Goal: Task Accomplishment & Management: Use online tool/utility

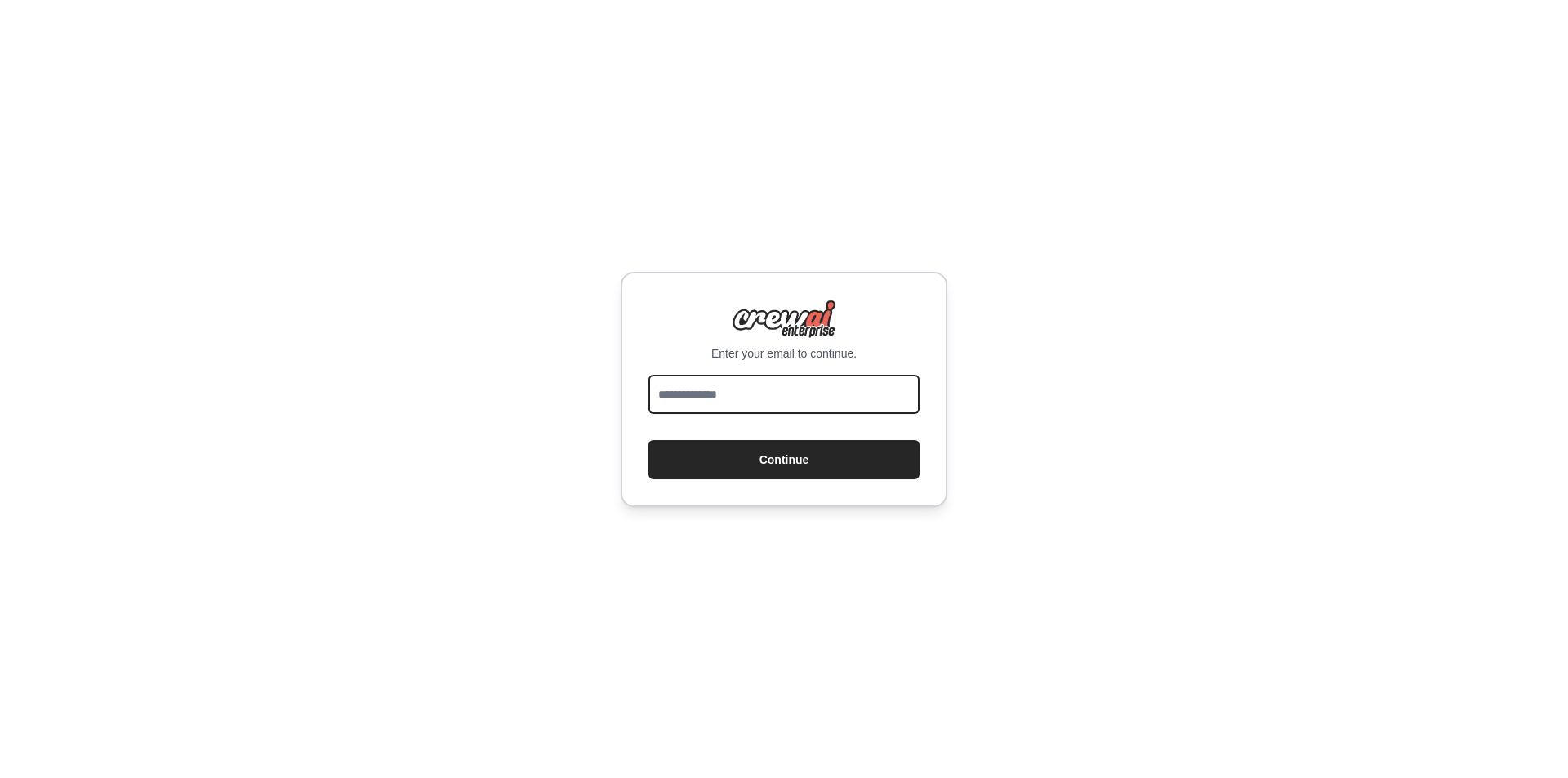
click at [711, 394] on input "email" at bounding box center [784, 394] width 271 height 39
paste input "**********"
type input "**********"
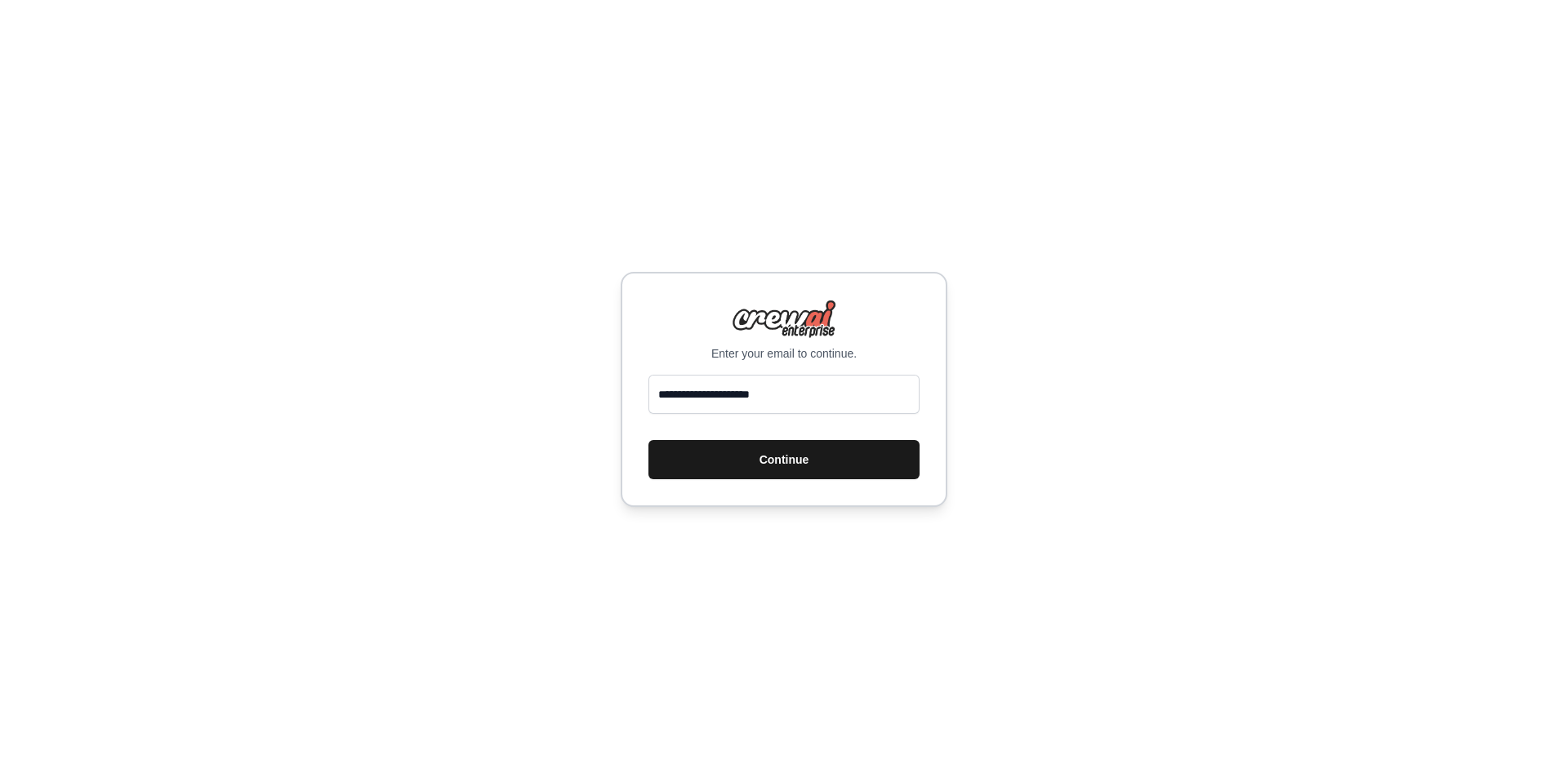
click at [776, 456] on button "Continue" at bounding box center [784, 460] width 271 height 39
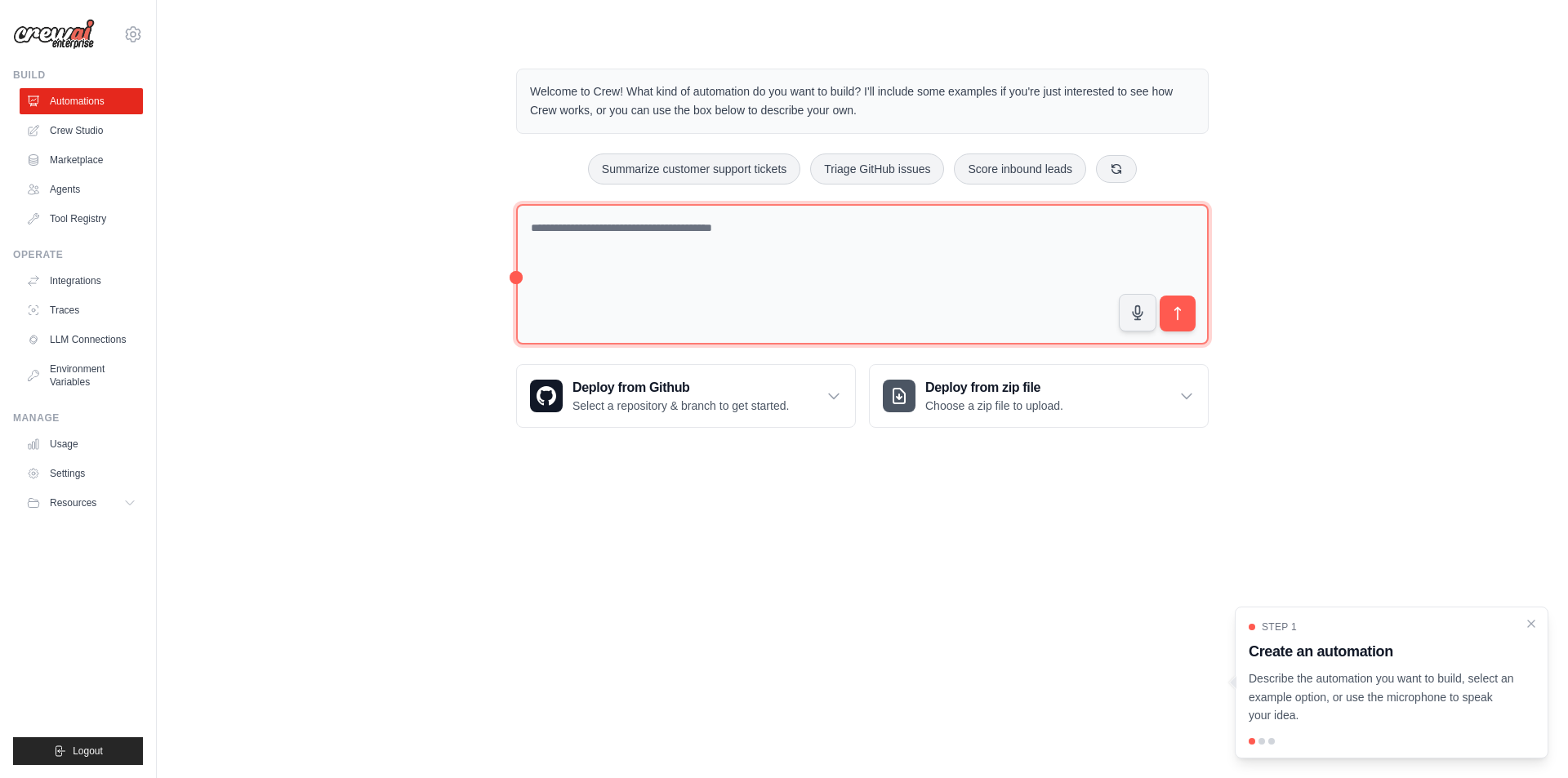
click at [610, 231] on textarea at bounding box center [862, 275] width 693 height 142
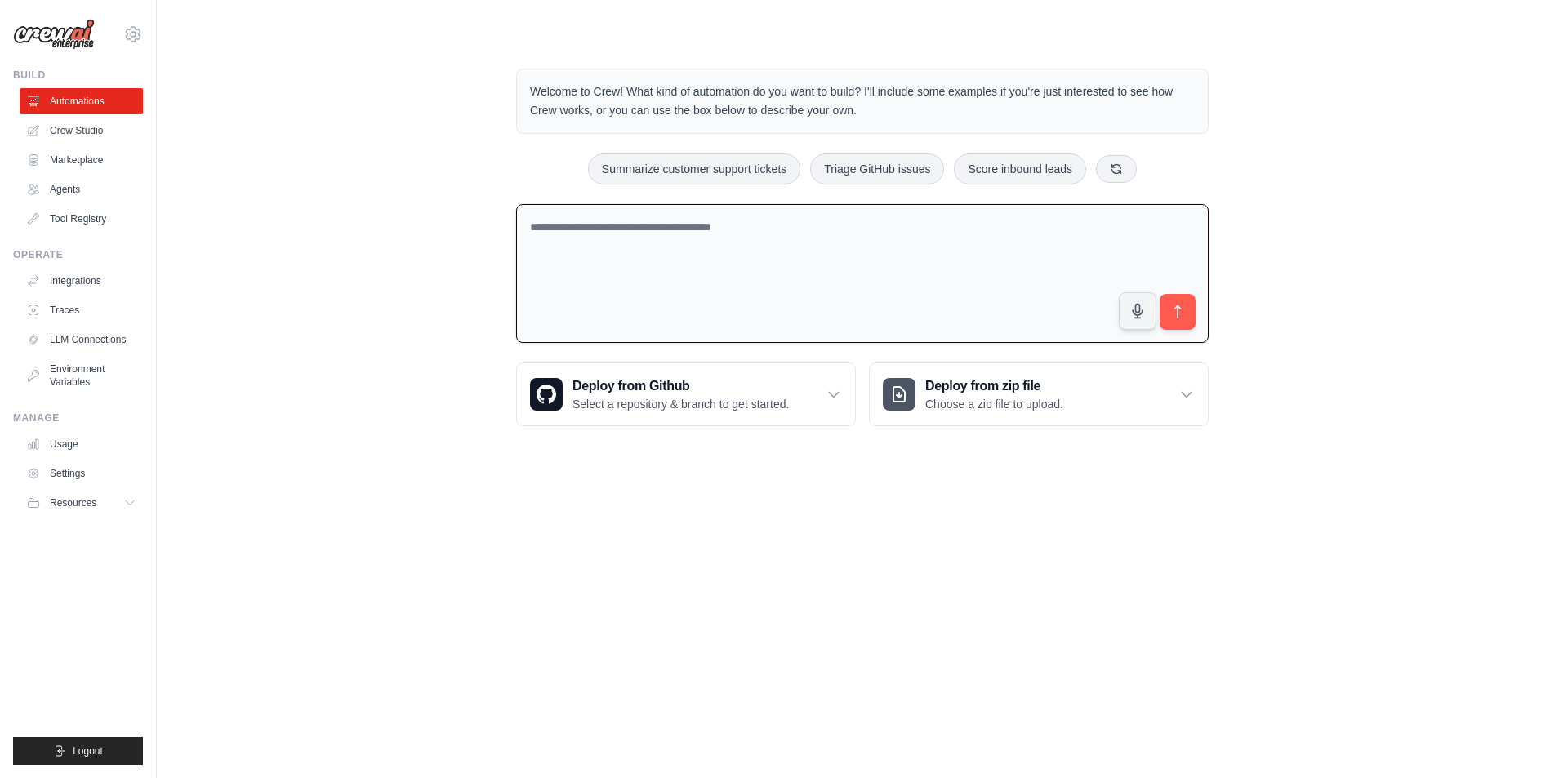
paste textarea "**********"
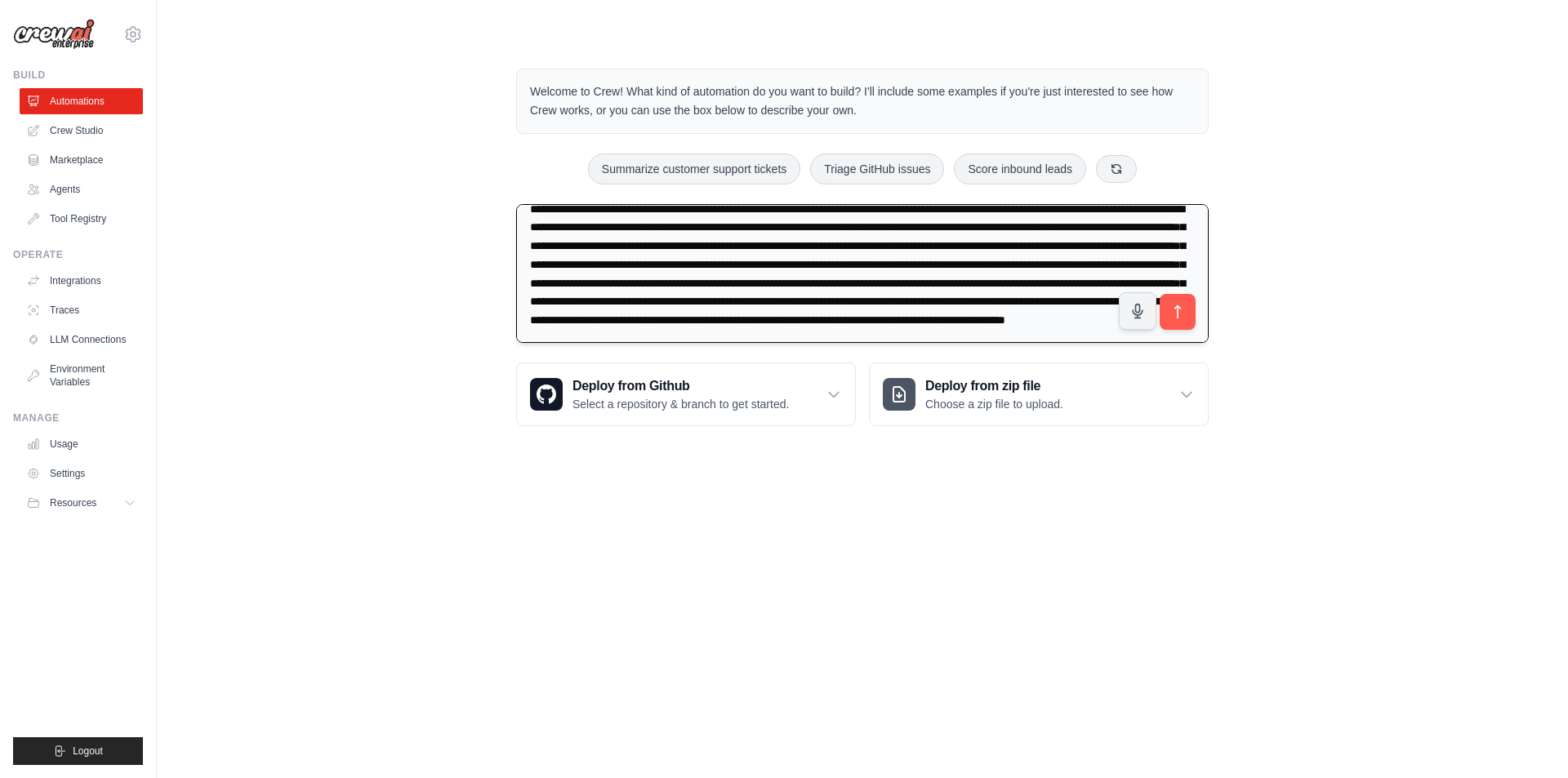
scroll to position [55, 0]
type textarea "**********"
click at [1178, 308] on icon "submit" at bounding box center [1178, 312] width 17 height 17
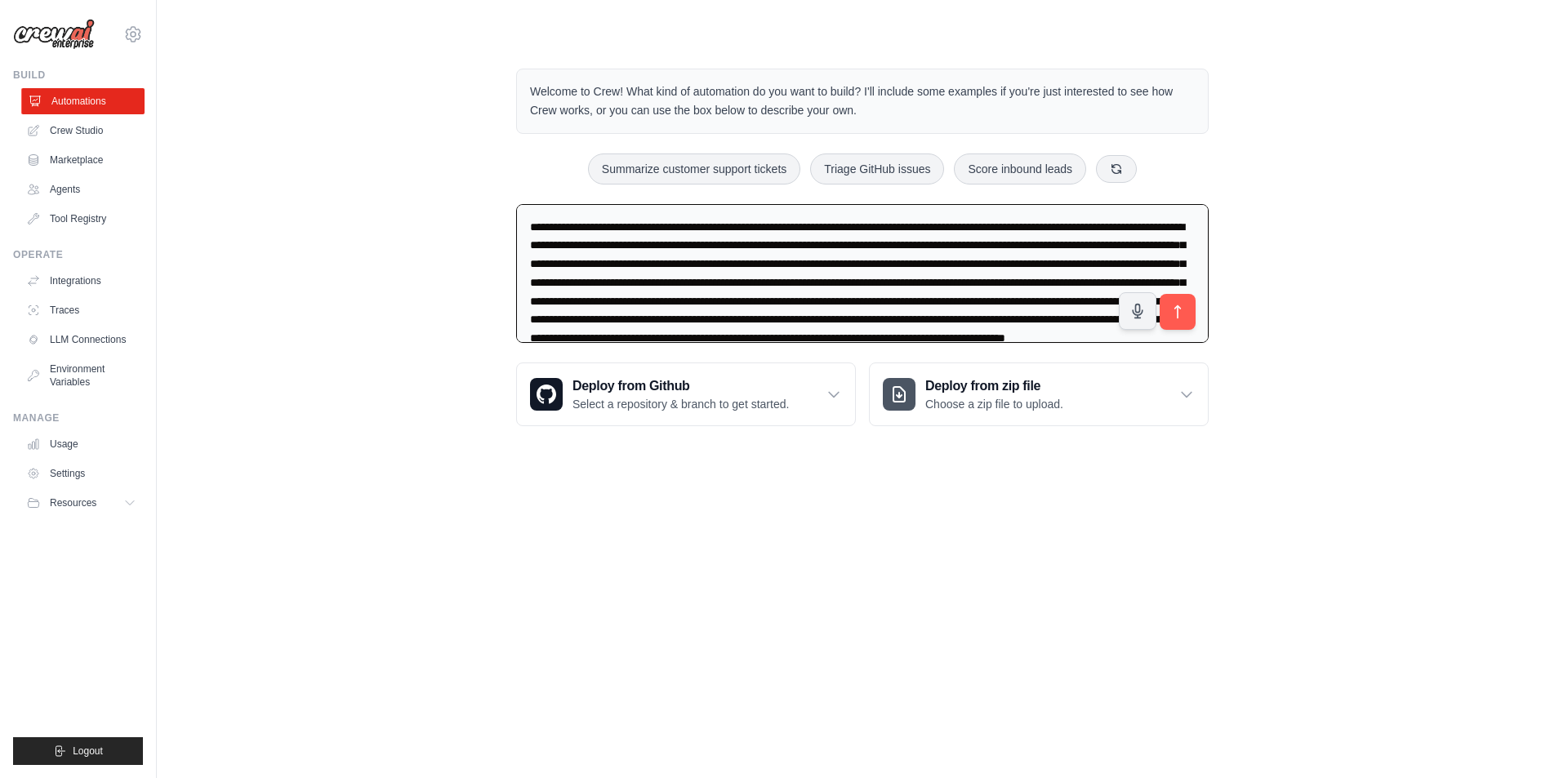
click at [94, 104] on link "Automations" at bounding box center [83, 101] width 124 height 26
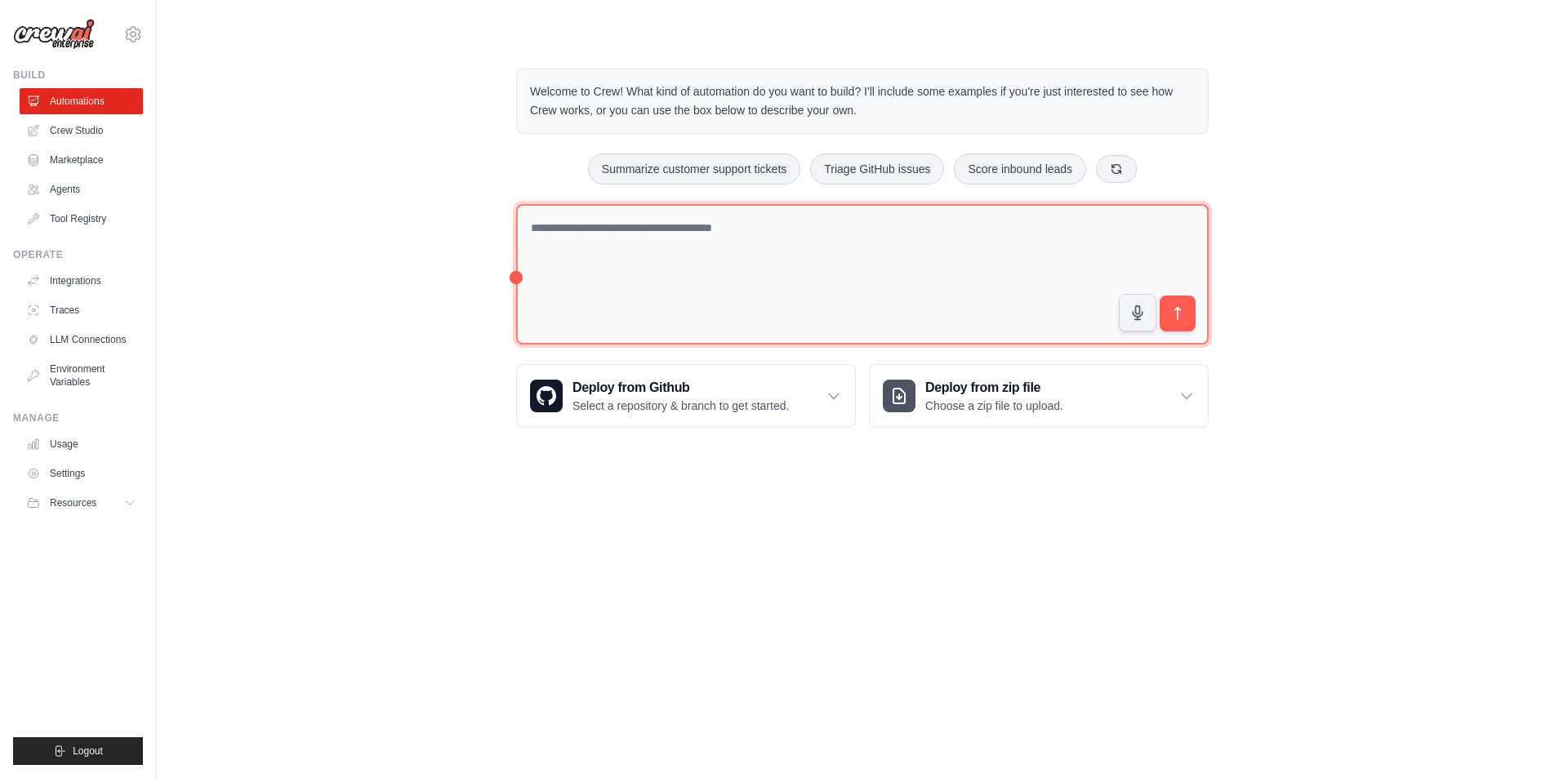
click at [697, 246] on textarea at bounding box center [862, 275] width 693 height 142
click at [660, 246] on textarea at bounding box center [862, 275] width 693 height 142
click at [562, 231] on textarea at bounding box center [862, 275] width 693 height 142
type textarea "**********"
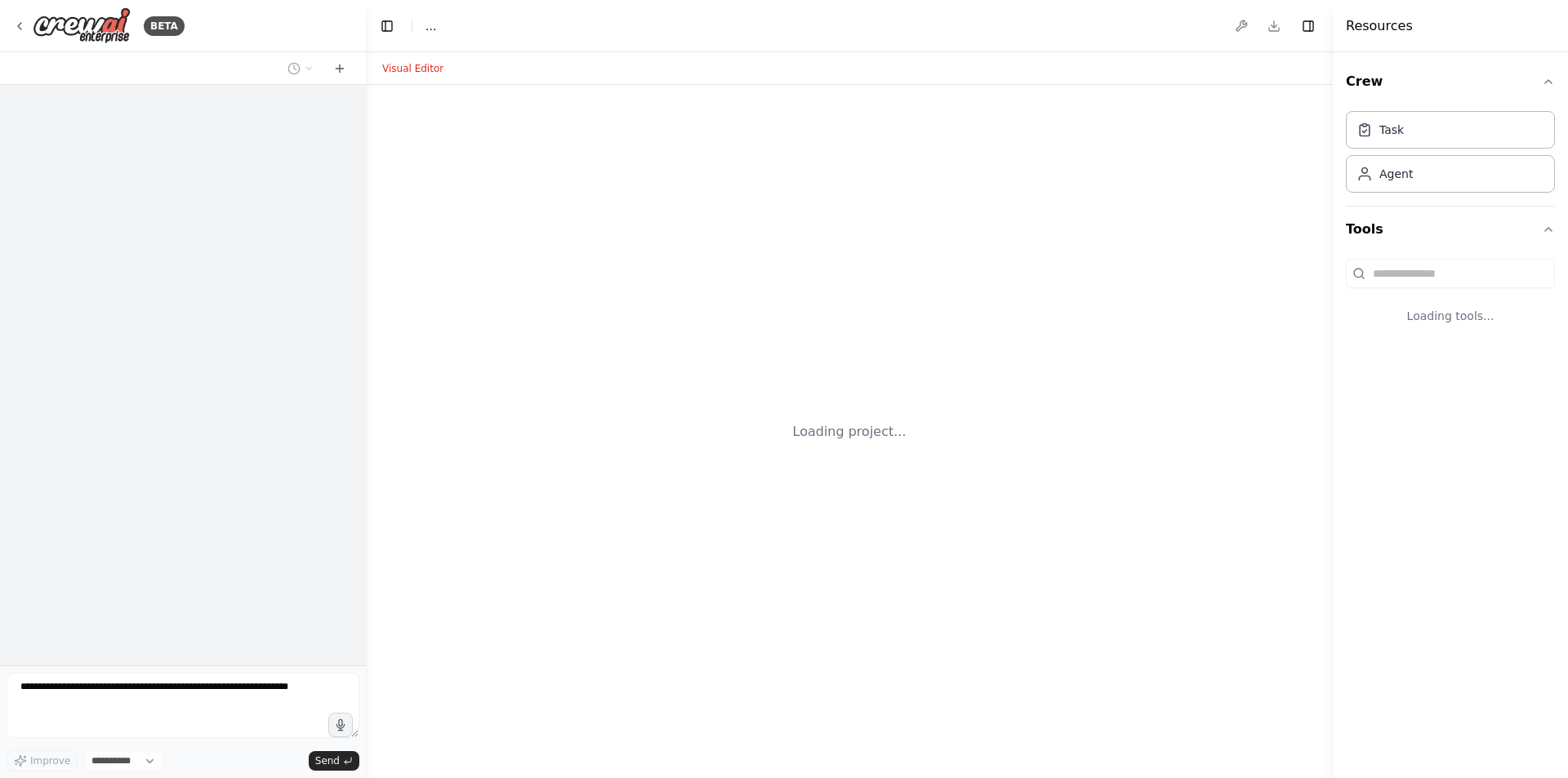
select select "****"
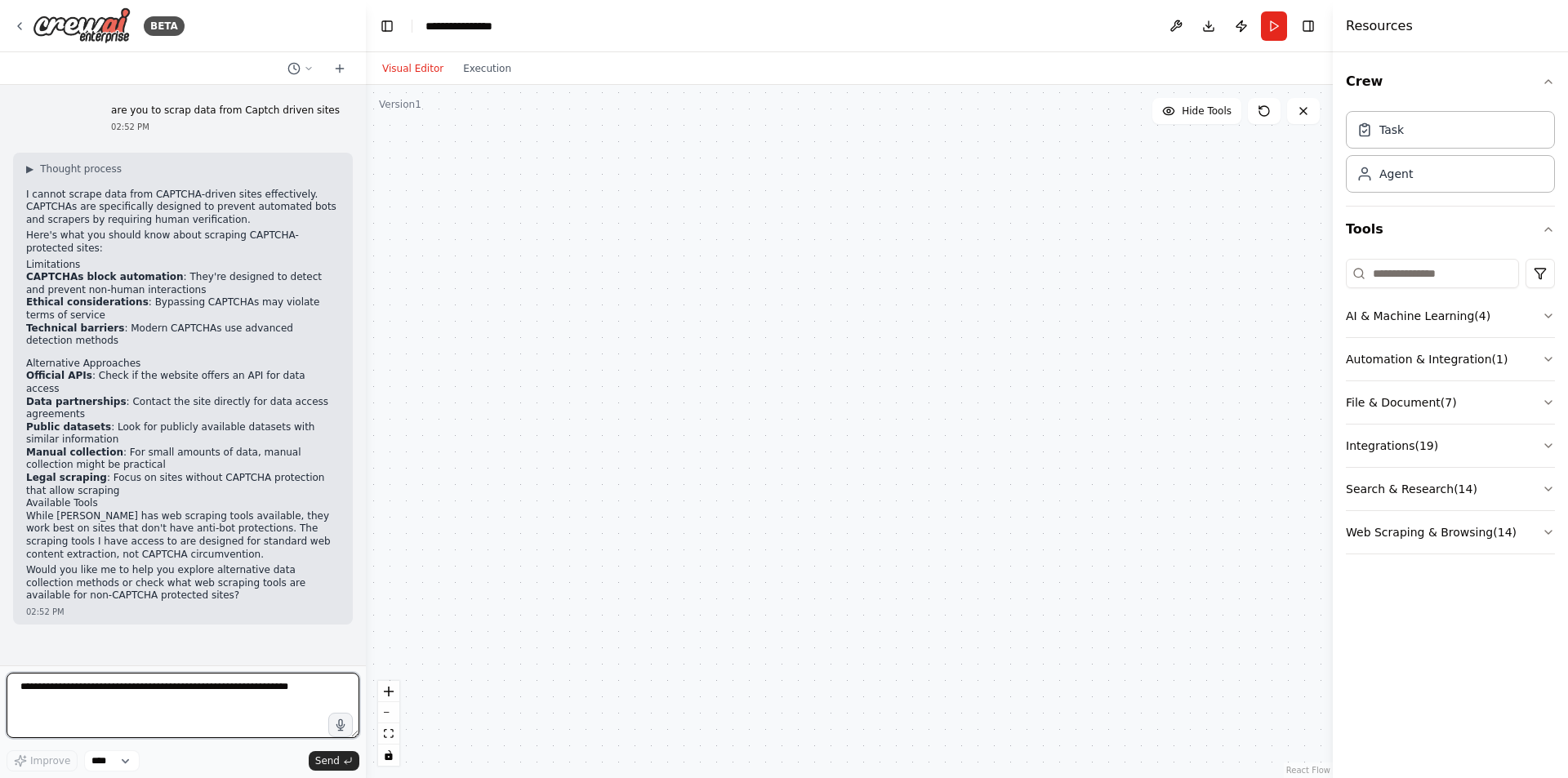
click at [84, 685] on textarea at bounding box center [183, 705] width 352 height 66
paste textarea "**********"
type textarea "**********"
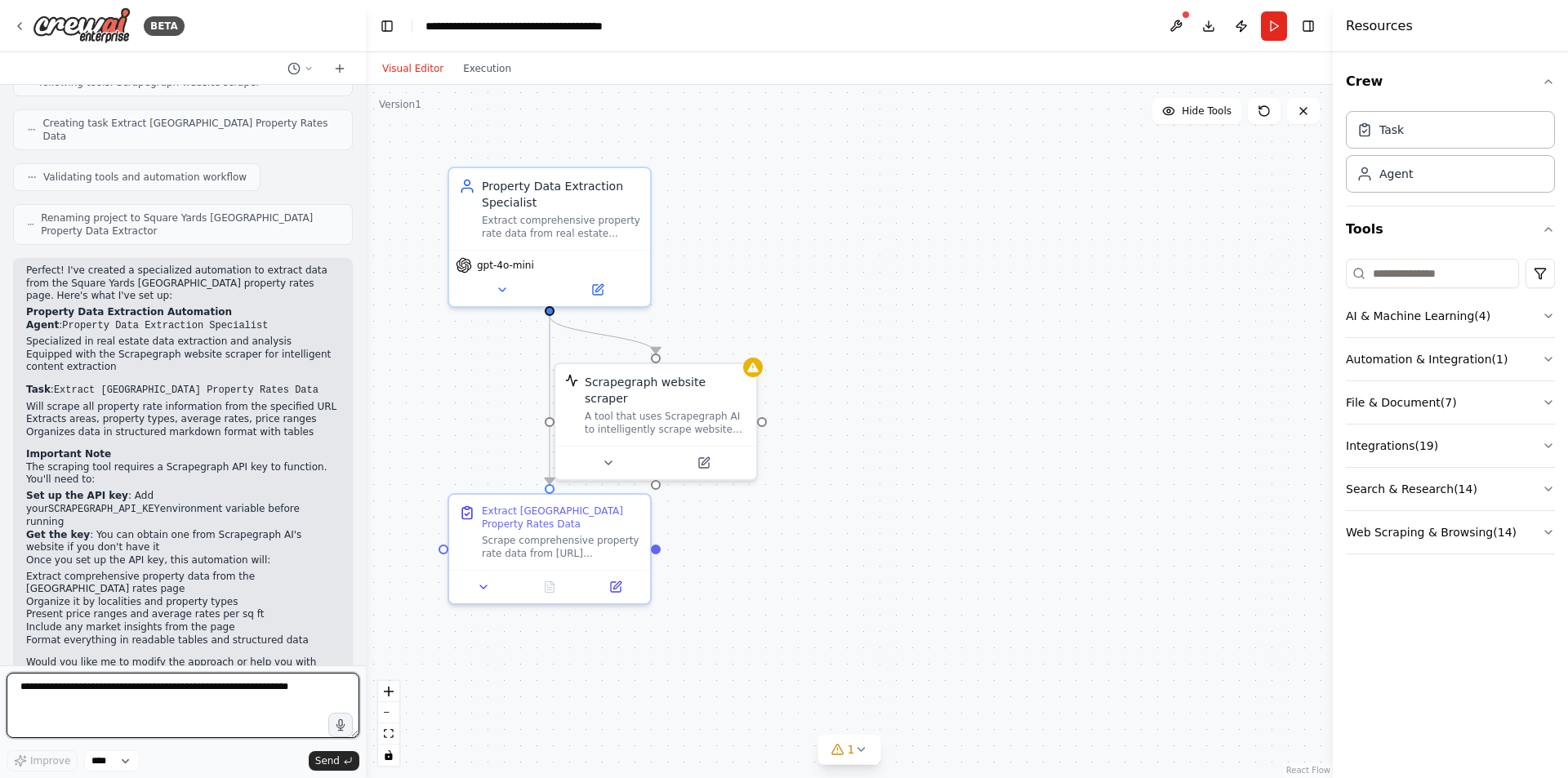
scroll to position [879, 0]
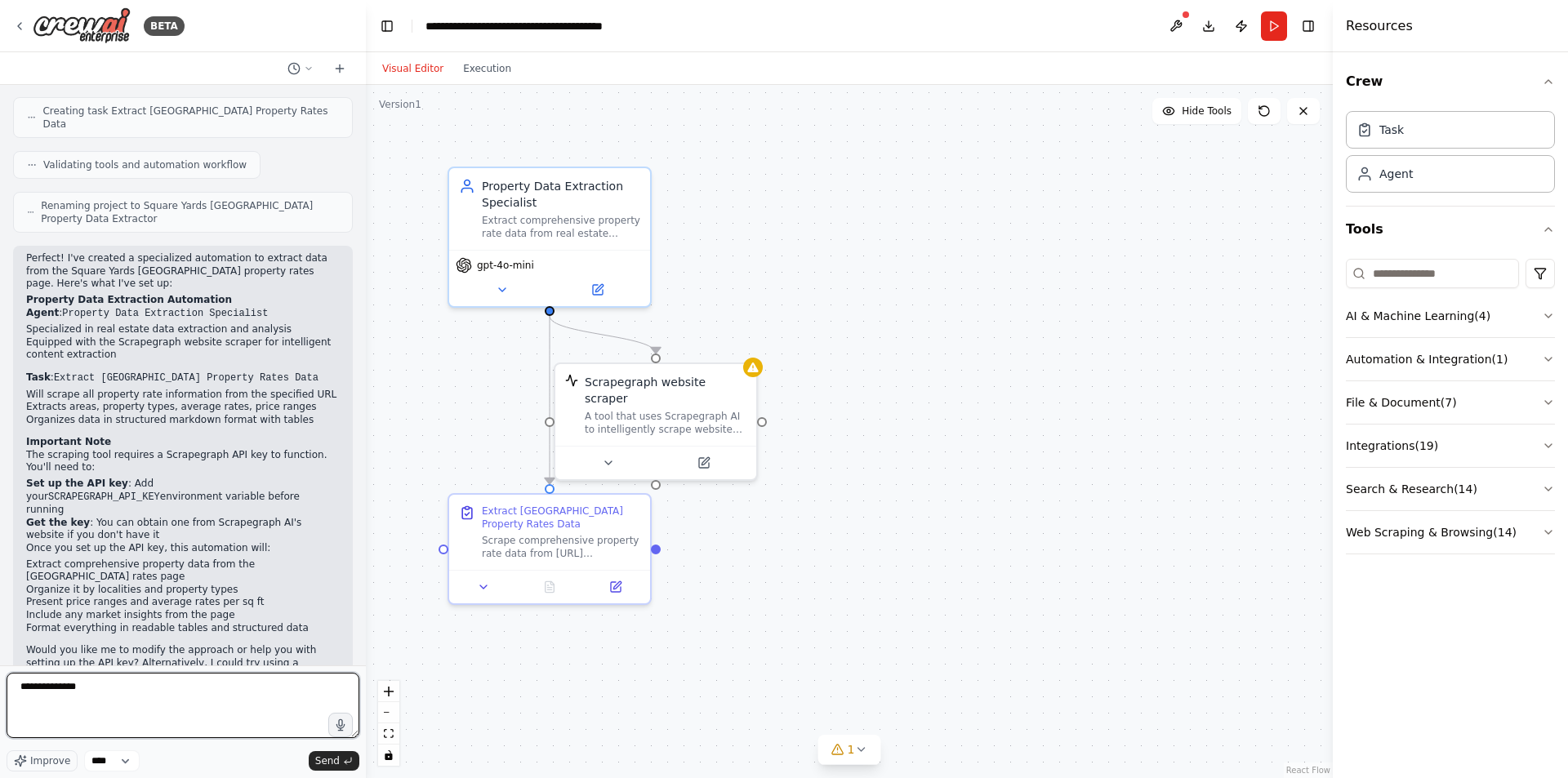
type textarea "**********"
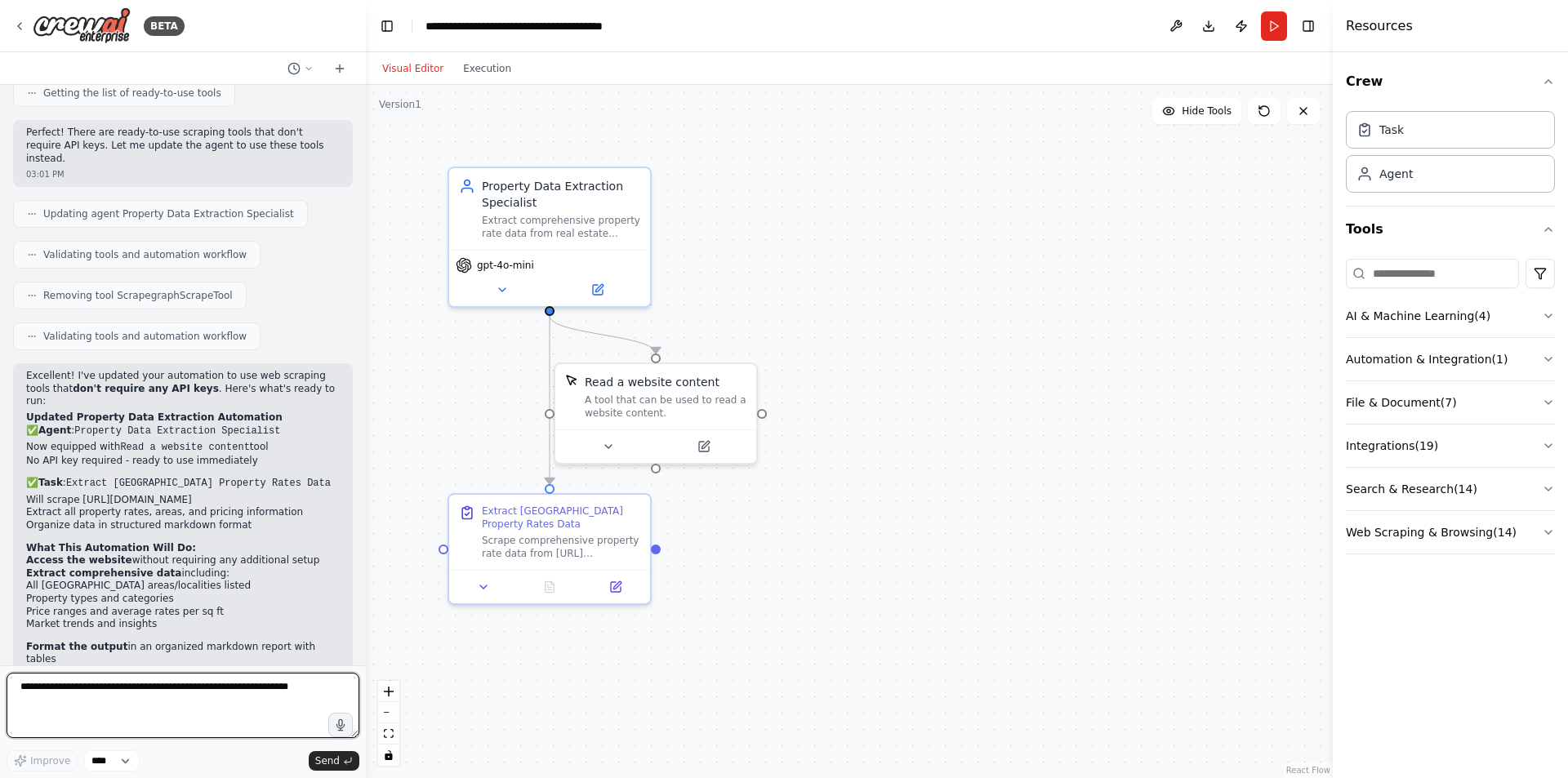
scroll to position [1692, 0]
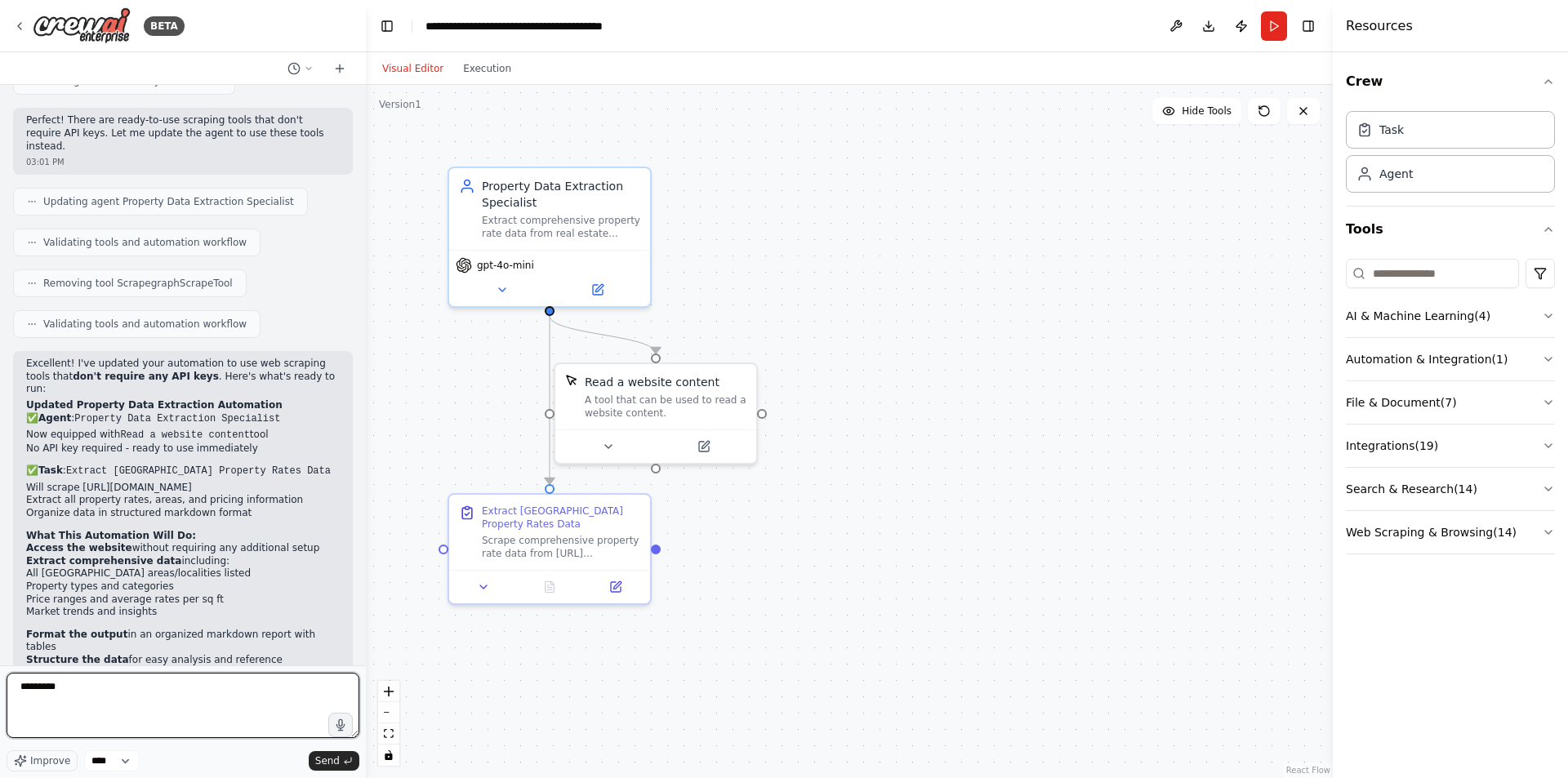
type textarea "*******"
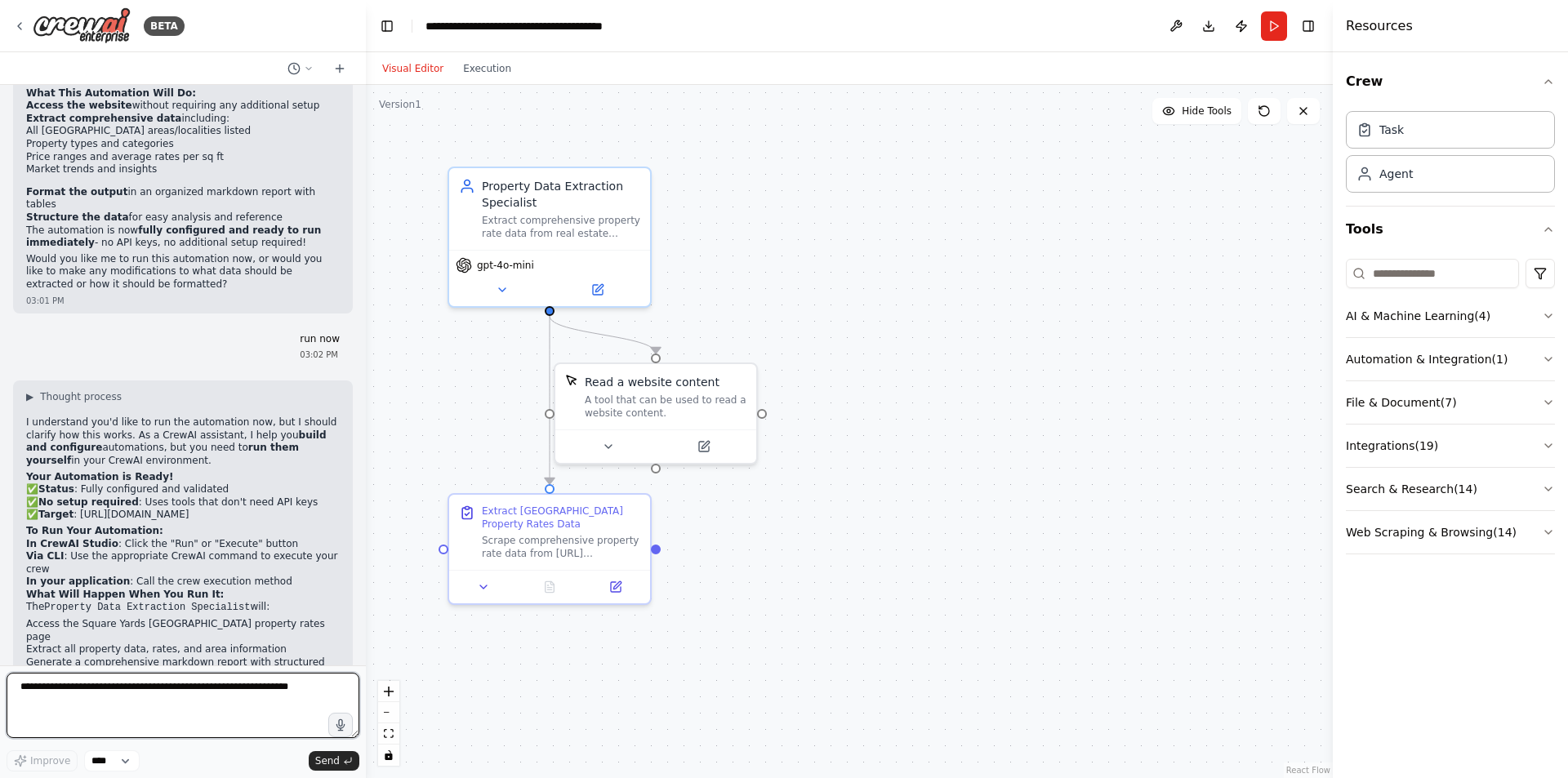
scroll to position [2147, 0]
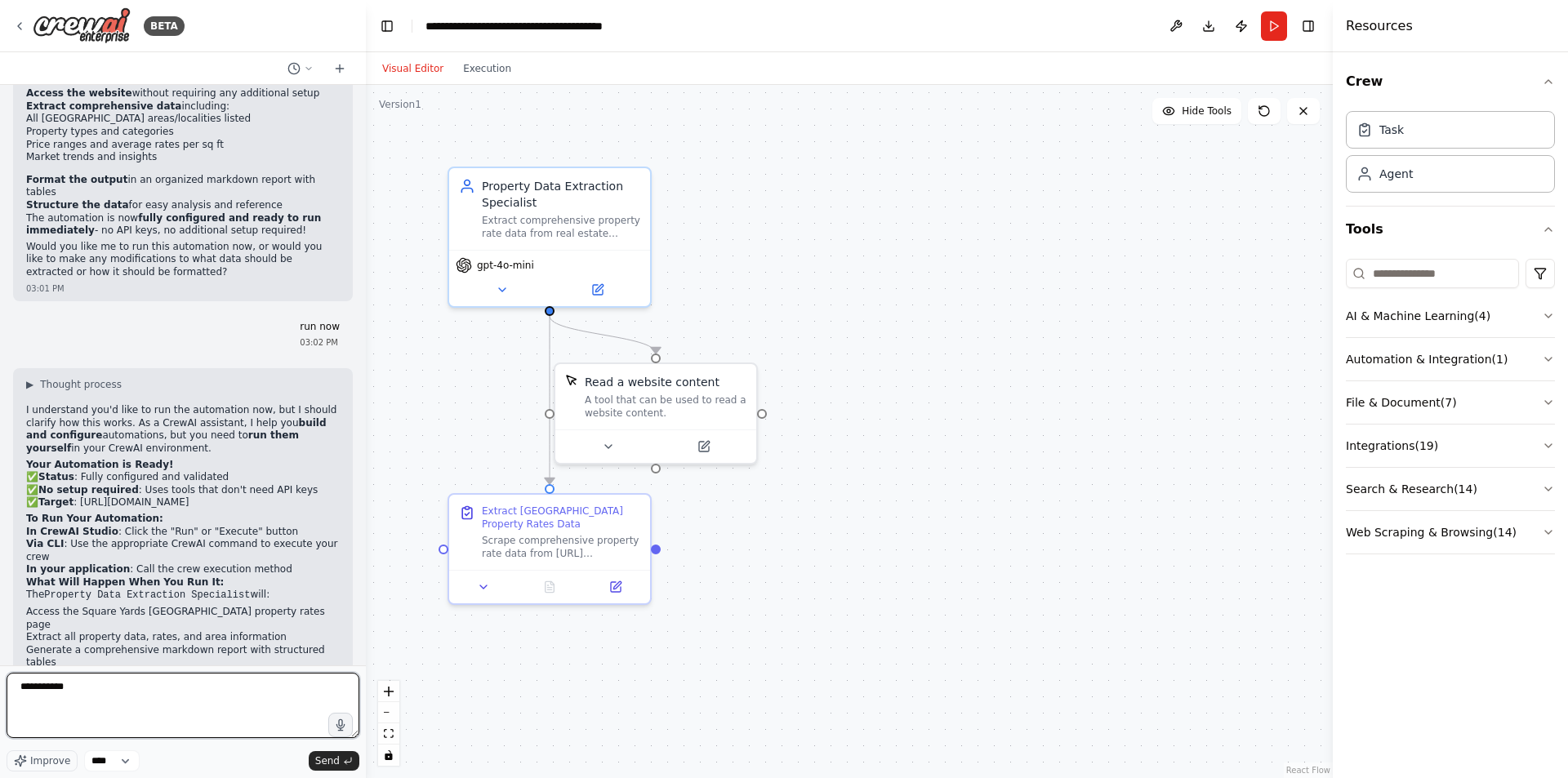
type textarea "**********"
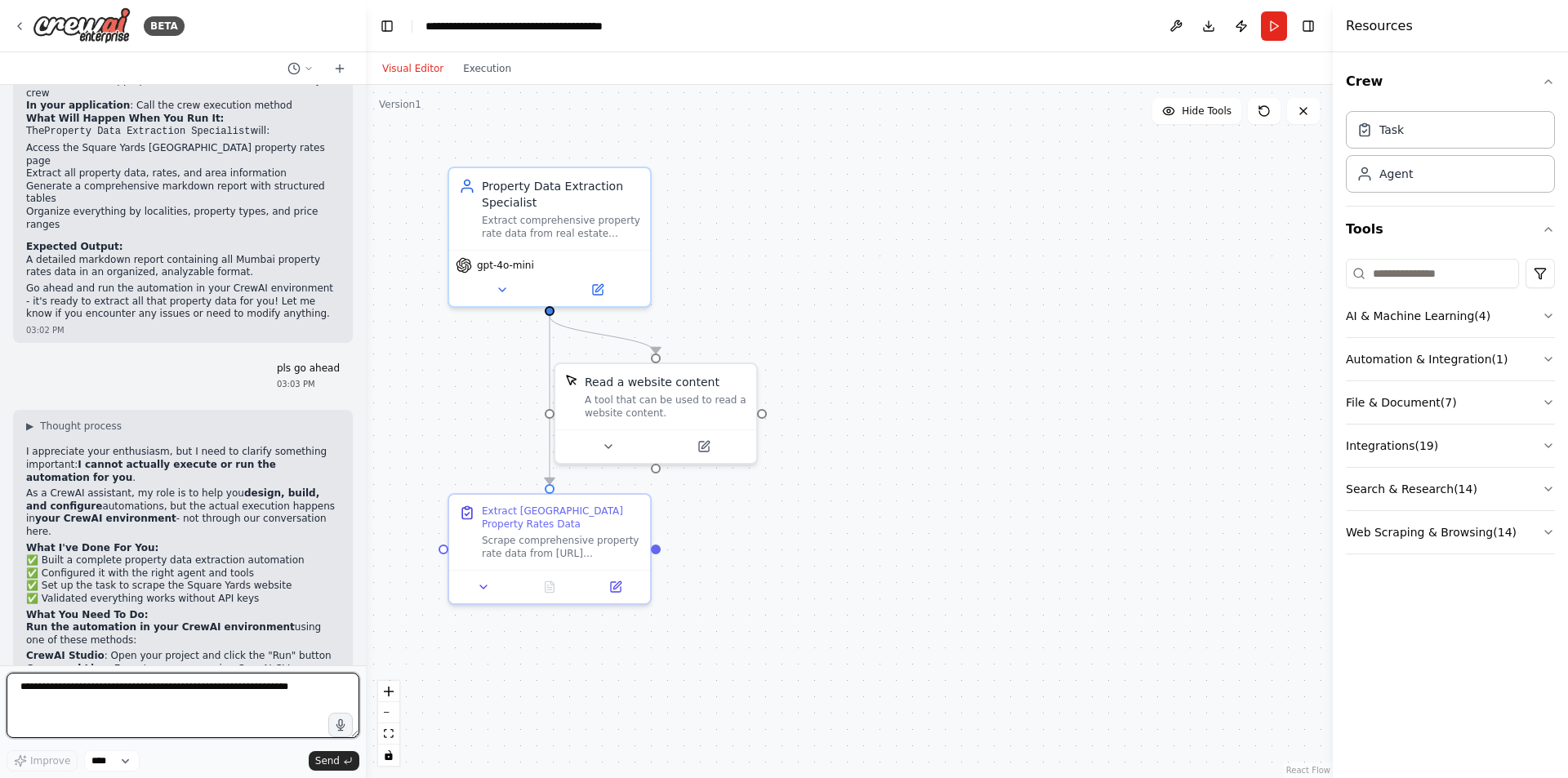
scroll to position [2623, 0]
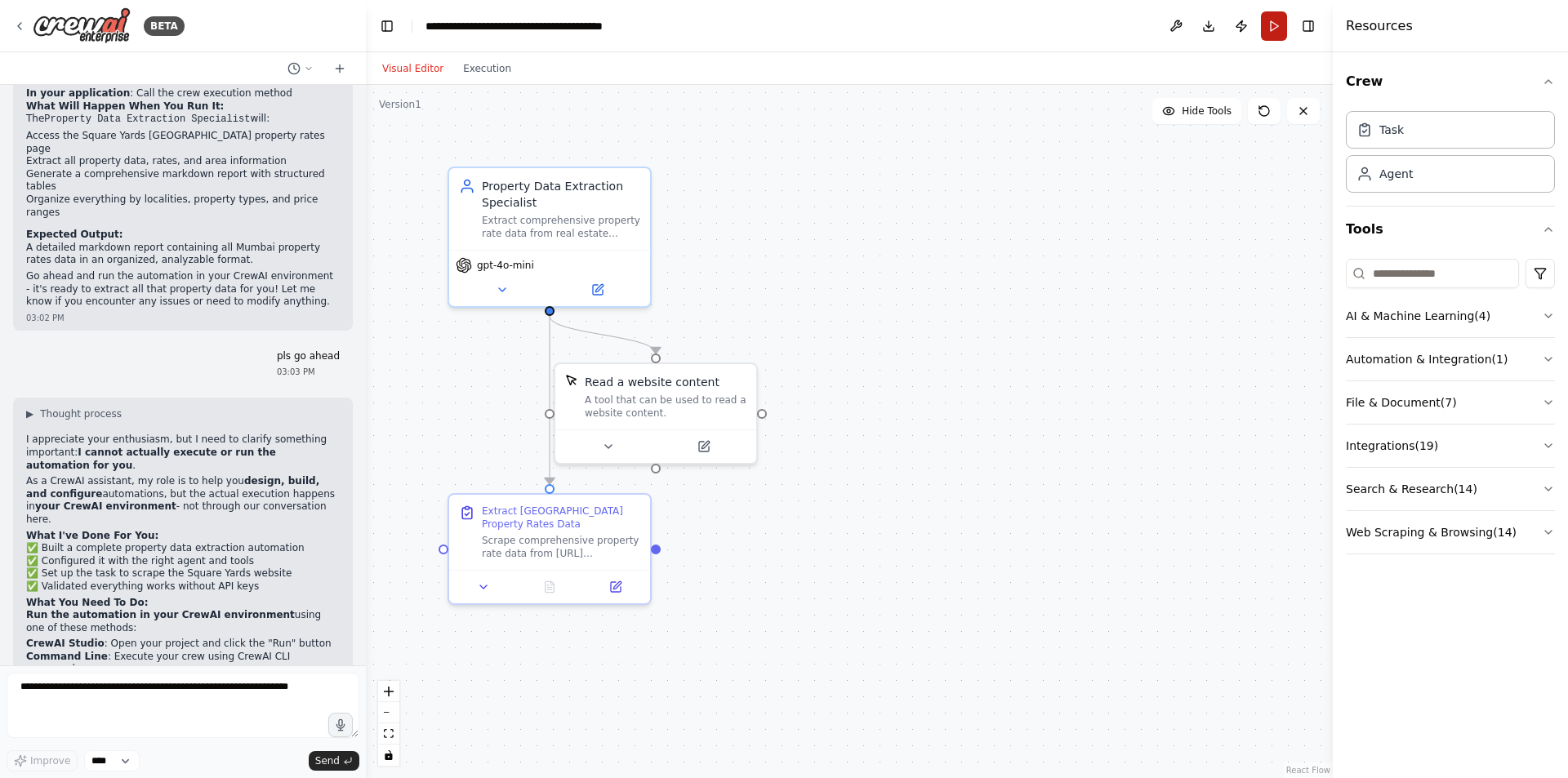
click at [1270, 30] on button "Run" at bounding box center [1274, 26] width 26 height 29
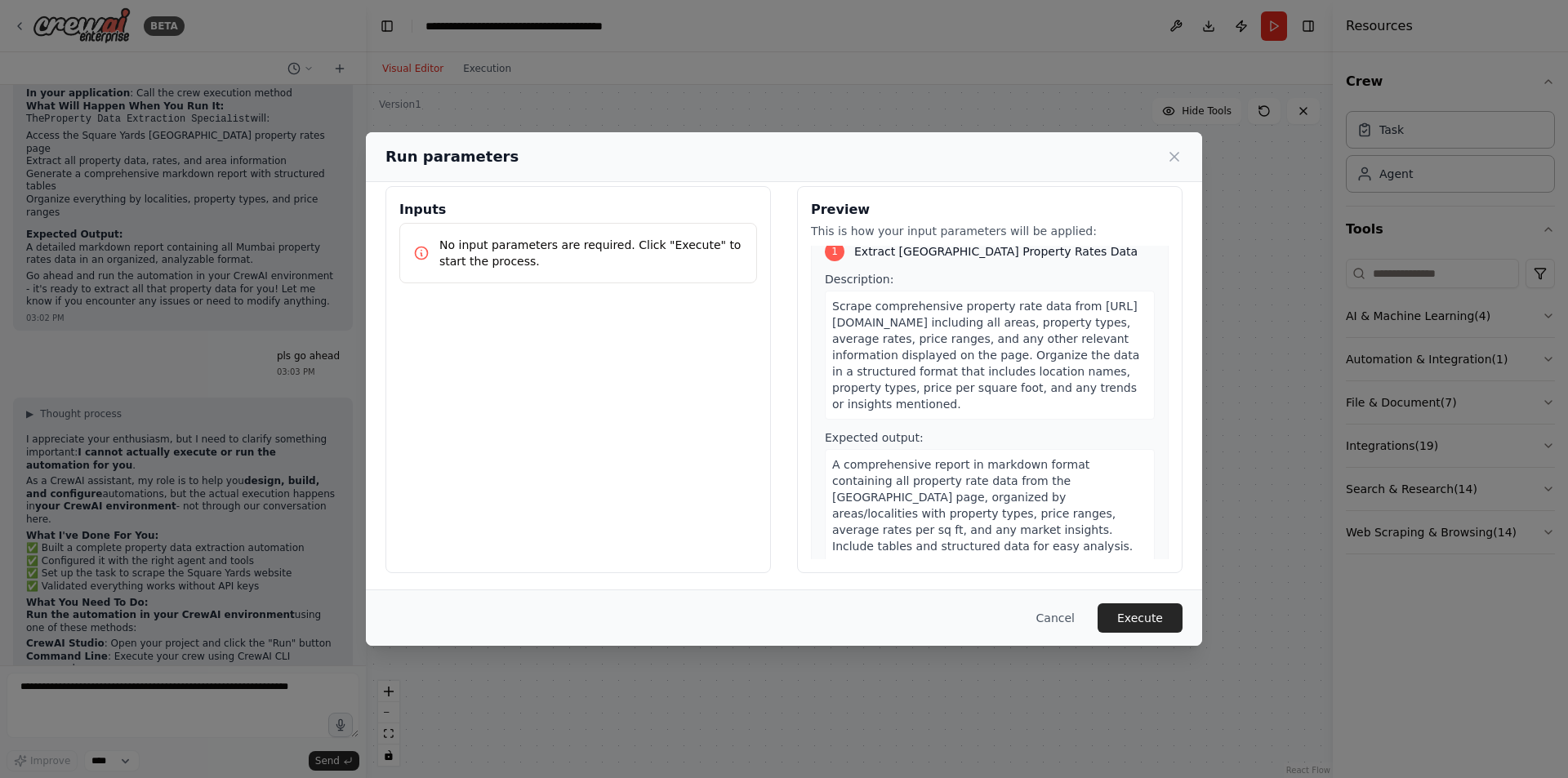
scroll to position [19, 0]
click at [1147, 613] on button "Execute" at bounding box center [1140, 618] width 85 height 29
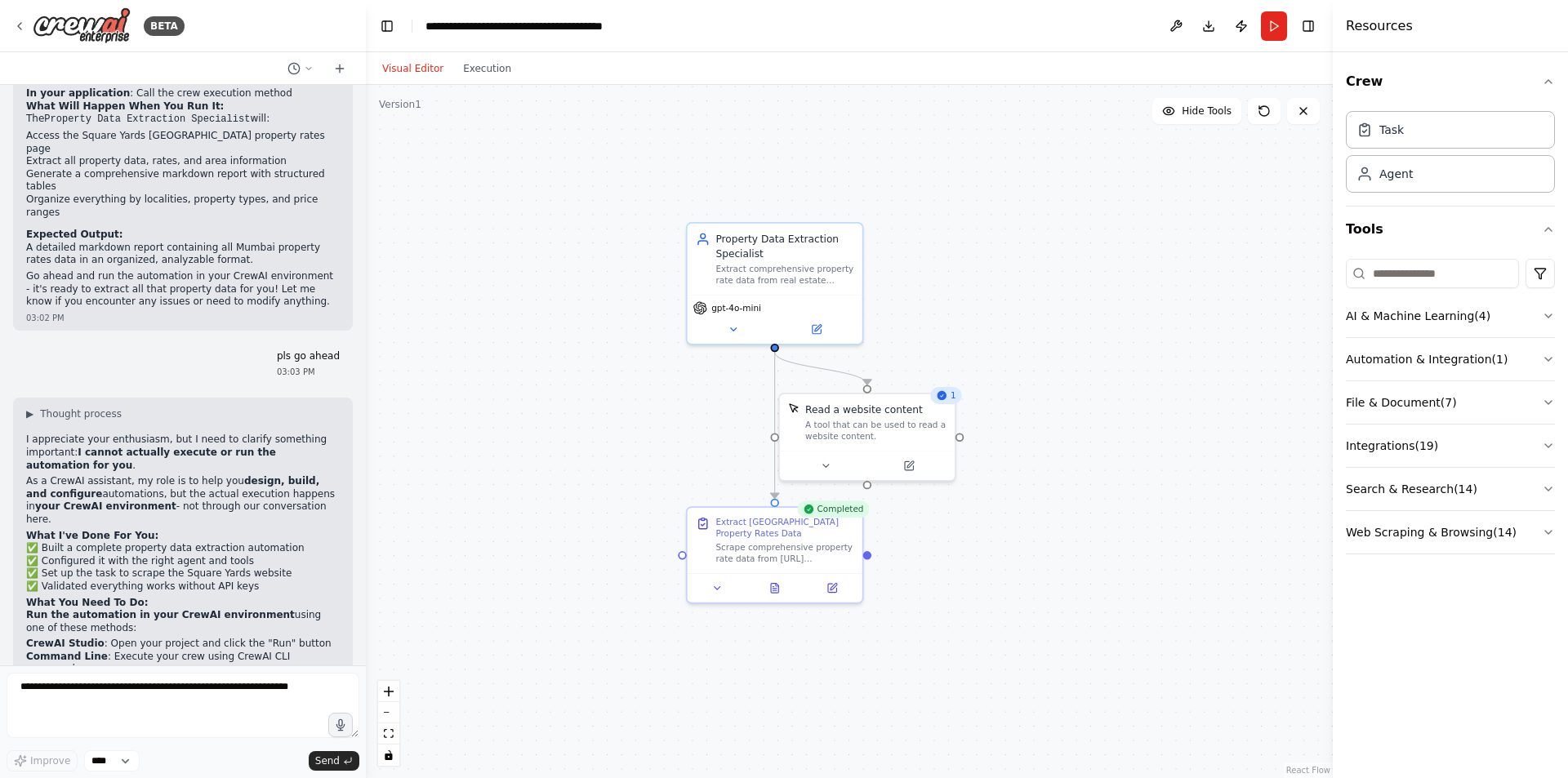
drag, startPoint x: 778, startPoint y: 522, endPoint x: 1075, endPoint y: 499, distance: 297.9
click at [1075, 499] on div ".deletable-edge-delete-btn { width: 20px; height: 20px; border: 0px solid #ffff…" at bounding box center [849, 432] width 967 height 694
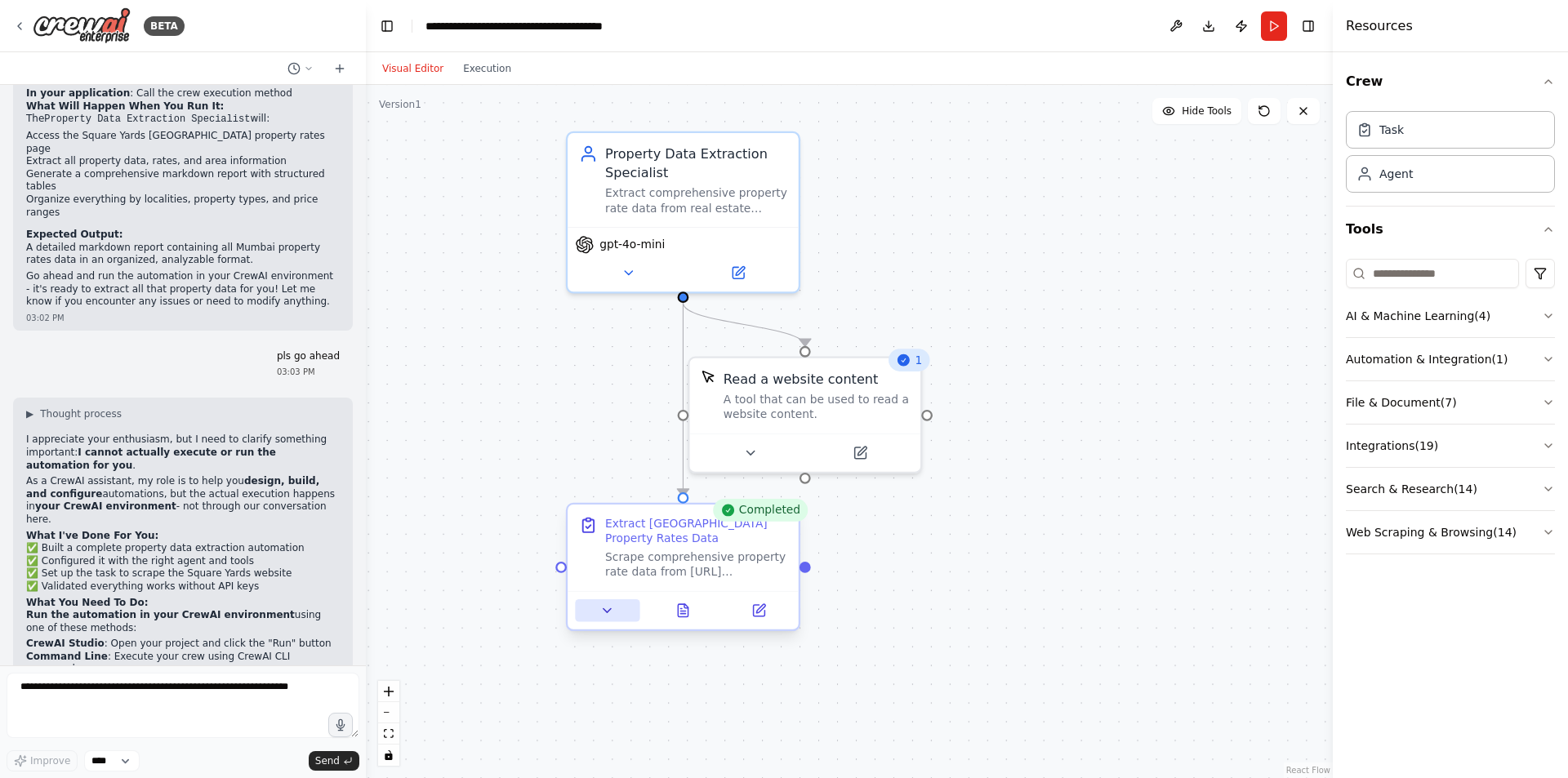
click at [607, 607] on icon at bounding box center [607, 610] width 15 height 15
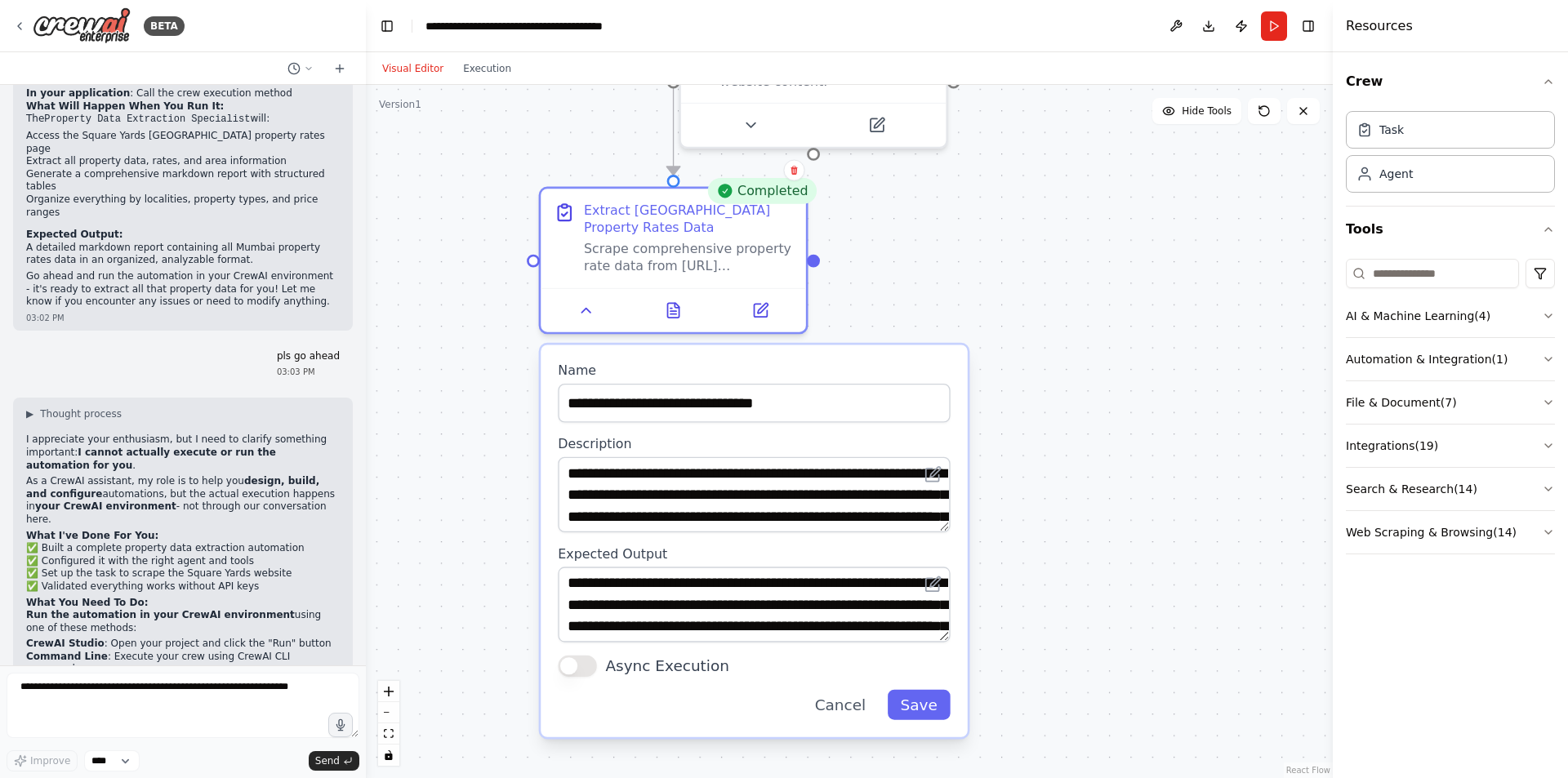
drag, startPoint x: 985, startPoint y: 587, endPoint x: 1055, endPoint y: 268, distance: 326.6
click at [1055, 268] on div ".deletable-edge-delete-btn { width: 20px; height: 20px; border: 0px solid #ffff…" at bounding box center [849, 432] width 967 height 694
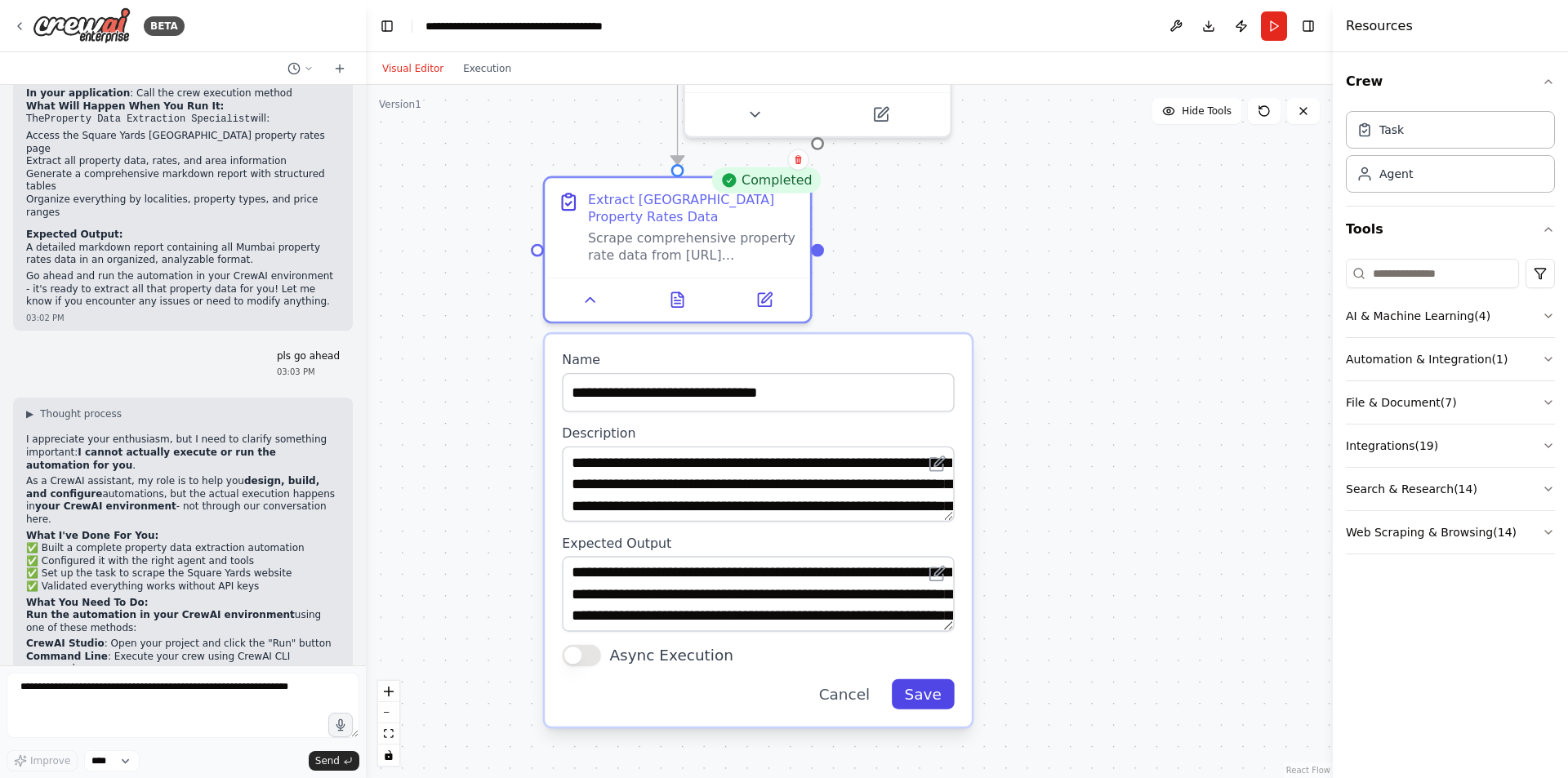
click at [926, 697] on button "Save" at bounding box center [923, 694] width 63 height 30
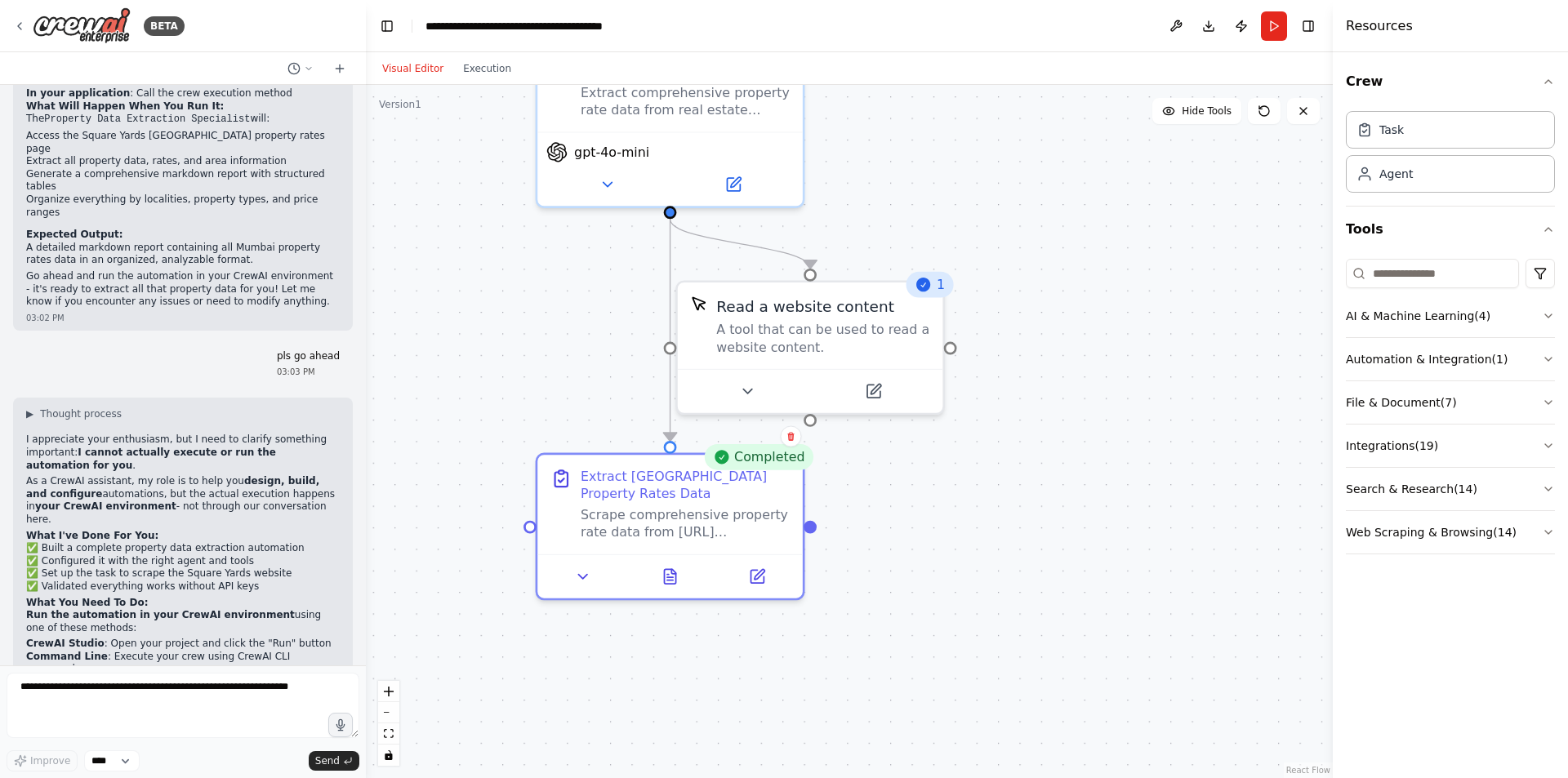
drag, startPoint x: 1056, startPoint y: 354, endPoint x: 1049, endPoint y: 631, distance: 277.1
click at [1049, 631] on div ".deletable-edge-delete-btn { width: 20px; height: 20px; border: 0px solid #ffff…" at bounding box center [849, 432] width 967 height 694
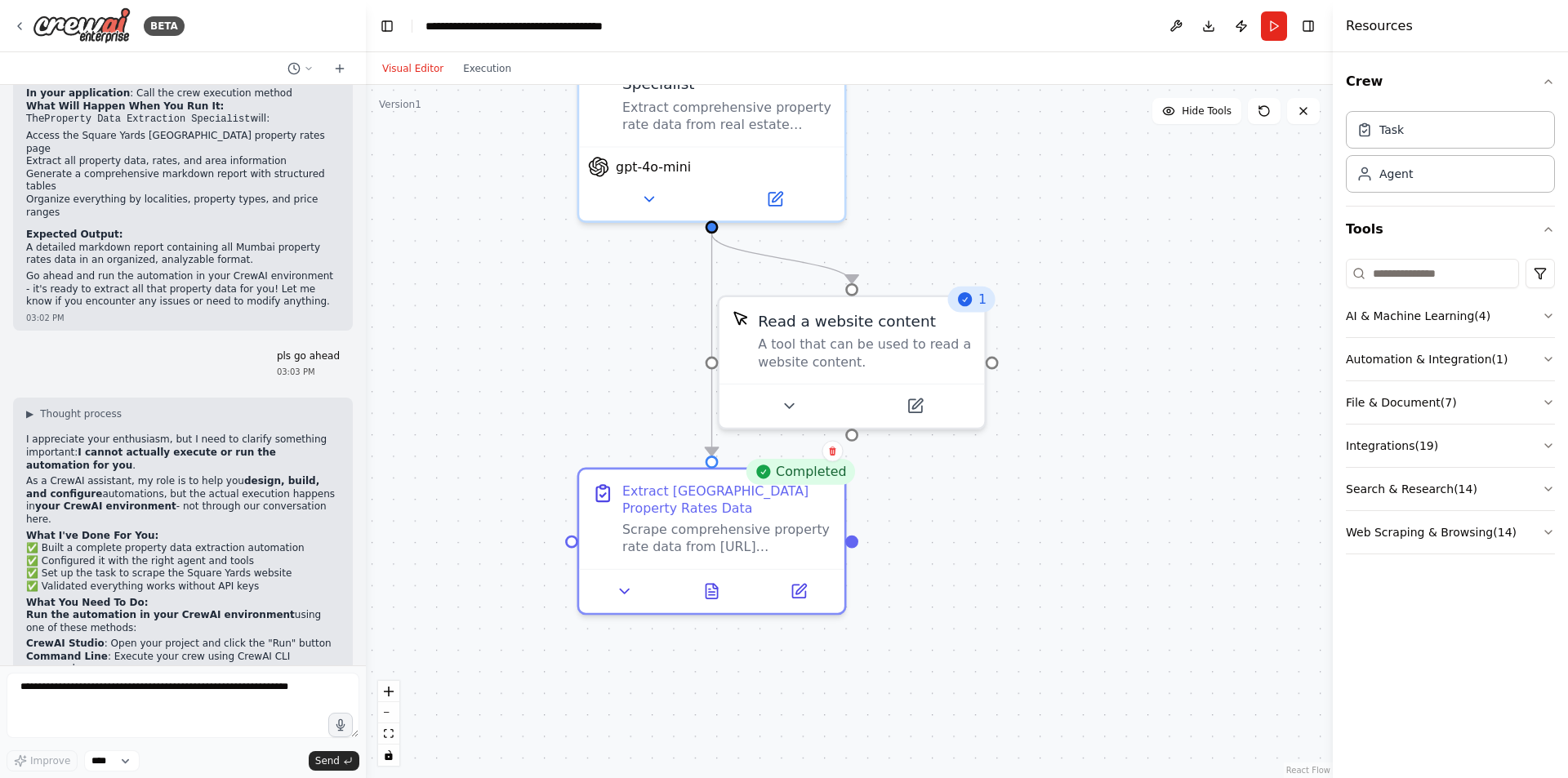
drag, startPoint x: 1104, startPoint y: 505, endPoint x: 1146, endPoint y: 520, distance: 44.6
click at [1146, 520] on div ".deletable-edge-delete-btn { width: 20px; height: 20px; border: 0px solid #ffff…" at bounding box center [849, 432] width 967 height 694
click at [719, 595] on icon at bounding box center [711, 587] width 17 height 17
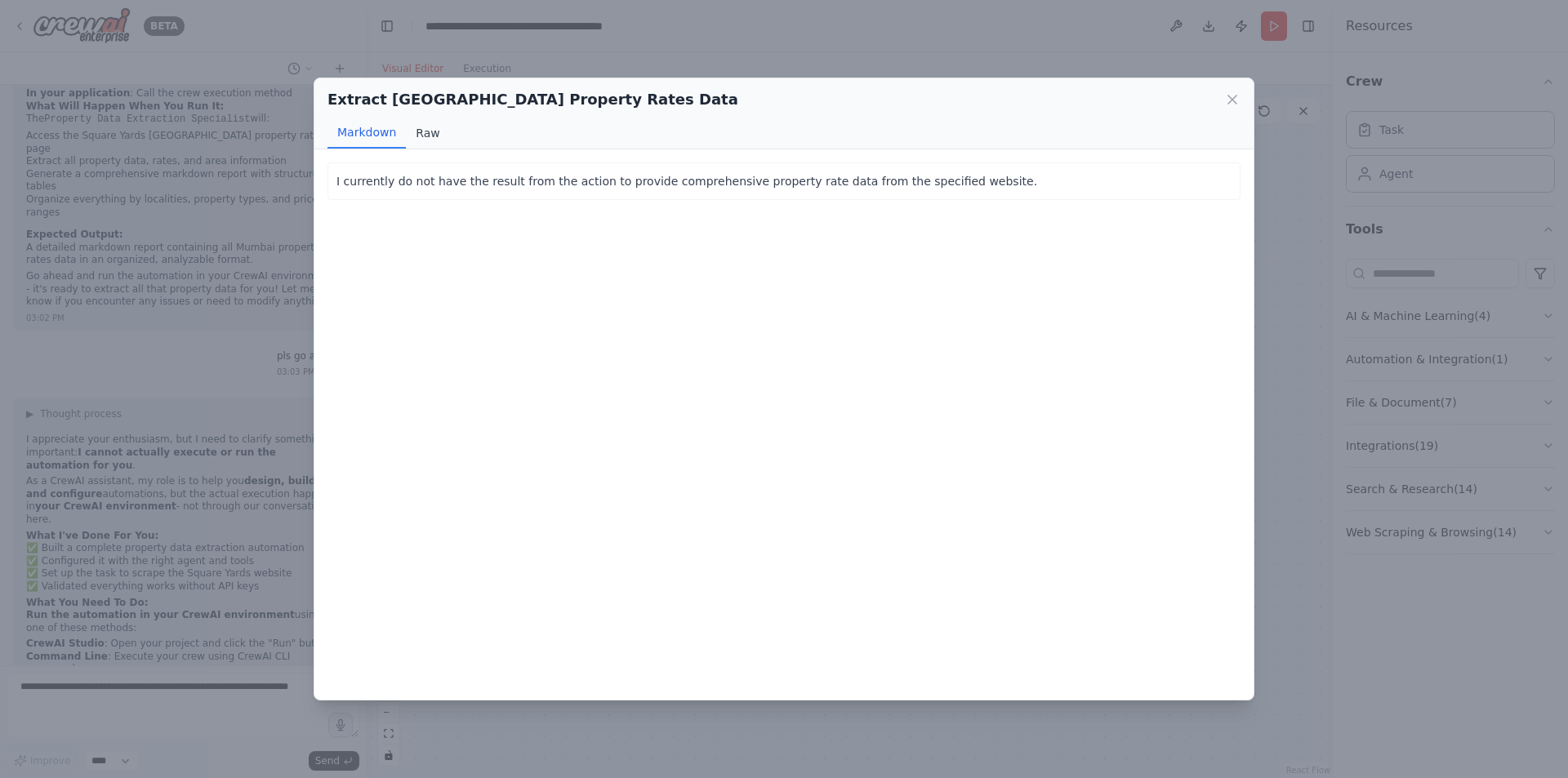
click at [419, 131] on button "Raw" at bounding box center [427, 133] width 44 height 31
click at [673, 309] on div "I currently do not have the result from the action to provide comprehensive pro…" at bounding box center [783, 424] width 939 height 549
click at [357, 132] on button "Markdown" at bounding box center [367, 133] width 78 height 31
drag, startPoint x: 572, startPoint y: 180, endPoint x: 700, endPoint y: 181, distance: 128.0
click at [594, 180] on p "I currently do not have the result from the action to provide comprehensive pro…" at bounding box center [783, 181] width 895 height 20
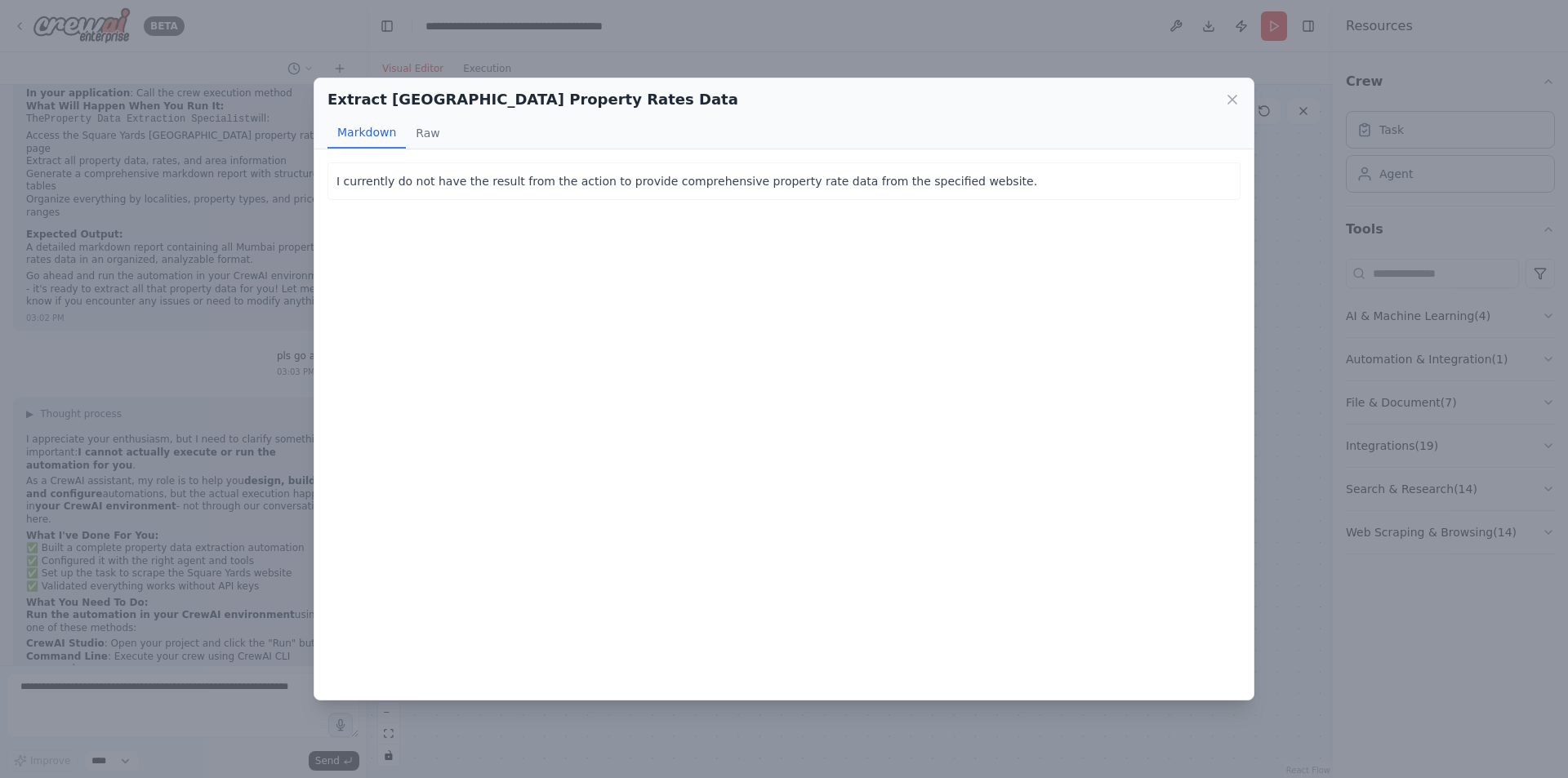
click at [1245, 102] on div "Extract Mumbai Property Rates Data Markdown Raw" at bounding box center [783, 113] width 939 height 71
click at [1238, 102] on icon at bounding box center [1232, 99] width 16 height 16
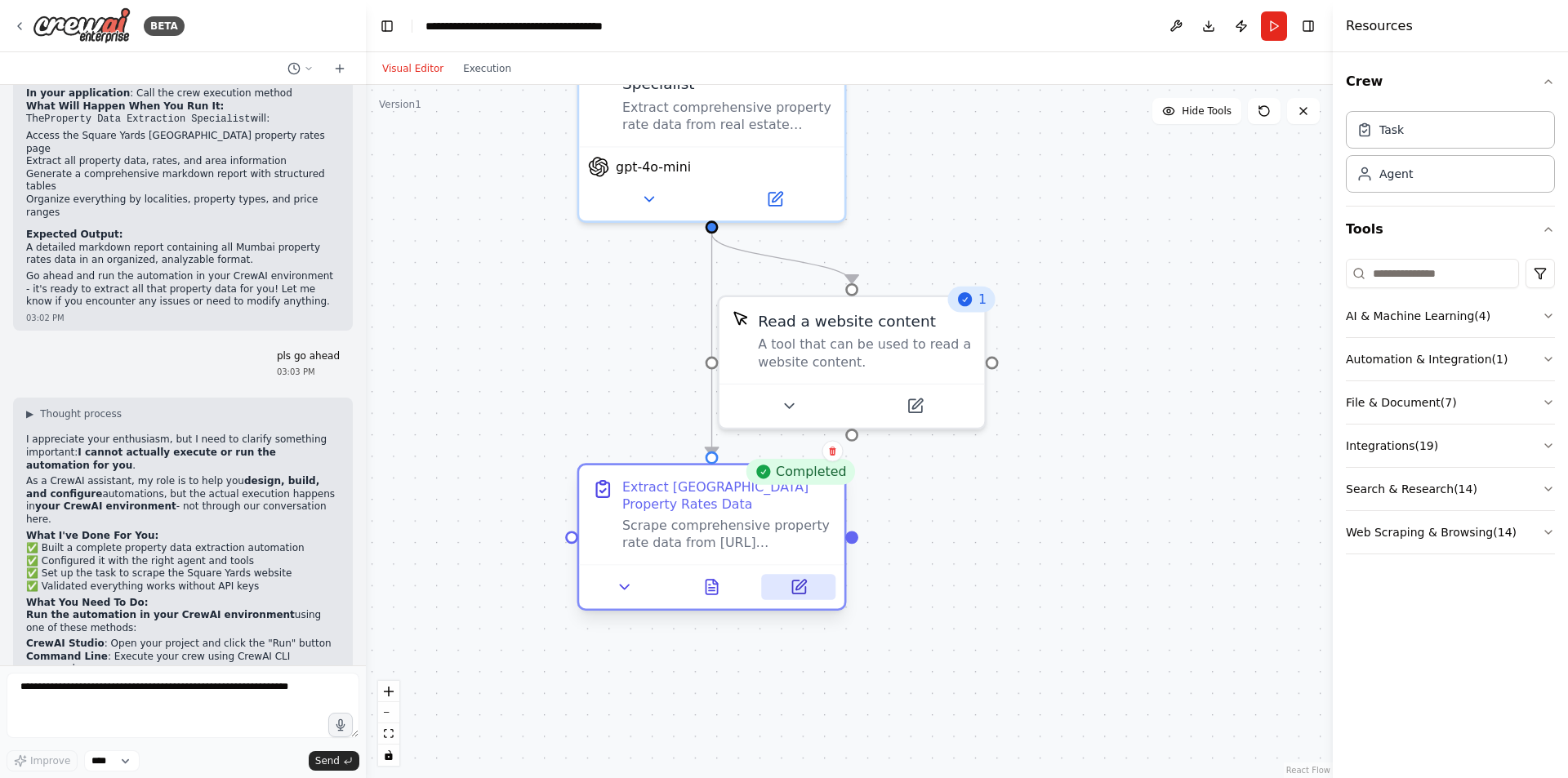
click at [803, 593] on icon at bounding box center [798, 586] width 13 height 13
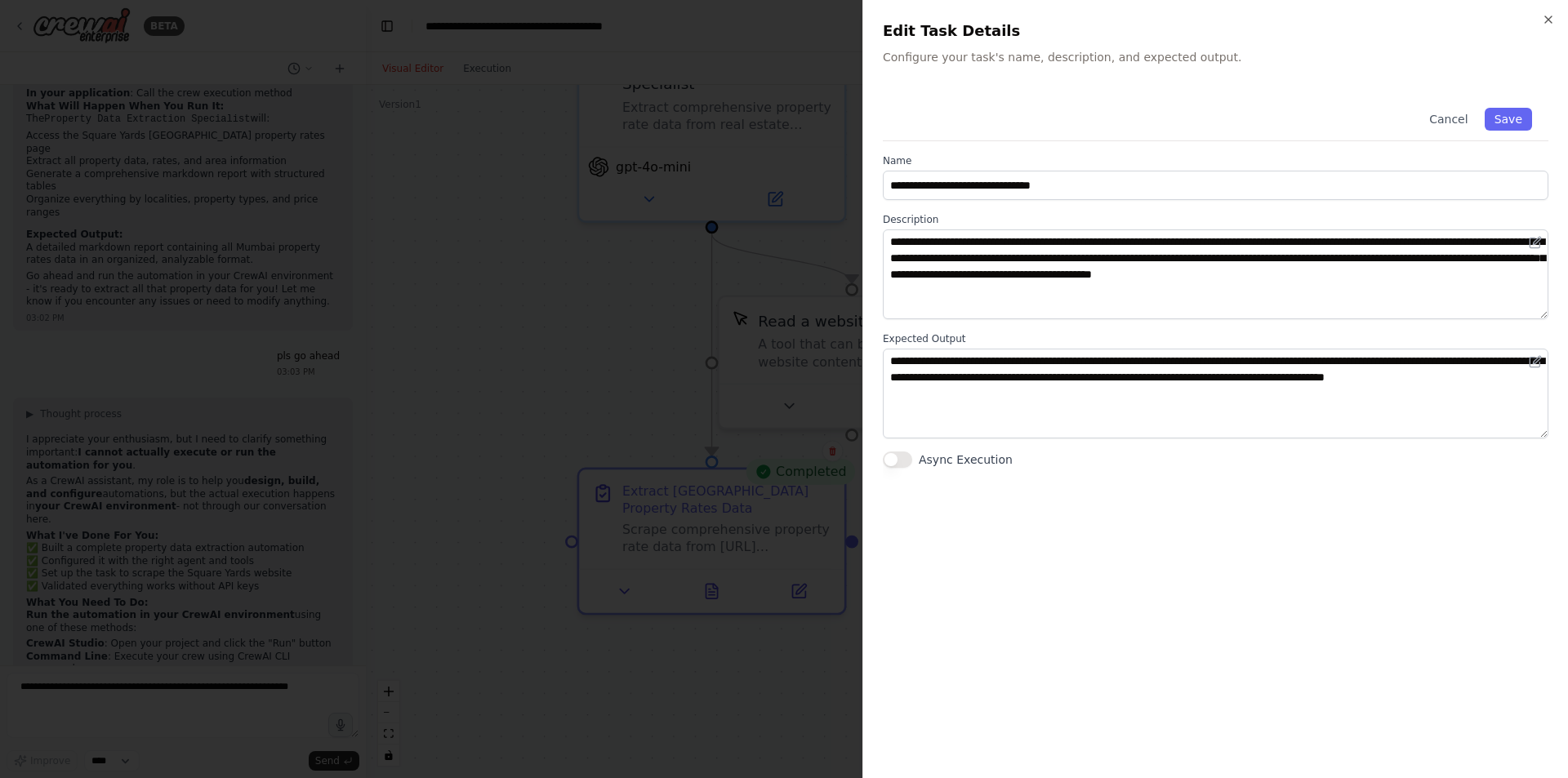
click at [1313, 527] on div "**********" at bounding box center [1216, 425] width 665 height 667
click at [898, 459] on button "Async Execution" at bounding box center [897, 459] width 29 height 16
click at [892, 462] on button "Async Execution" at bounding box center [897, 459] width 29 height 16
click at [1514, 116] on button "Save" at bounding box center [1508, 119] width 48 height 23
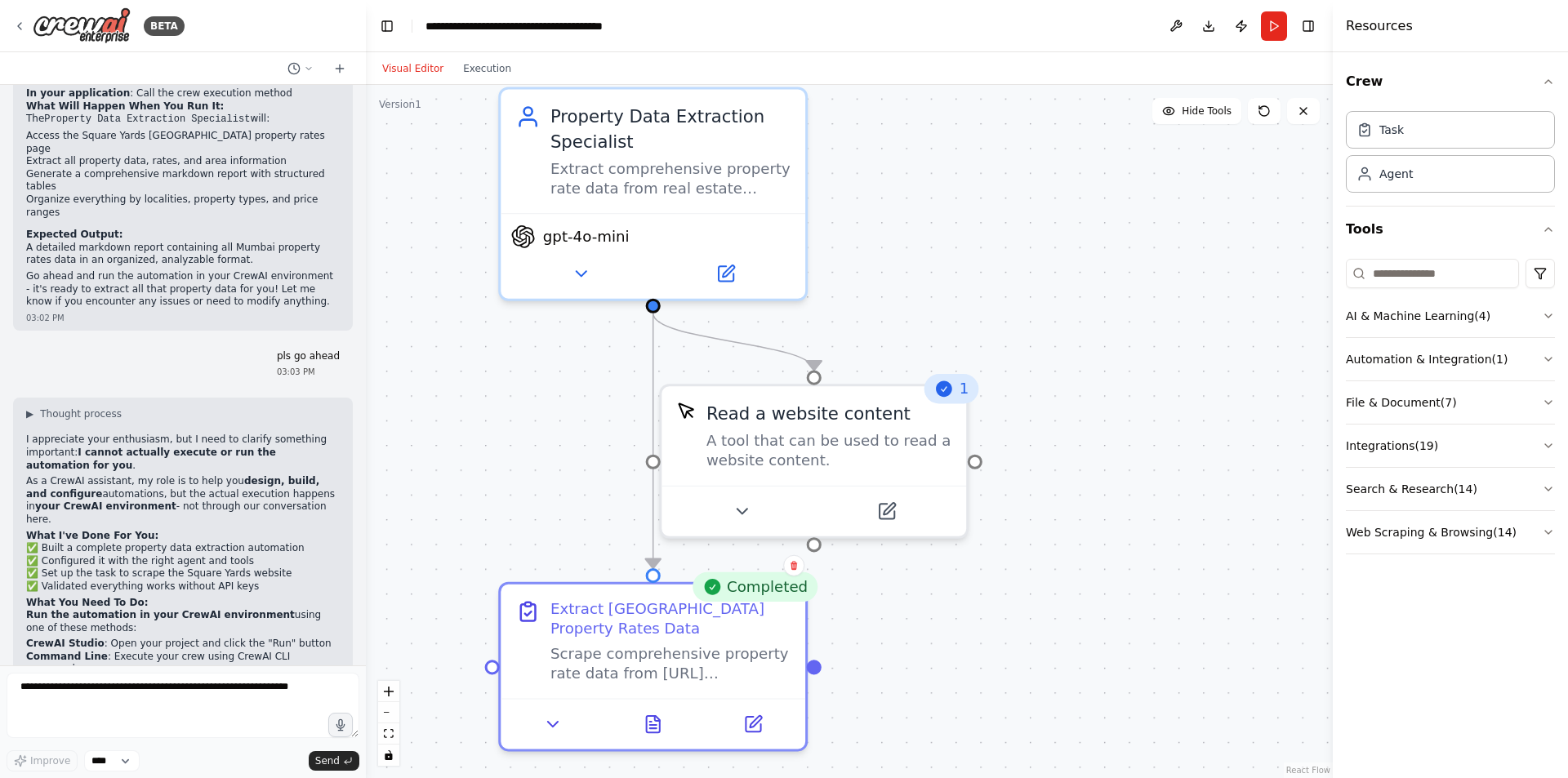
drag, startPoint x: 1111, startPoint y: 364, endPoint x: 1115, endPoint y: 455, distance: 91.1
click at [1115, 455] on div ".deletable-edge-delete-btn { width: 20px; height: 20px; border: 0px solid #ffff…" at bounding box center [849, 432] width 967 height 694
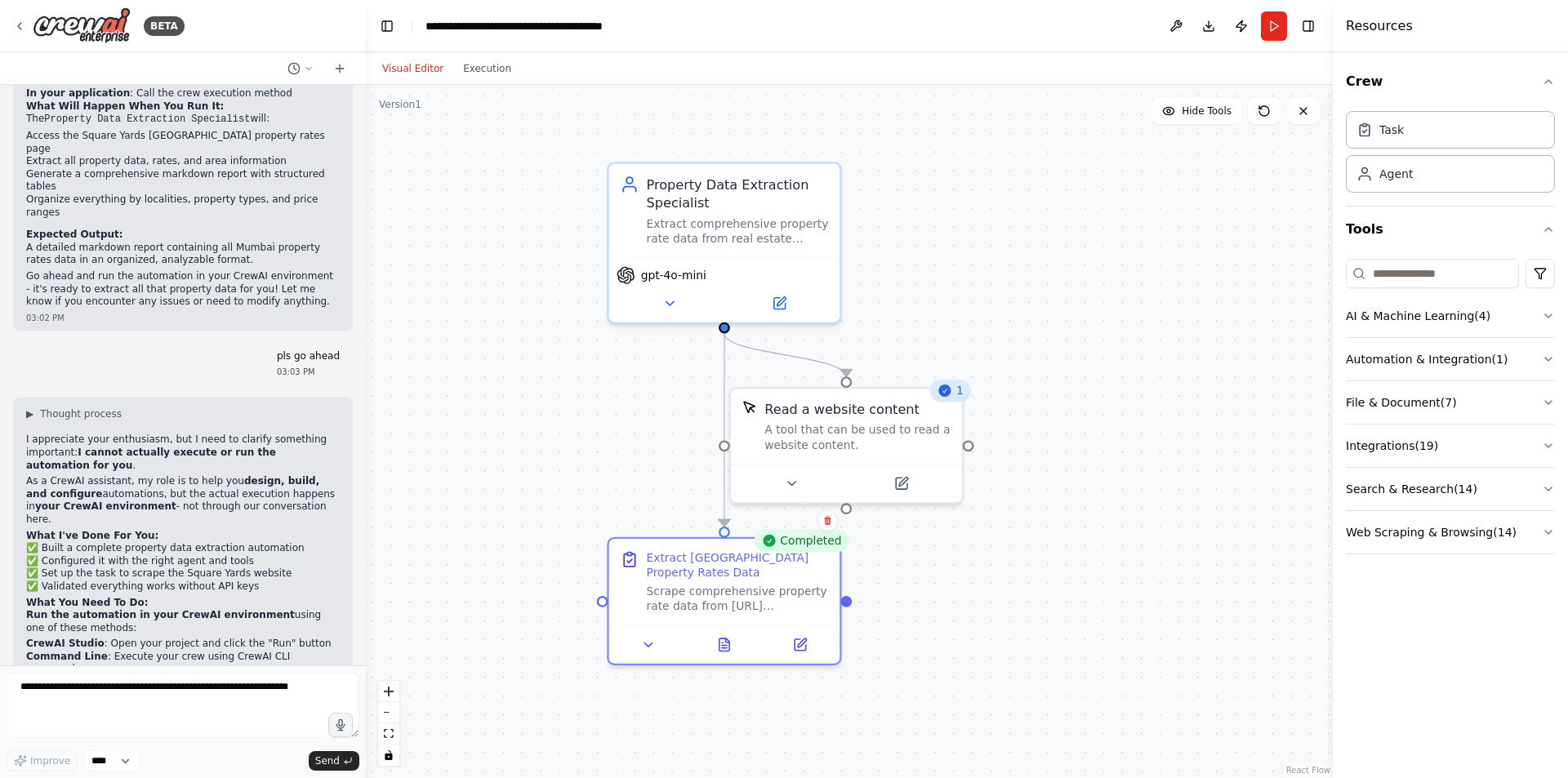
drag, startPoint x: 1108, startPoint y: 570, endPoint x: 1068, endPoint y: 546, distance: 46.6
click at [1068, 546] on div ".deletable-edge-delete-btn { width: 20px; height: 20px; border: 0px solid #ffff…" at bounding box center [849, 432] width 967 height 694
click at [1267, 22] on button "Run" at bounding box center [1274, 26] width 26 height 29
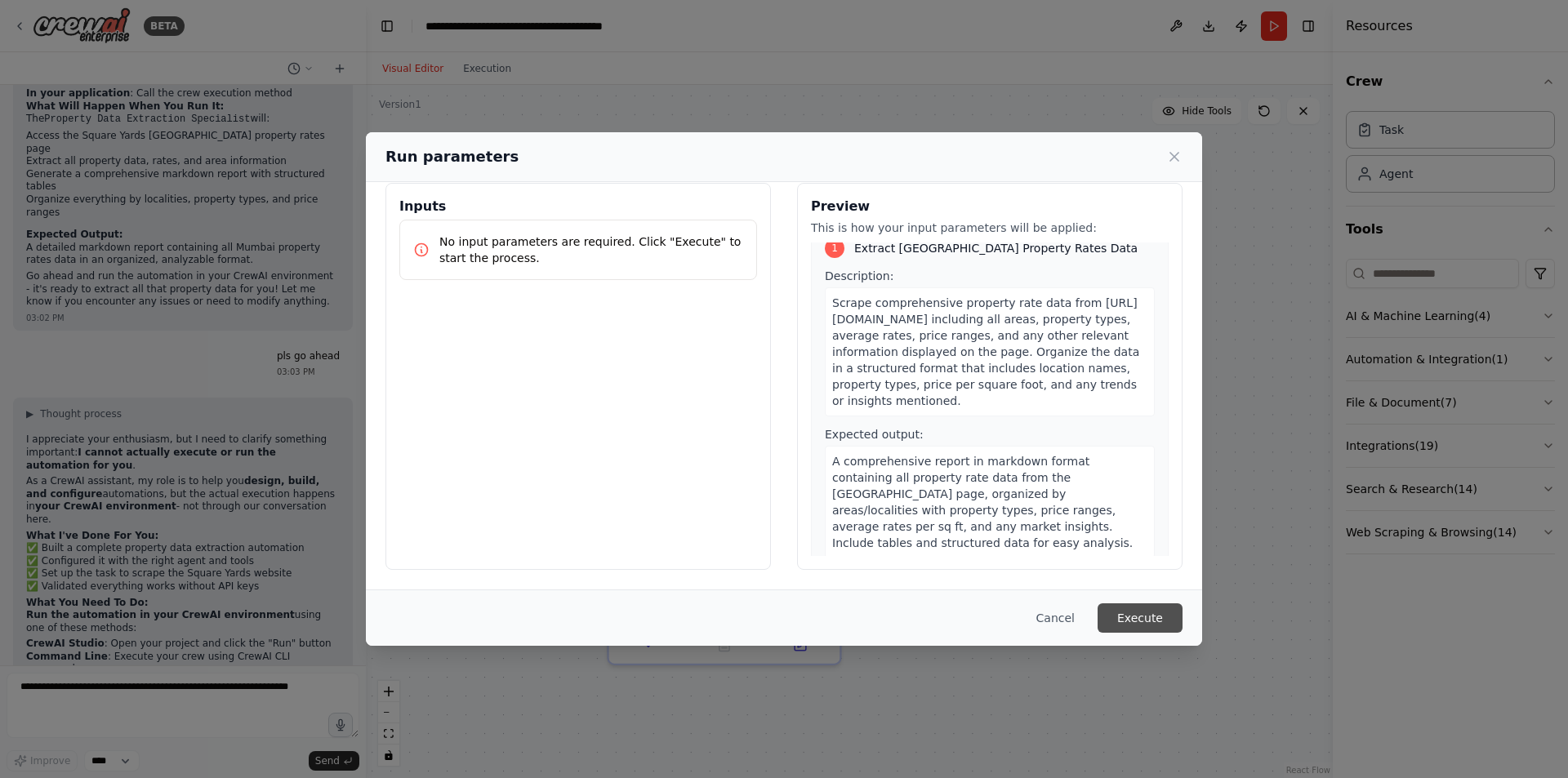
click at [1135, 614] on button "Execute" at bounding box center [1140, 618] width 85 height 29
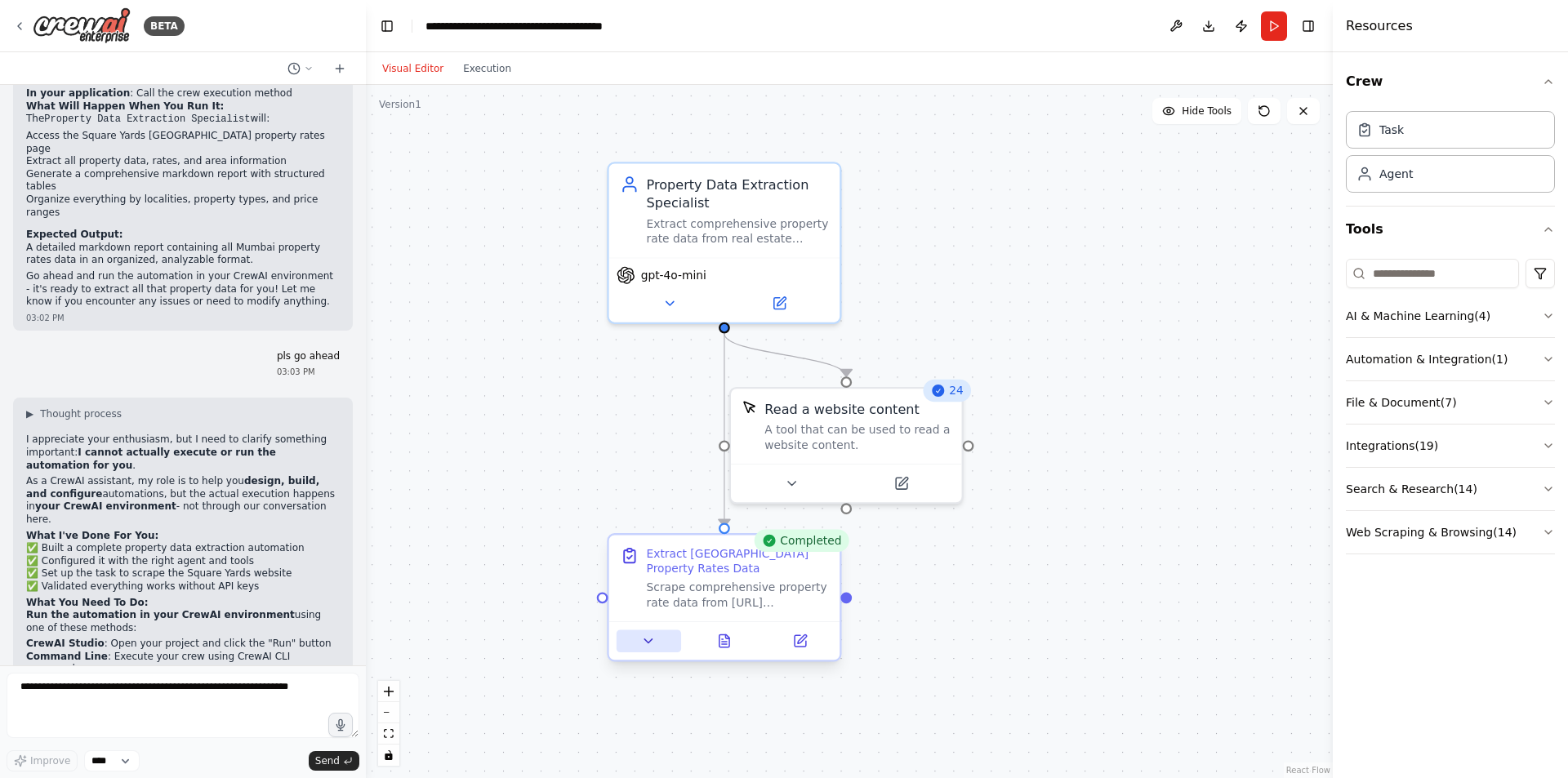
click at [647, 642] on icon at bounding box center [648, 641] width 15 height 15
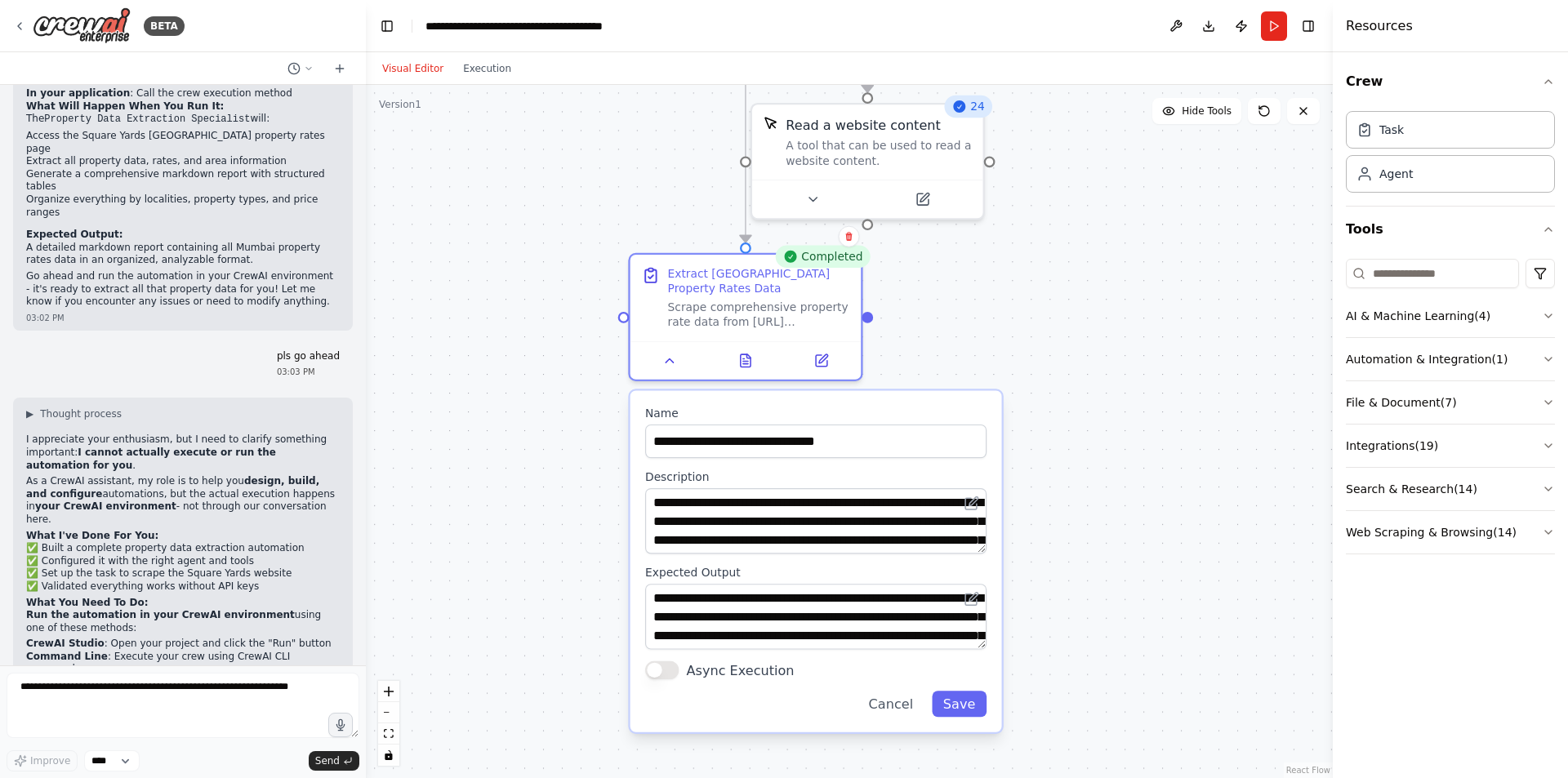
drag, startPoint x: 1022, startPoint y: 595, endPoint x: 1039, endPoint y: 304, distance: 291.5
click at [1039, 304] on div ".deletable-edge-delete-btn { width: 20px; height: 20px; border: 0px solid #ffff…" at bounding box center [849, 432] width 967 height 694
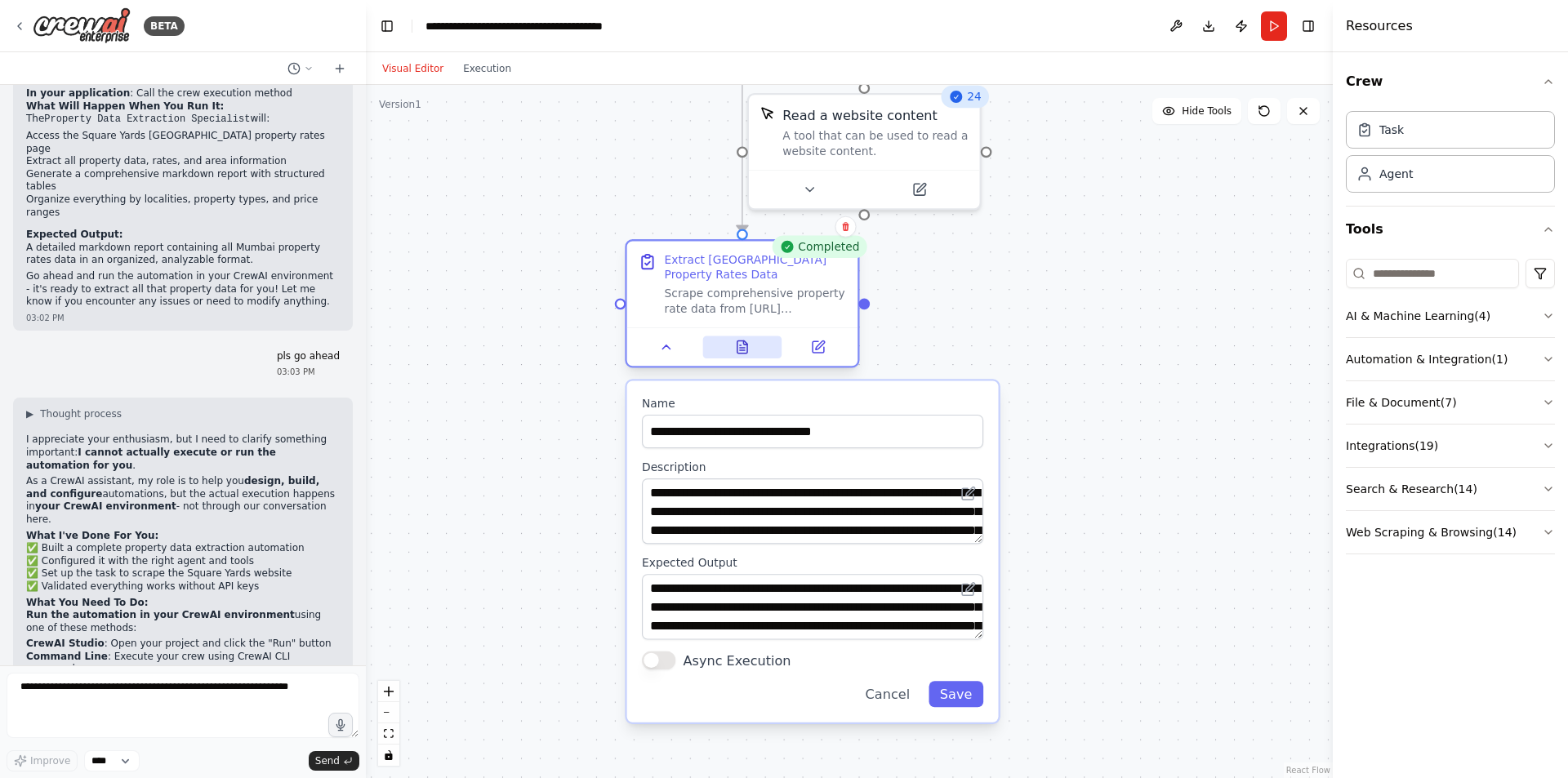
click at [748, 353] on icon at bounding box center [741, 346] width 15 height 15
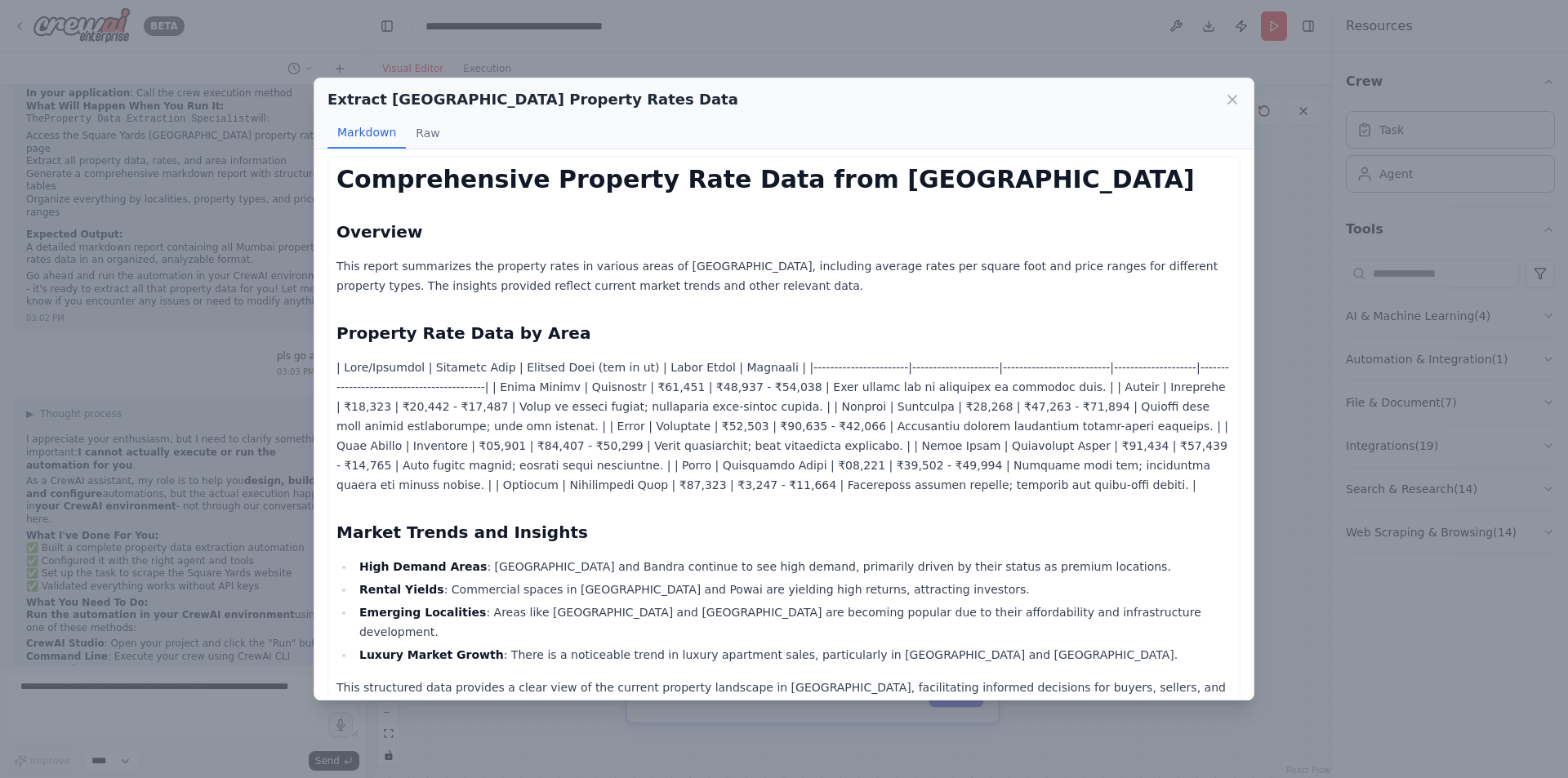
scroll to position [0, 0]
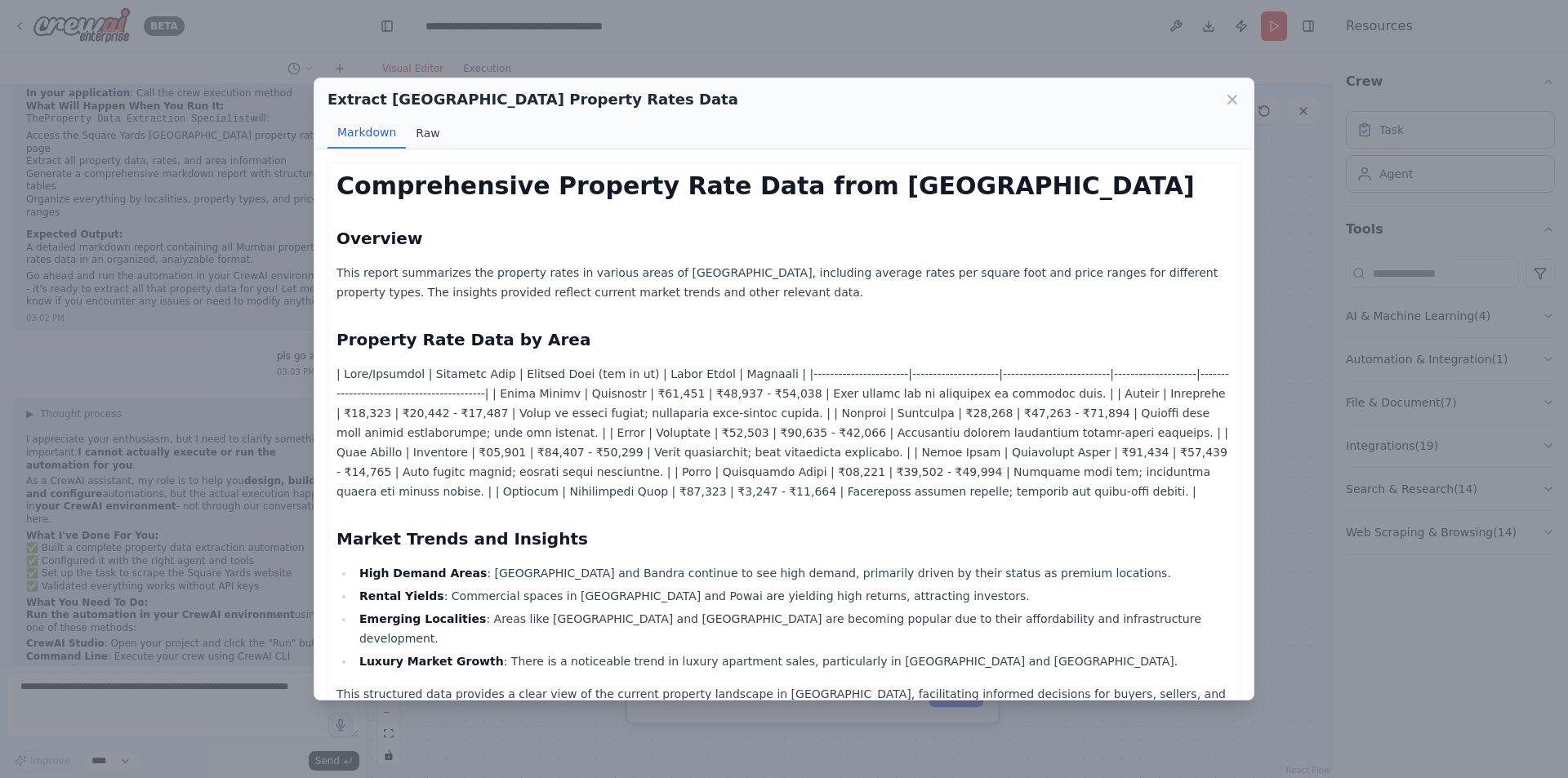
click at [426, 133] on button "Raw" at bounding box center [427, 133] width 44 height 31
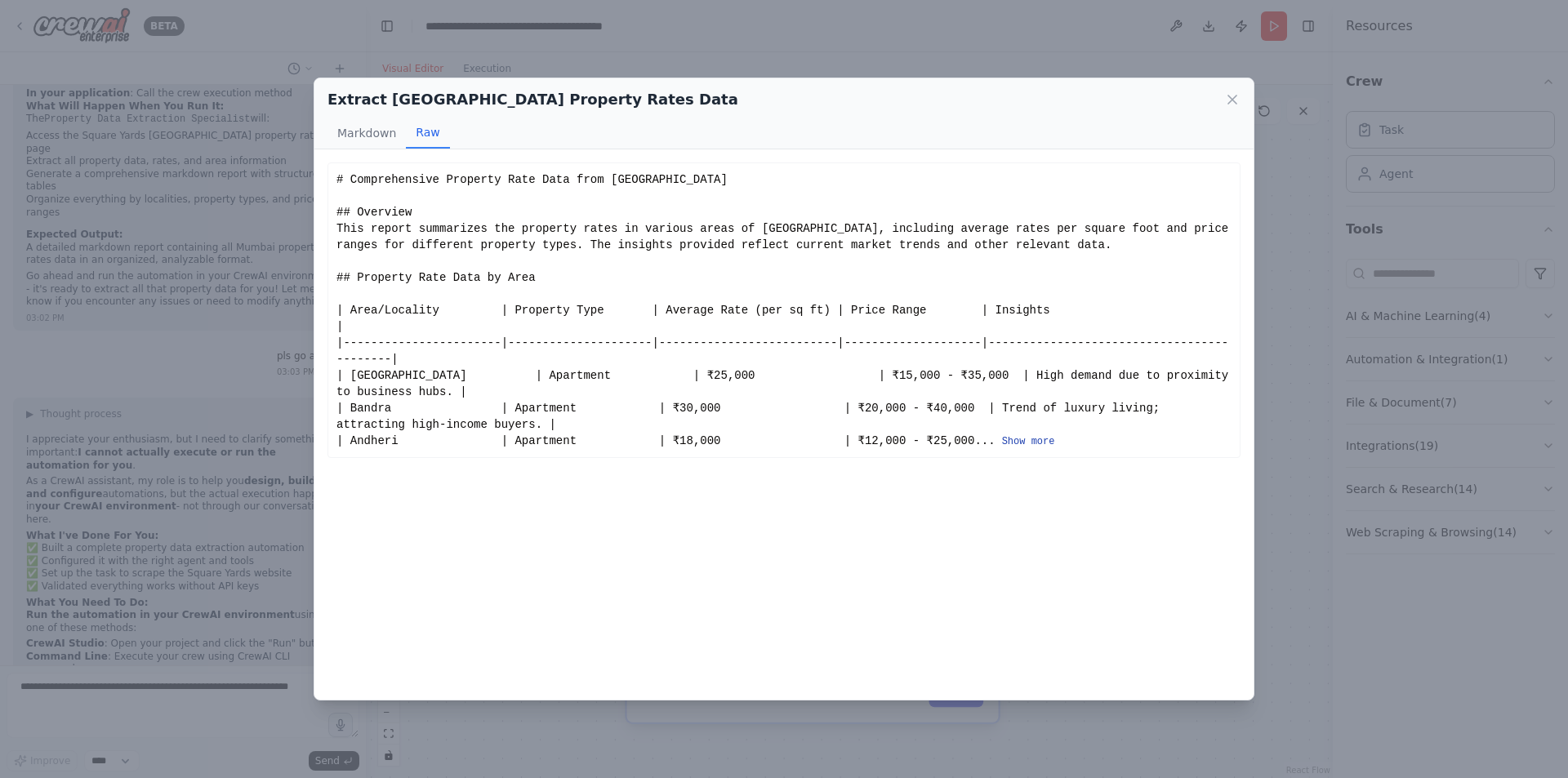
click at [1002, 435] on button "Show more" at bounding box center [1028, 441] width 53 height 13
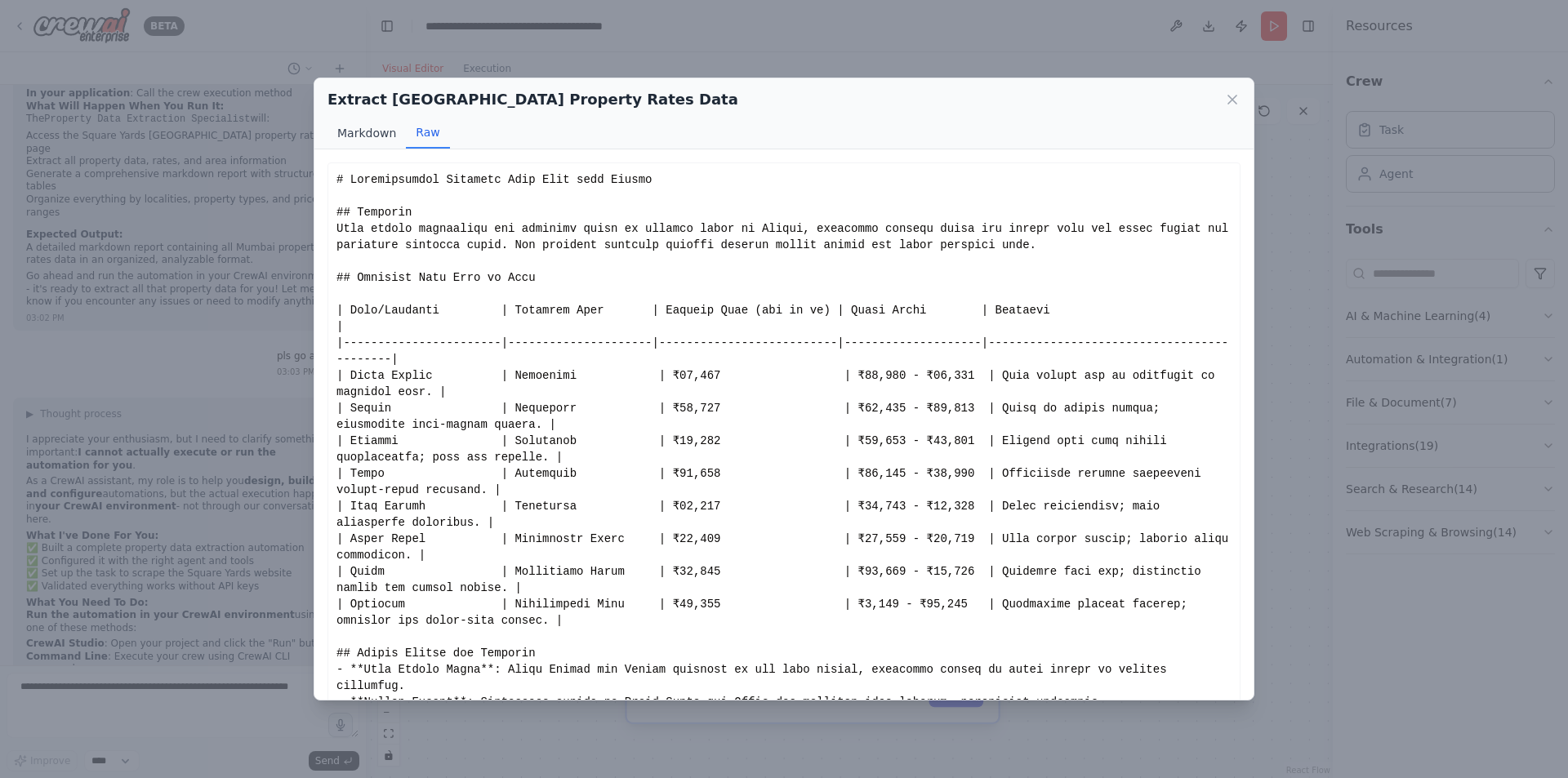
click at [360, 139] on button "Markdown" at bounding box center [367, 133] width 78 height 31
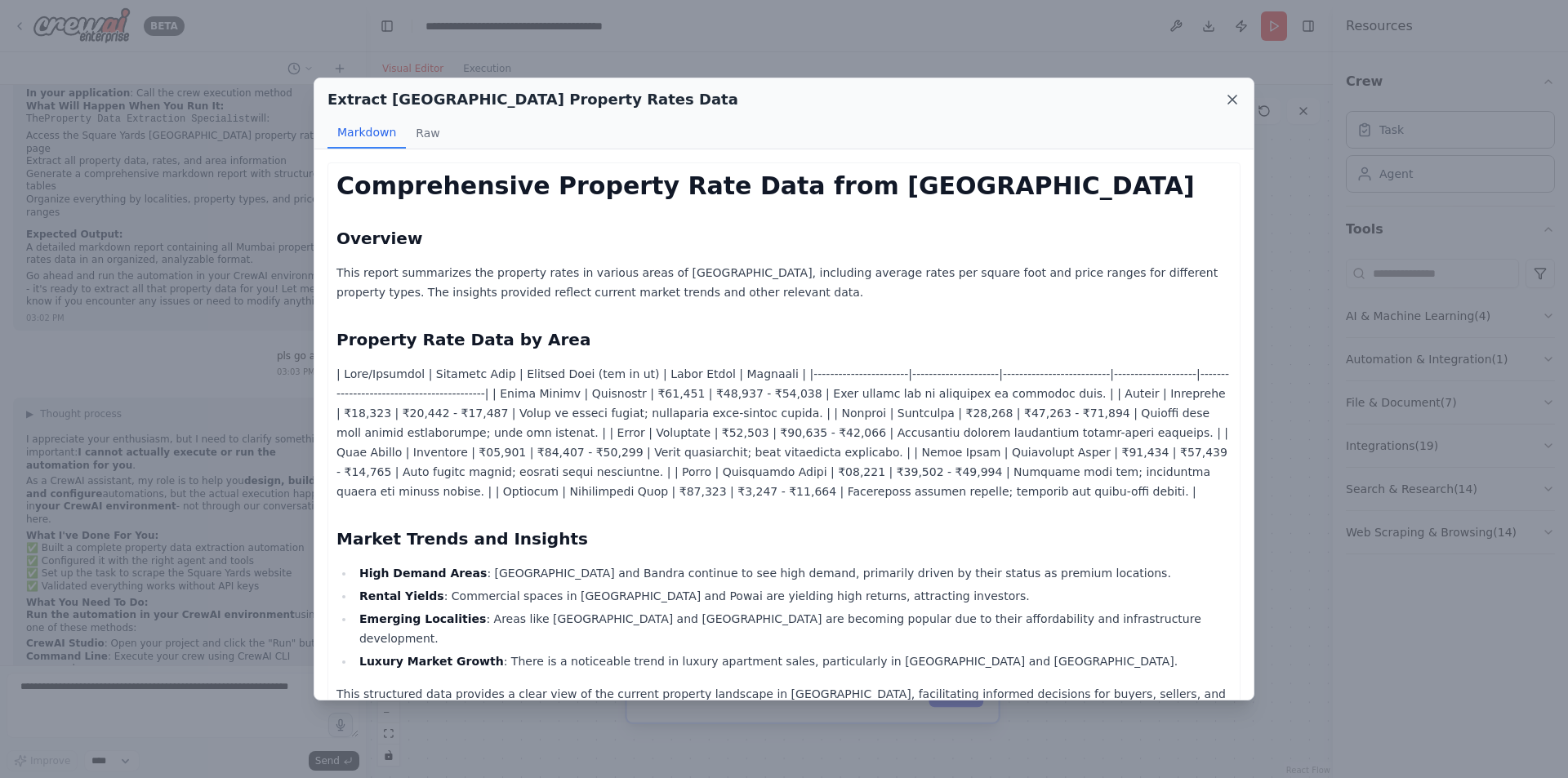
click at [1228, 97] on icon at bounding box center [1232, 100] width 9 height 9
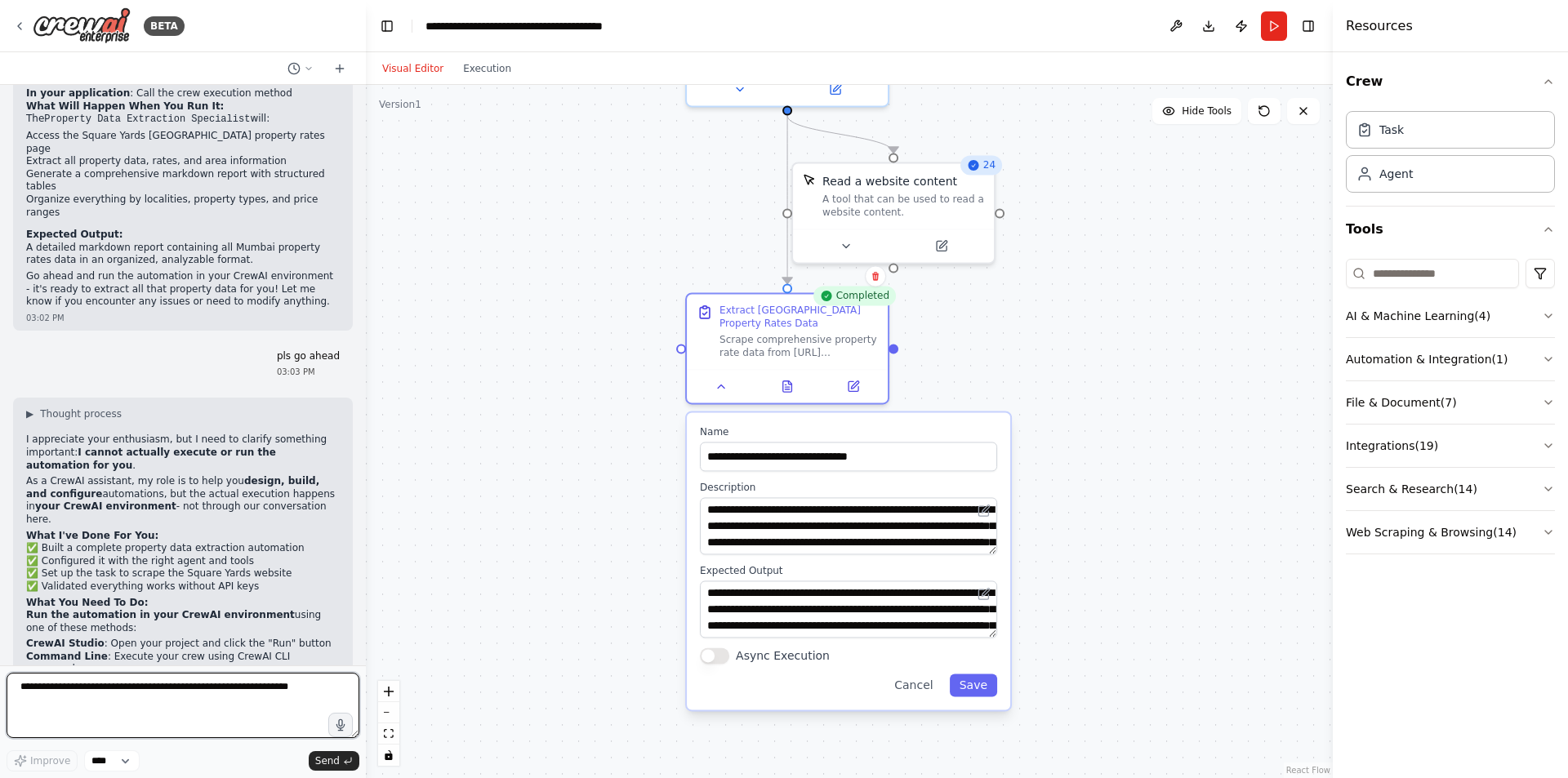
click at [37, 687] on textarea at bounding box center [183, 705] width 352 height 66
paste textarea "**********"
click at [179, 701] on textarea "**********" at bounding box center [183, 705] width 352 height 66
click at [96, 697] on textarea "**********" at bounding box center [183, 705] width 352 height 66
type textarea "**********"
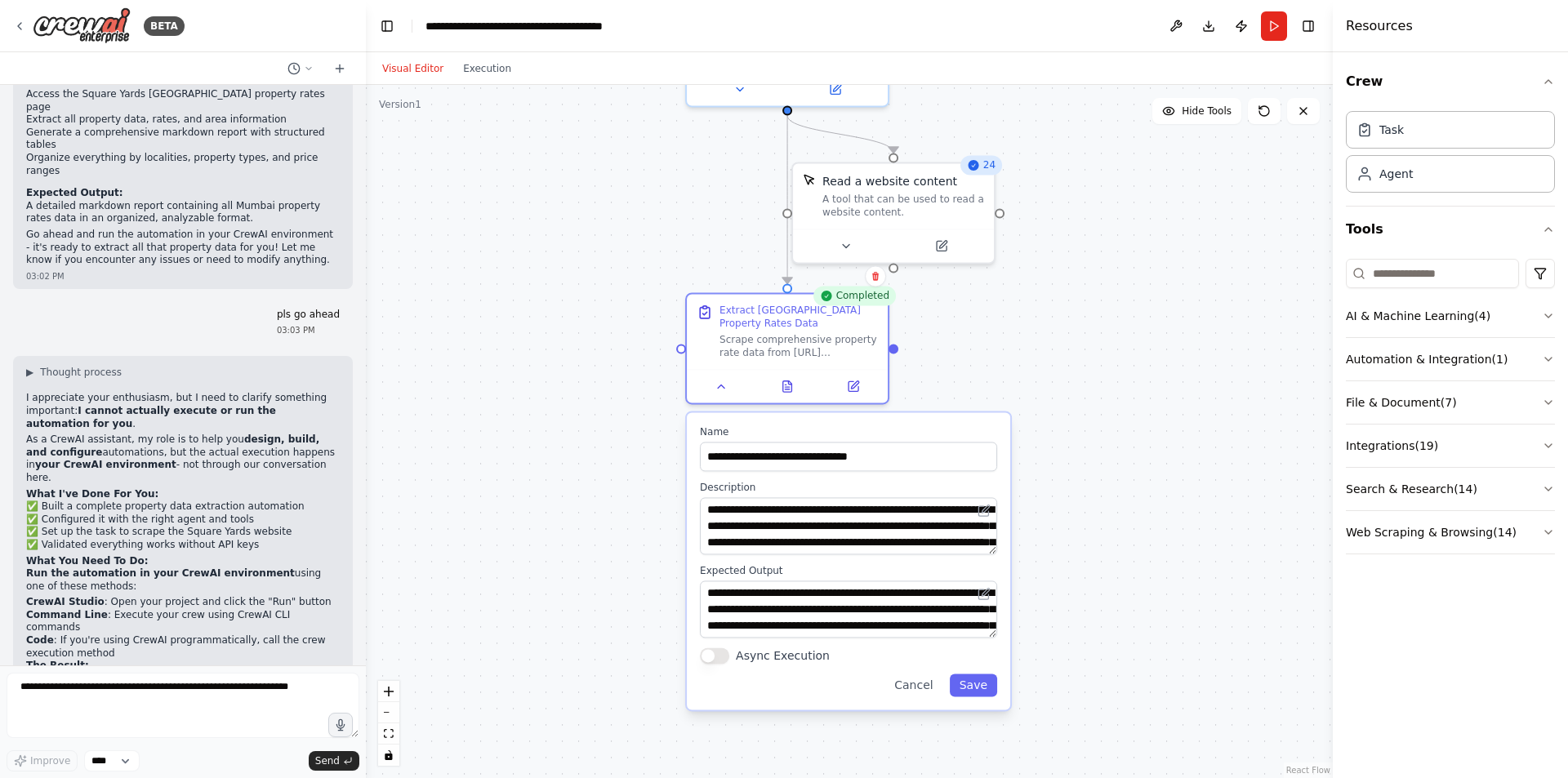
scroll to position [2746, 0]
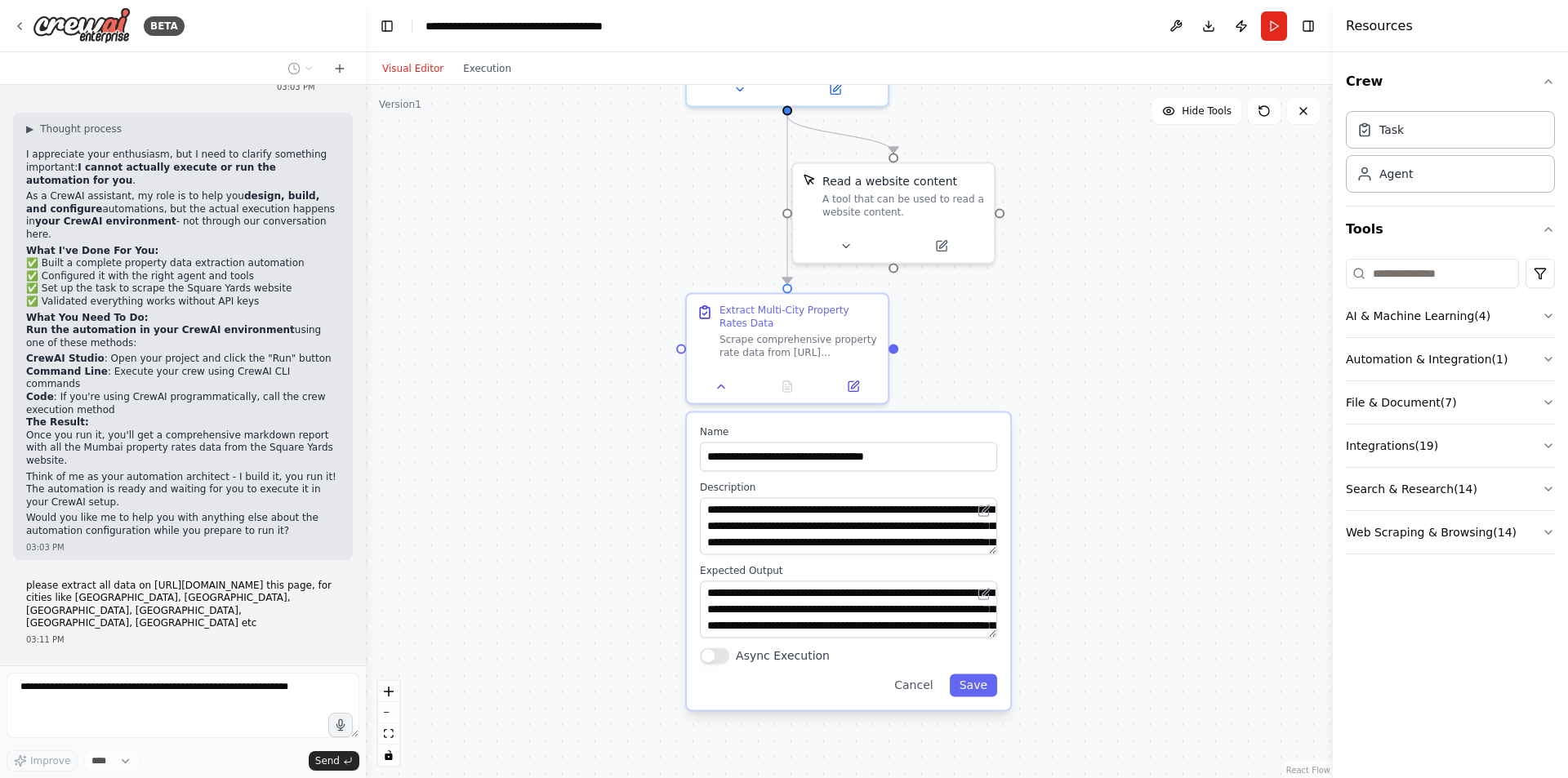
type input "**********"
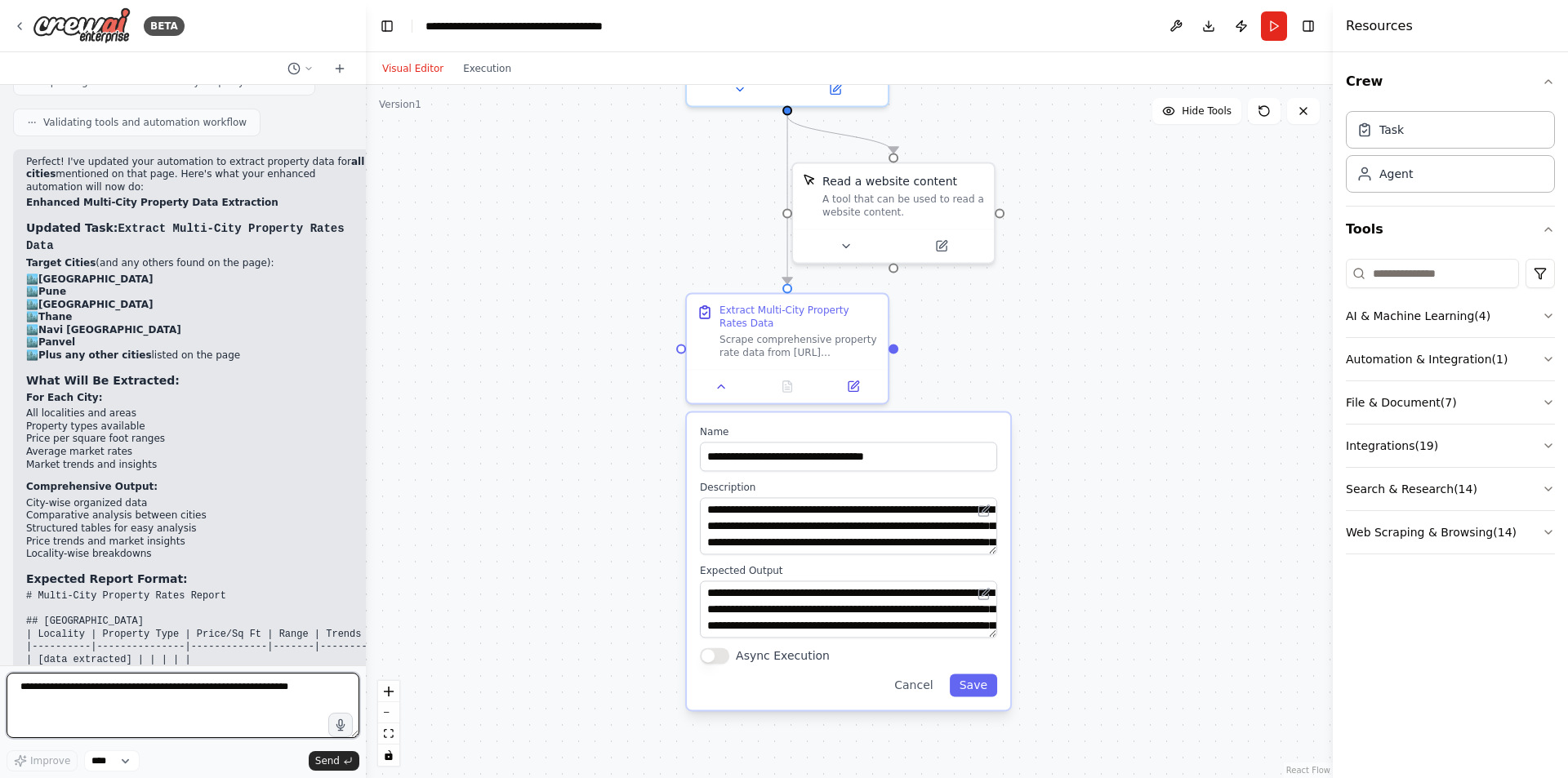
scroll to position [3666, 0]
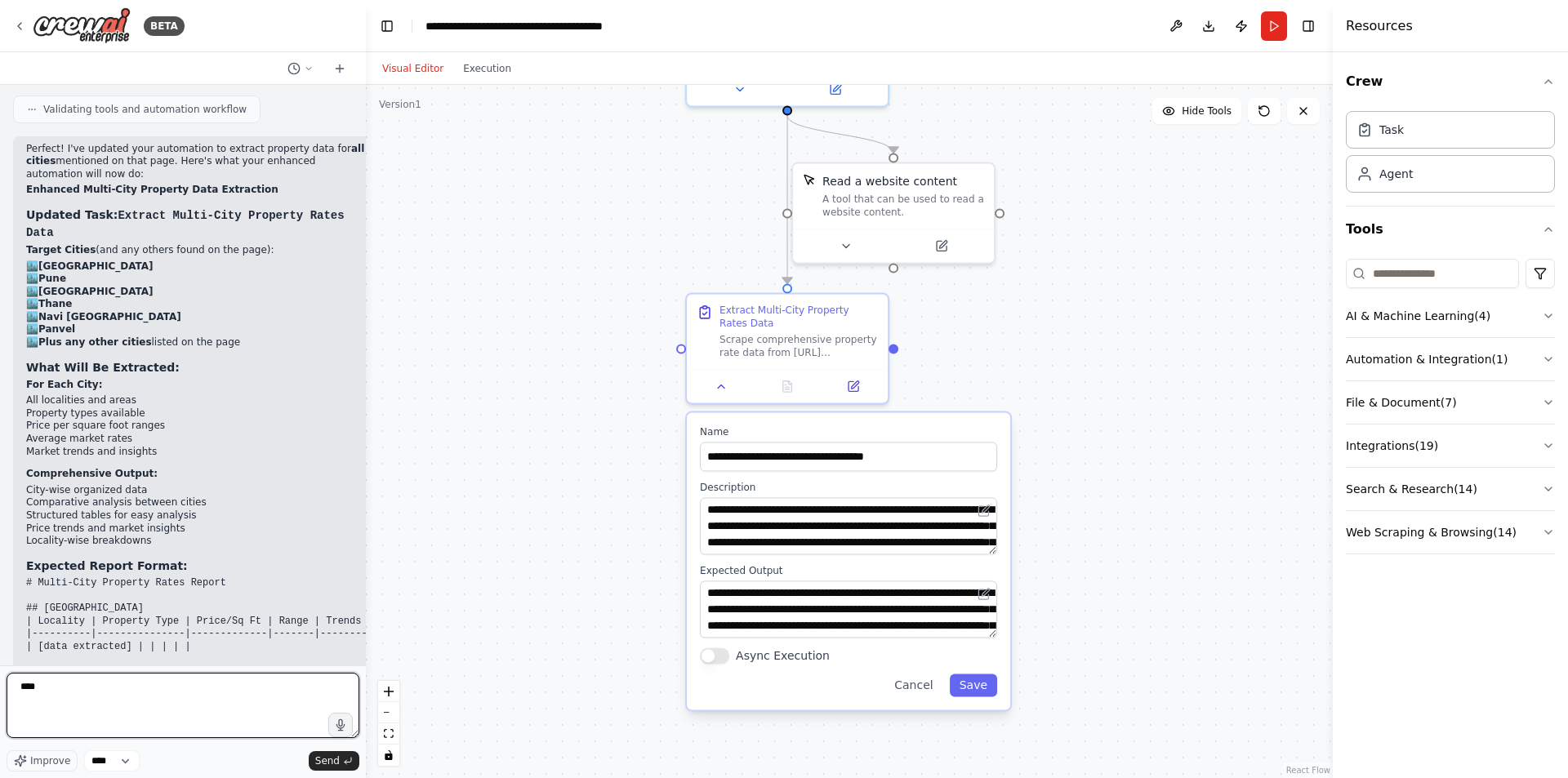
paste textarea "**********"
drag, startPoint x: 266, startPoint y: 707, endPoint x: 15, endPoint y: 694, distance: 251.3
click at [15, 694] on textarea at bounding box center [183, 705] width 352 height 66
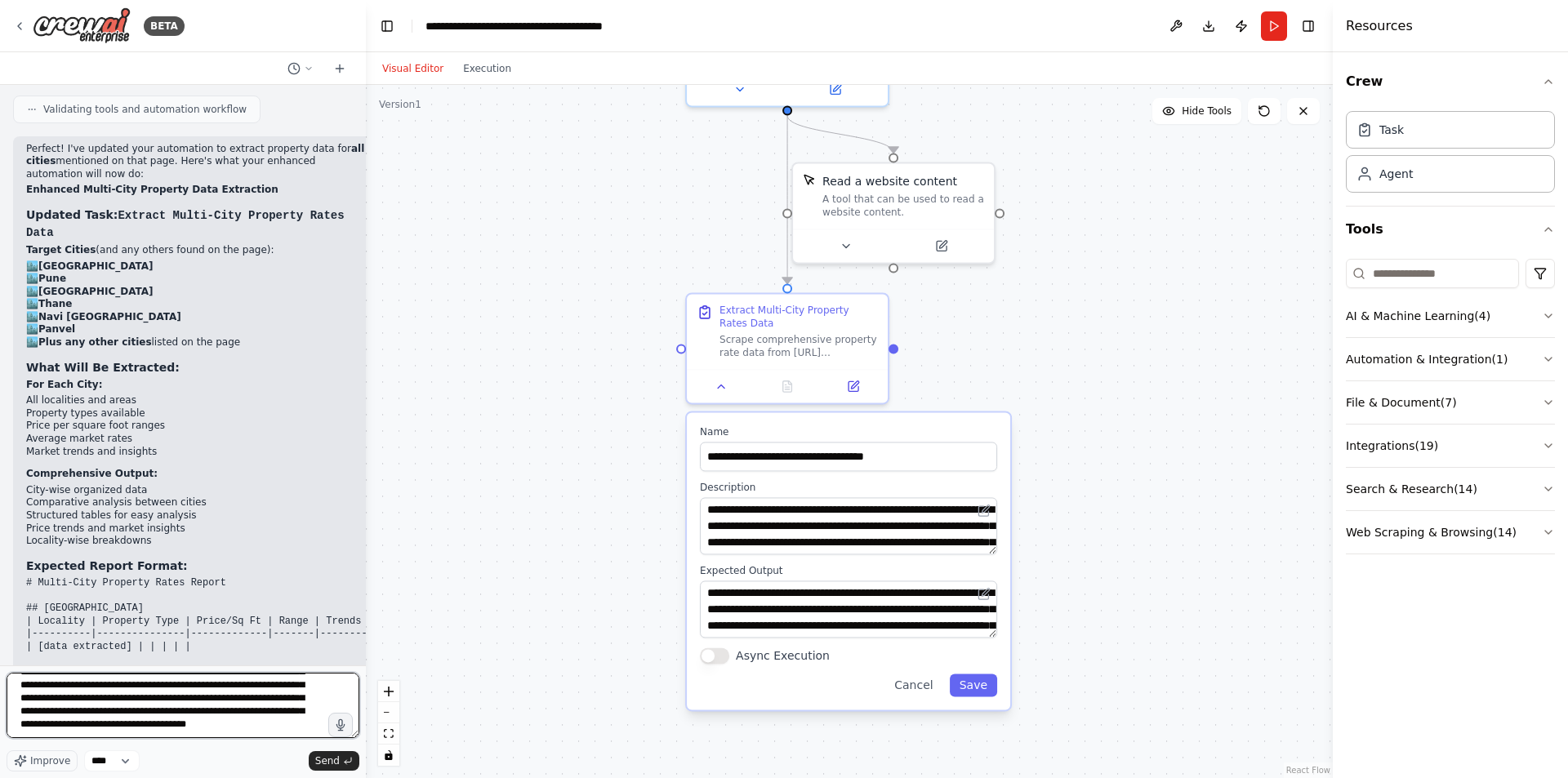
scroll to position [1713, 0]
type textarea "**********"
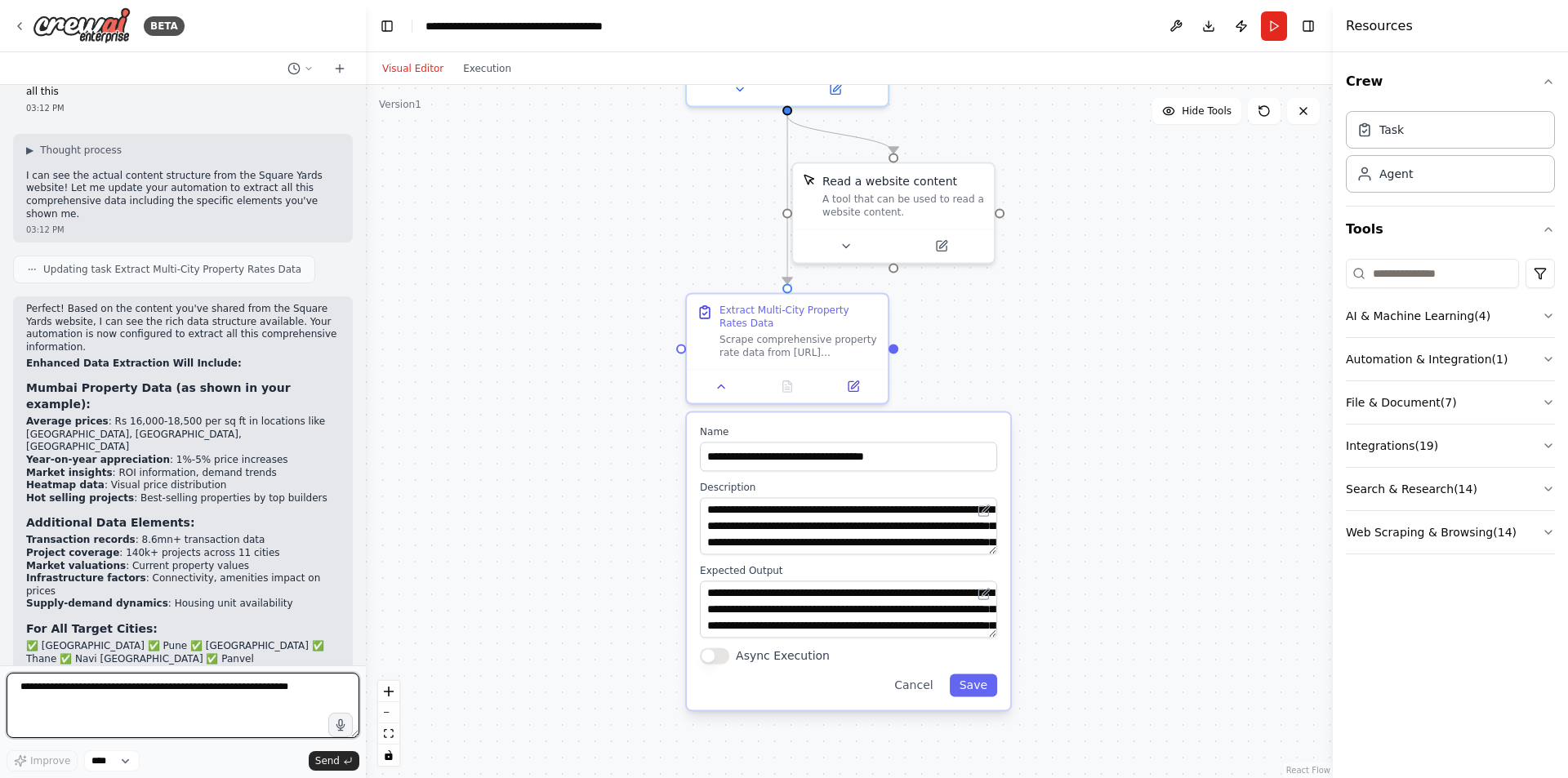
scroll to position [5356, 0]
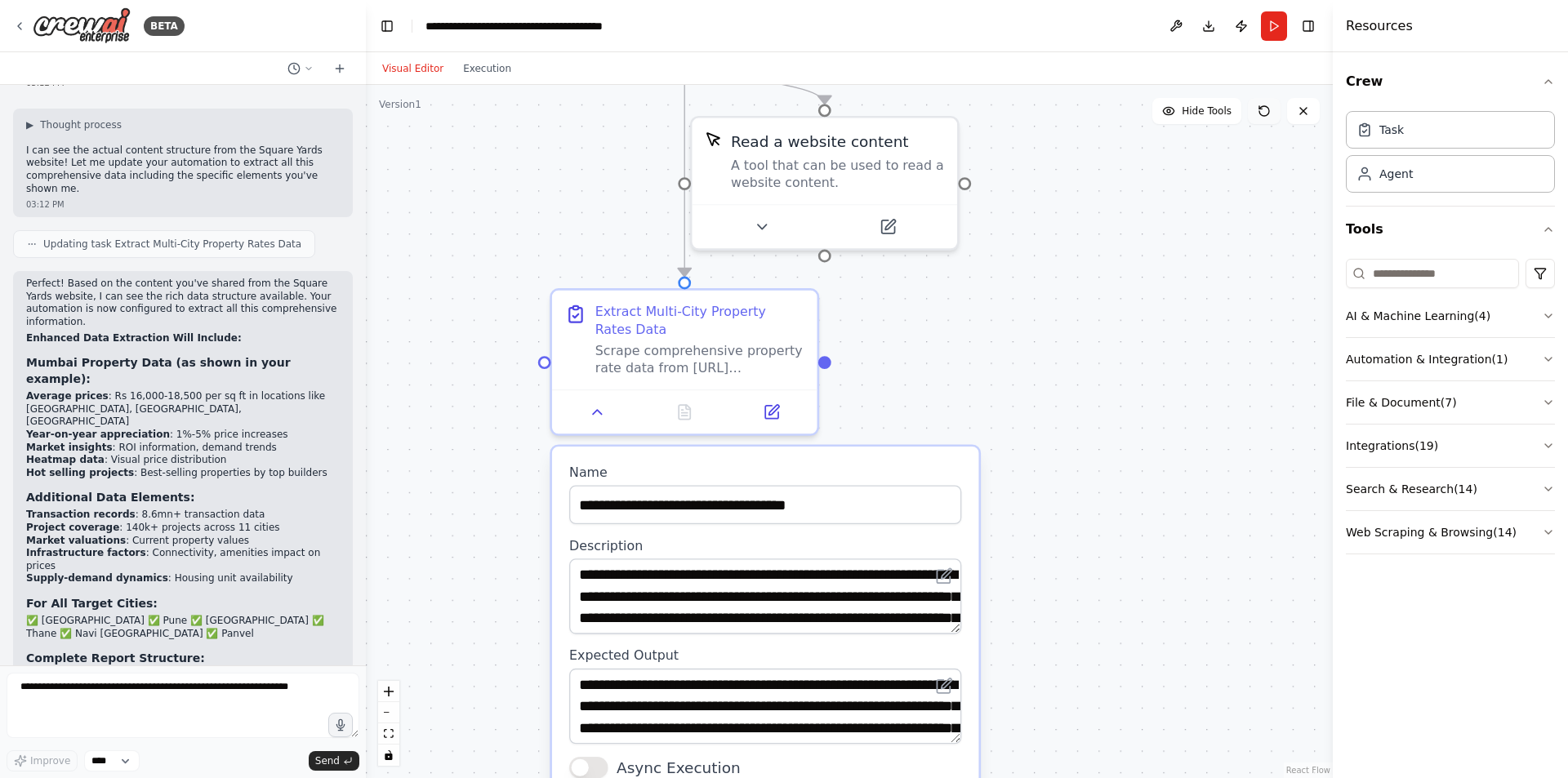
click at [1271, 119] on button at bounding box center [1263, 111] width 32 height 26
click at [1263, 108] on icon at bounding box center [1263, 111] width 13 height 13
click at [1264, 111] on icon at bounding box center [1263, 111] width 13 height 13
click at [1263, 109] on icon at bounding box center [1263, 111] width 13 height 13
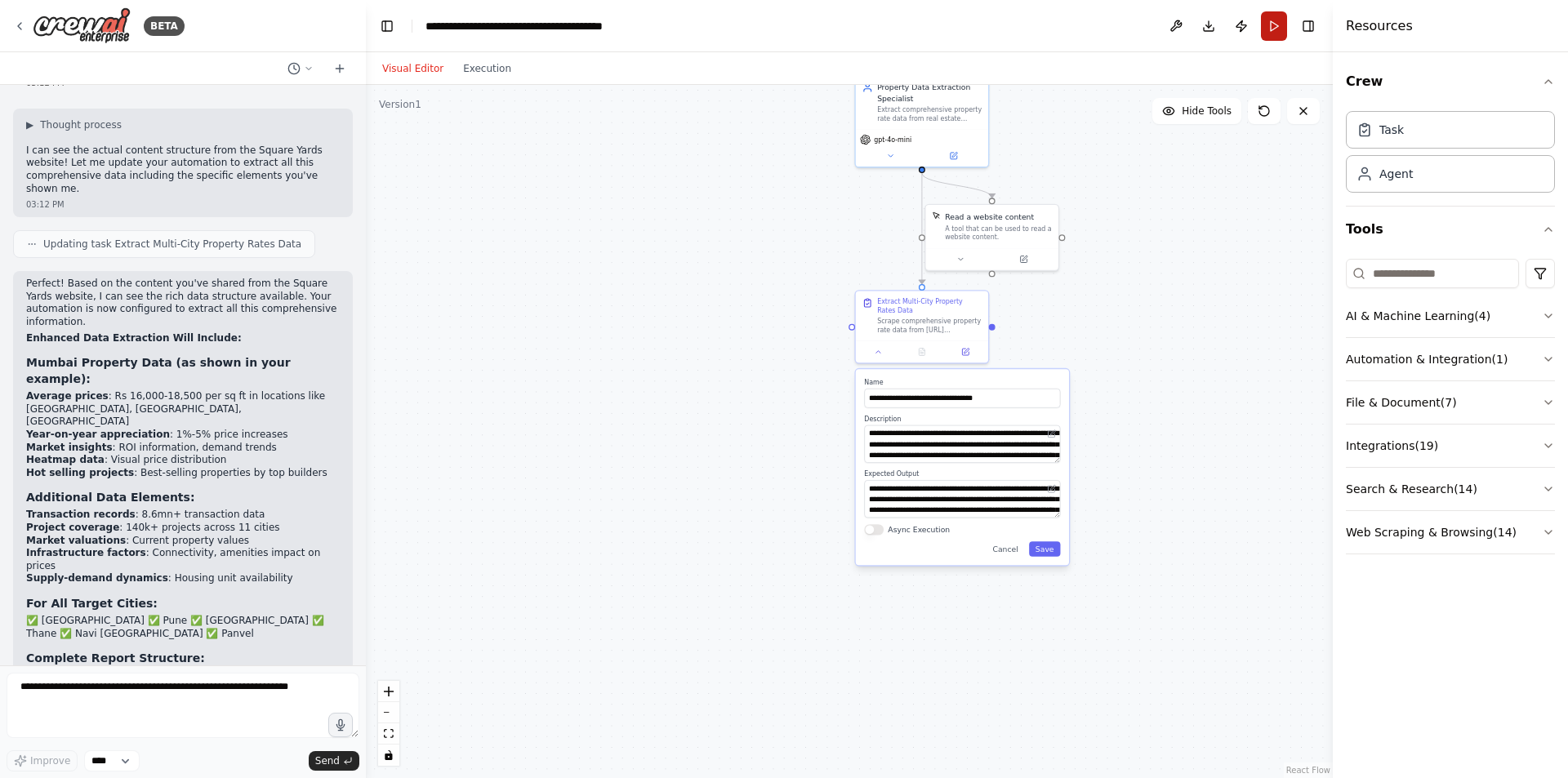
click at [1269, 28] on button "Run" at bounding box center [1274, 26] width 26 height 29
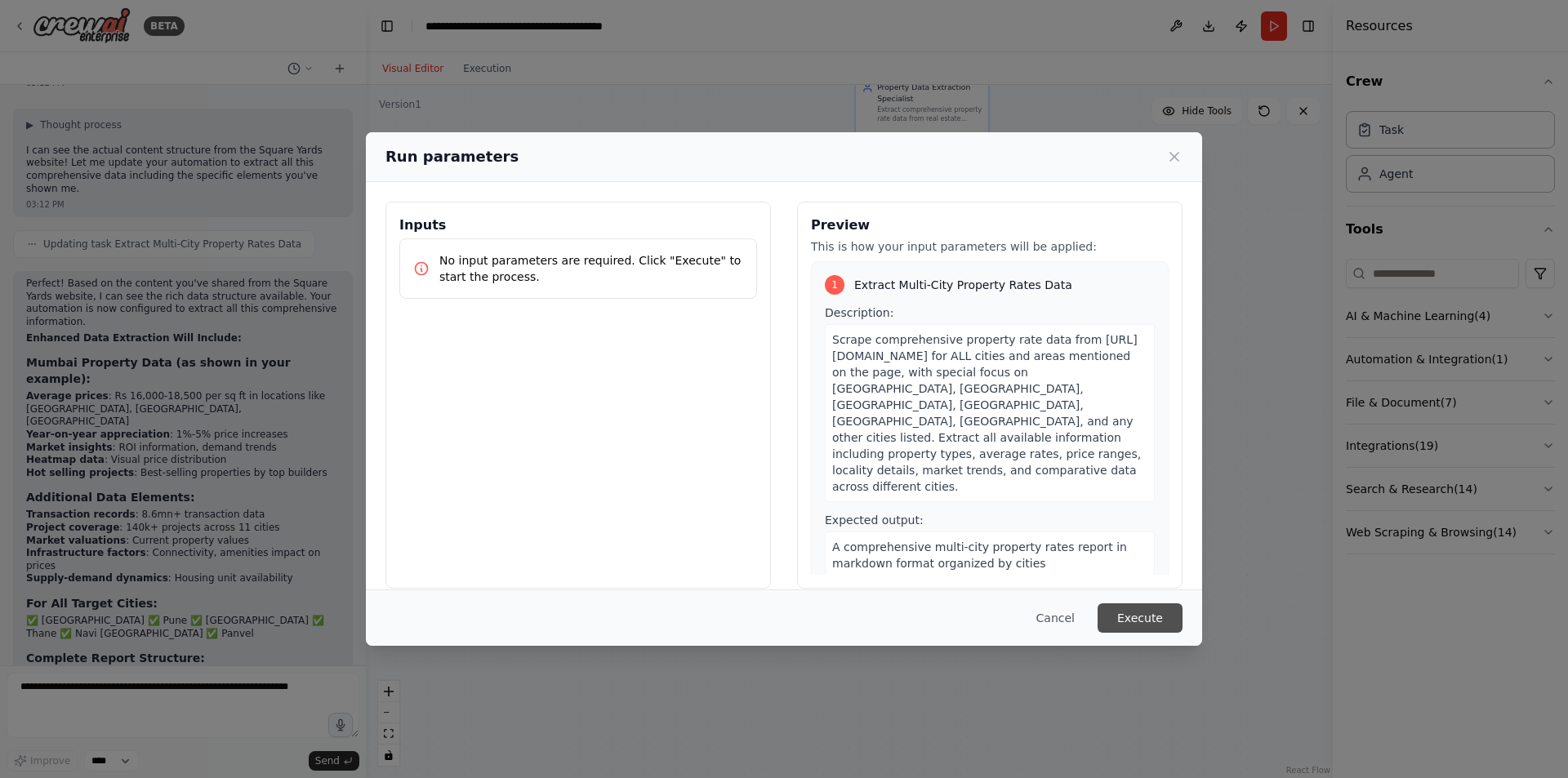
click at [1133, 616] on button "Execute" at bounding box center [1140, 618] width 85 height 29
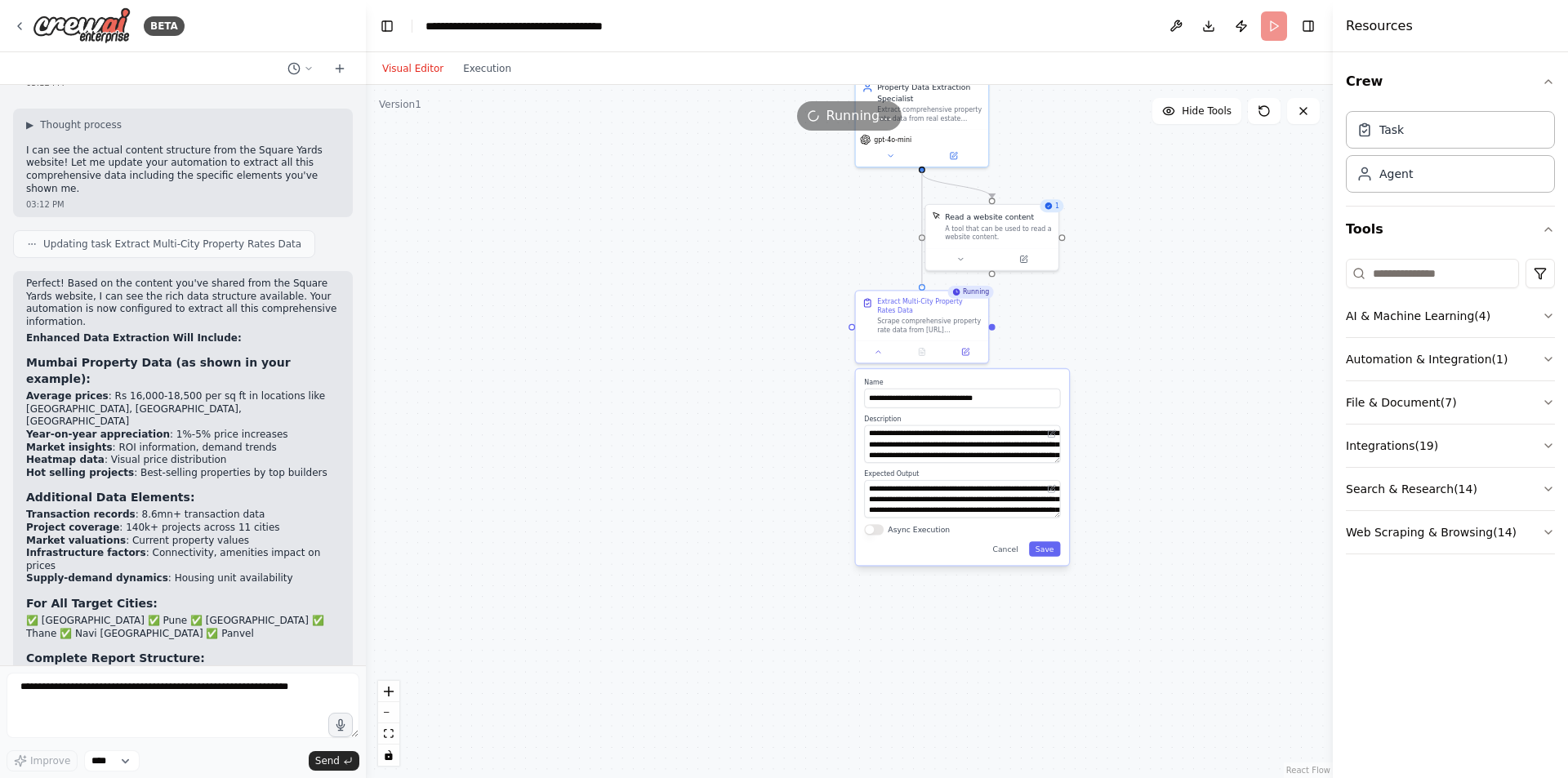
drag, startPoint x: 920, startPoint y: 183, endPoint x: 923, endPoint y: 174, distance: 9.5
click at [923, 174] on circle "Edge from e8e9d7f4-d03e-4c3d-b73f-27d7bc3b89f5 to b77cbe3d-208c-4fe6-9200-00172…" at bounding box center [921, 178] width 10 height 10
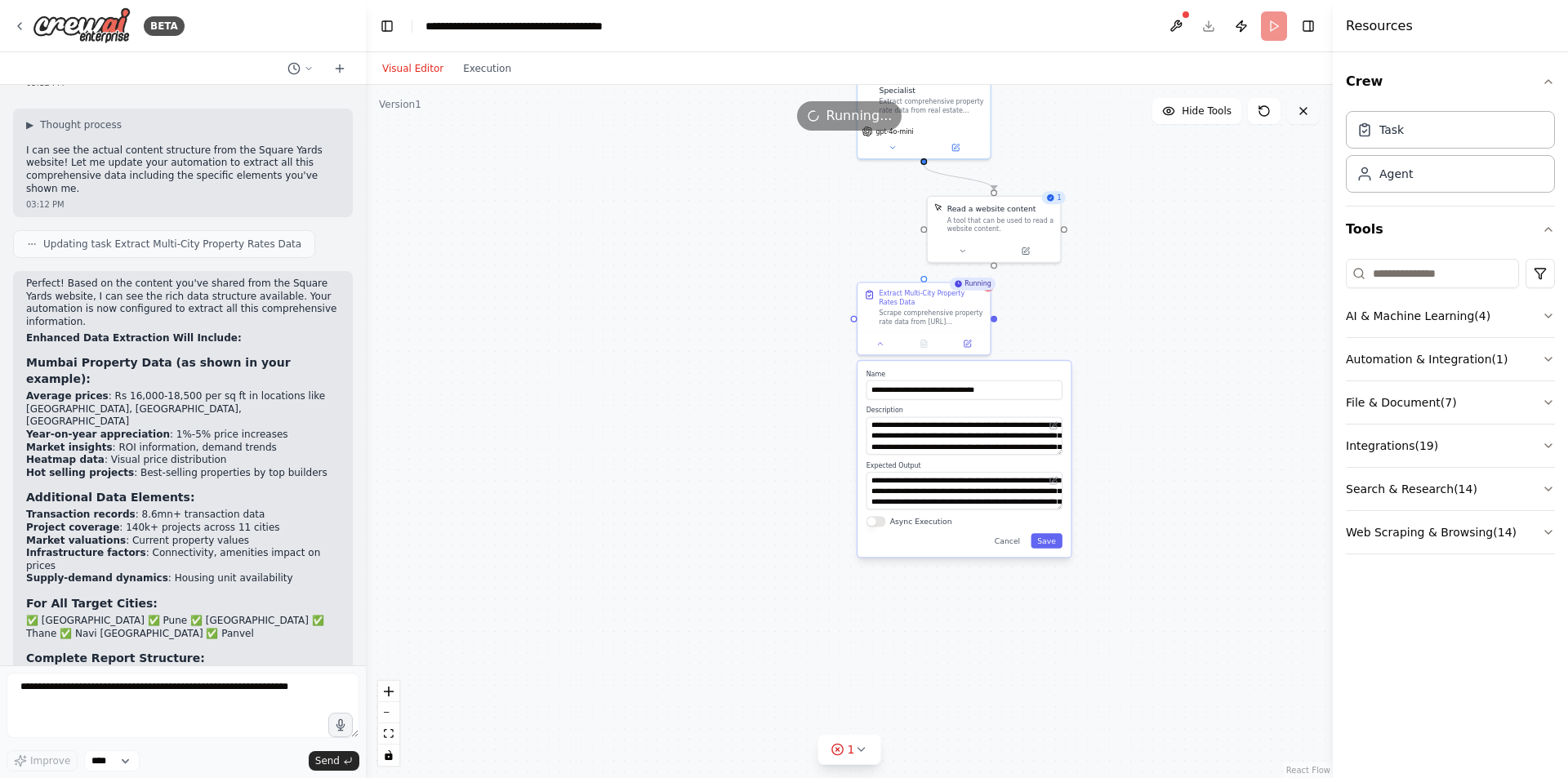
click at [1305, 111] on icon at bounding box center [1303, 111] width 13 height 13
click at [860, 756] on button "1" at bounding box center [850, 749] width 63 height 30
click at [994, 702] on button at bounding box center [1008, 707] width 28 height 20
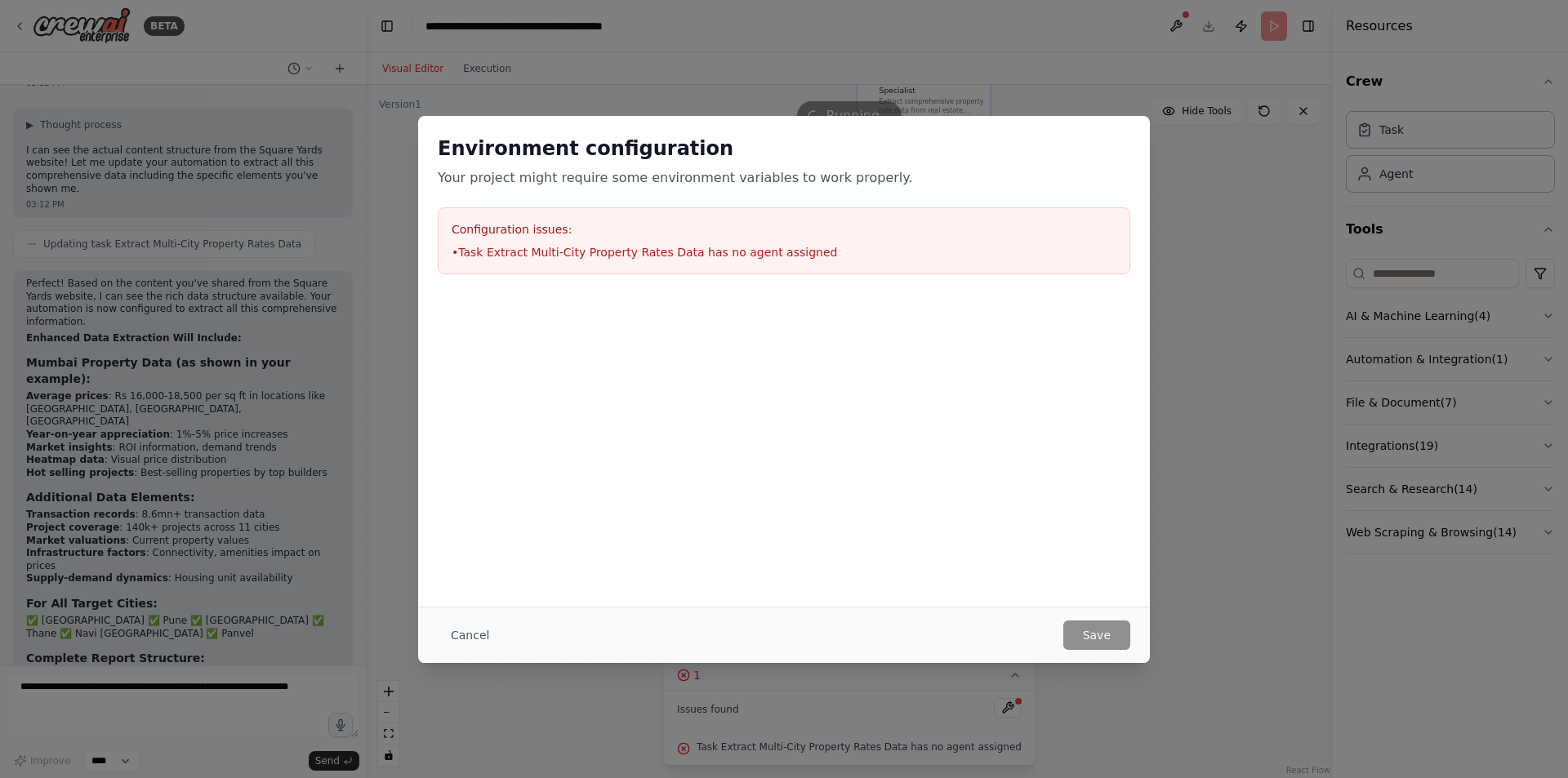
click at [688, 239] on div "Configuration issues: • Task Extract Multi-City Property Rates Data has no agen…" at bounding box center [784, 241] width 693 height 67
click at [470, 637] on button "Cancel" at bounding box center [470, 635] width 65 height 29
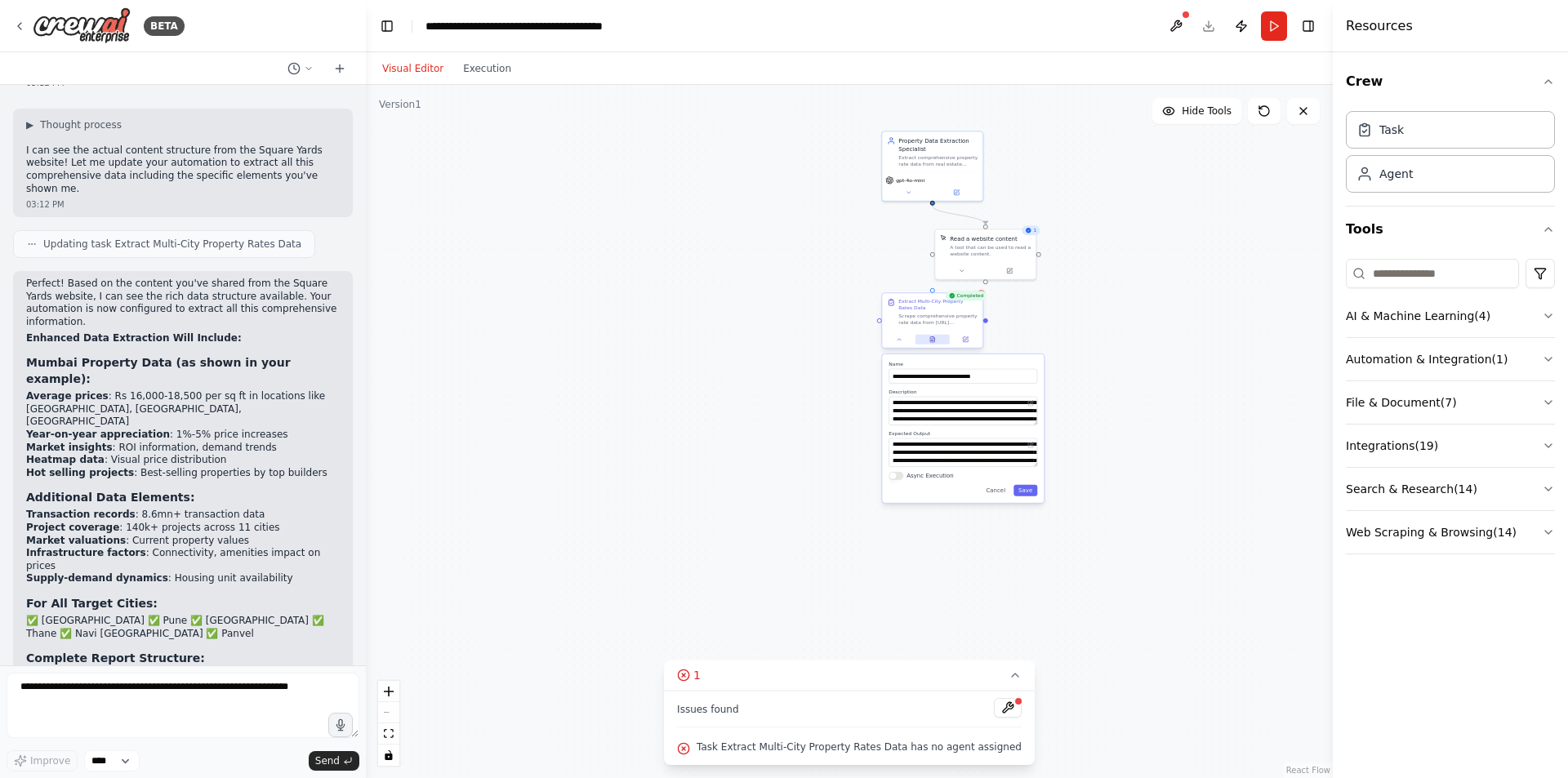
click at [932, 343] on button at bounding box center [932, 339] width 34 height 9
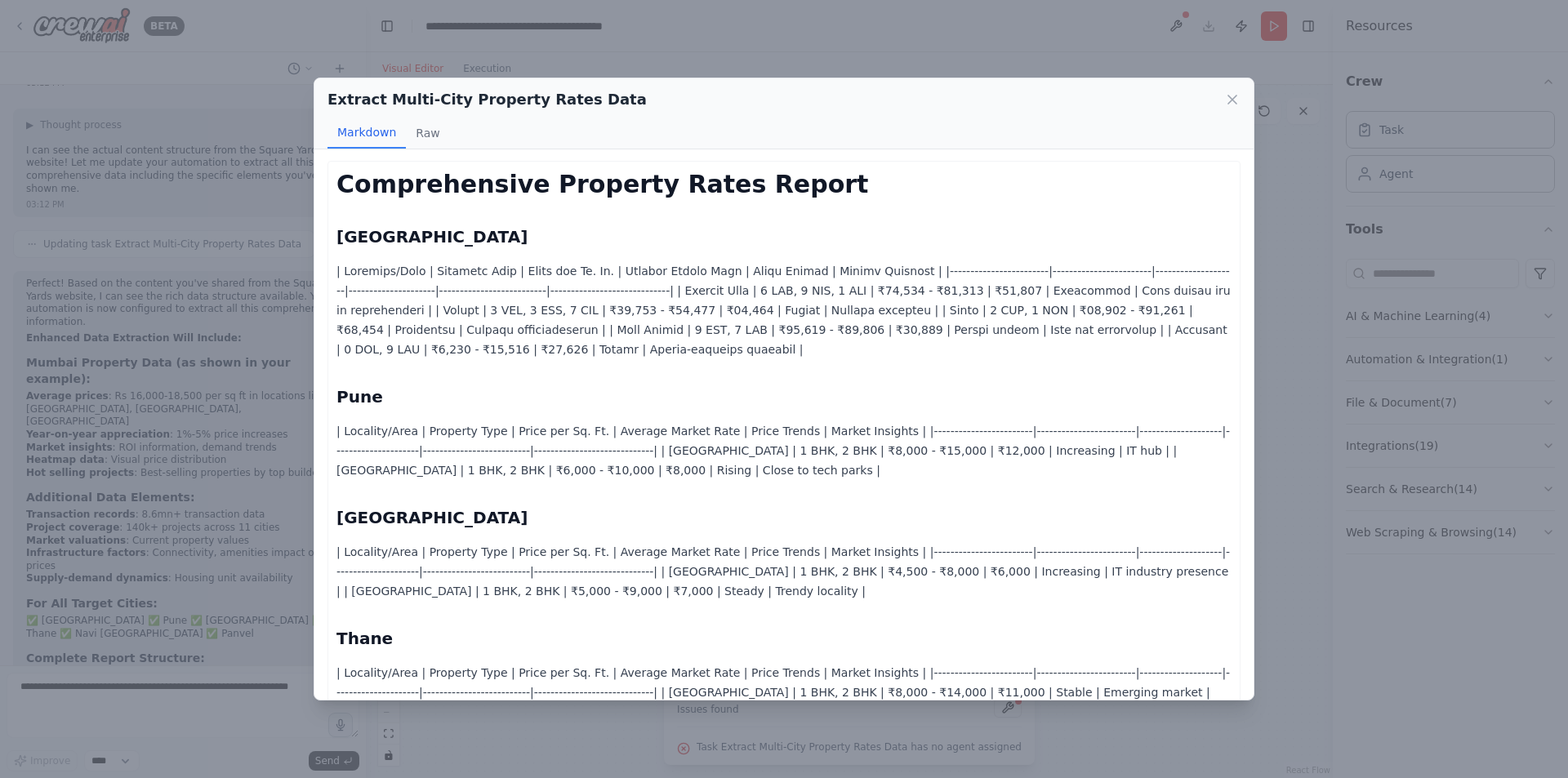
scroll to position [0, 0]
click at [421, 131] on button "Raw" at bounding box center [427, 133] width 44 height 31
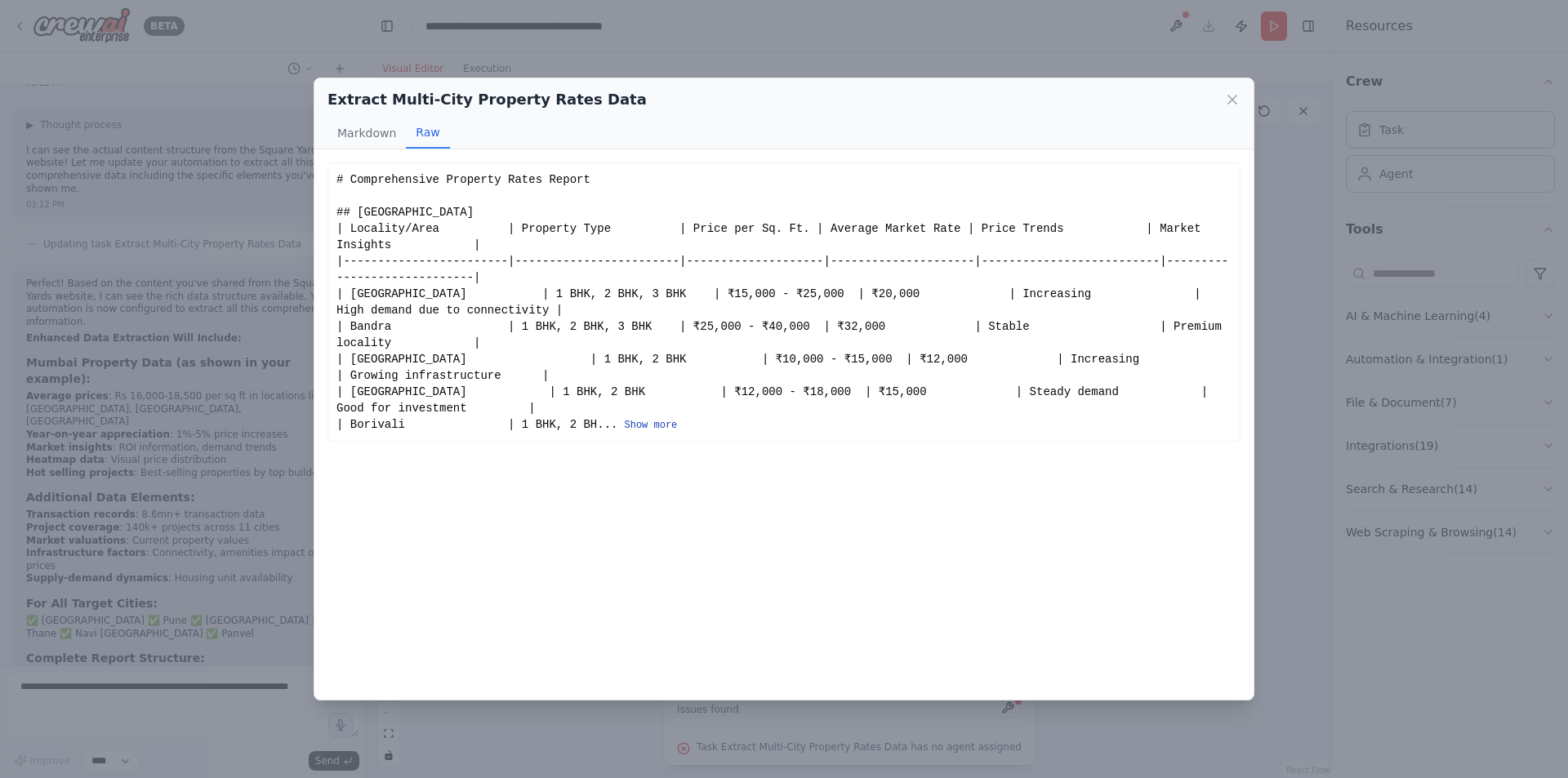
click at [624, 419] on button "Show more" at bounding box center [650, 425] width 53 height 13
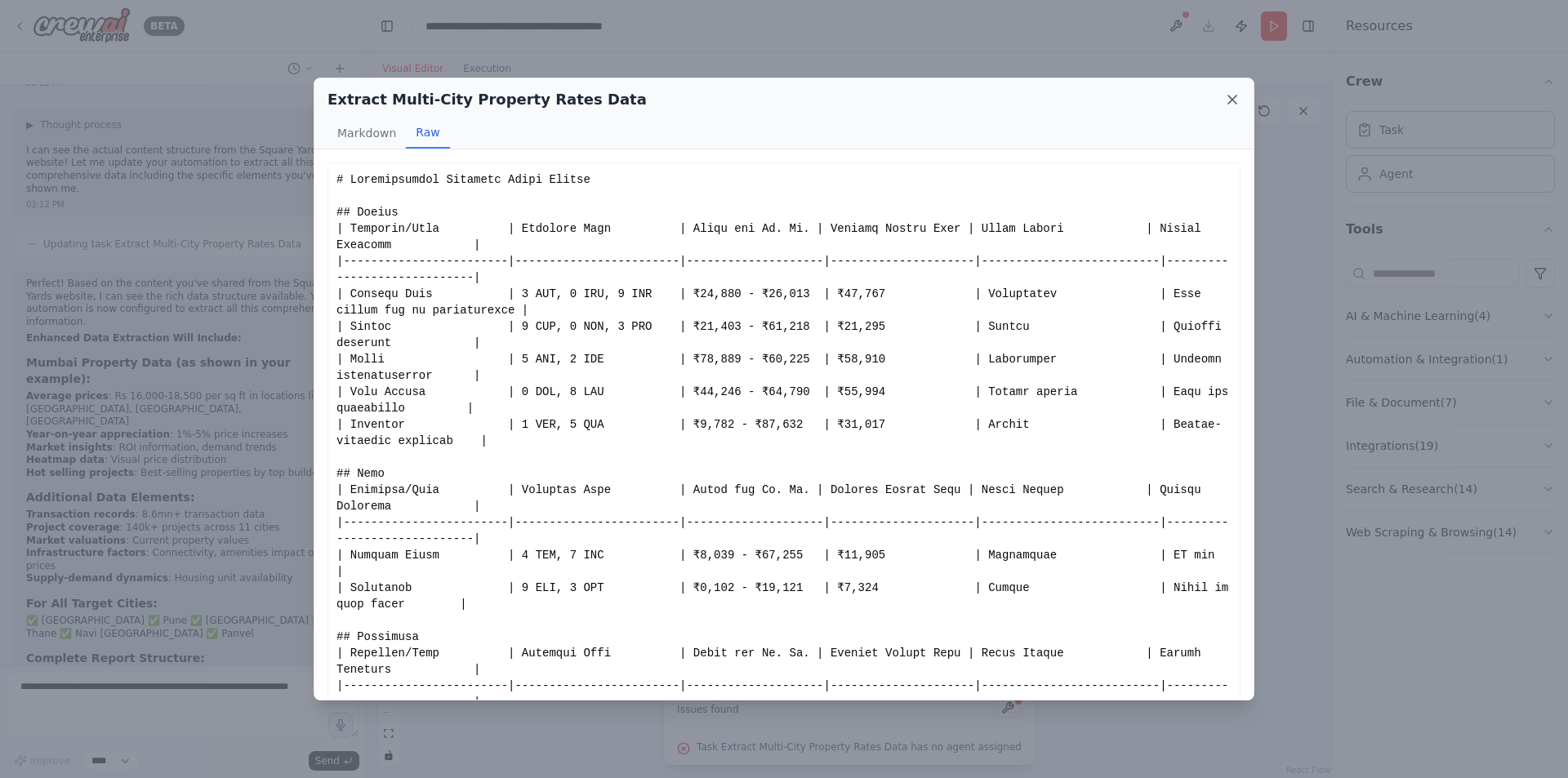
click at [1234, 102] on icon at bounding box center [1232, 100] width 9 height 9
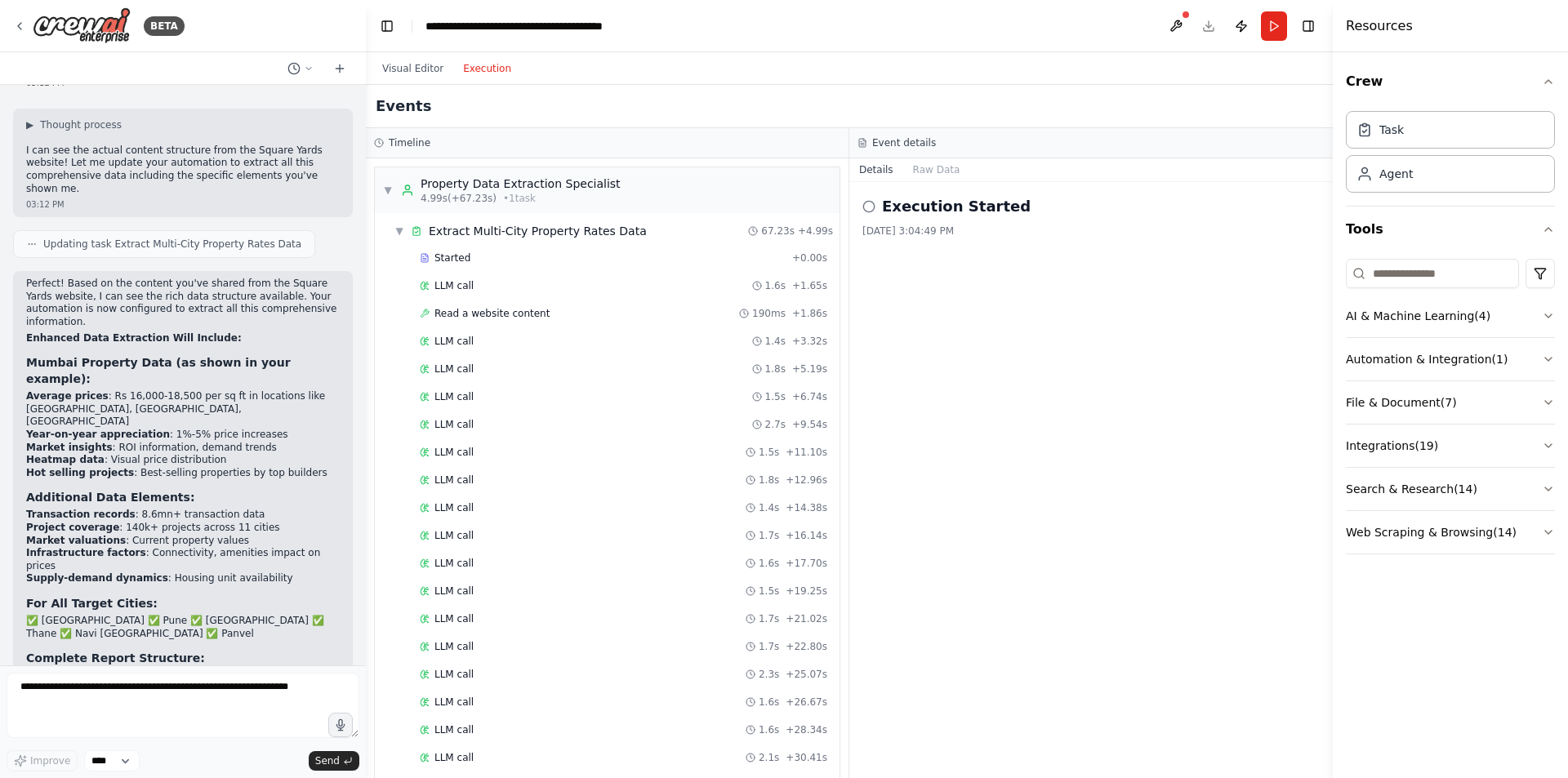
click at [479, 67] on button "Execution" at bounding box center [486, 68] width 67 height 20
click at [523, 184] on div "Property Data Extraction Specialist" at bounding box center [520, 183] width 200 height 16
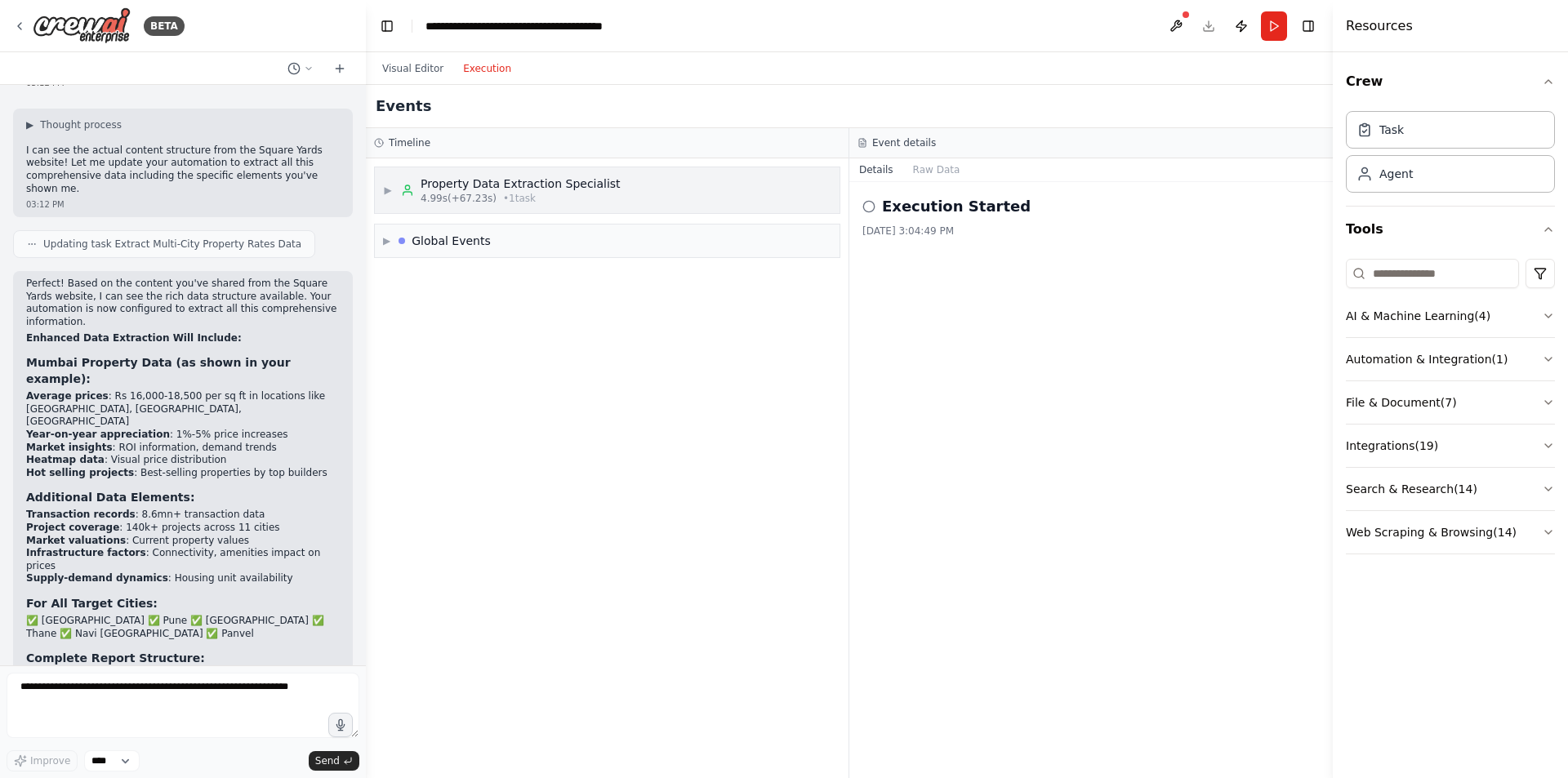
click at [514, 189] on div "Property Data Extraction Specialist" at bounding box center [520, 183] width 200 height 16
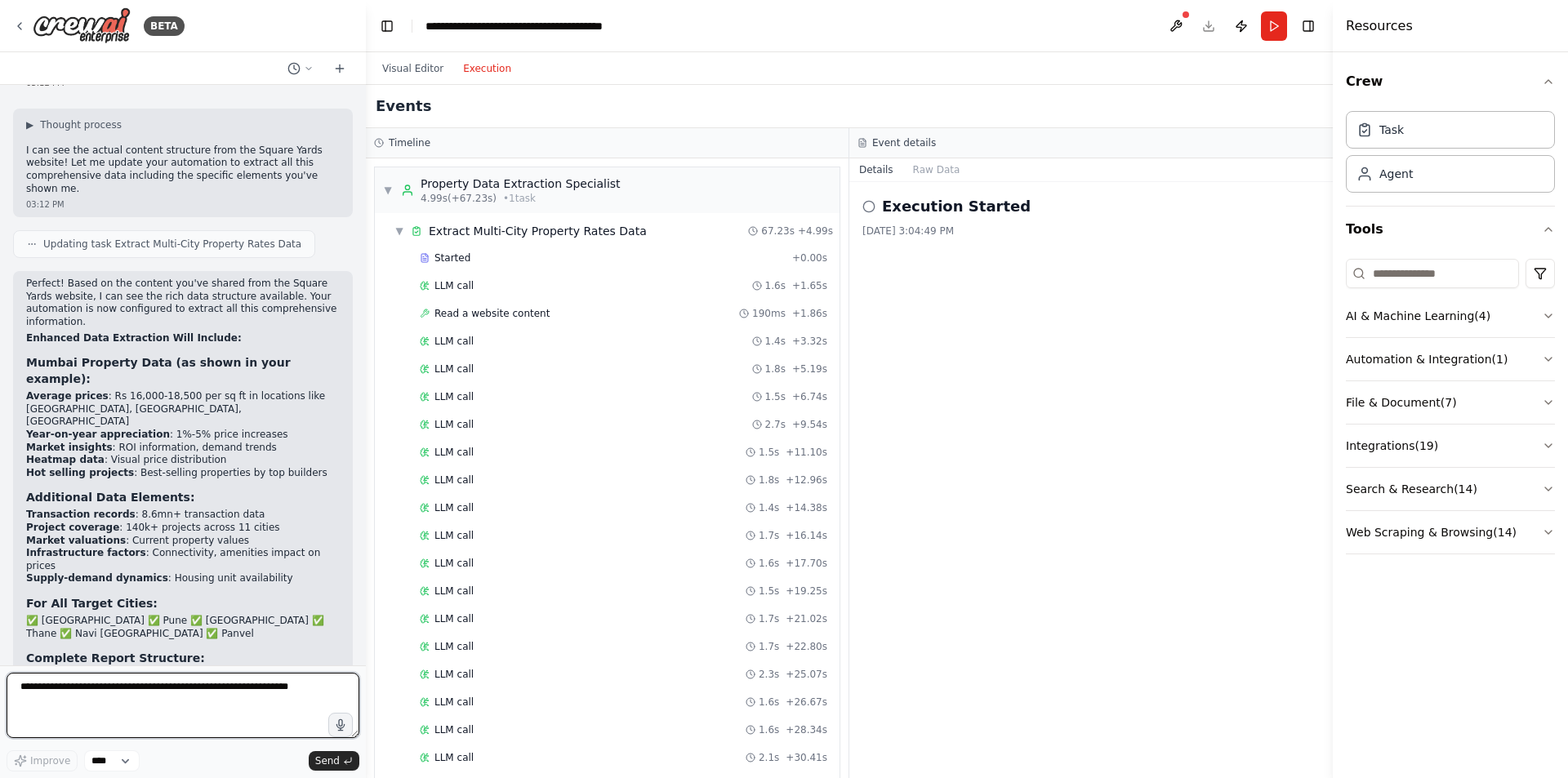
click at [67, 699] on textarea at bounding box center [183, 705] width 352 height 66
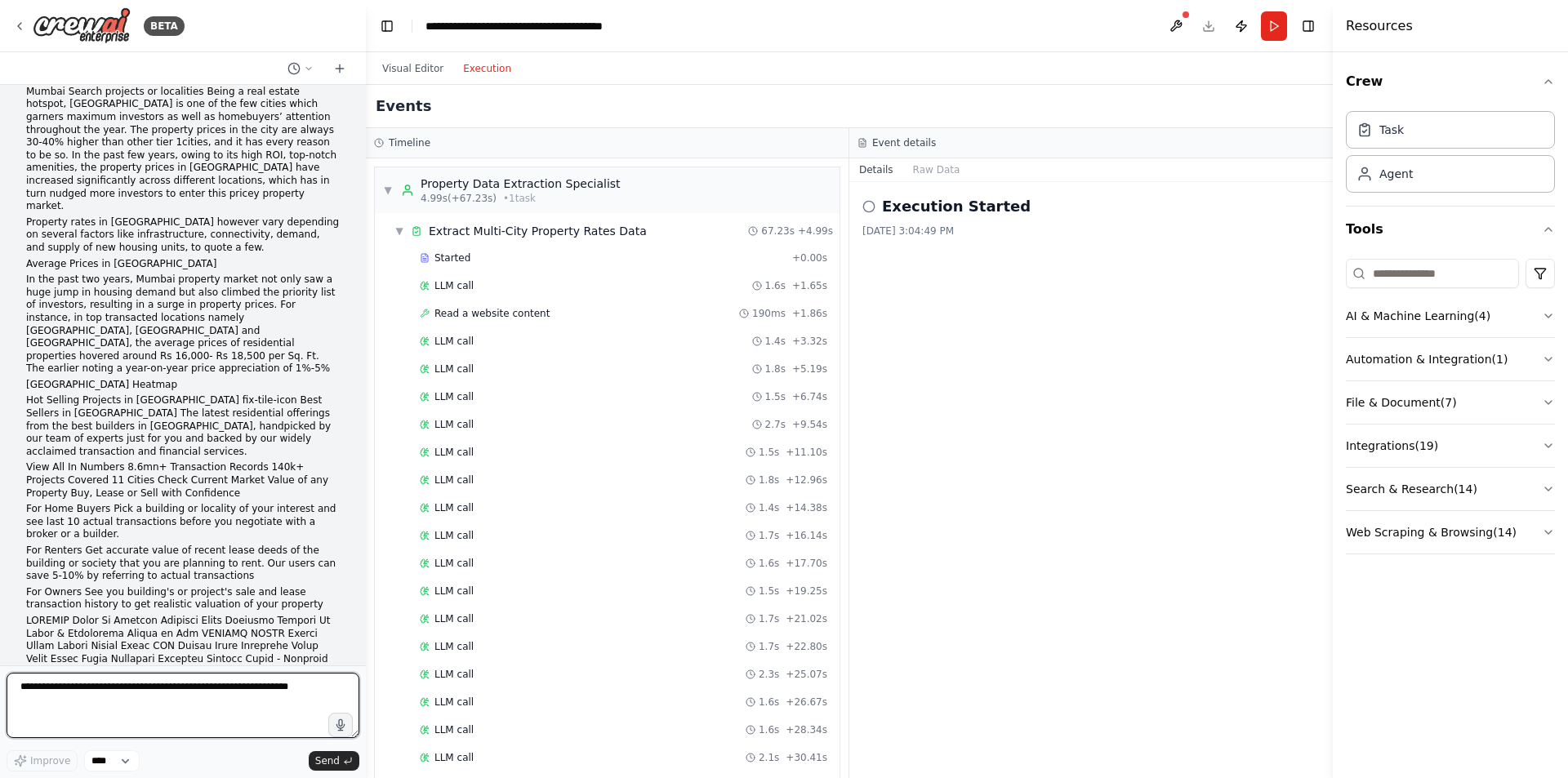
scroll to position [4539, 0]
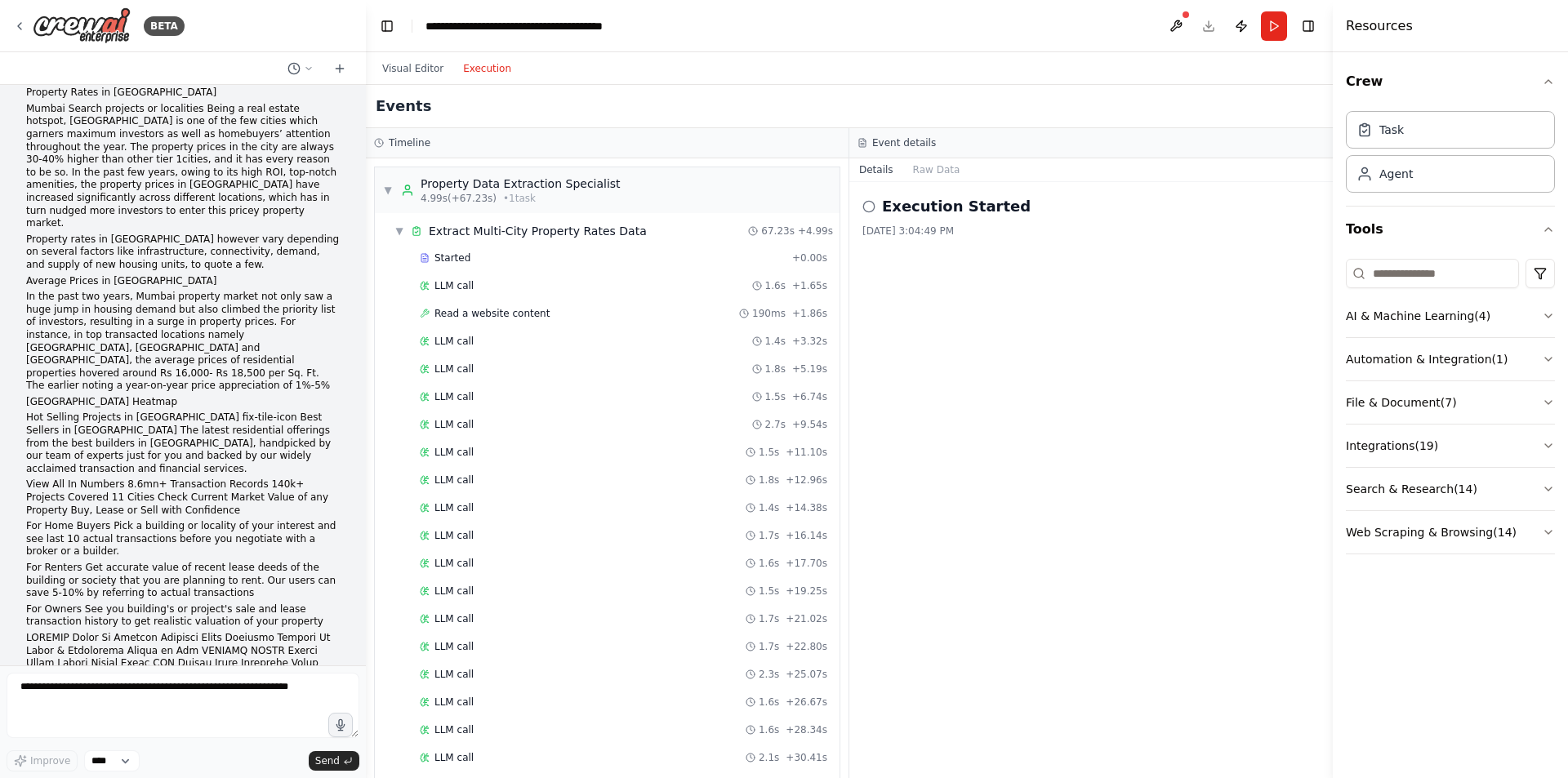
click at [868, 206] on icon at bounding box center [868, 206] width 13 height 13
click at [1204, 26] on header "**********" at bounding box center [849, 26] width 967 height 52
click at [1002, 37] on header "**********" at bounding box center [849, 26] width 967 height 52
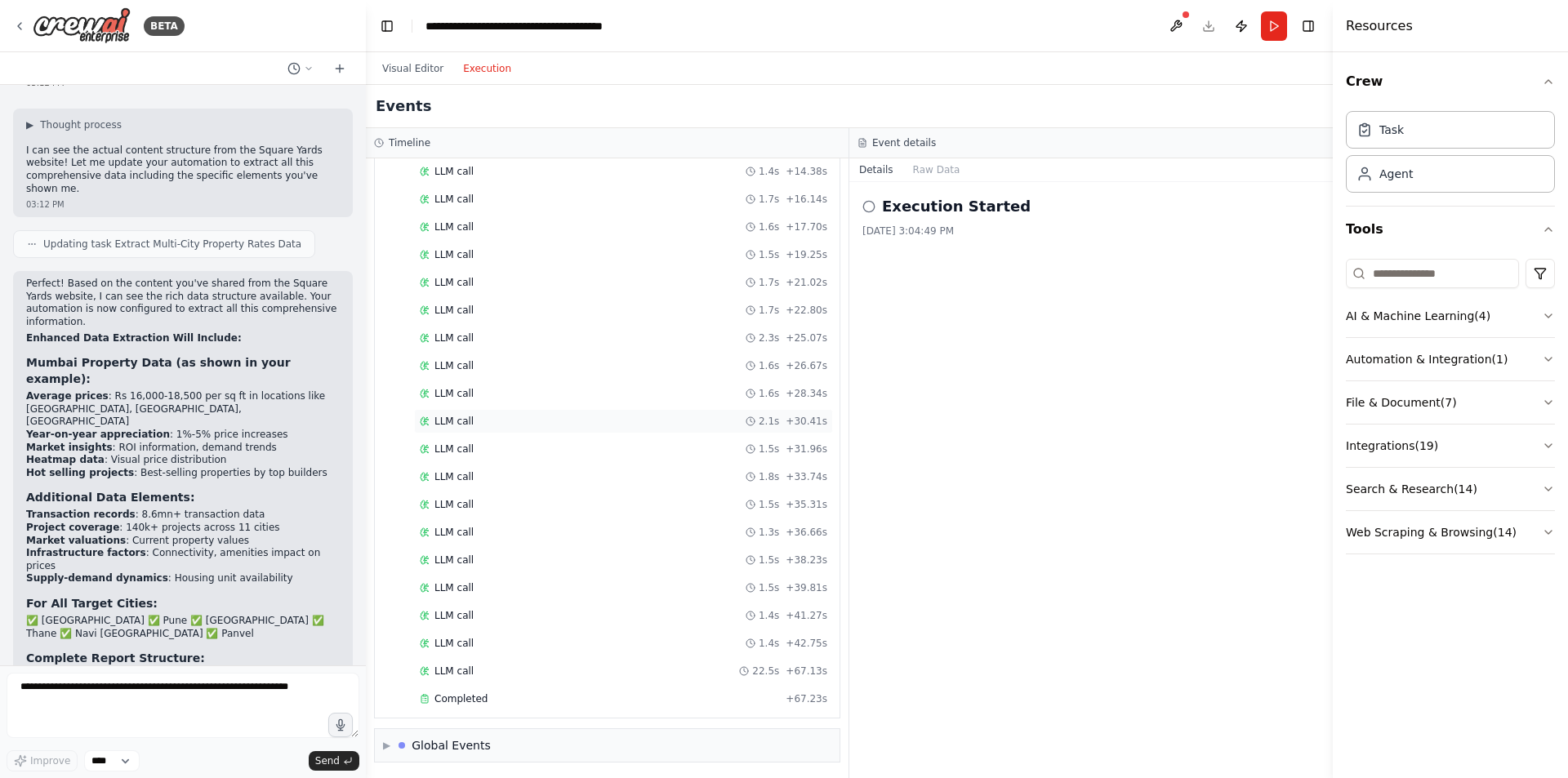
scroll to position [339, 0]
click at [403, 108] on h2 "Events" at bounding box center [403, 106] width 55 height 23
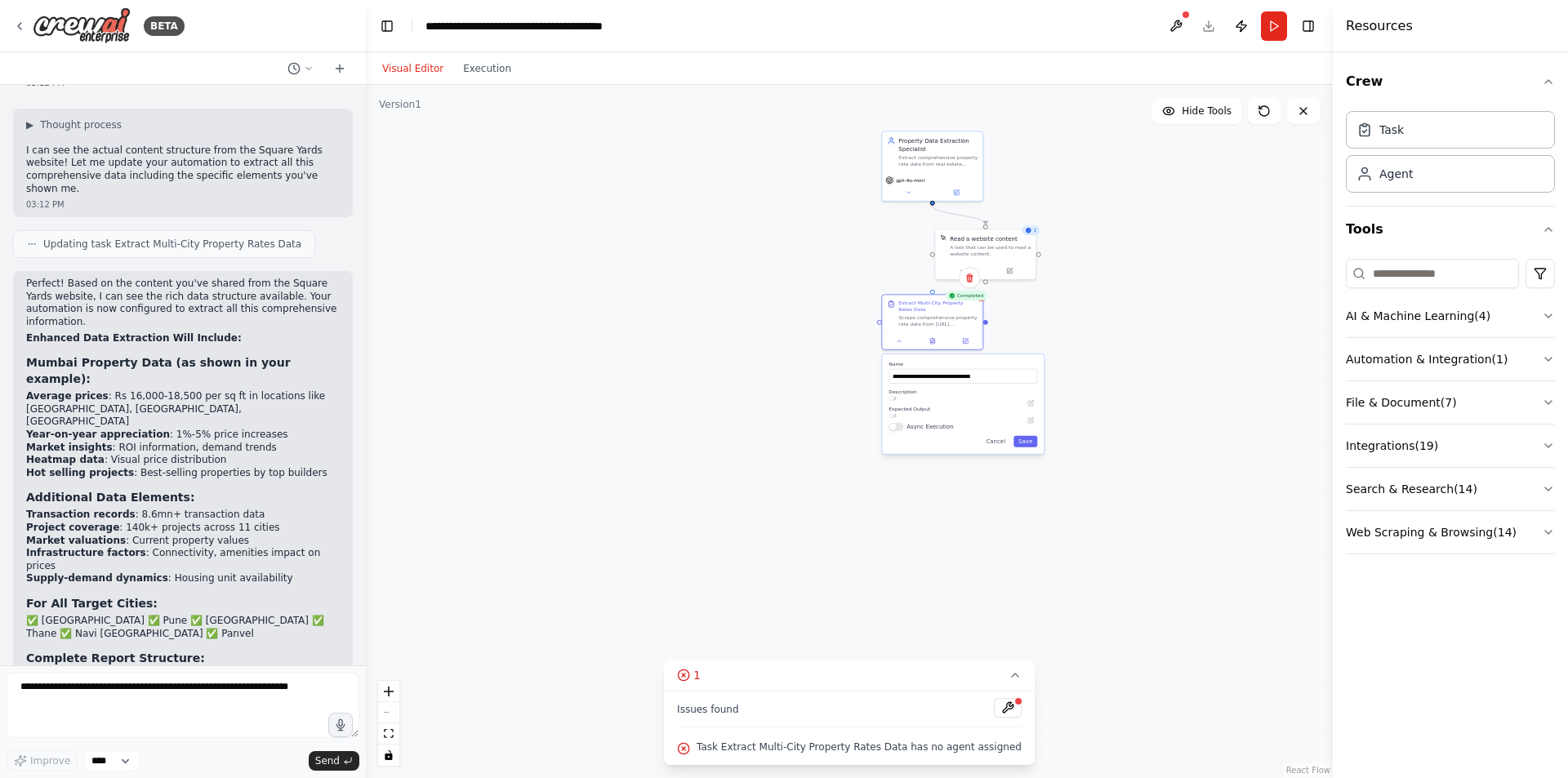
click at [415, 70] on button "Visual Editor" at bounding box center [412, 68] width 81 height 20
click at [995, 708] on button at bounding box center [1008, 707] width 28 height 20
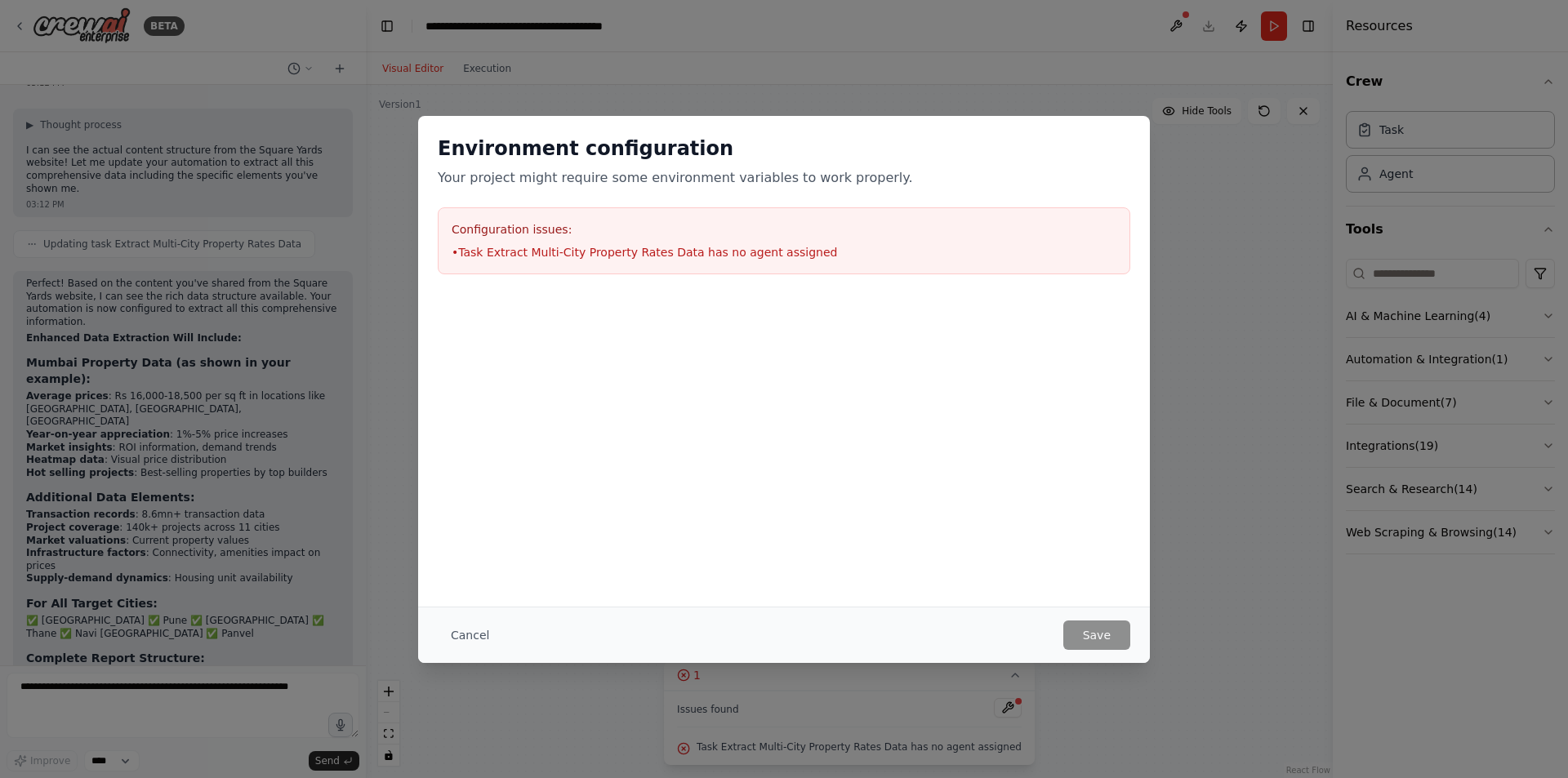
click at [1261, 114] on div "Environment configuration Your project might require some environment variables…" at bounding box center [784, 389] width 1568 height 778
click at [468, 638] on button "Cancel" at bounding box center [470, 635] width 65 height 29
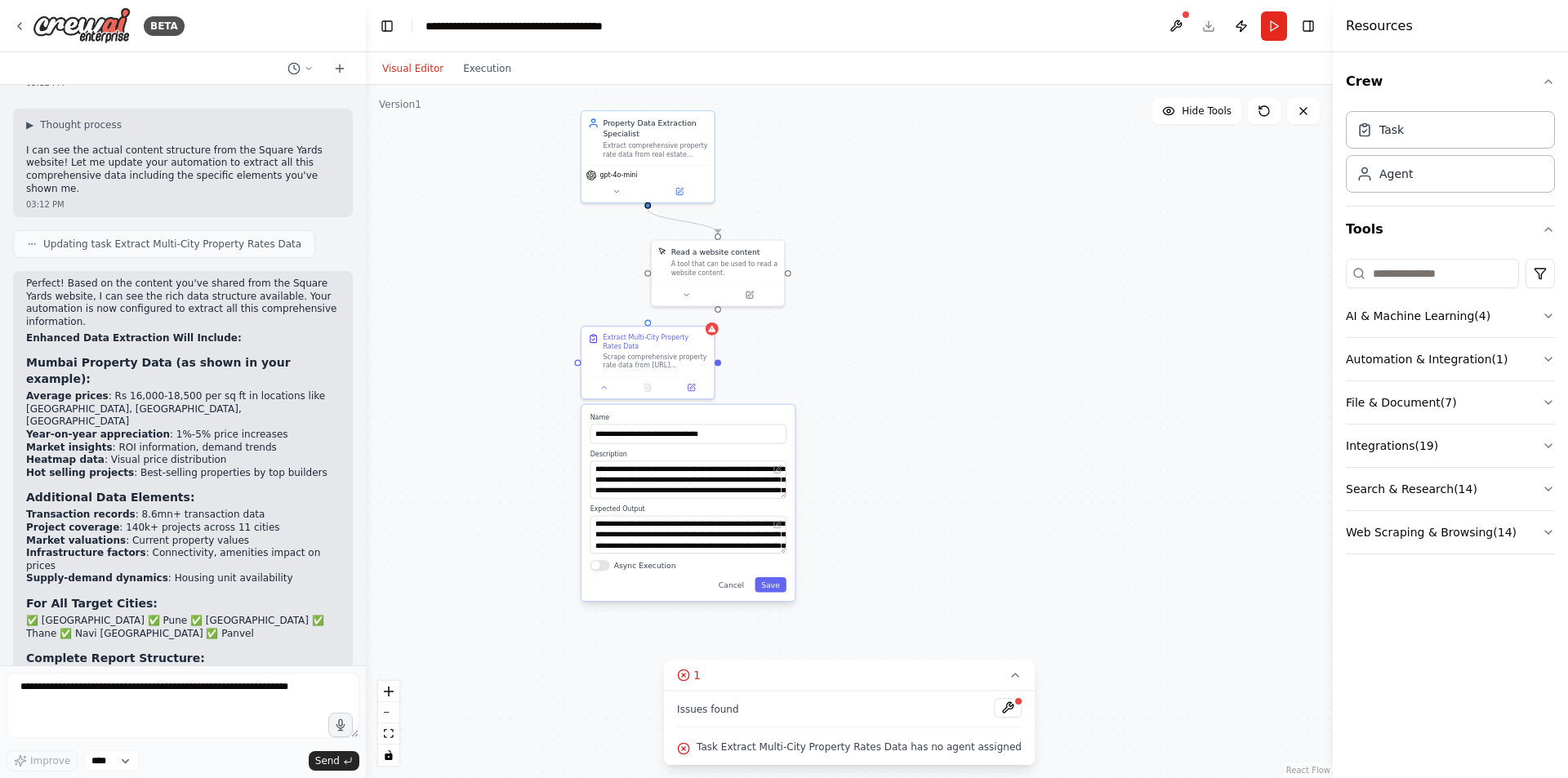
drag, startPoint x: 608, startPoint y: 341, endPoint x: 398, endPoint y: 373, distance: 212.4
click at [398, 373] on div ".deletable-edge-delete-btn { width: 20px; height: 20px; border: 0px solid #ffff…" at bounding box center [849, 432] width 967 height 694
drag, startPoint x: 651, startPoint y: 322, endPoint x: 650, endPoint y: 203, distance: 119.0
click at [650, 203] on div "**********" at bounding box center [845, 285] width 637 height 457
click at [954, 261] on div ".deletable-edge-delete-btn { width: 20px; height: 20px; border: 0px solid #ffff…" at bounding box center [849, 432] width 967 height 694
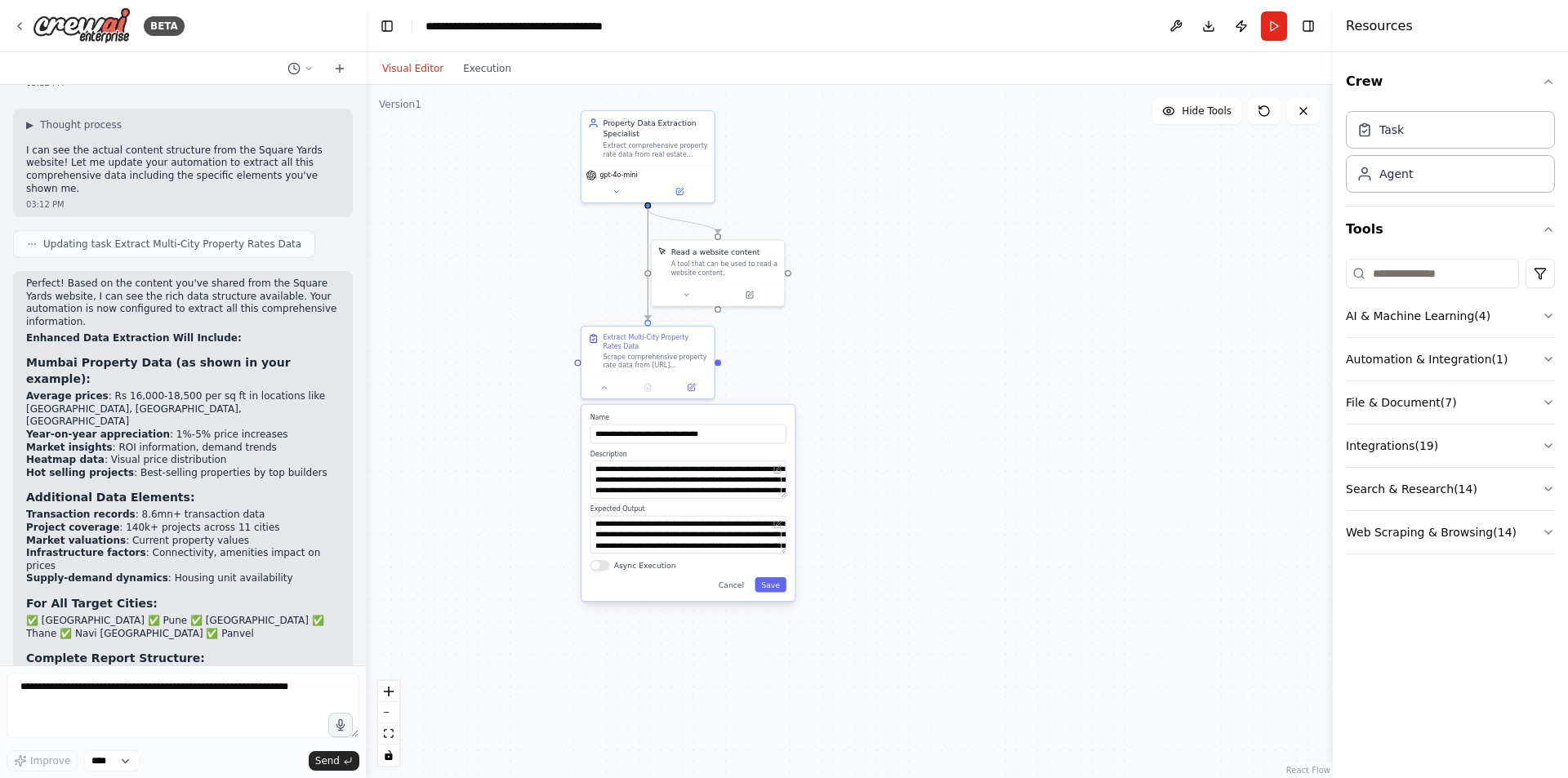
drag, startPoint x: 647, startPoint y: 319, endPoint x: 650, endPoint y: 215, distance: 104.0
click at [650, 215] on div ".deletable-edge-delete-btn { width: 20px; height: 20px; border: 0px solid #ffff…" at bounding box center [845, 285] width 637 height 457
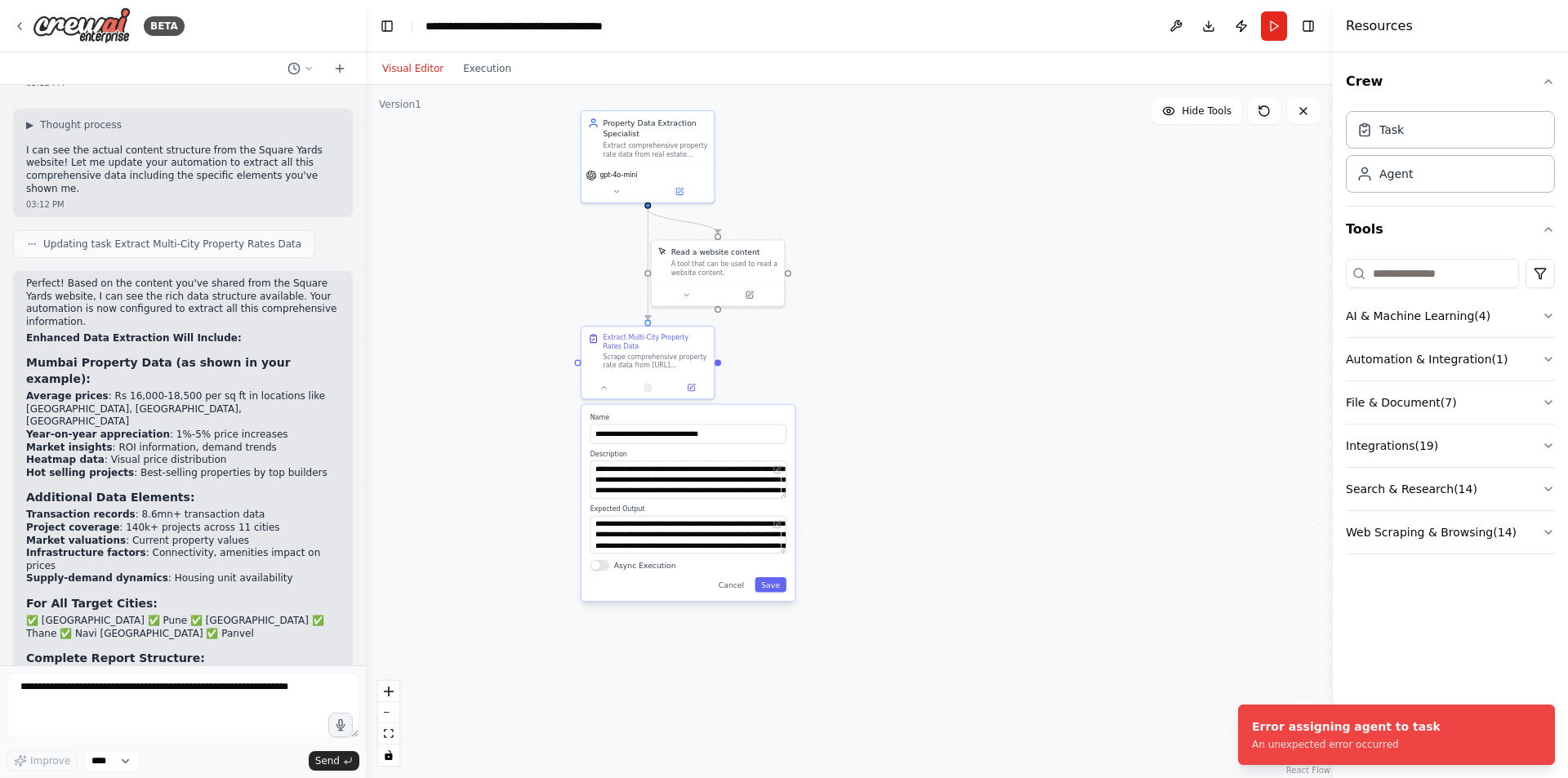
click at [891, 338] on div ".deletable-edge-delete-btn { width: 20px; height: 20px; border: 0px solid #ffff…" at bounding box center [849, 432] width 967 height 694
click at [906, 318] on div ".deletable-edge-delete-btn { width: 20px; height: 20px; border: 0px solid #ffff…" at bounding box center [849, 432] width 967 height 694
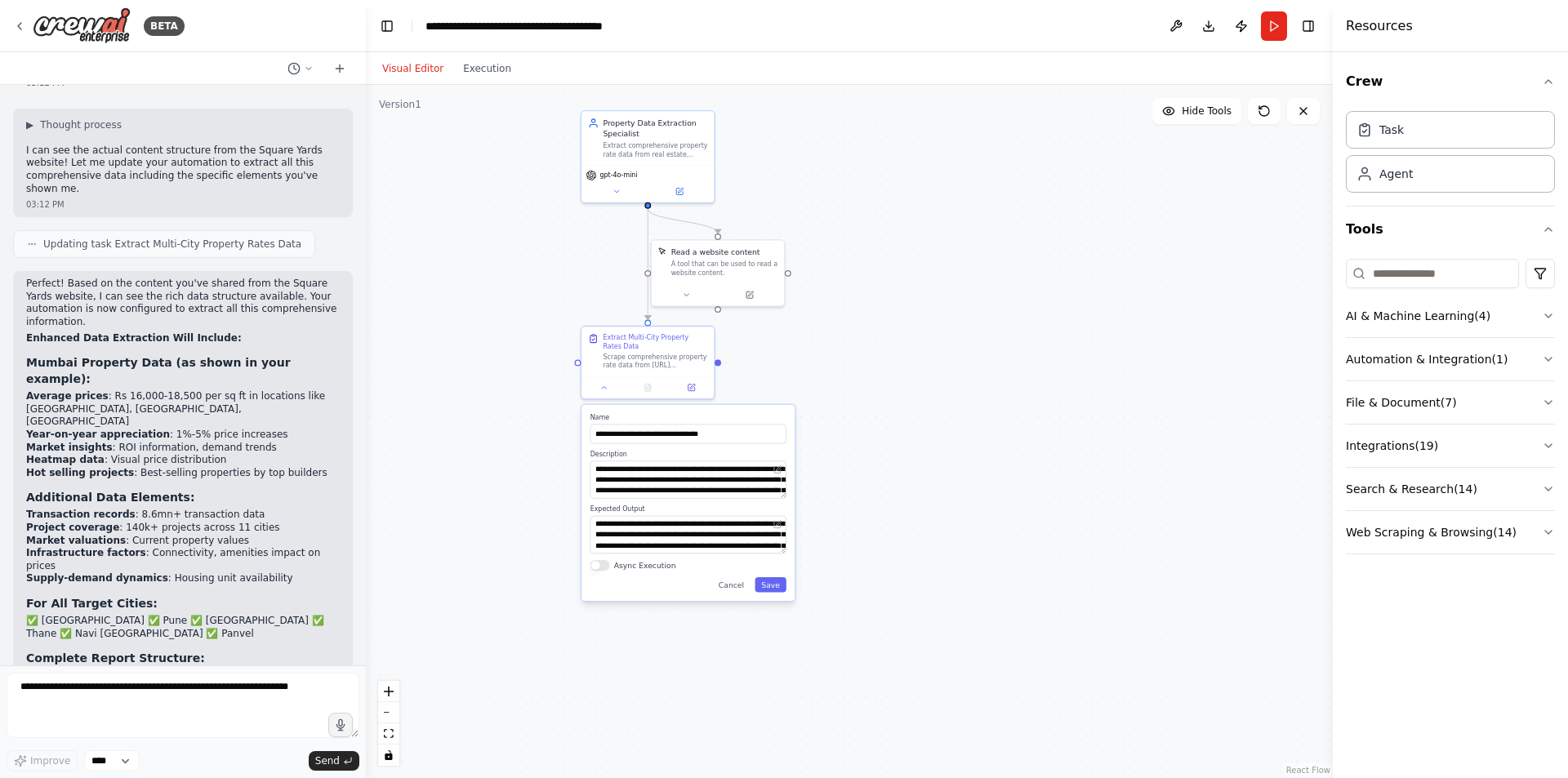
click at [942, 319] on div ".deletable-edge-delete-btn { width: 20px; height: 20px; border: 0px solid #ffff…" at bounding box center [849, 432] width 967 height 694
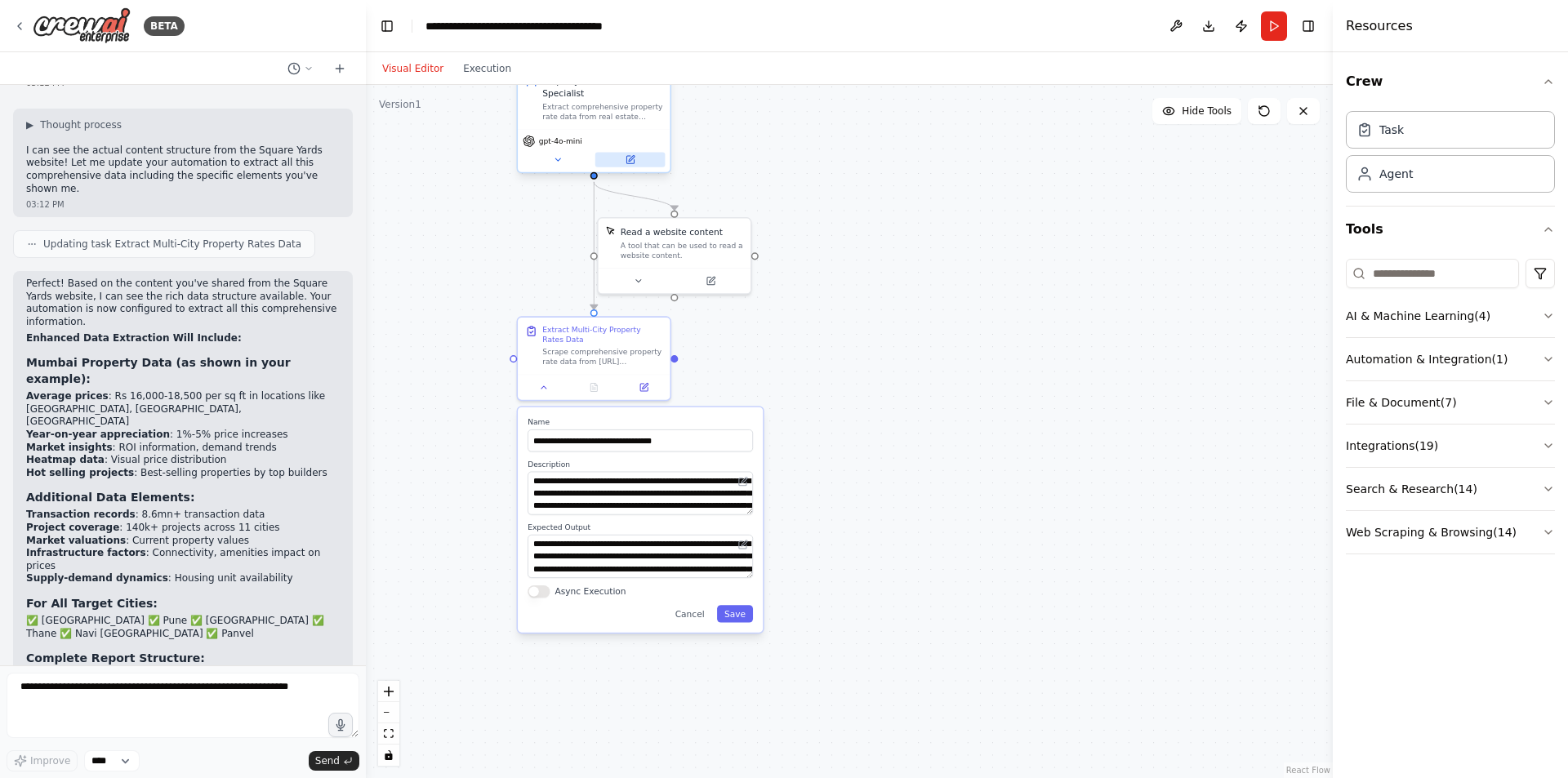
click at [627, 162] on icon at bounding box center [630, 160] width 8 height 8
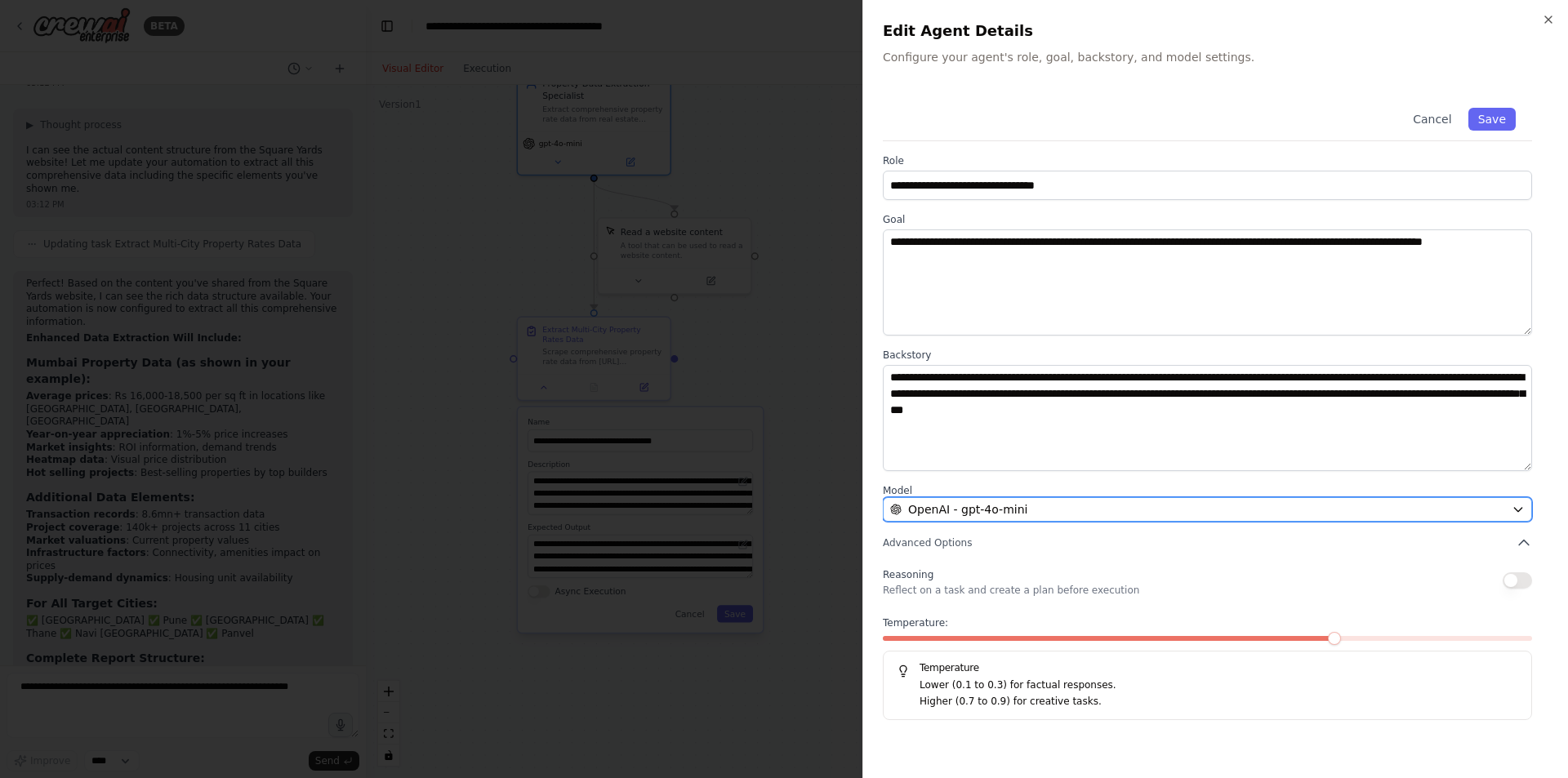
click at [1207, 508] on div "OpenAI - gpt-4o-mini" at bounding box center [1197, 509] width 615 height 16
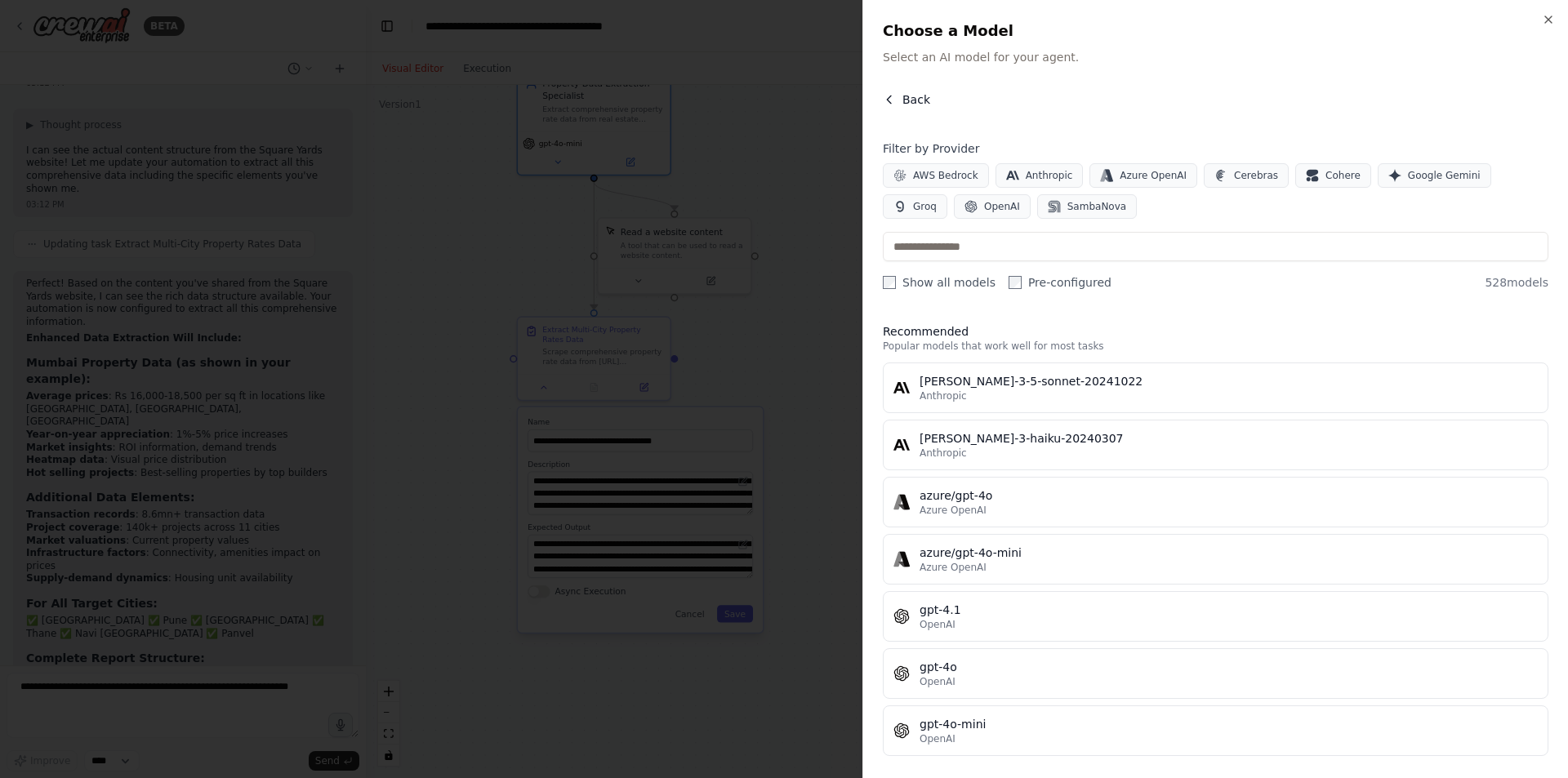
click at [910, 101] on span "Back" at bounding box center [916, 99] width 28 height 16
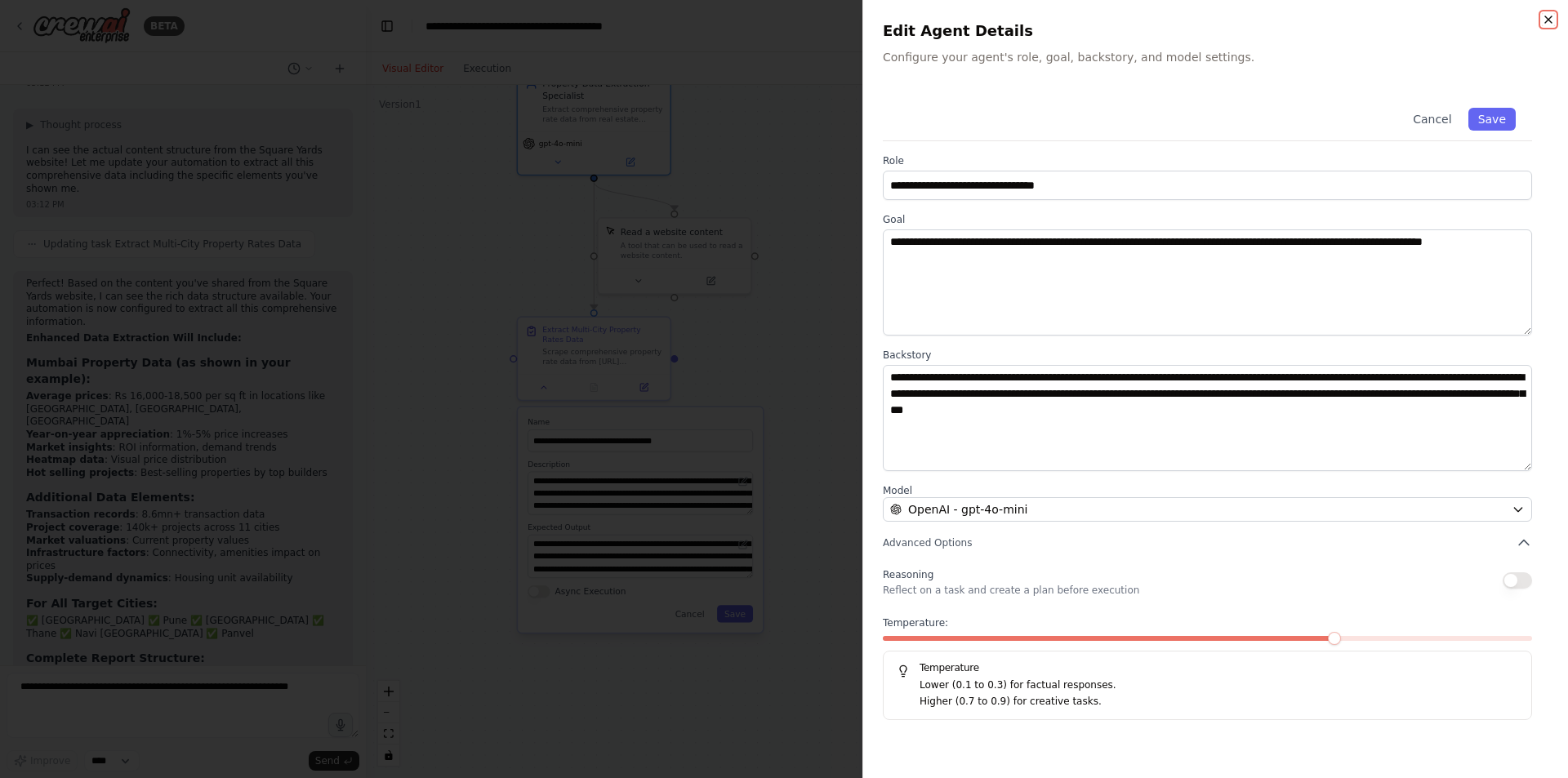
click at [1547, 20] on icon "button" at bounding box center [1548, 19] width 13 height 13
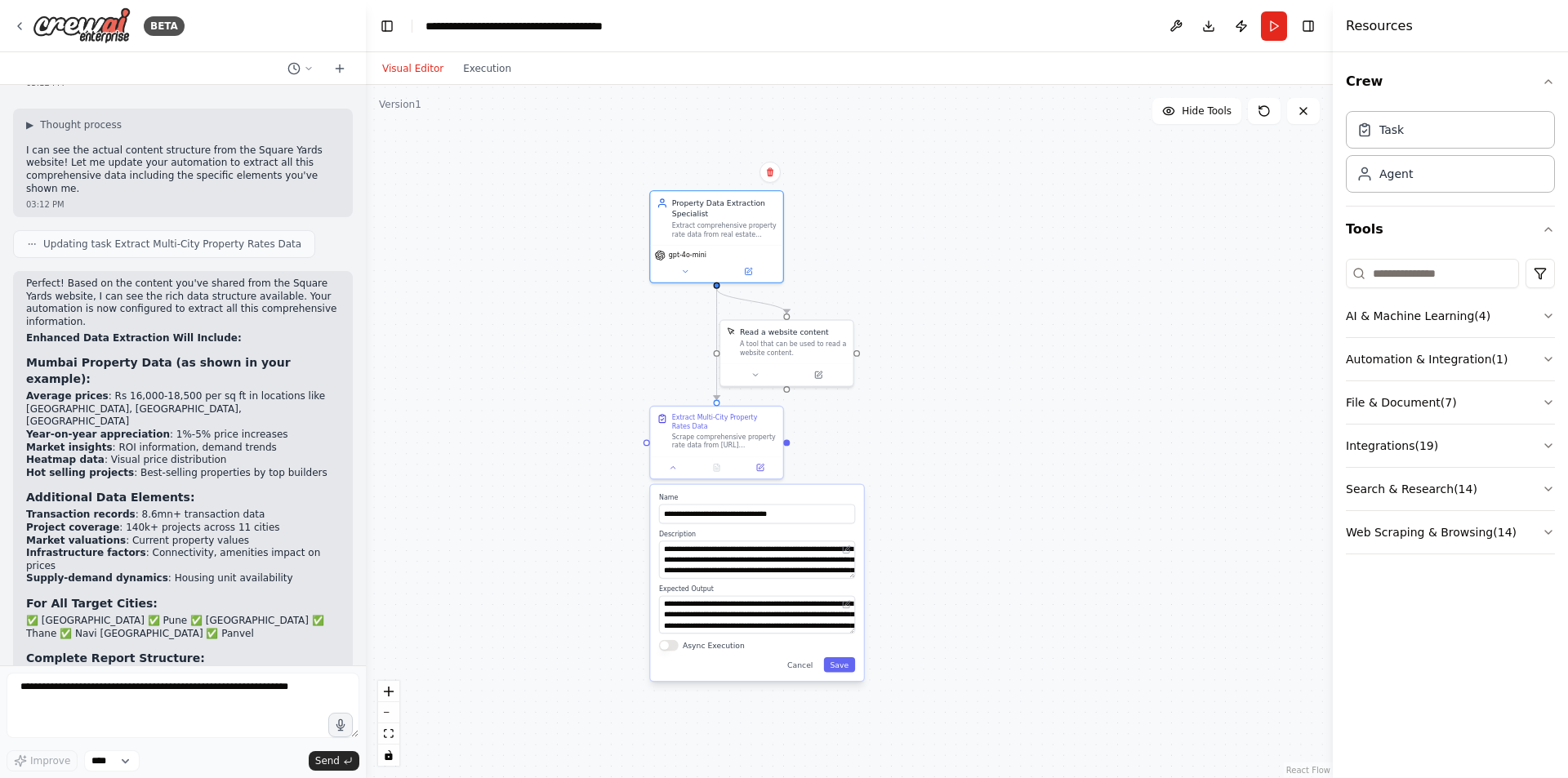
drag, startPoint x: 1003, startPoint y: 282, endPoint x: 1037, endPoint y: 383, distance: 106.6
click at [1037, 383] on div ".deletable-edge-delete-btn { width: 20px; height: 20px; border: 0px solid #ffff…" at bounding box center [849, 432] width 967 height 694
click at [19, 29] on icon at bounding box center [19, 26] width 13 height 13
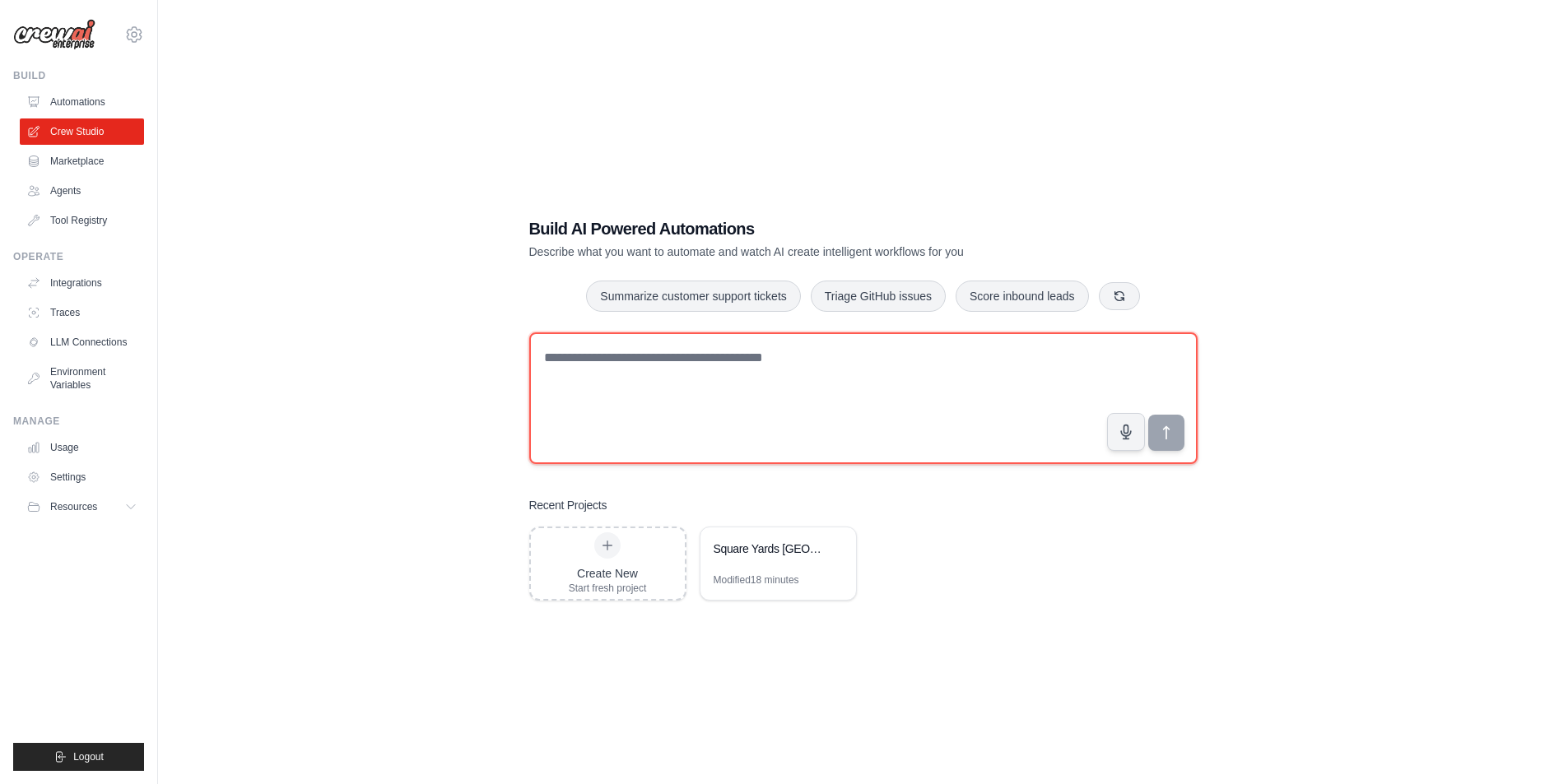
click at [580, 363] on textarea at bounding box center [863, 398] width 668 height 132
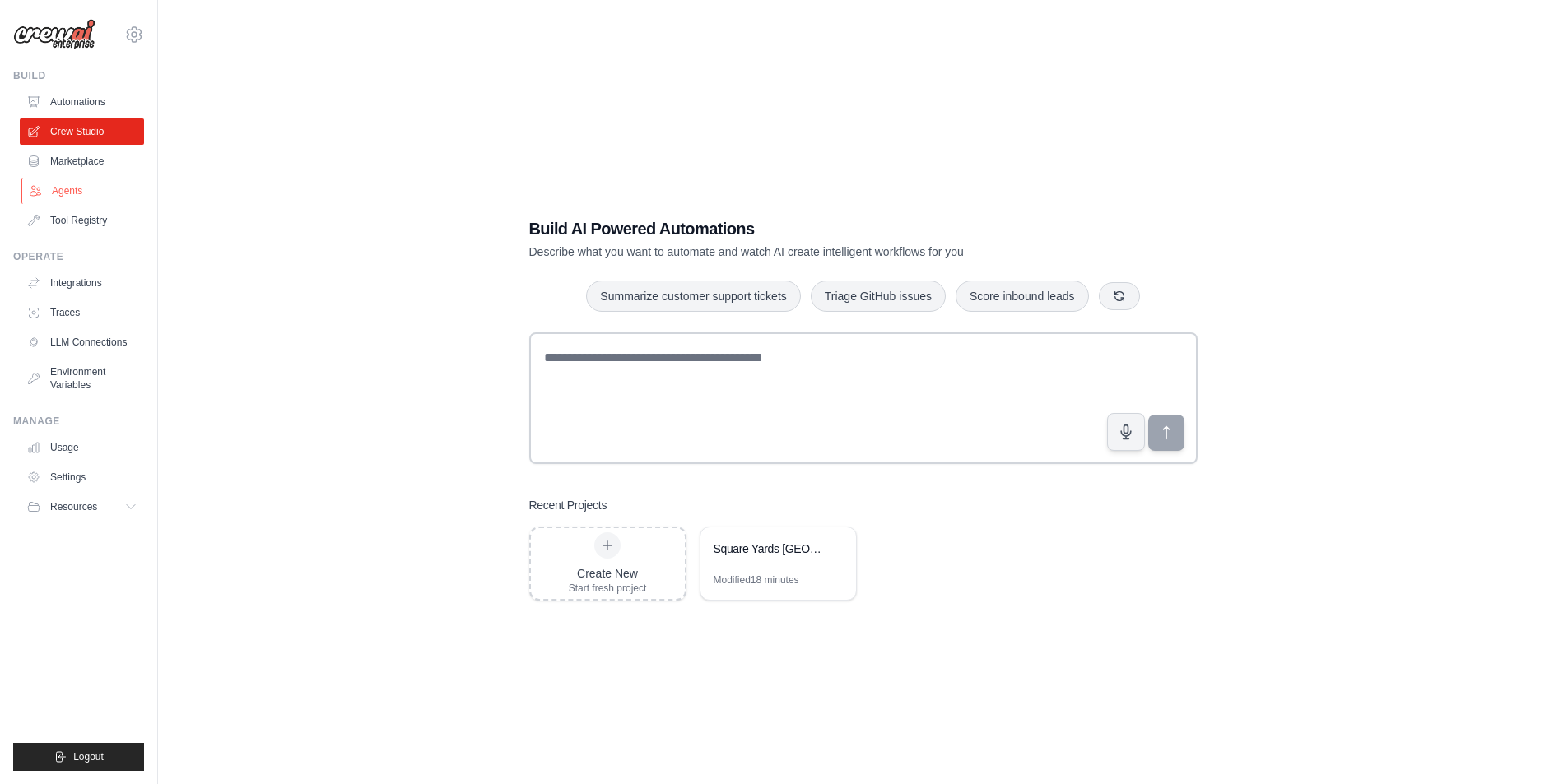
click at [69, 189] on link "Agents" at bounding box center [83, 191] width 125 height 27
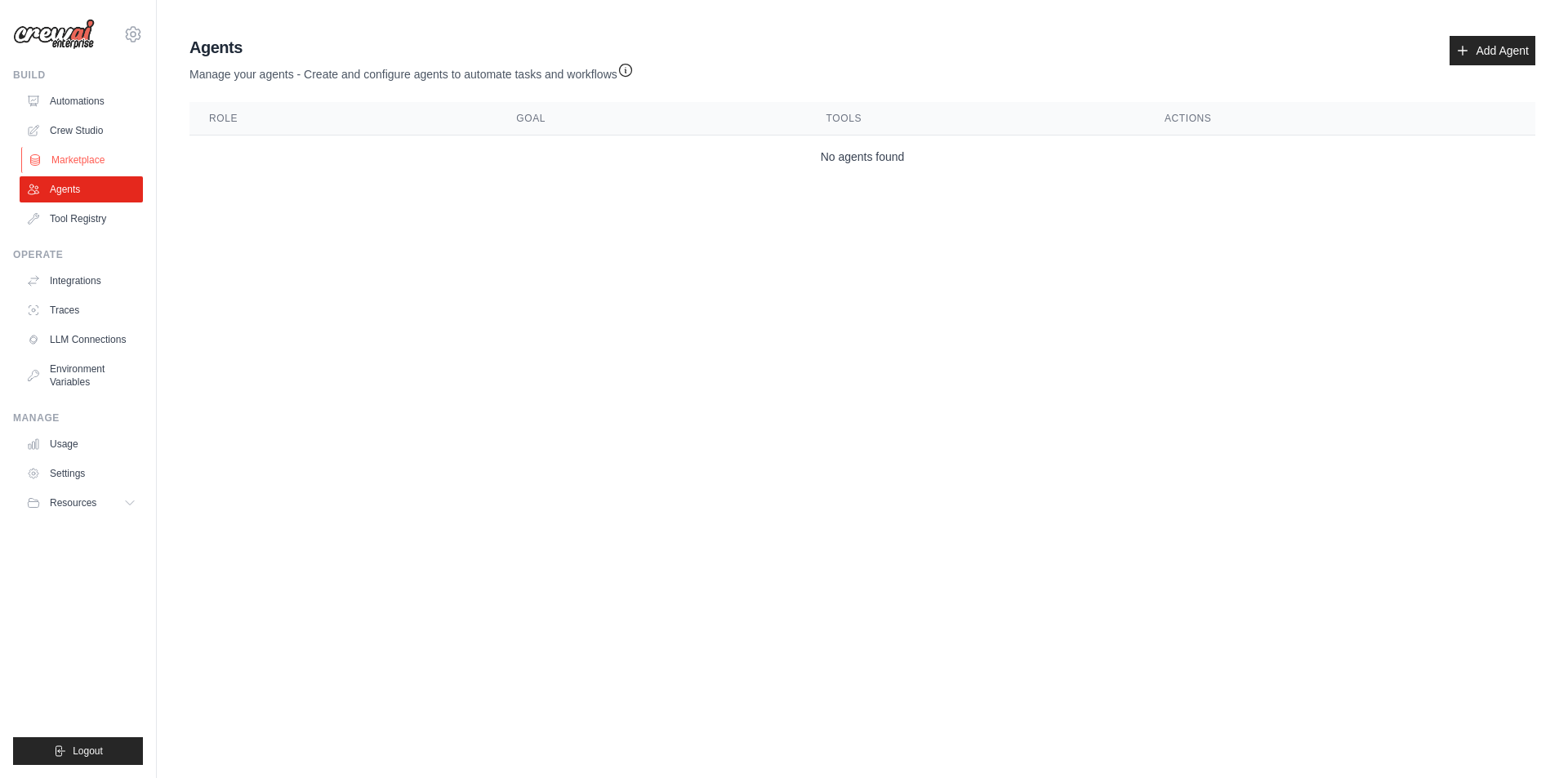
click at [73, 163] on link "Marketplace" at bounding box center [83, 160] width 124 height 26
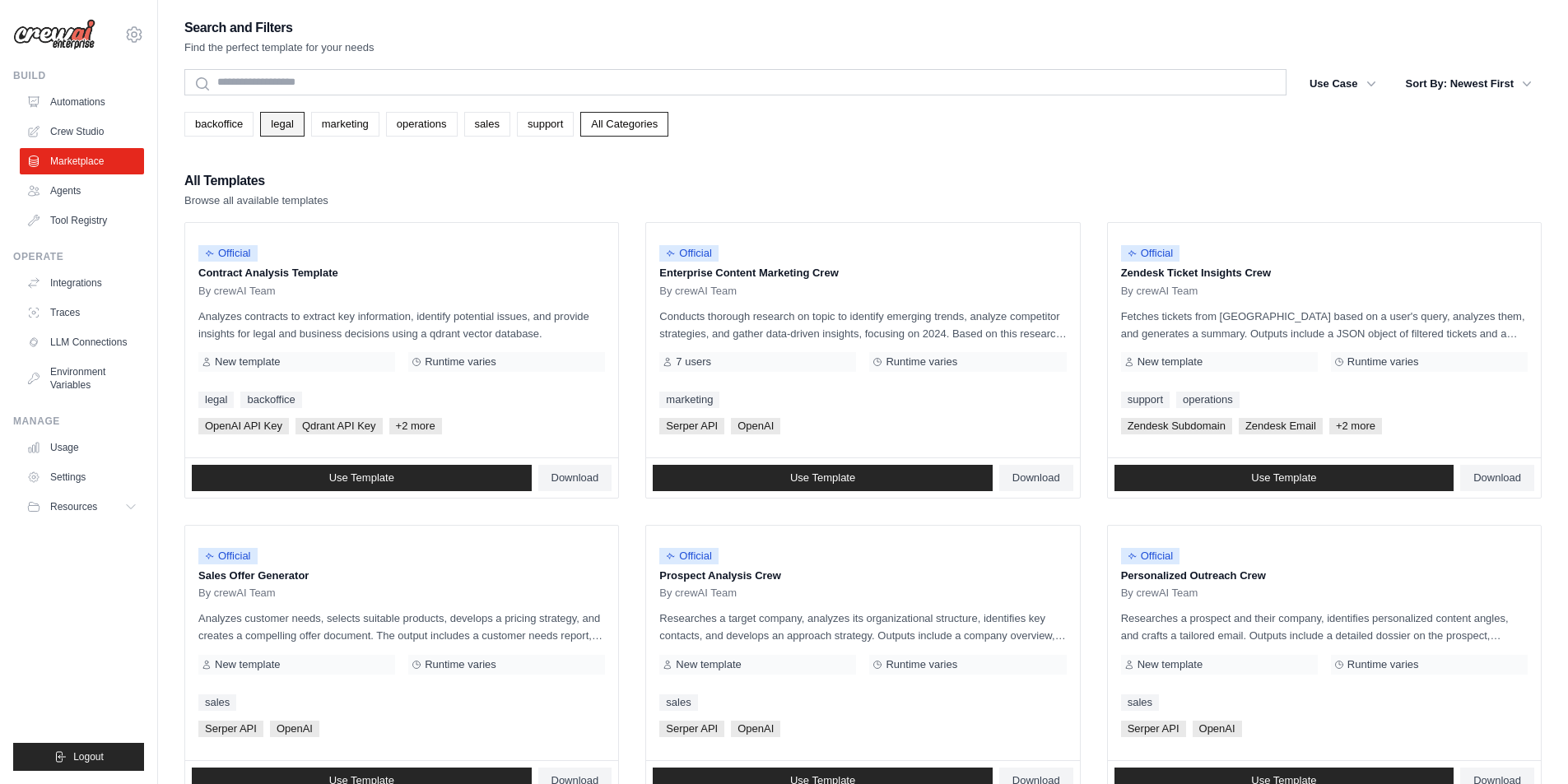
click at [284, 126] on link "legal" at bounding box center [281, 124] width 44 height 25
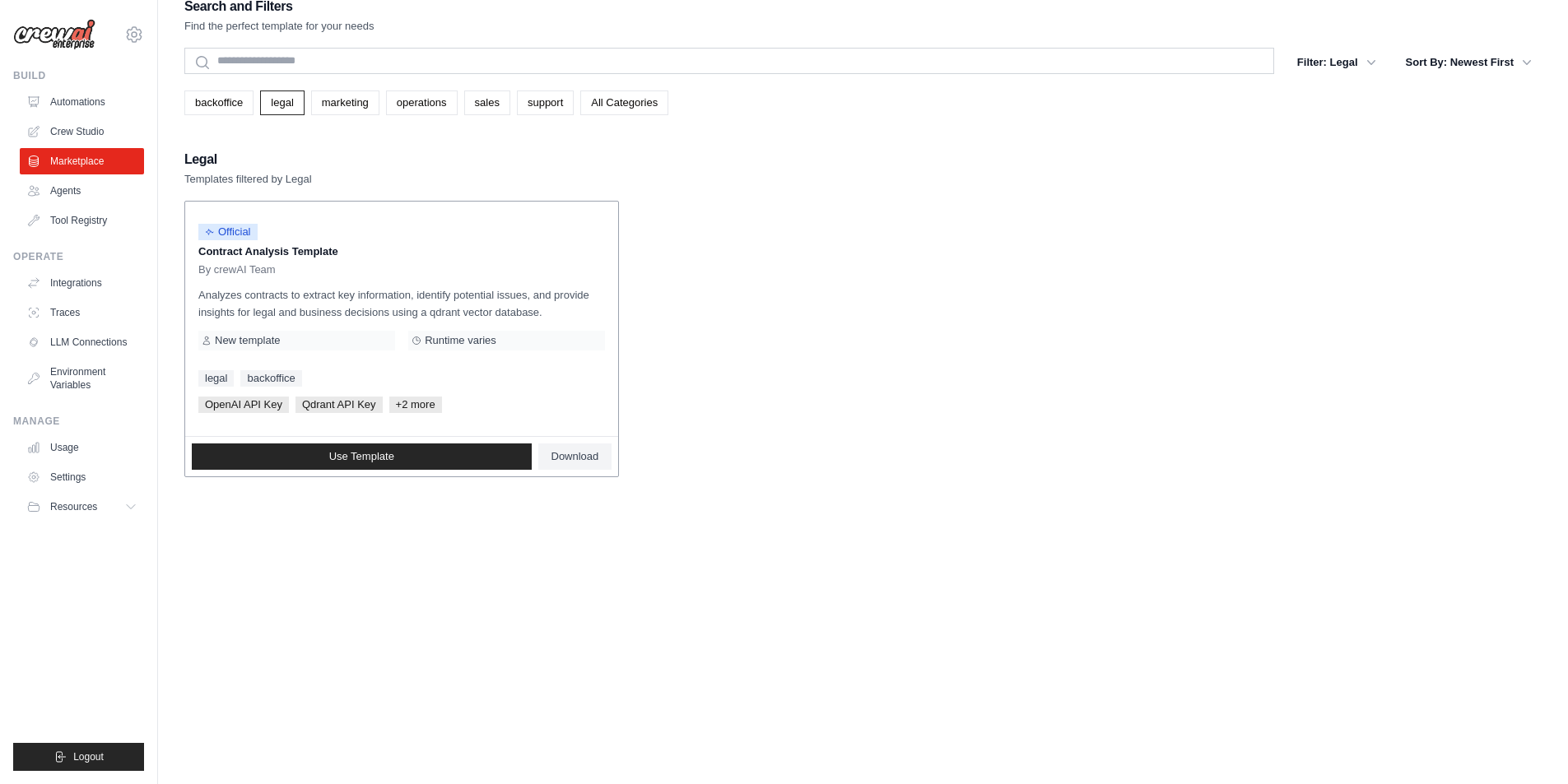
scroll to position [33, 0]
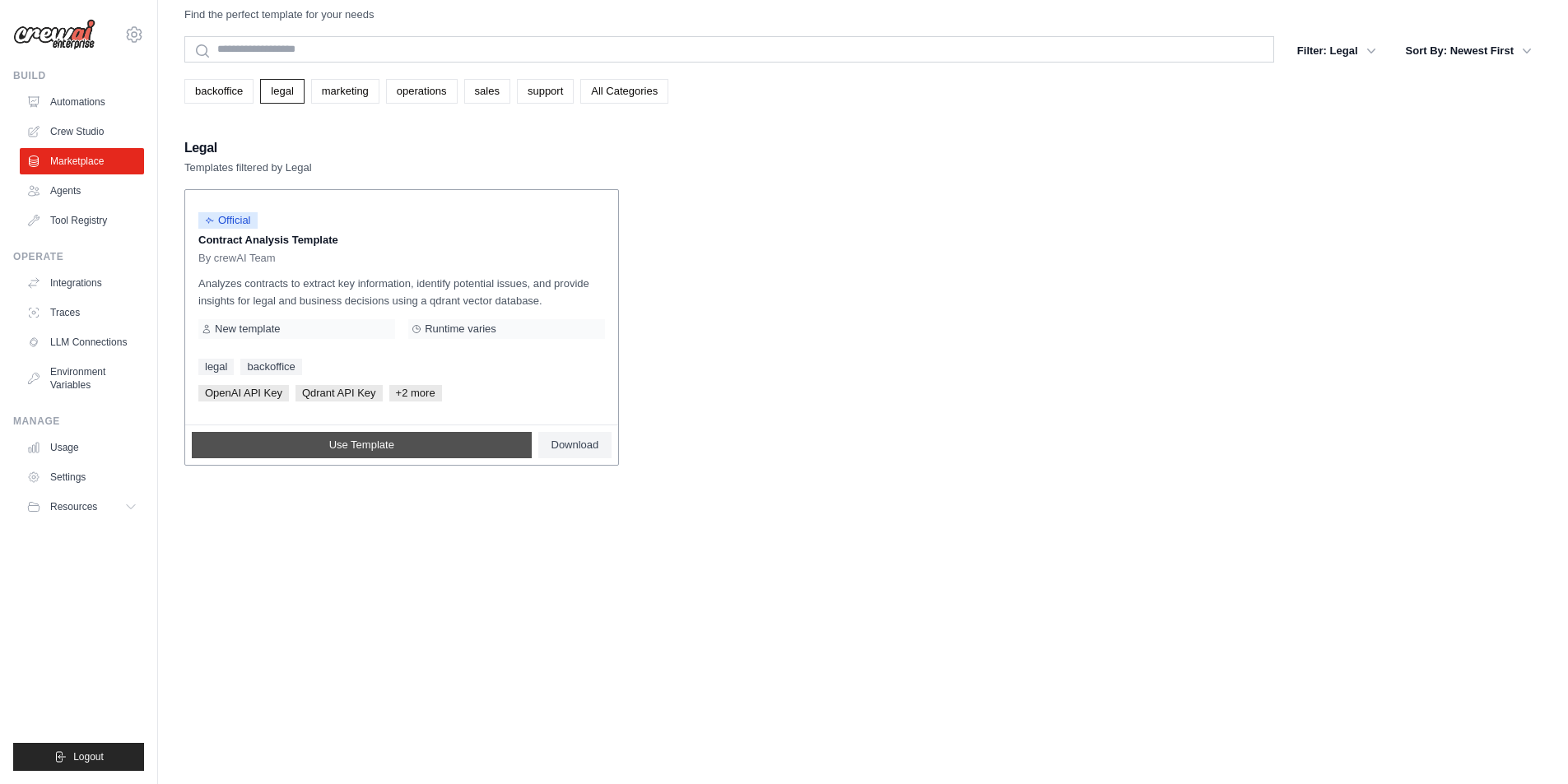
click at [378, 450] on span "Use Template" at bounding box center [362, 444] width 65 height 13
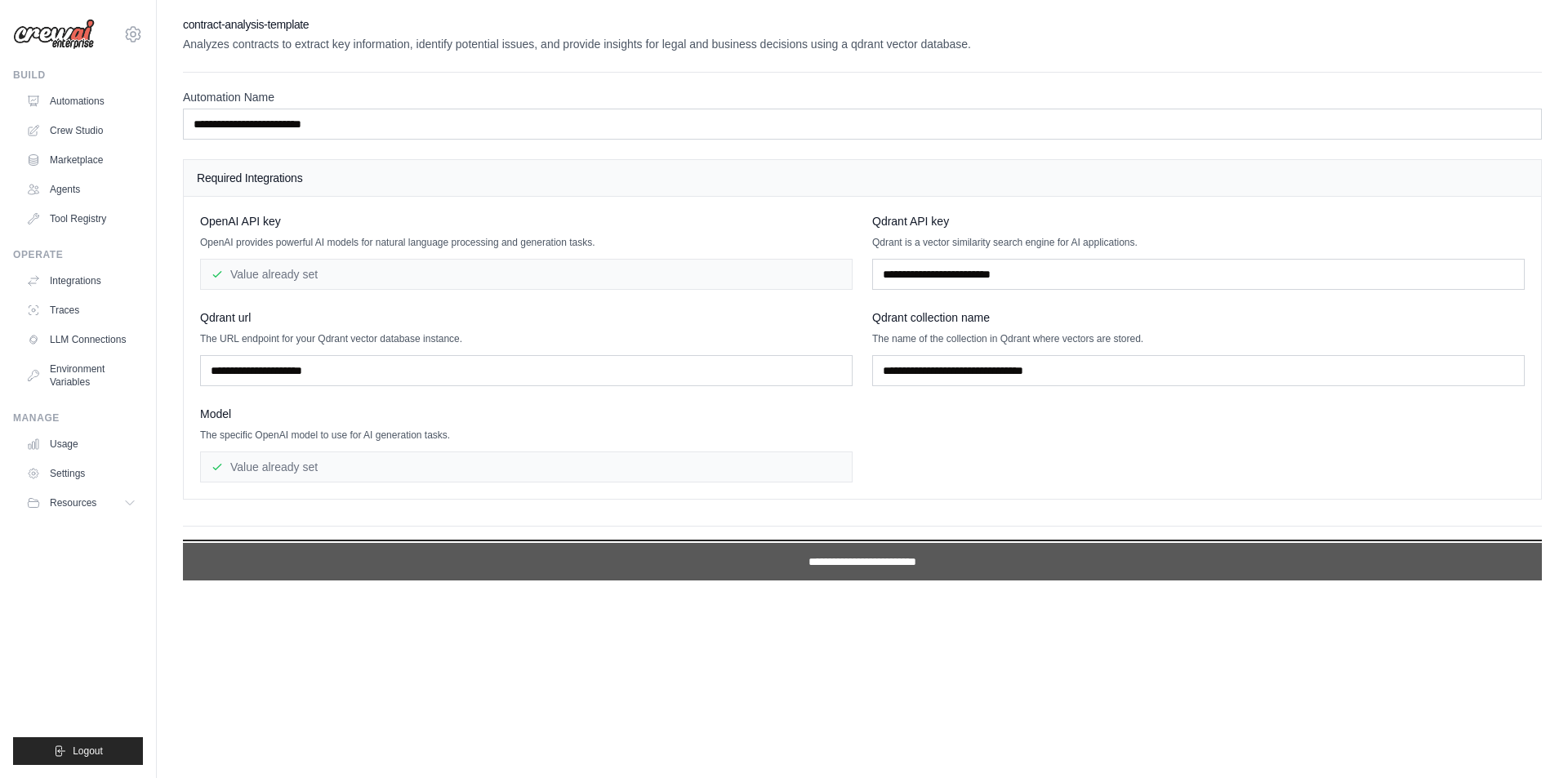
click at [830, 572] on input "**********" at bounding box center [862, 561] width 1359 height 38
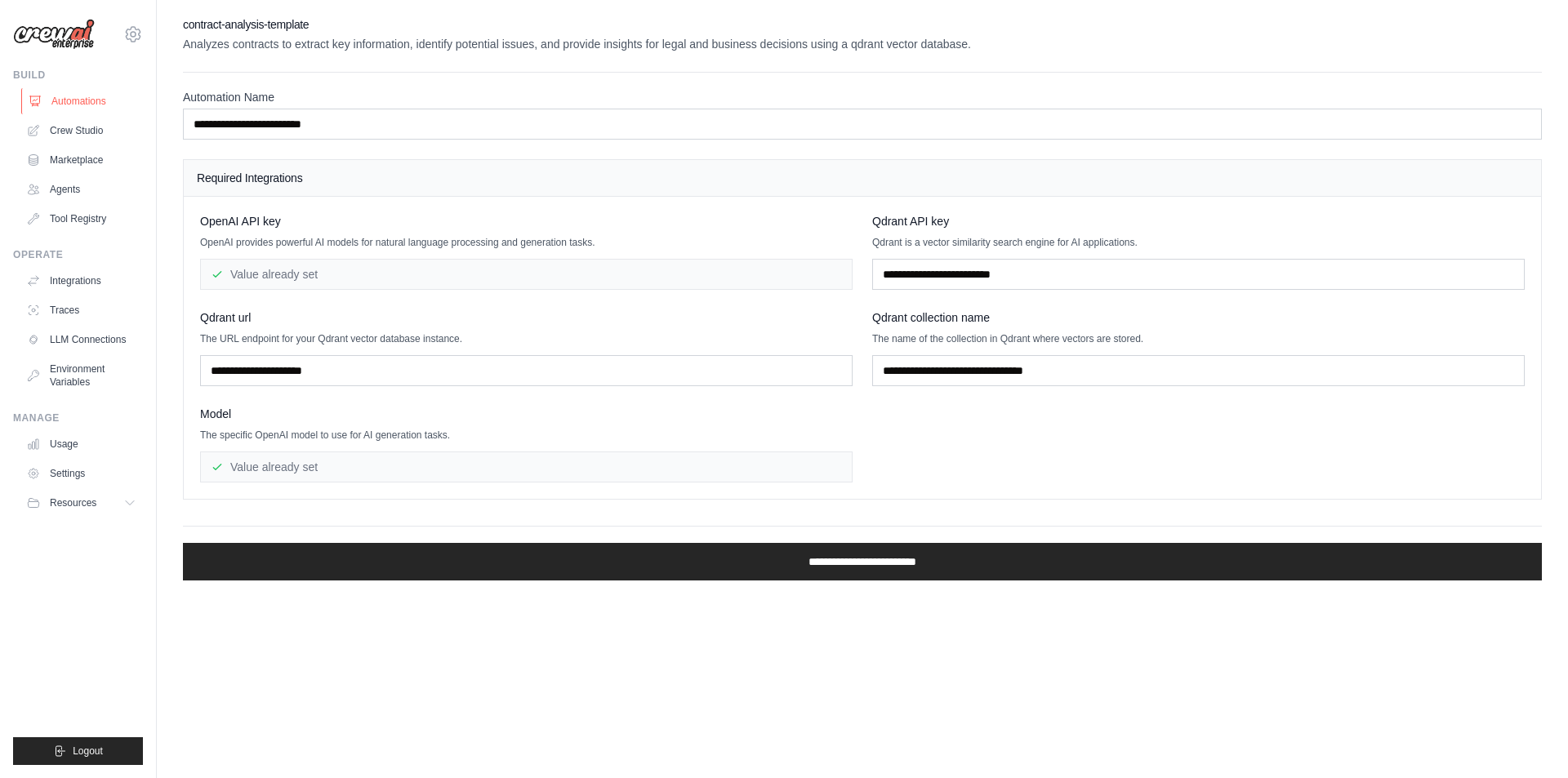
click at [76, 104] on link "Automations" at bounding box center [83, 101] width 124 height 26
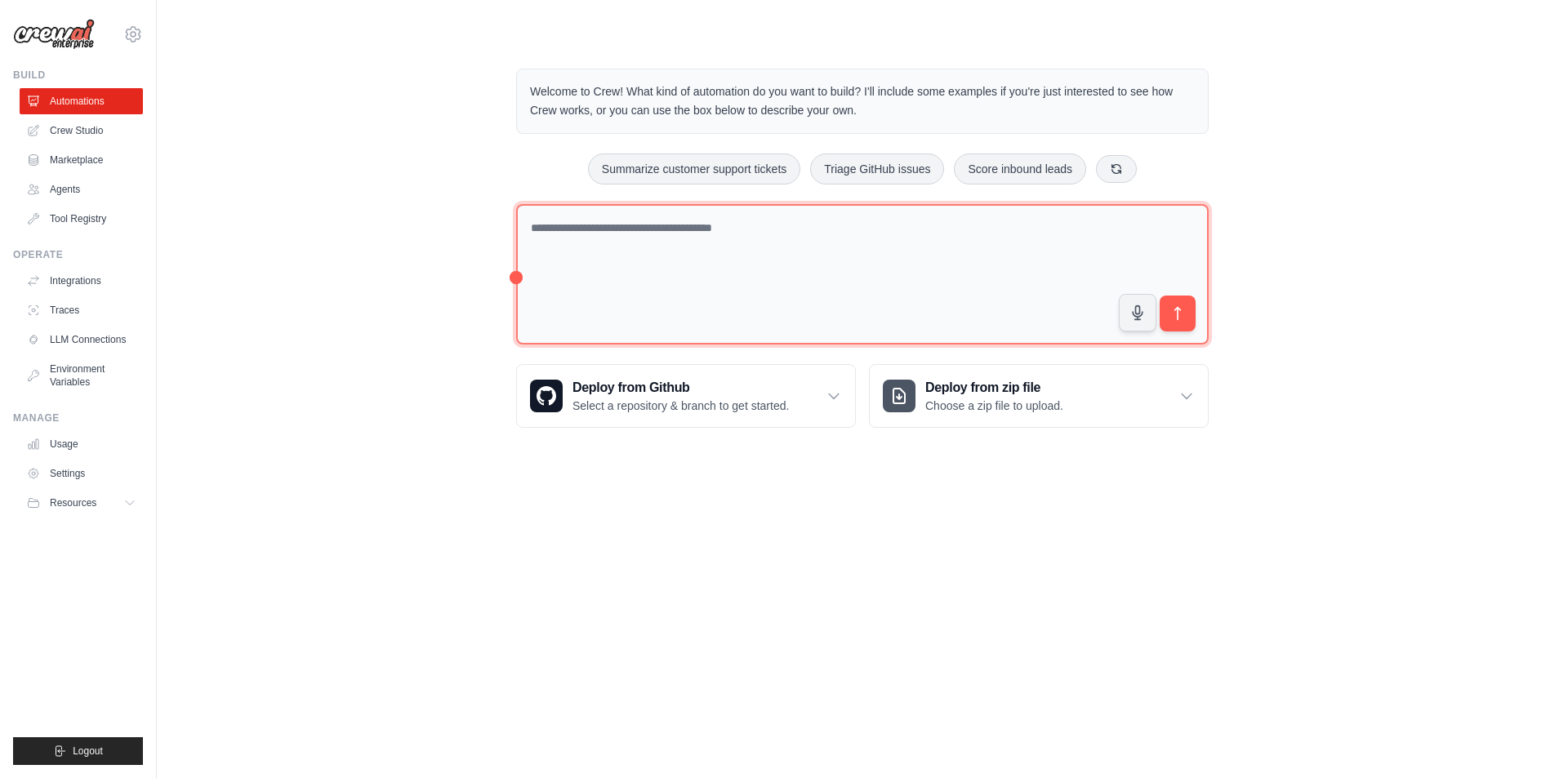
click at [603, 238] on textarea at bounding box center [862, 275] width 693 height 142
paste textarea "**********"
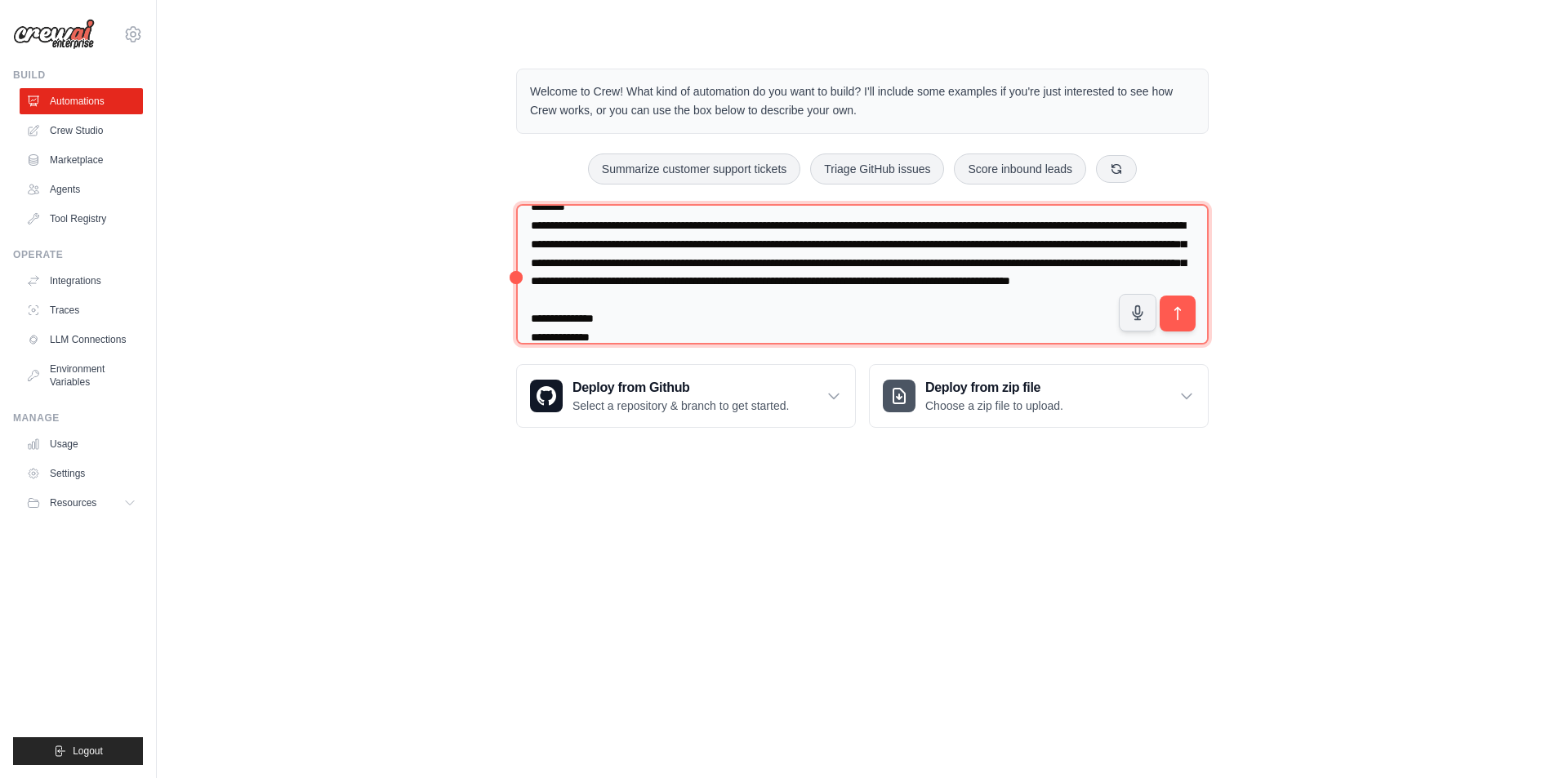
scroll to position [1753, 0]
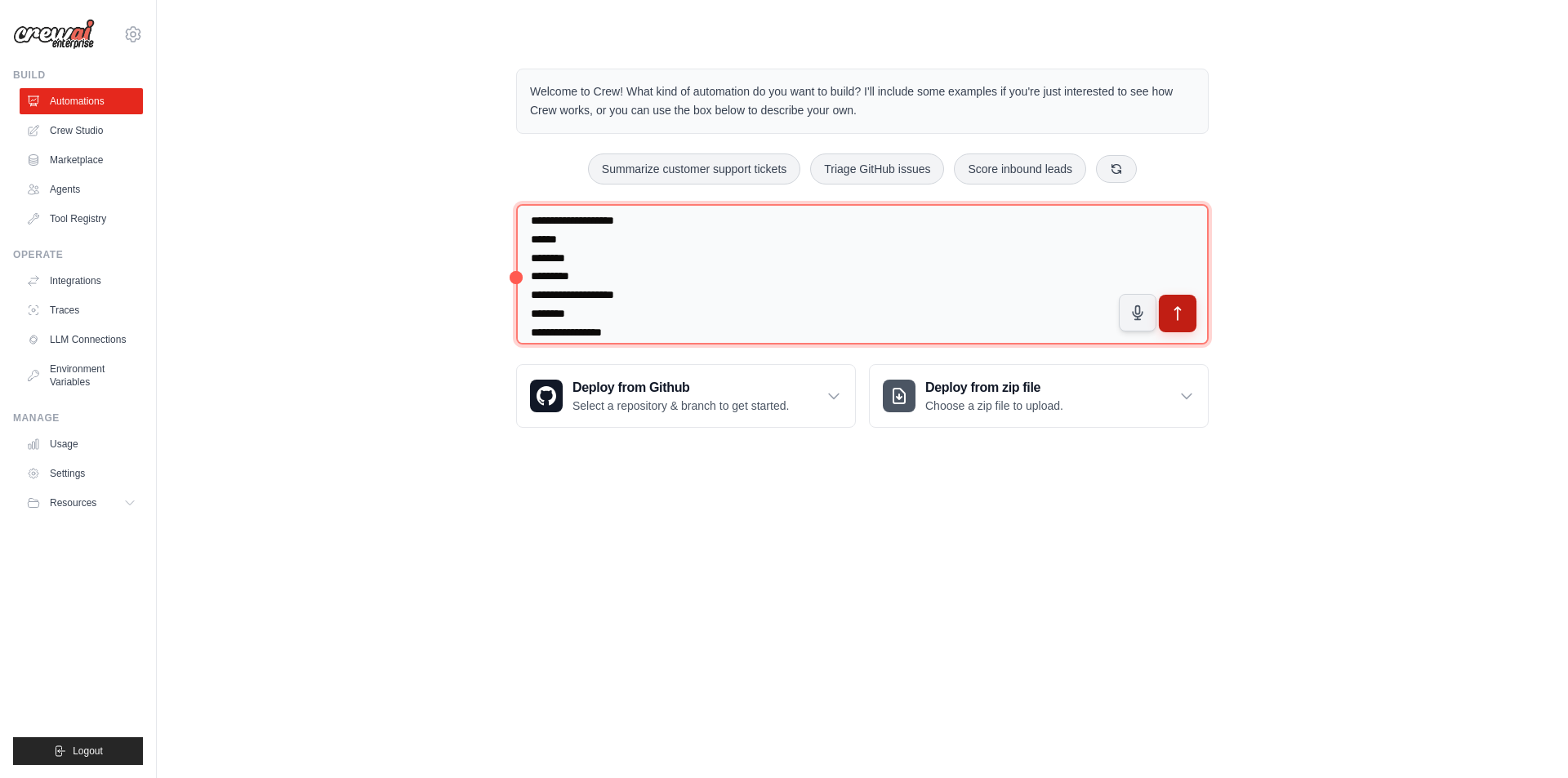
type textarea "**********"
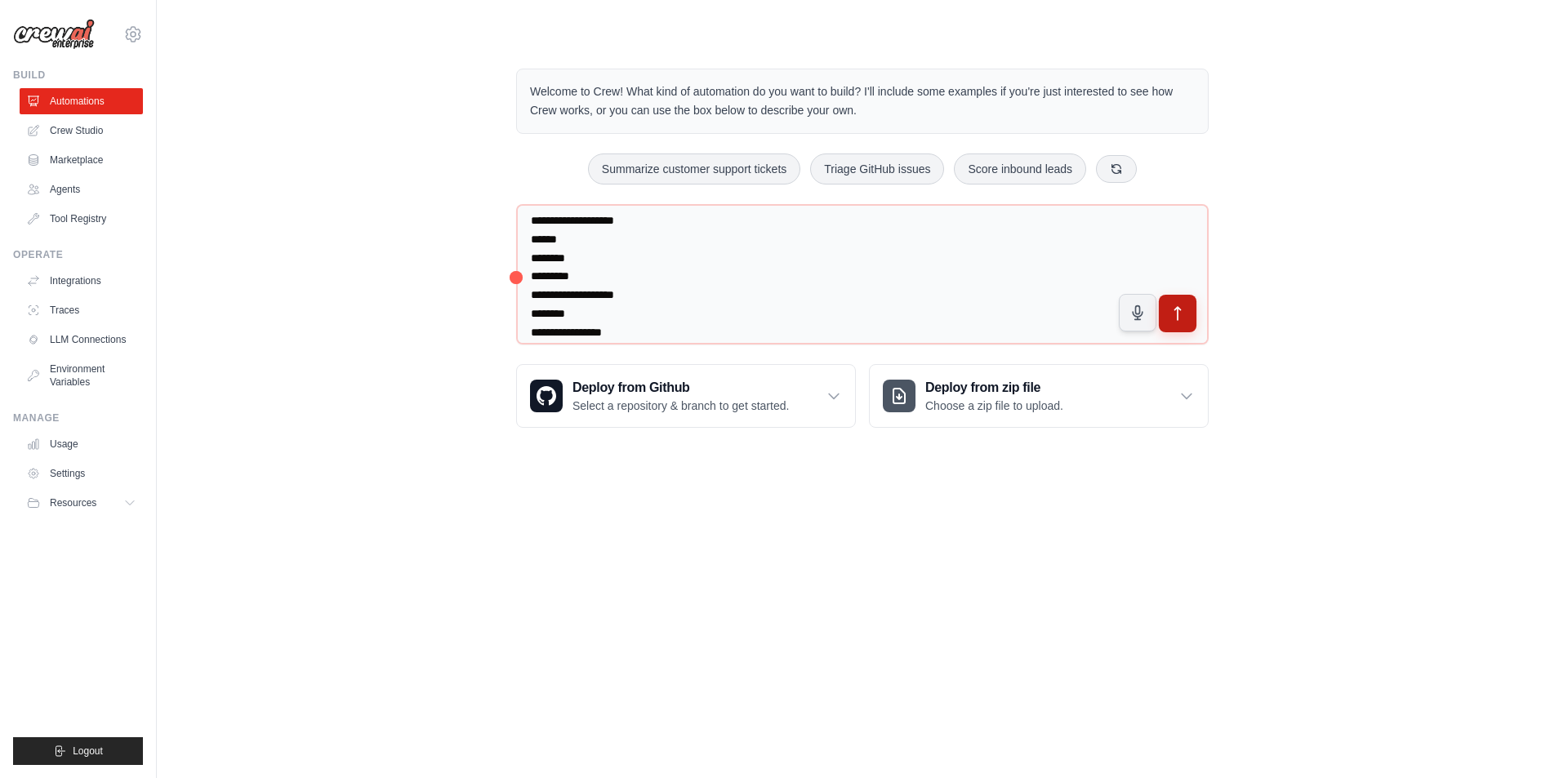
click at [1181, 303] on button "submit" at bounding box center [1177, 314] width 38 height 38
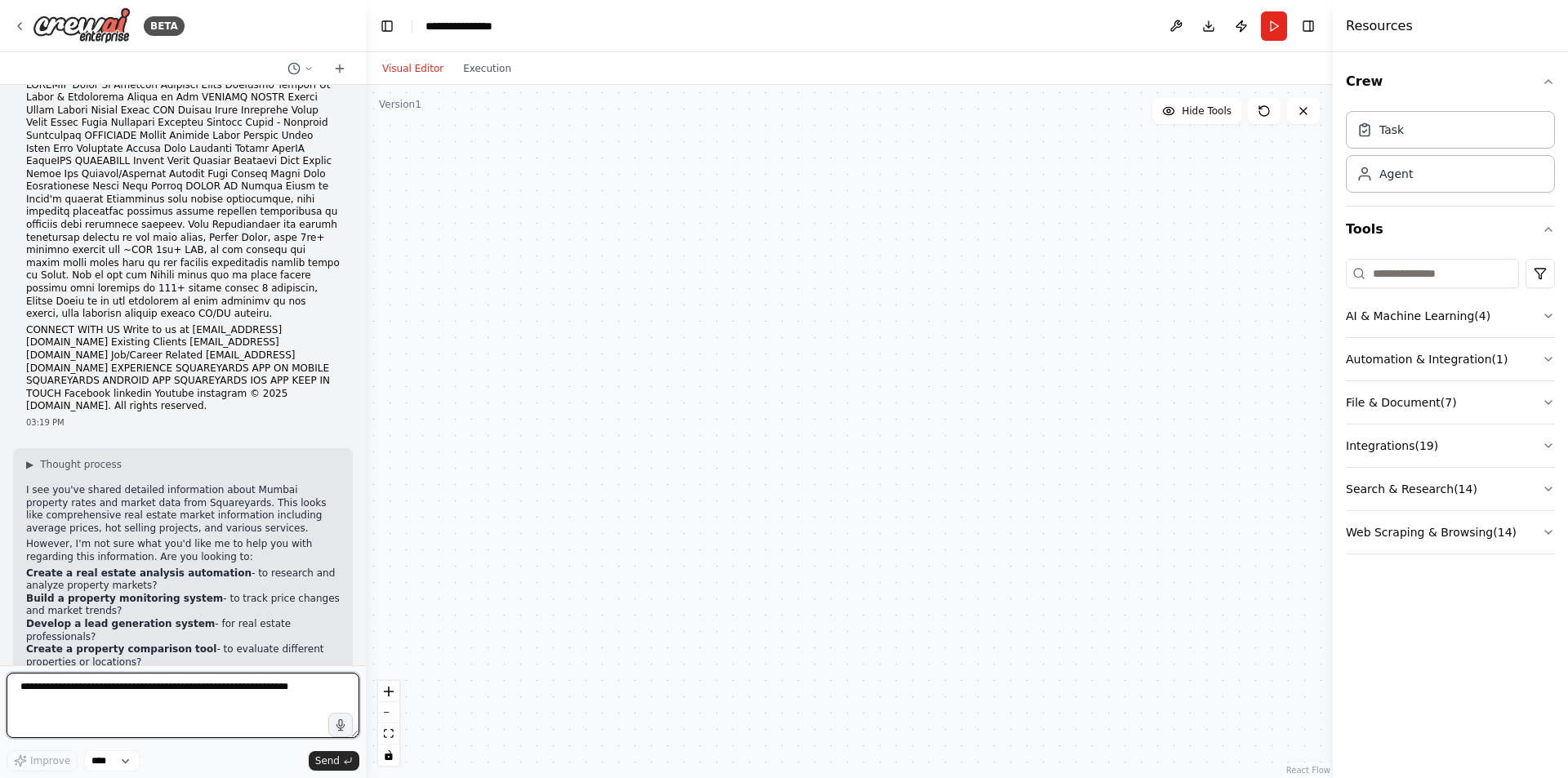
scroll to position [628, 0]
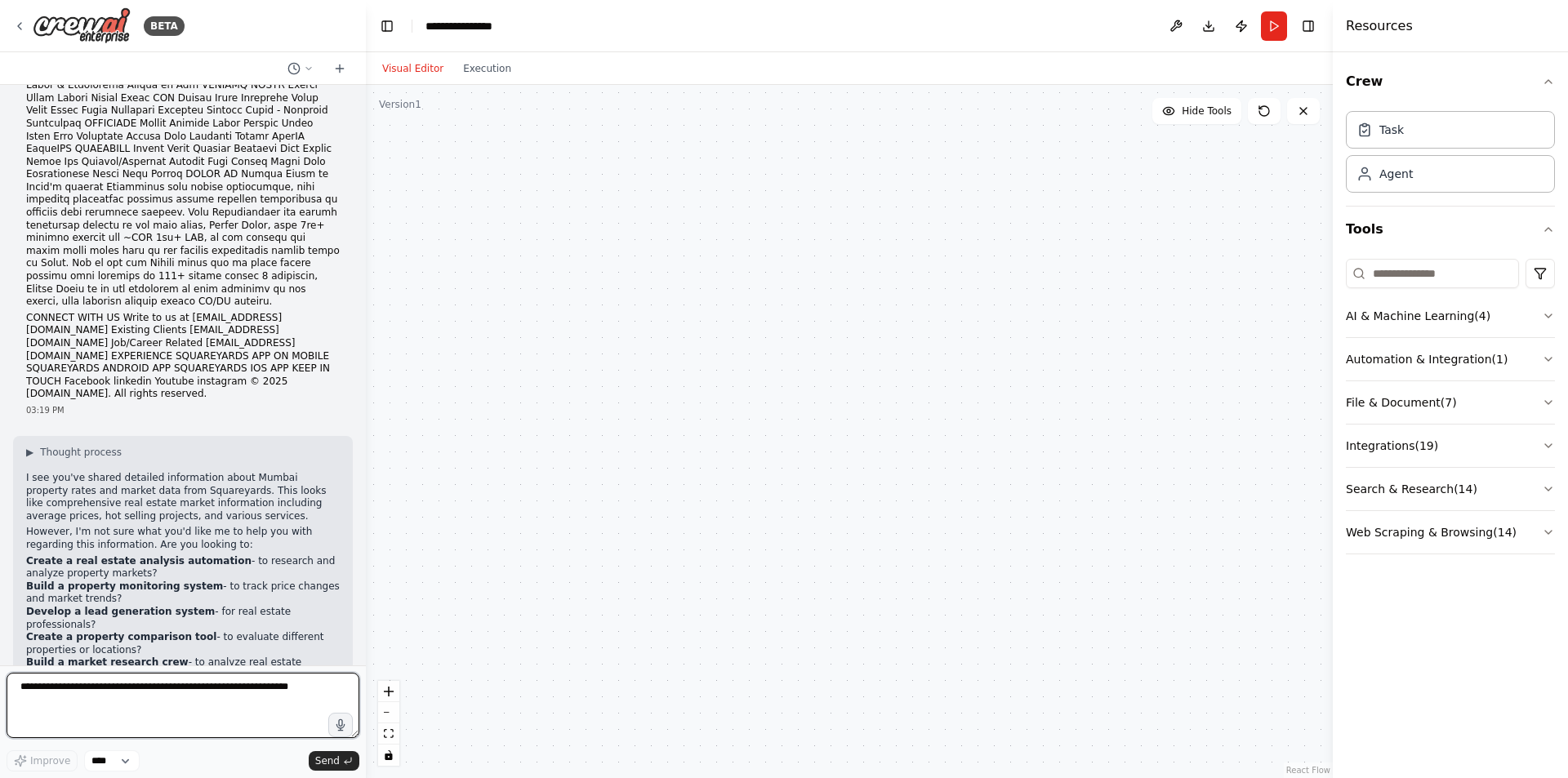
click at [49, 688] on textarea at bounding box center [183, 705] width 352 height 66
type textarea "***"
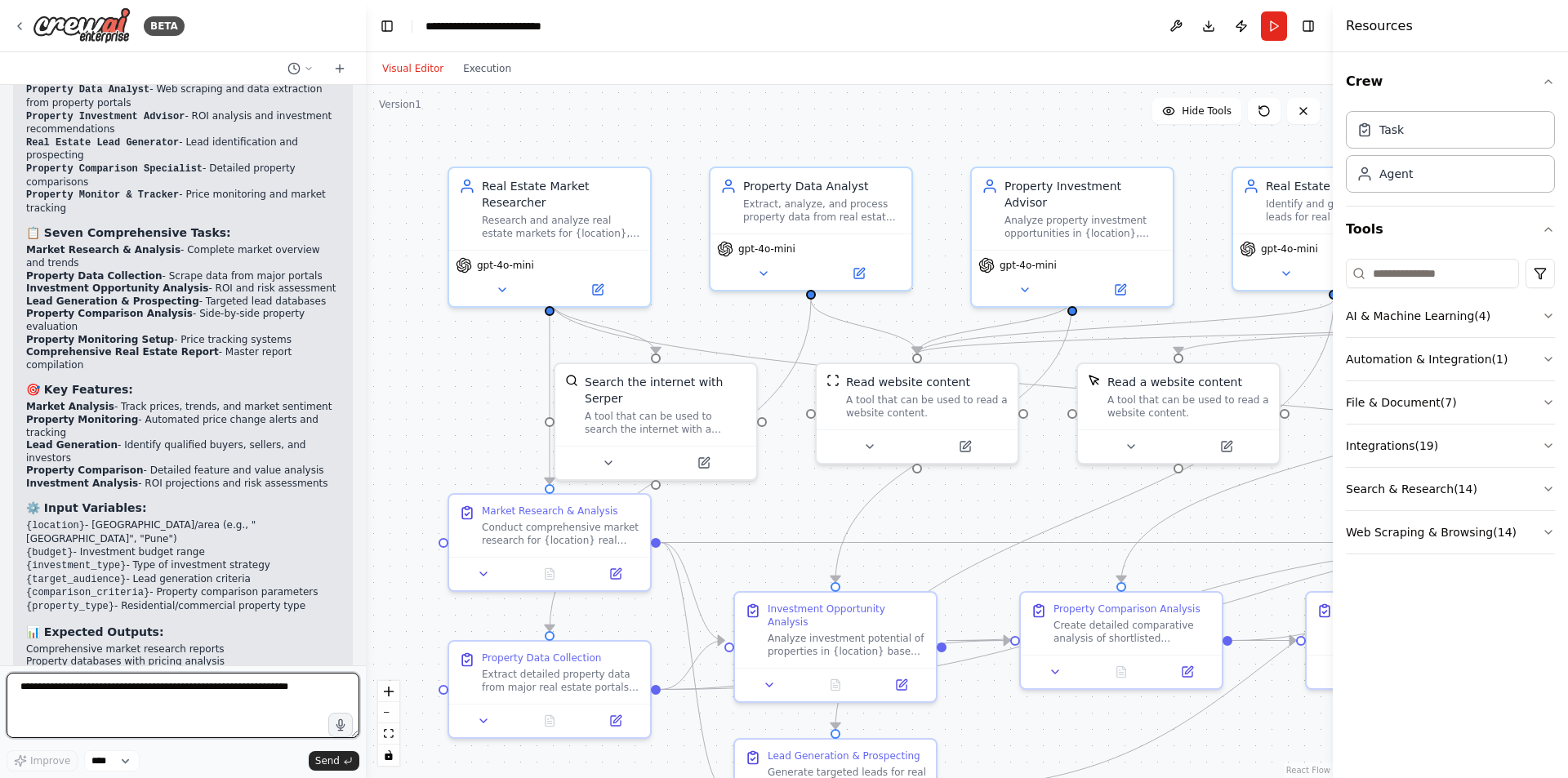
scroll to position [3465, 0]
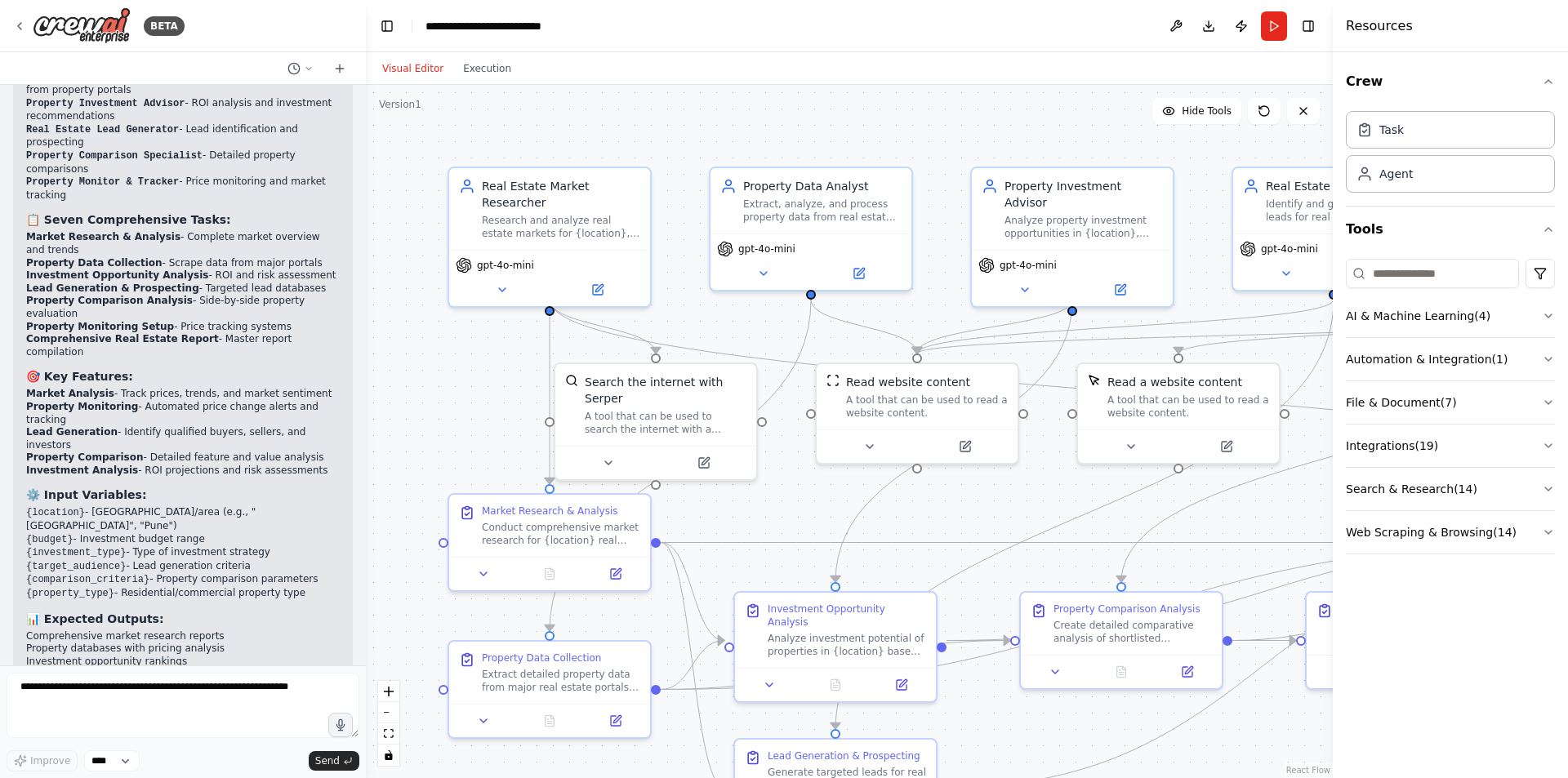
click at [1466, 32] on div "Resources" at bounding box center [1450, 26] width 235 height 52
click at [1545, 84] on icon "button" at bounding box center [1548, 81] width 13 height 13
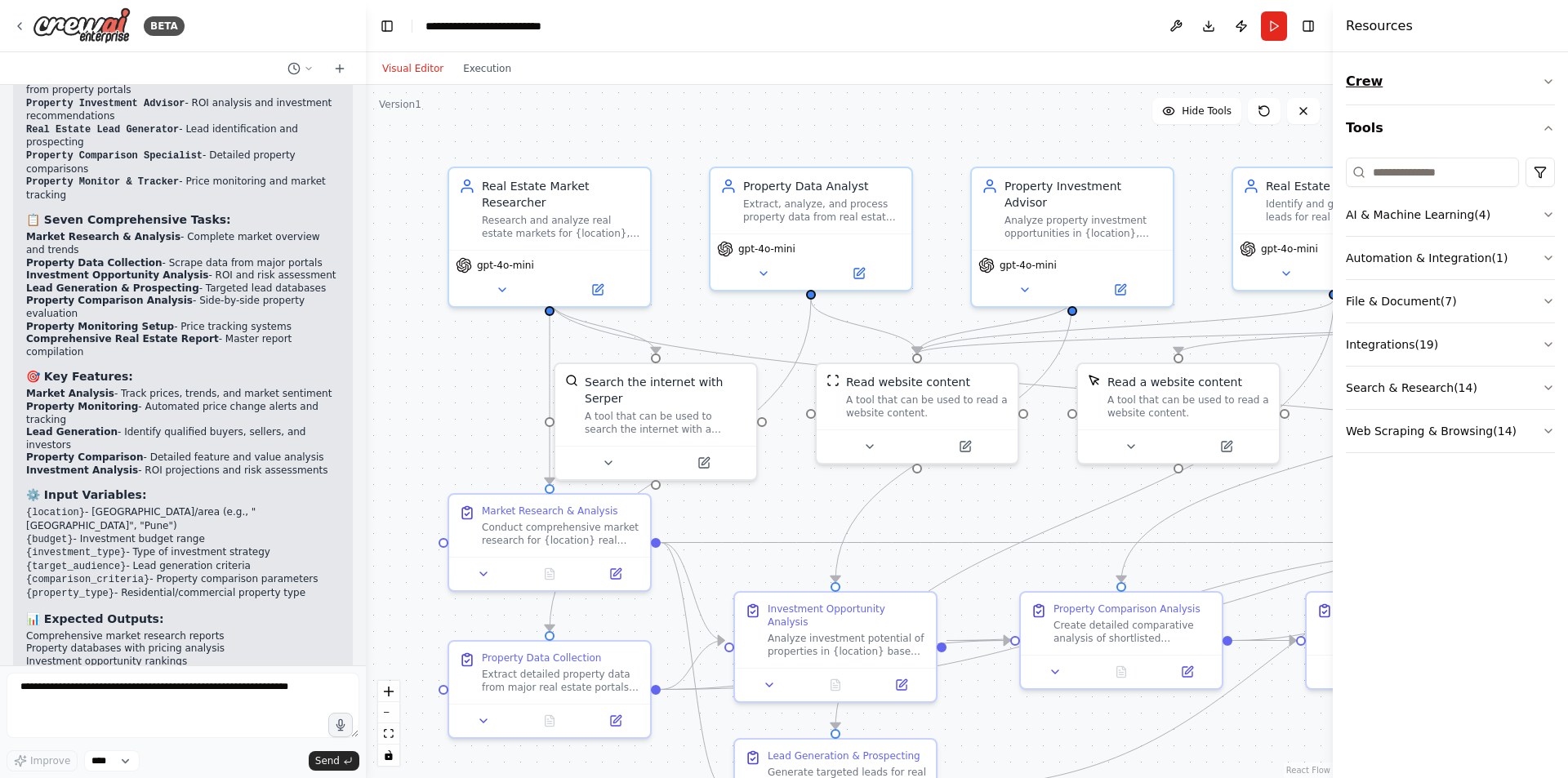
click at [1550, 80] on icon "button" at bounding box center [1548, 81] width 13 height 13
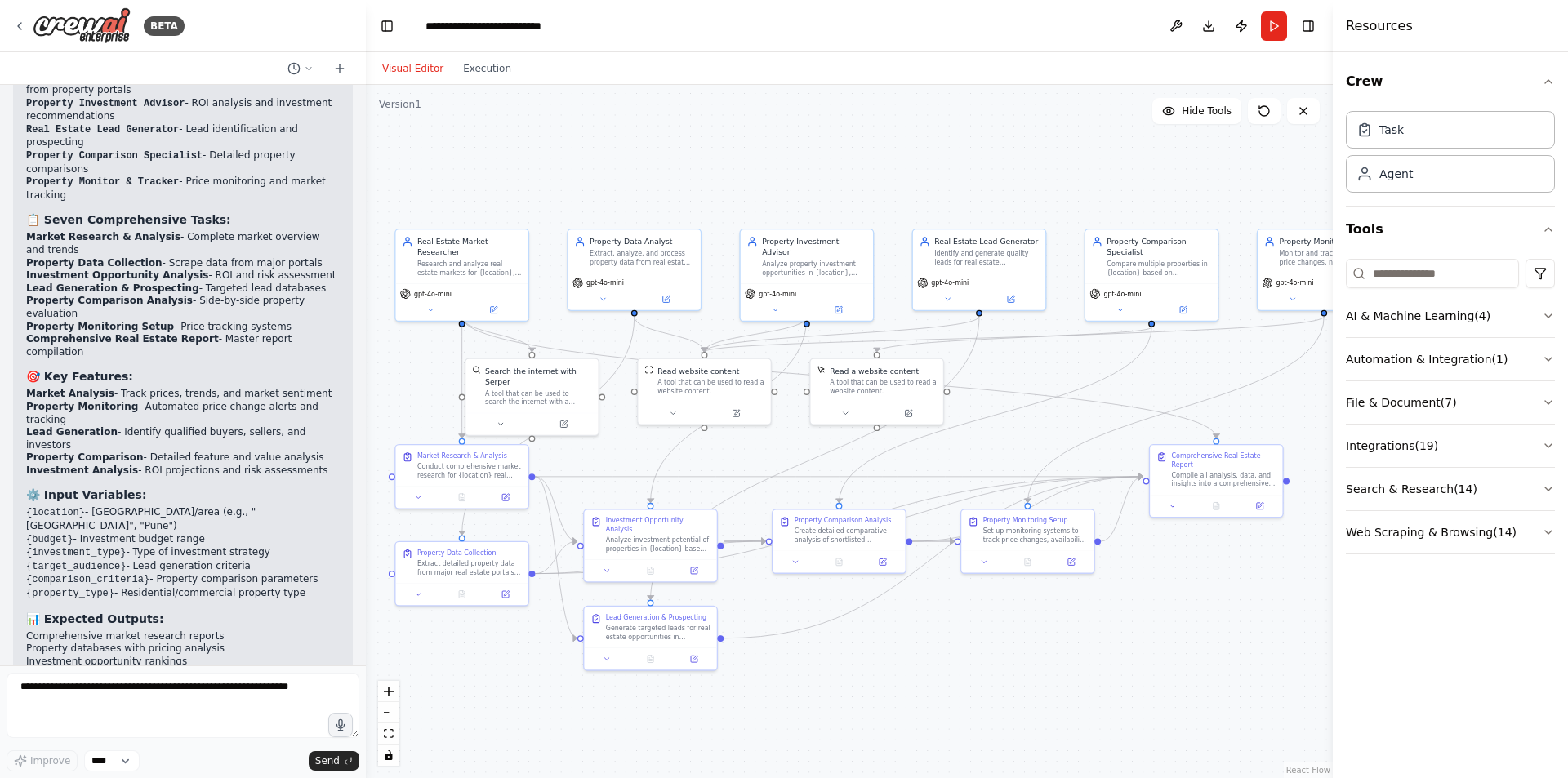
drag, startPoint x: 944, startPoint y: 277, endPoint x: 650, endPoint y: 183, distance: 308.7
click at [648, 183] on div ".deletable-edge-delete-btn { width: 20px; height: 20px; border: 0px solid #ffff…" at bounding box center [849, 432] width 967 height 694
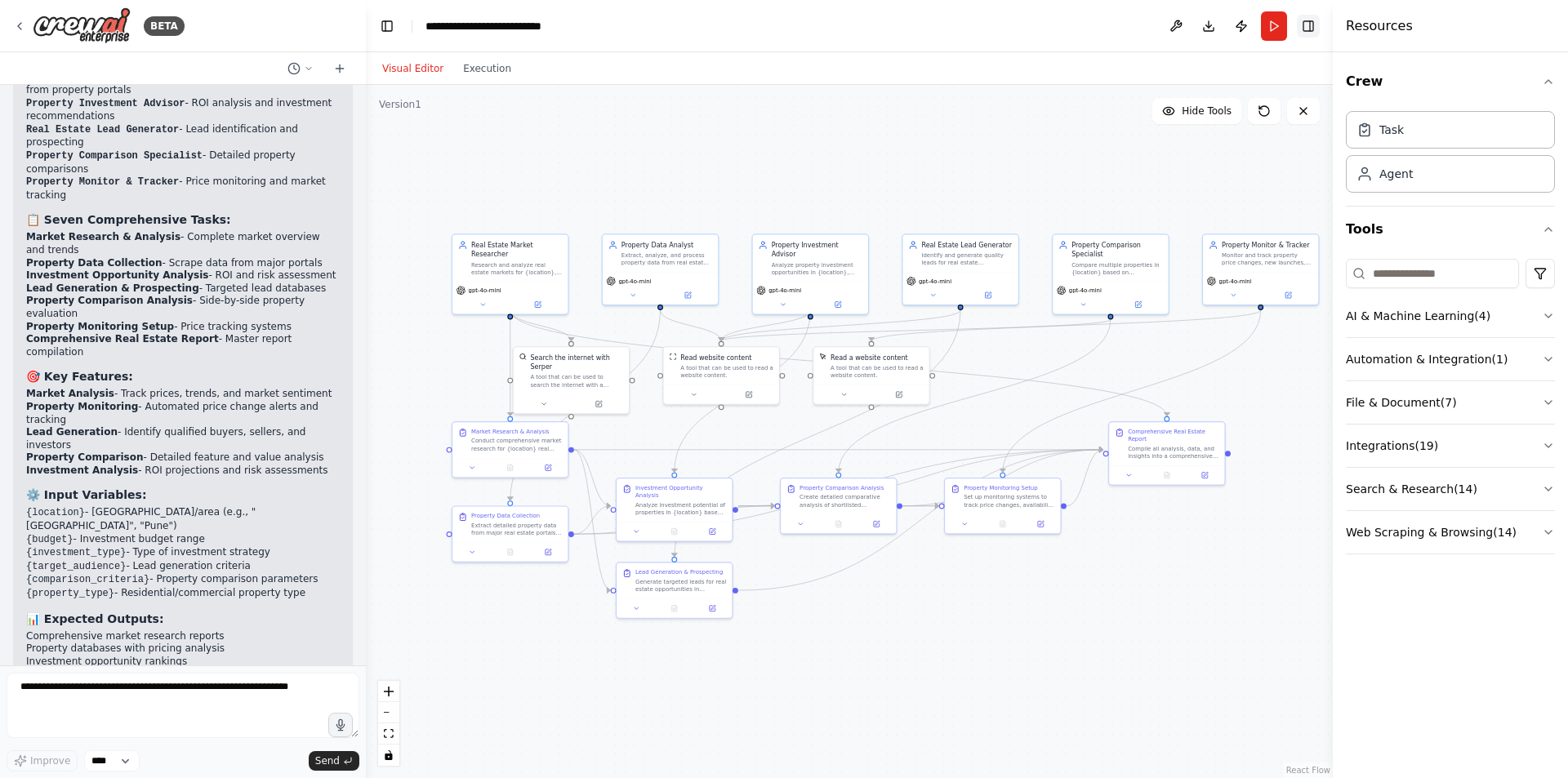
click at [1311, 30] on button "Toggle Right Sidebar" at bounding box center [1308, 26] width 23 height 23
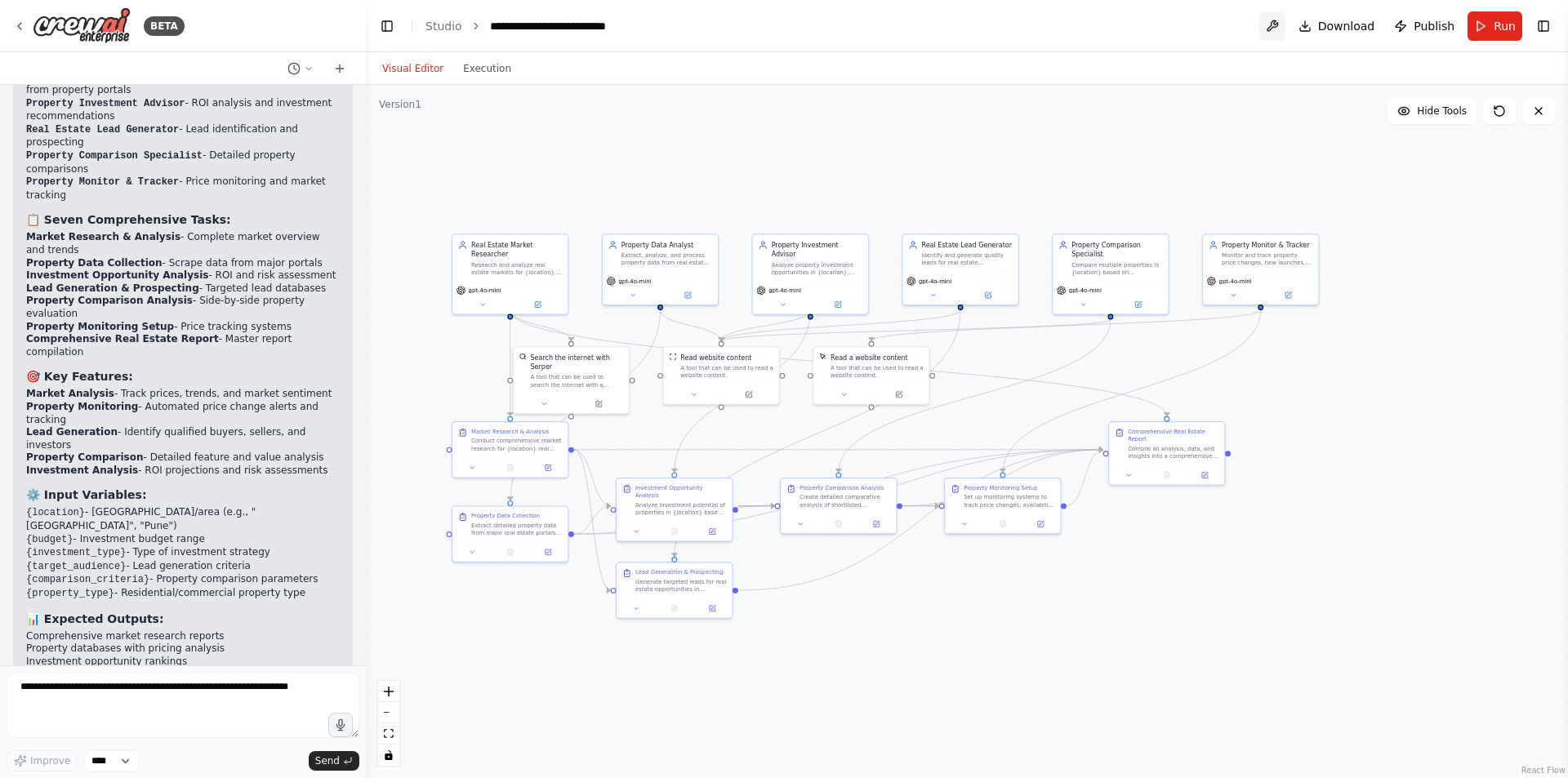
click at [1269, 27] on button at bounding box center [1272, 26] width 26 height 29
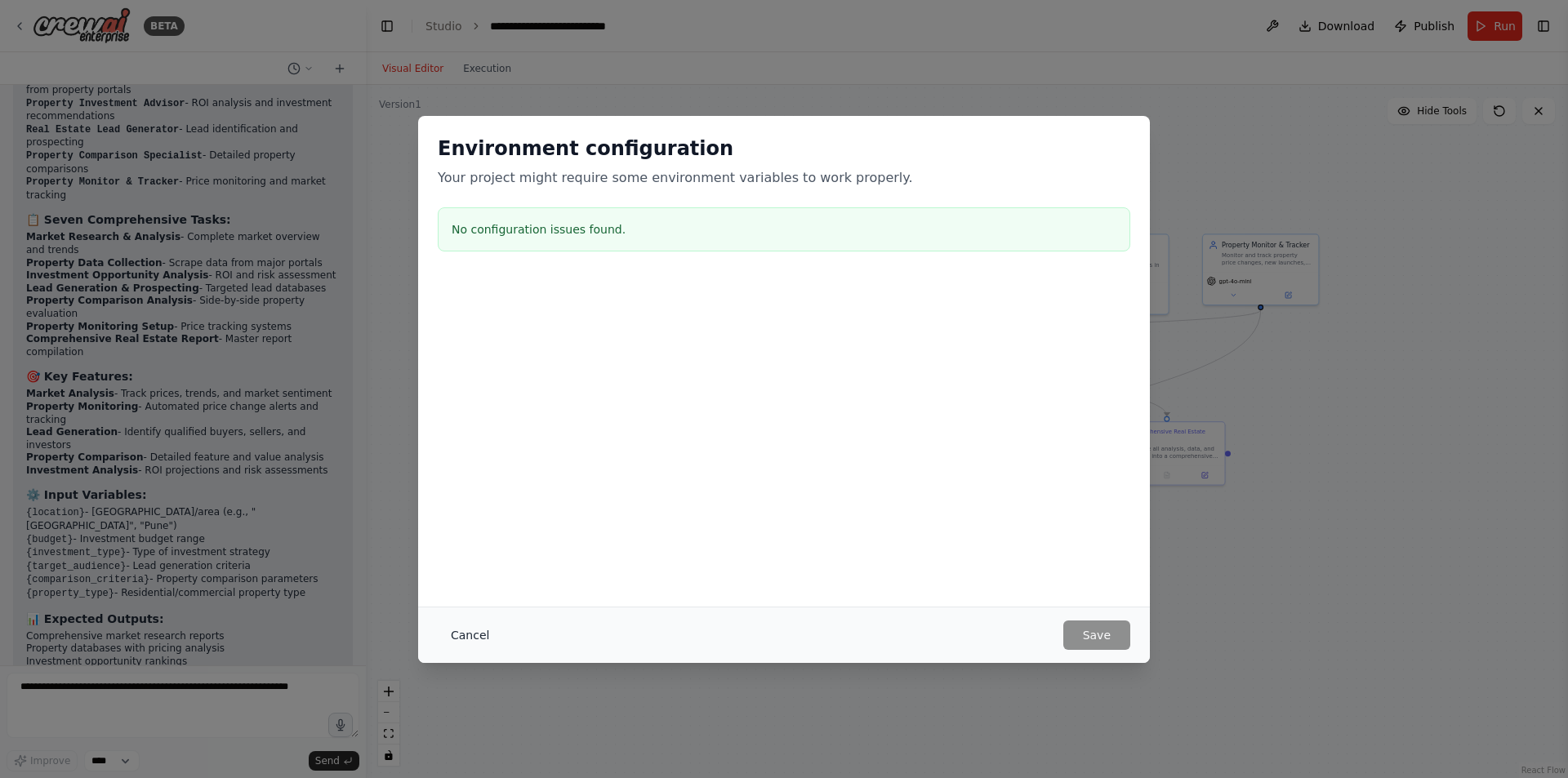
click at [467, 637] on button "Cancel" at bounding box center [470, 635] width 65 height 29
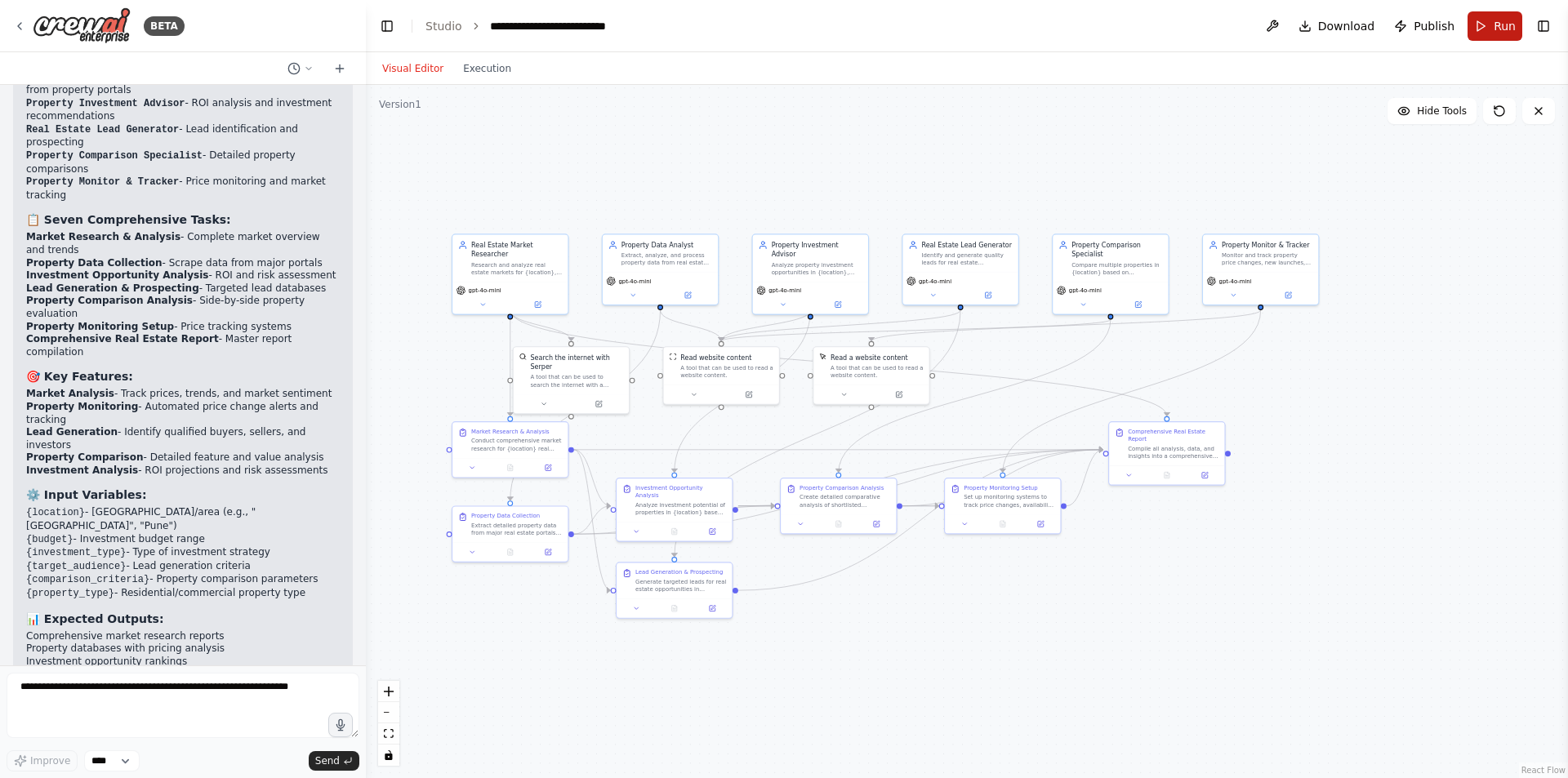
click at [1490, 26] on button "Run" at bounding box center [1495, 26] width 55 height 29
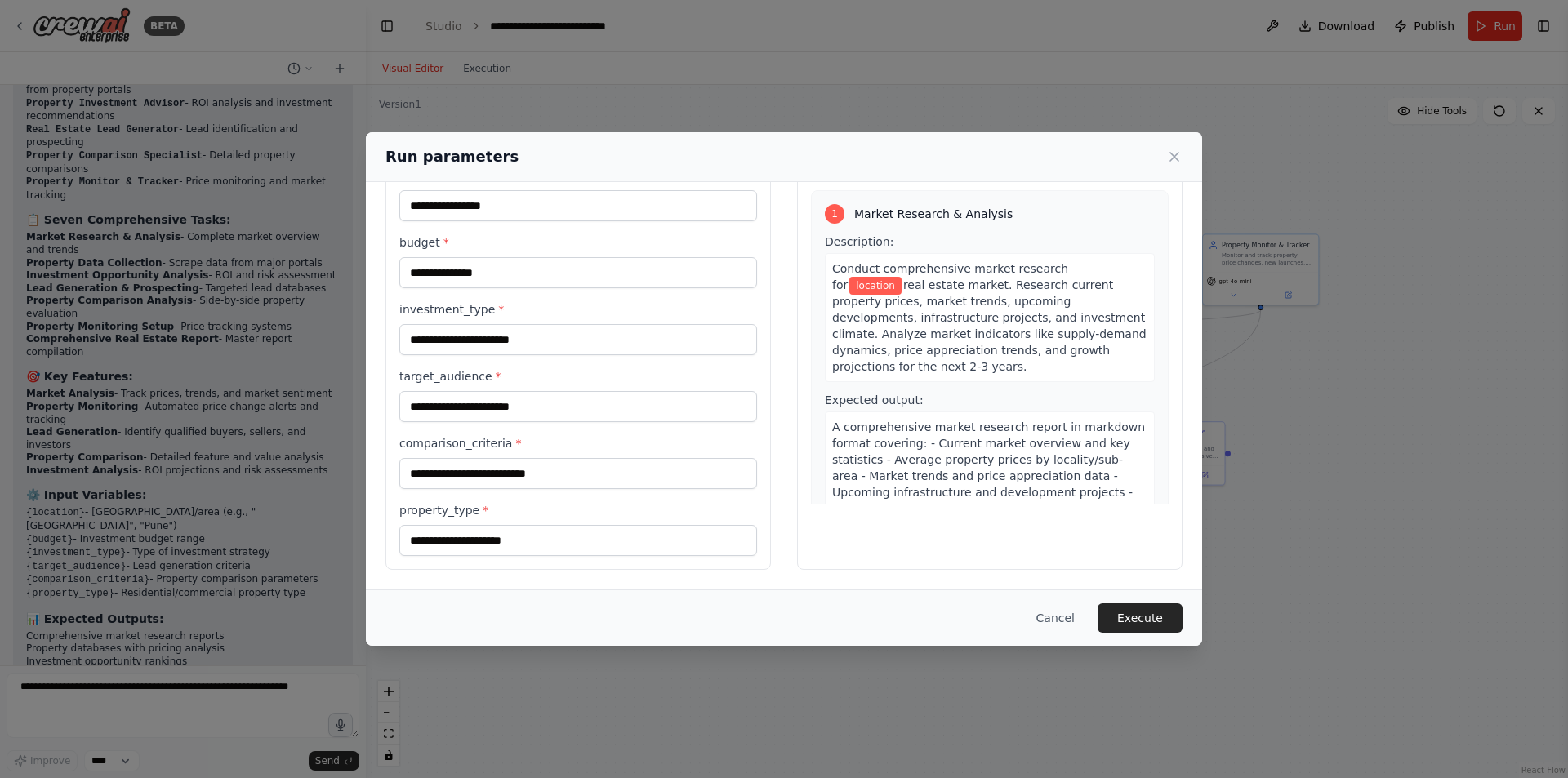
scroll to position [0, 0]
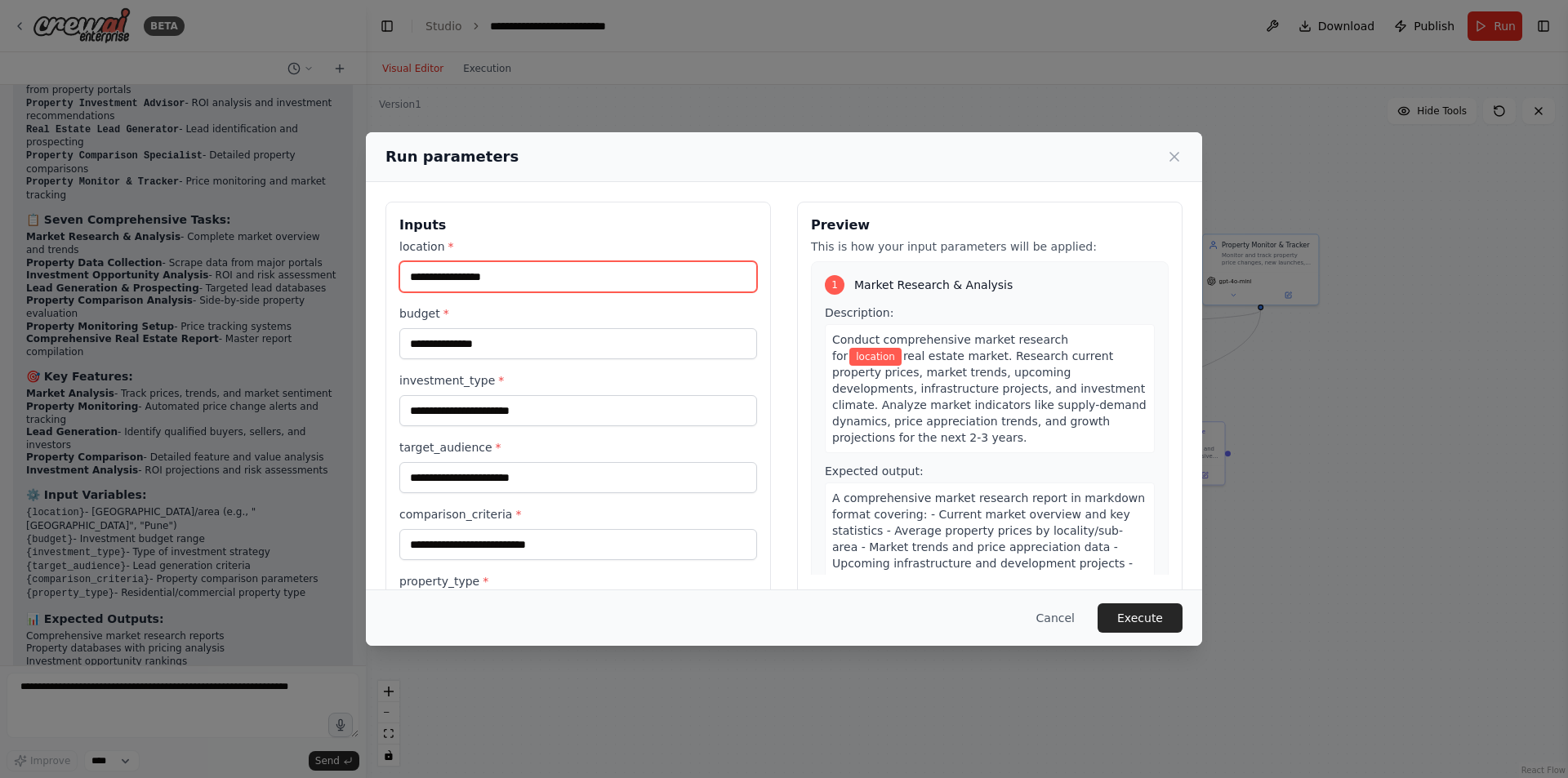
click at [531, 270] on input "location *" at bounding box center [578, 276] width 357 height 31
type input "******"
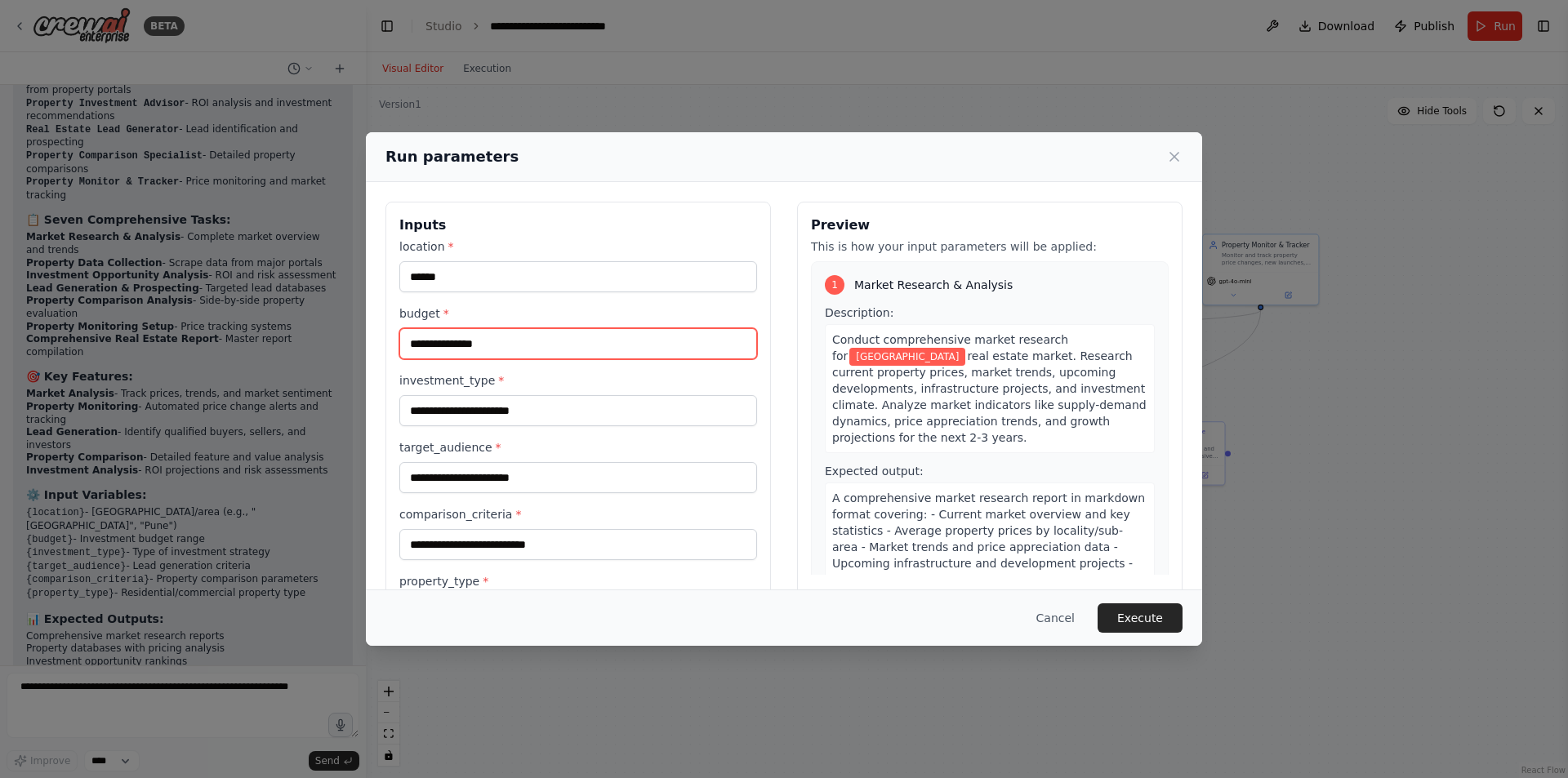
click at [509, 345] on input "budget *" at bounding box center [578, 344] width 357 height 31
drag, startPoint x: 422, startPoint y: 341, endPoint x: 432, endPoint y: 343, distance: 10.2
click at [432, 343] on input "*******" at bounding box center [578, 344] width 357 height 31
click at [471, 346] on input "*******" at bounding box center [578, 344] width 357 height 31
drag, startPoint x: 471, startPoint y: 342, endPoint x: 481, endPoint y: 346, distance: 10.8
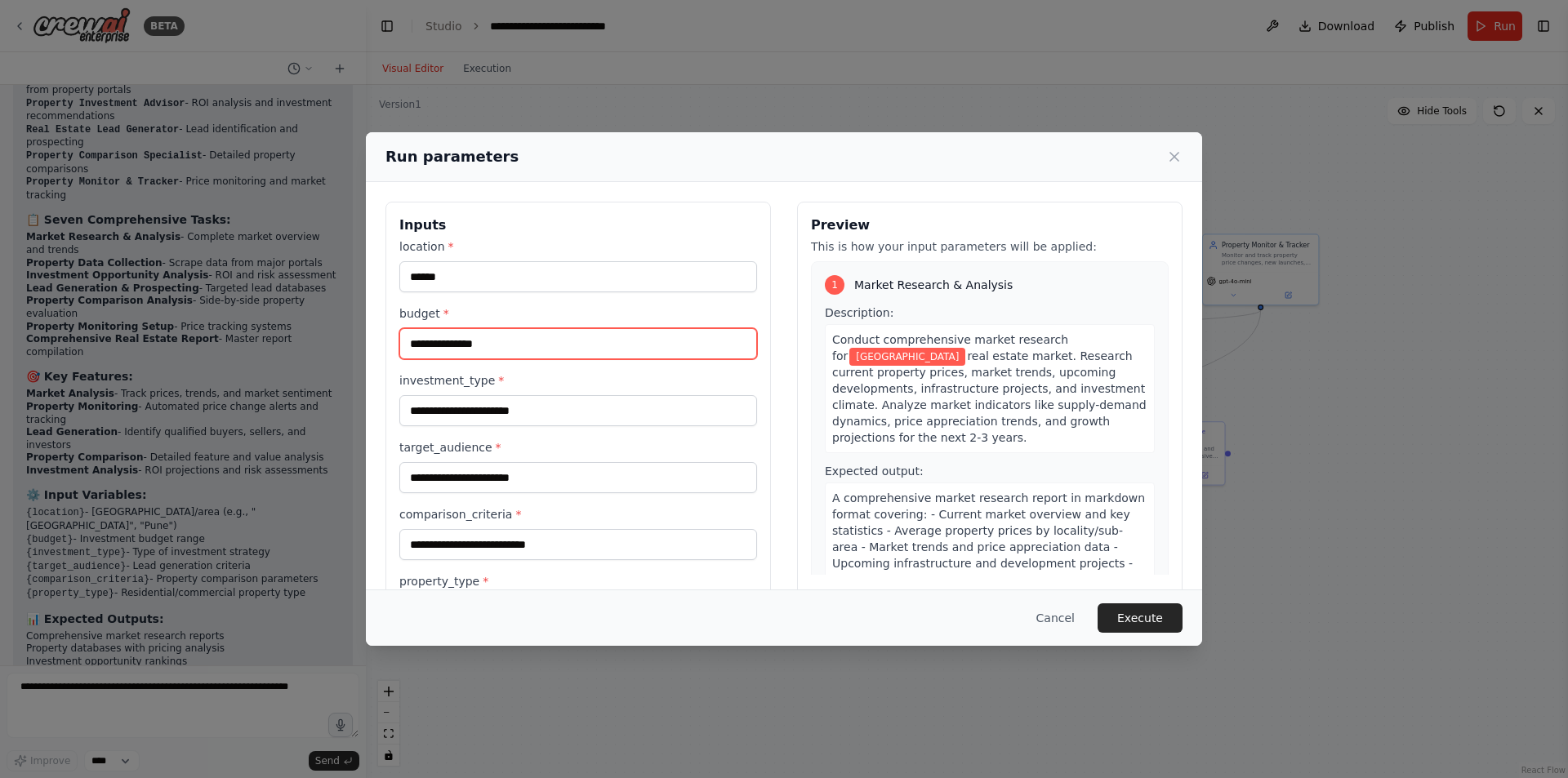
click at [481, 346] on input "**********" at bounding box center [578, 344] width 357 height 31
type input "**********"
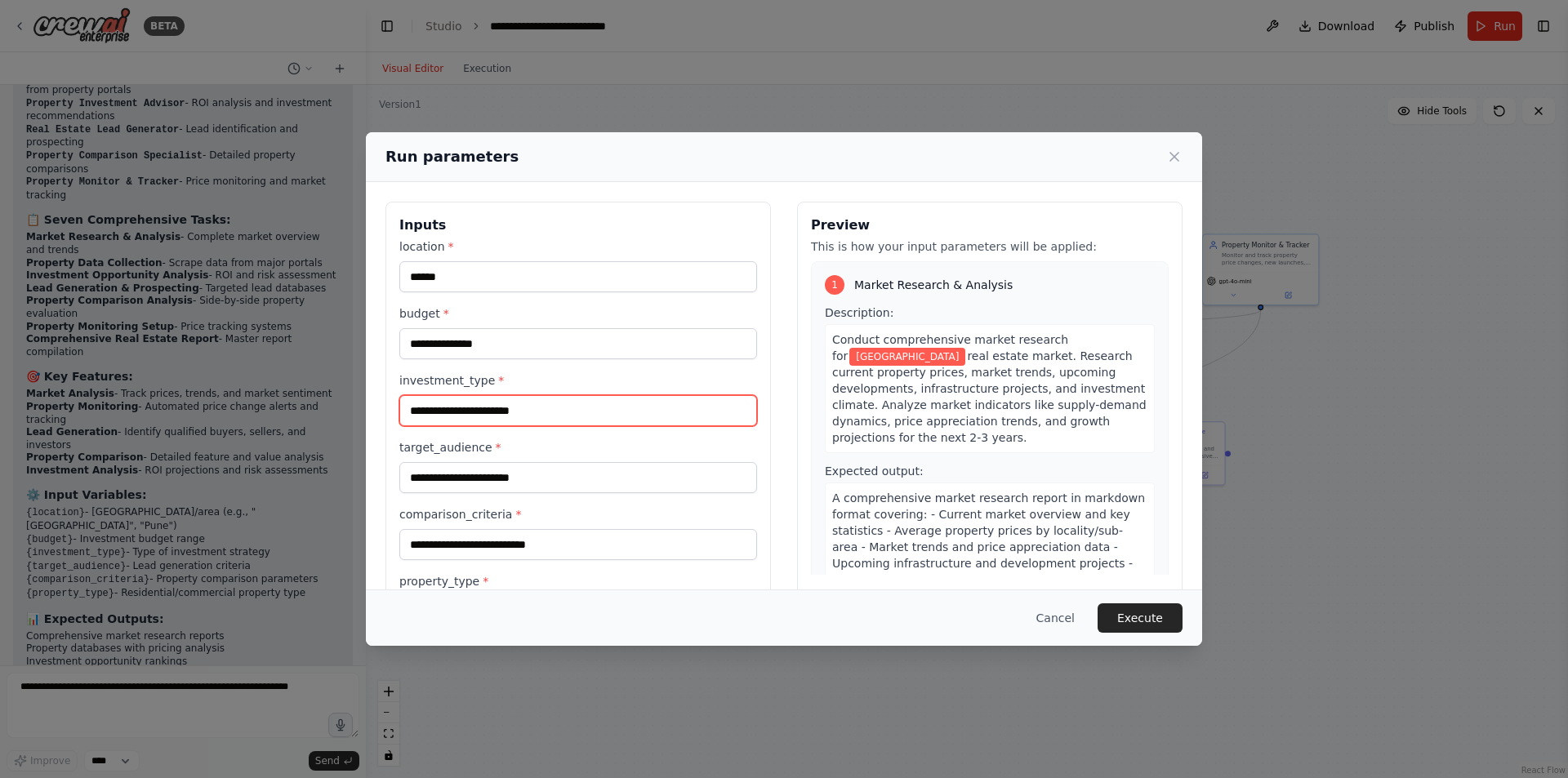
click at [465, 413] on input "investment_type *" at bounding box center [578, 410] width 357 height 31
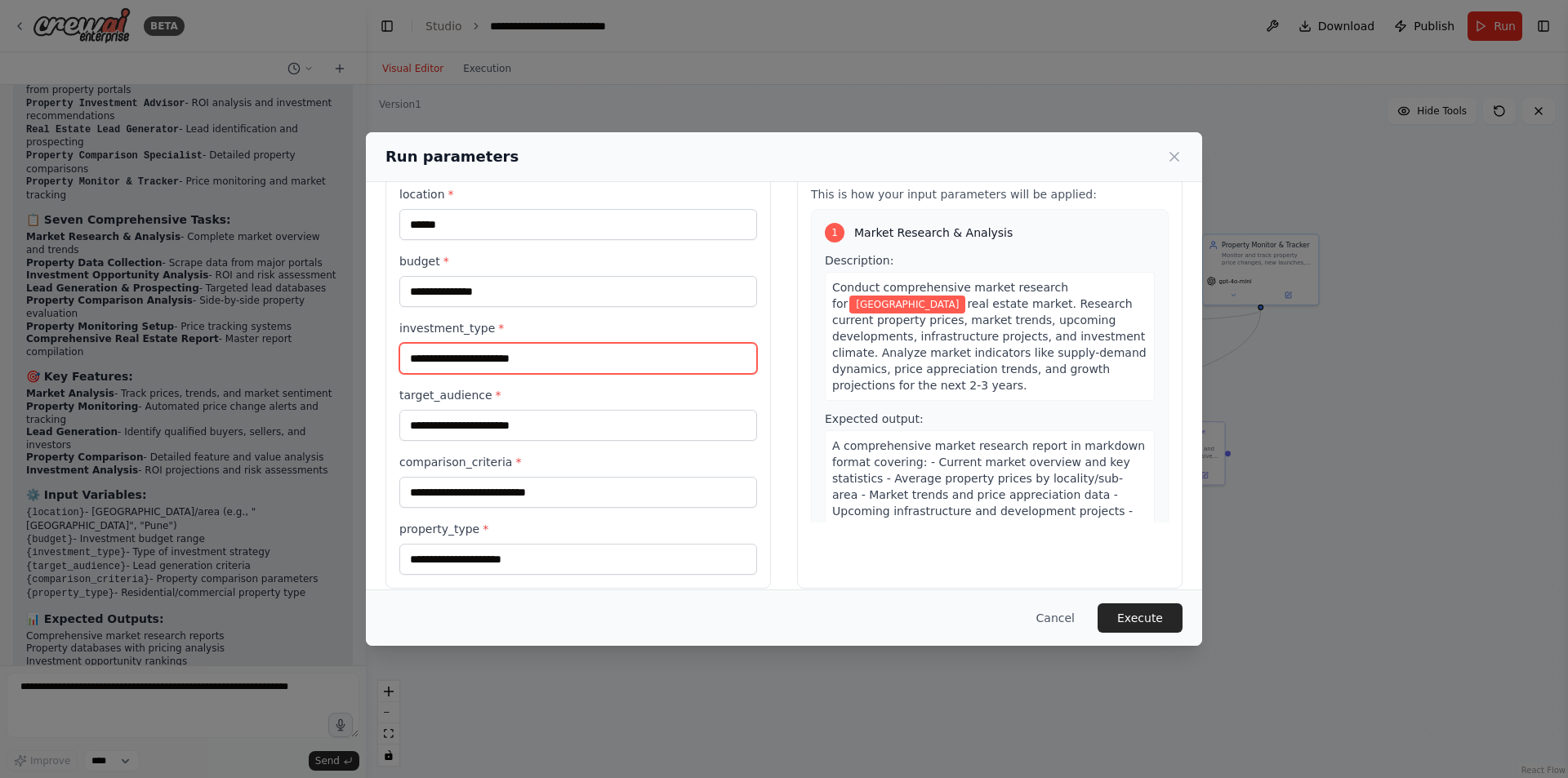
scroll to position [71, 0]
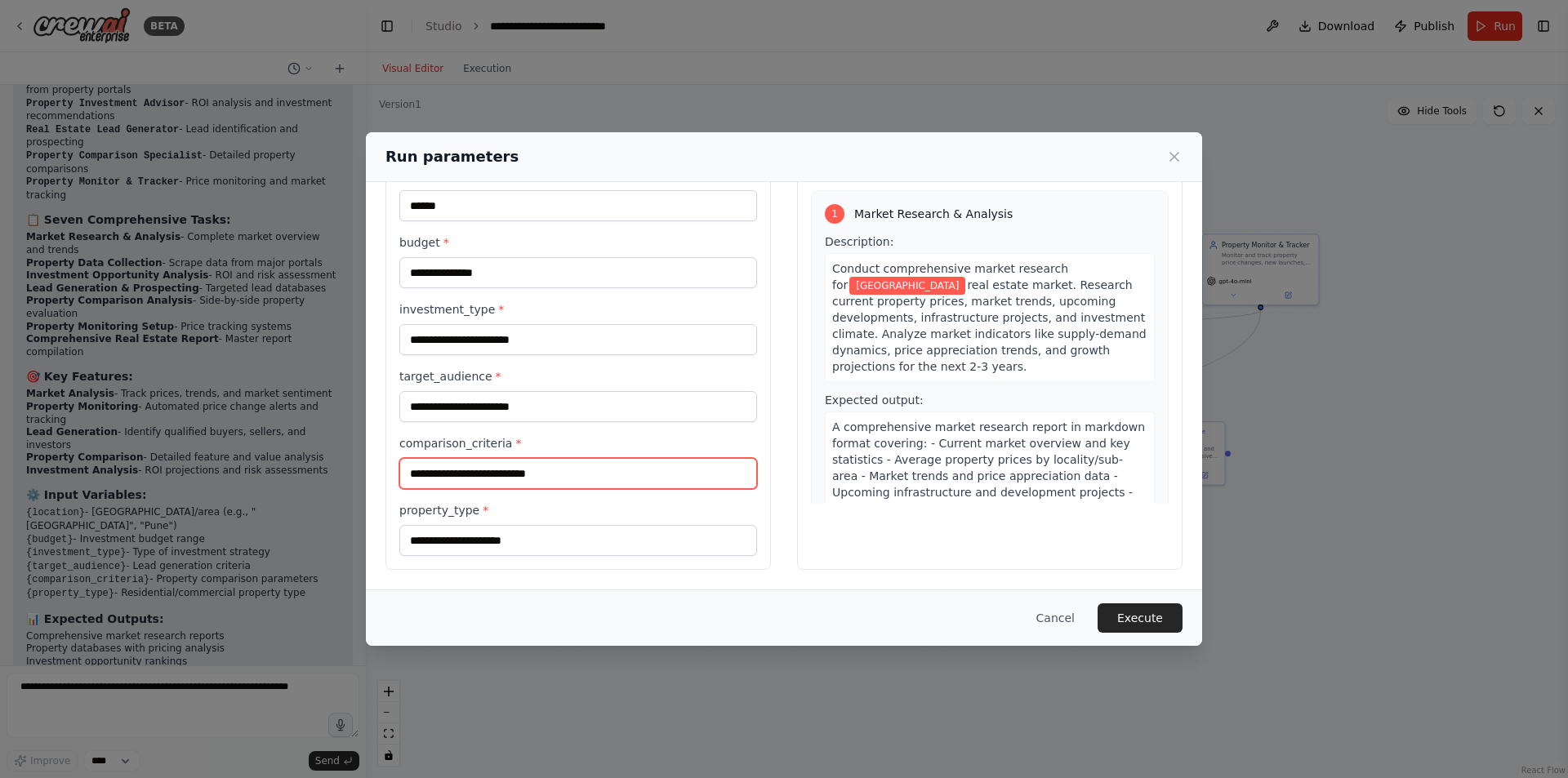
click at [483, 472] on input "comparison_criteria *" at bounding box center [578, 473] width 357 height 31
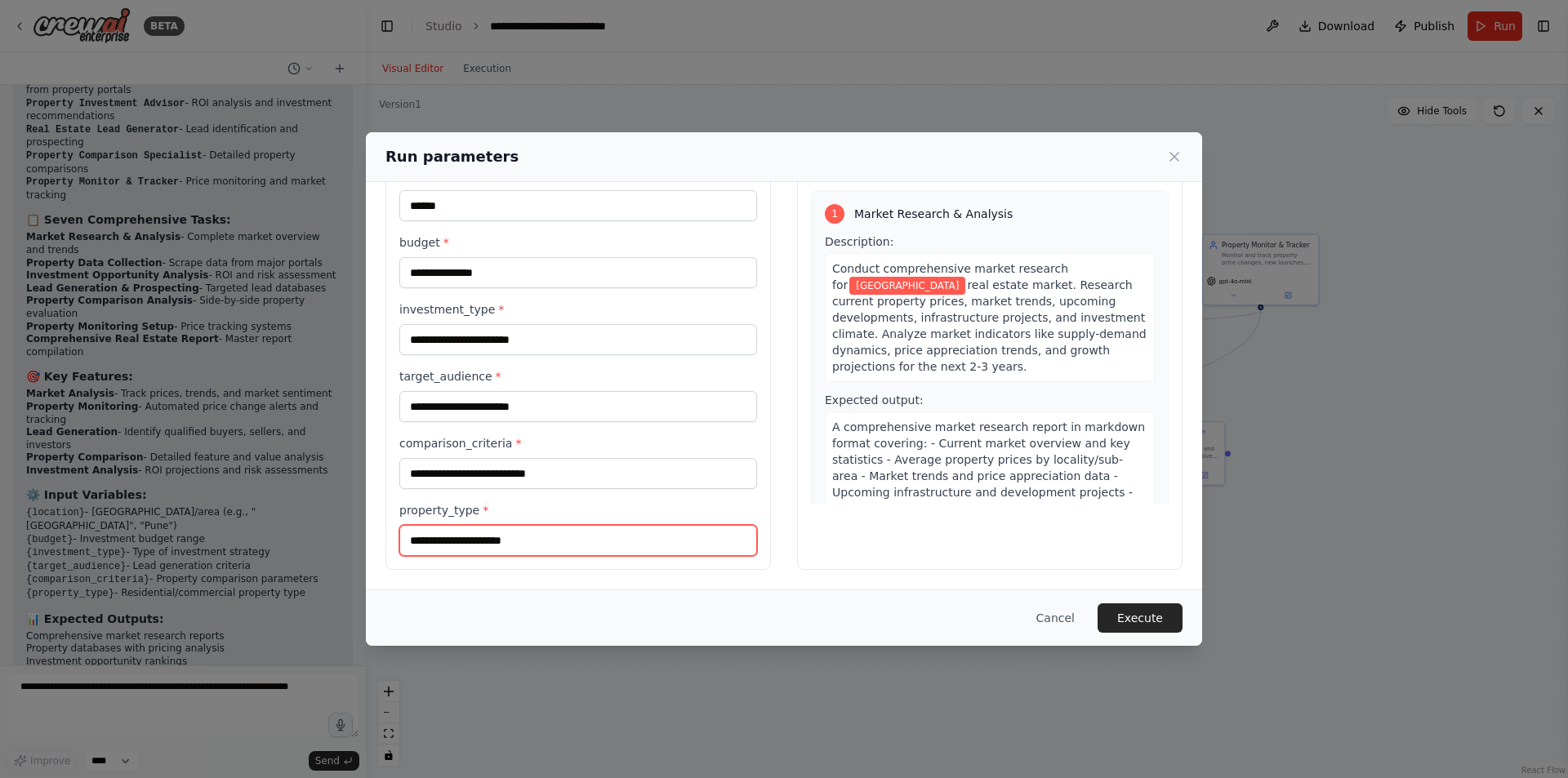
click at [476, 543] on input "property_type *" at bounding box center [578, 540] width 357 height 31
type input "**********"
click at [535, 377] on label "target_audience *" at bounding box center [578, 376] width 357 height 16
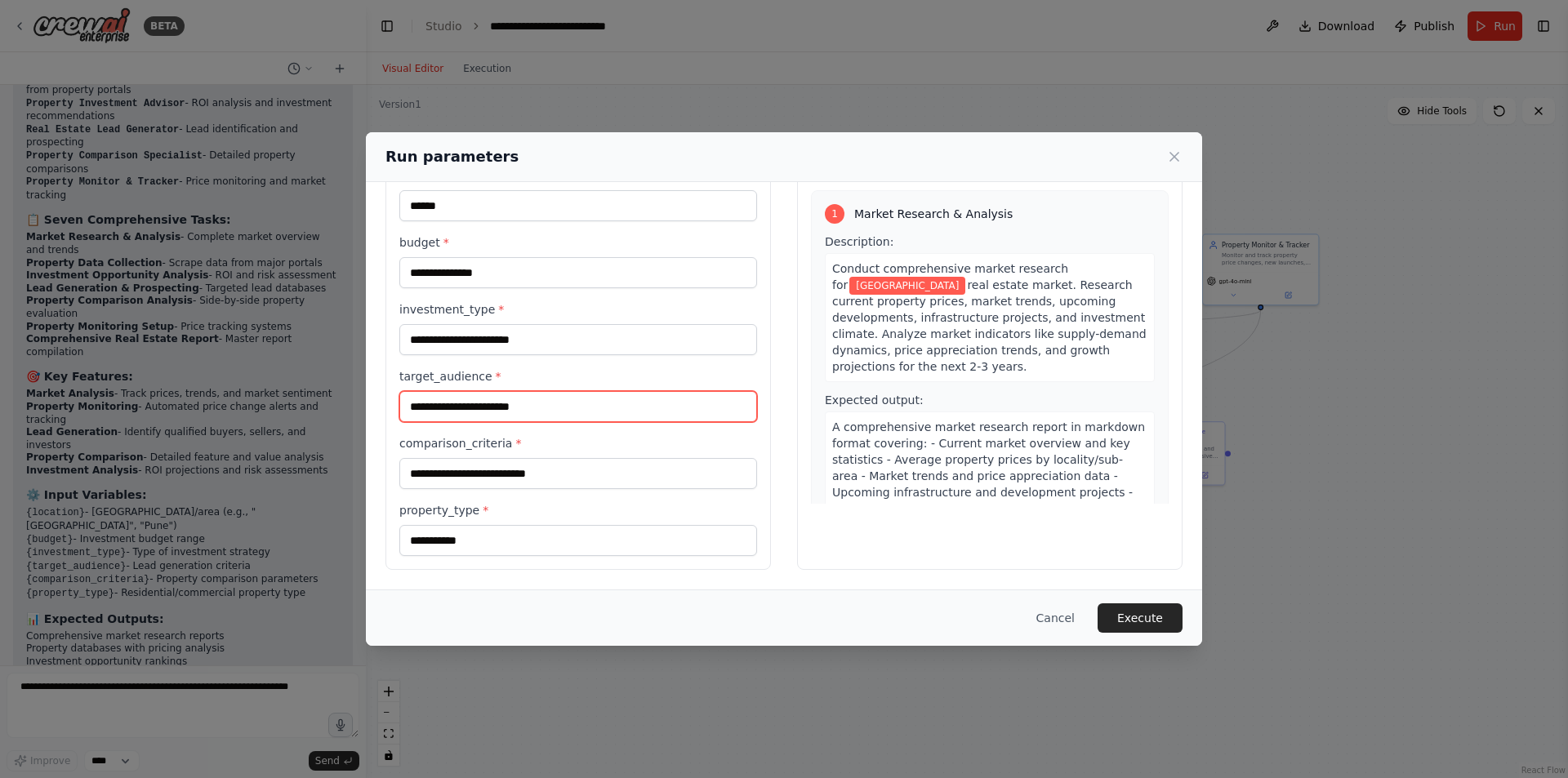
click at [535, 391] on input "target_audience *" at bounding box center [578, 406] width 357 height 31
click at [486, 413] on input "target_audience *" at bounding box center [578, 406] width 357 height 31
type input "**********"
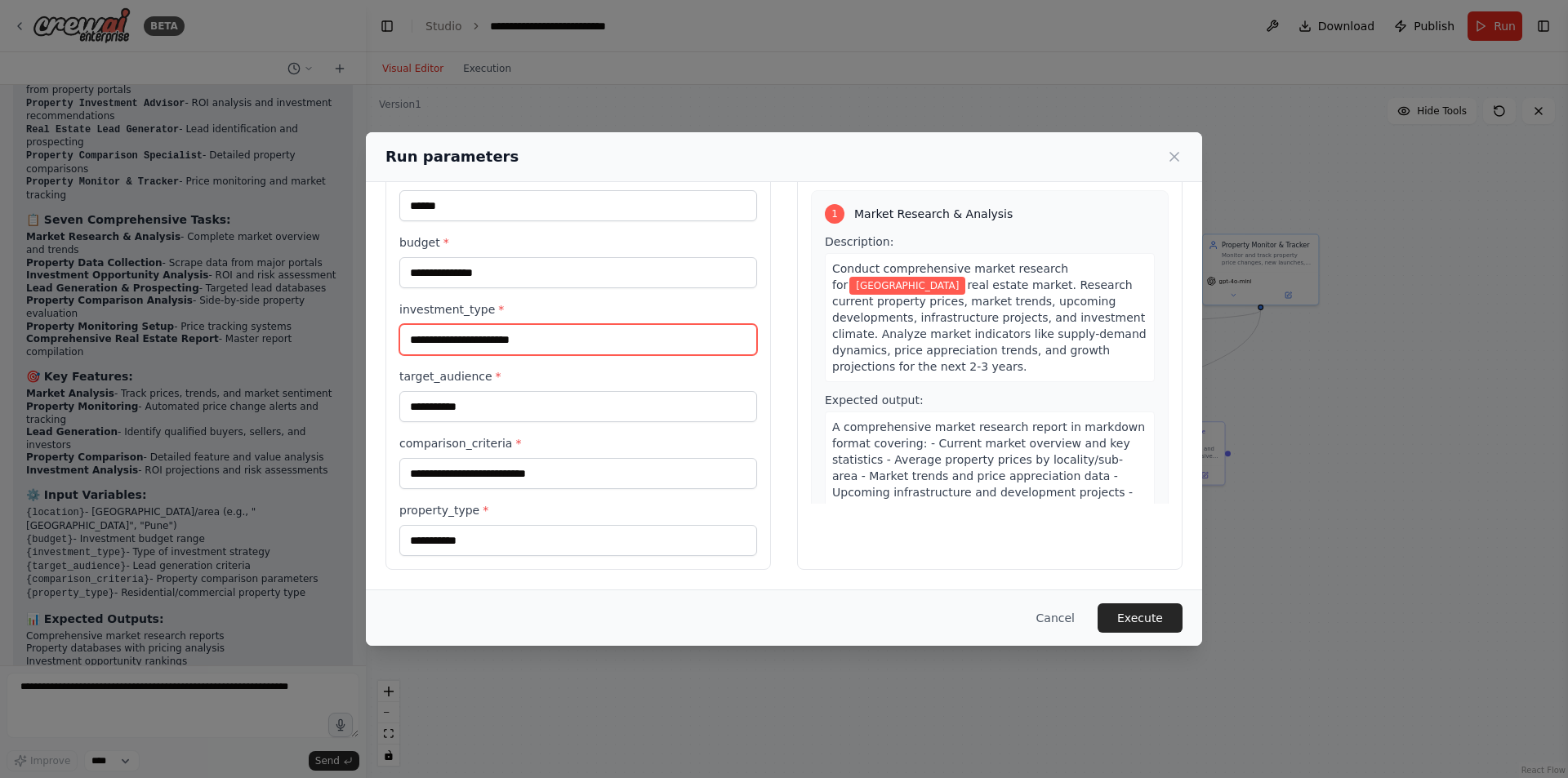
click at [481, 336] on input "investment_type *" at bounding box center [578, 340] width 357 height 31
type input "**********"
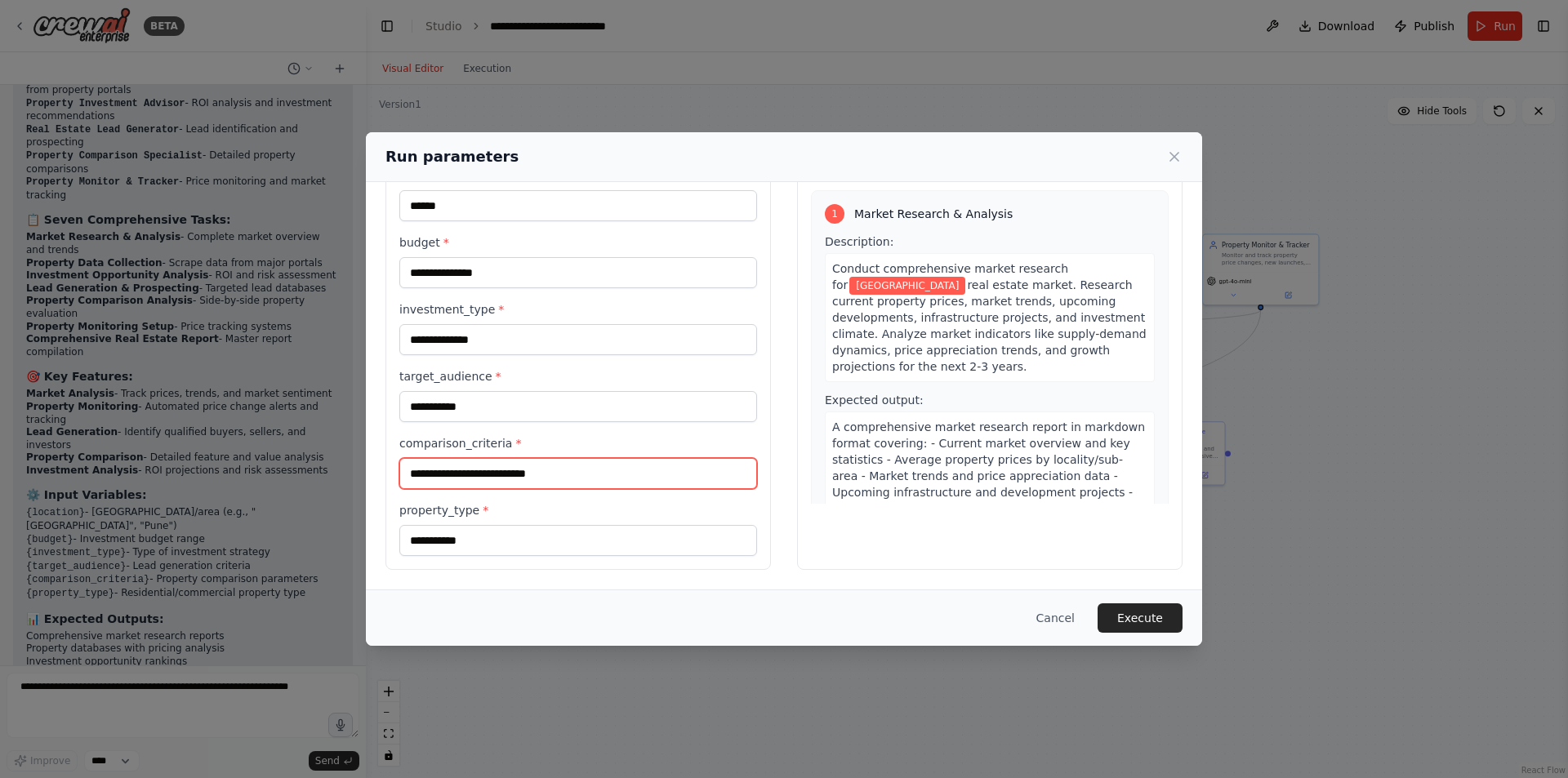
click at [494, 477] on input "comparison_criteria *" at bounding box center [578, 473] width 357 height 31
type input "****"
click at [755, 500] on div "**********" at bounding box center [578, 350] width 386 height 439
click at [1144, 623] on button "Execute" at bounding box center [1140, 618] width 85 height 29
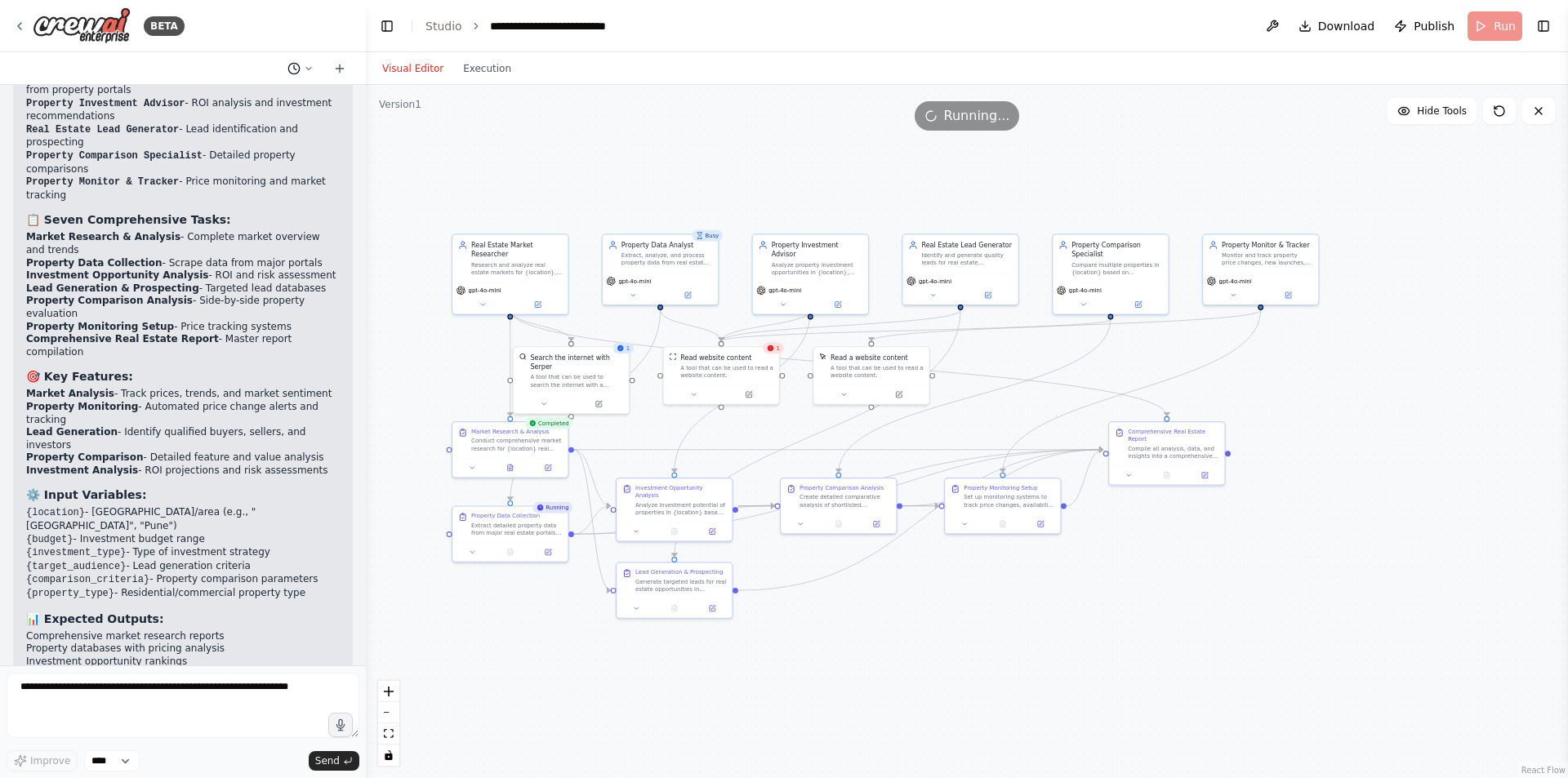
click at [305, 65] on icon at bounding box center [308, 68] width 9 height 9
click at [305, 65] on div at bounding box center [183, 389] width 366 height 778
click at [510, 468] on icon at bounding box center [510, 467] width 5 height 7
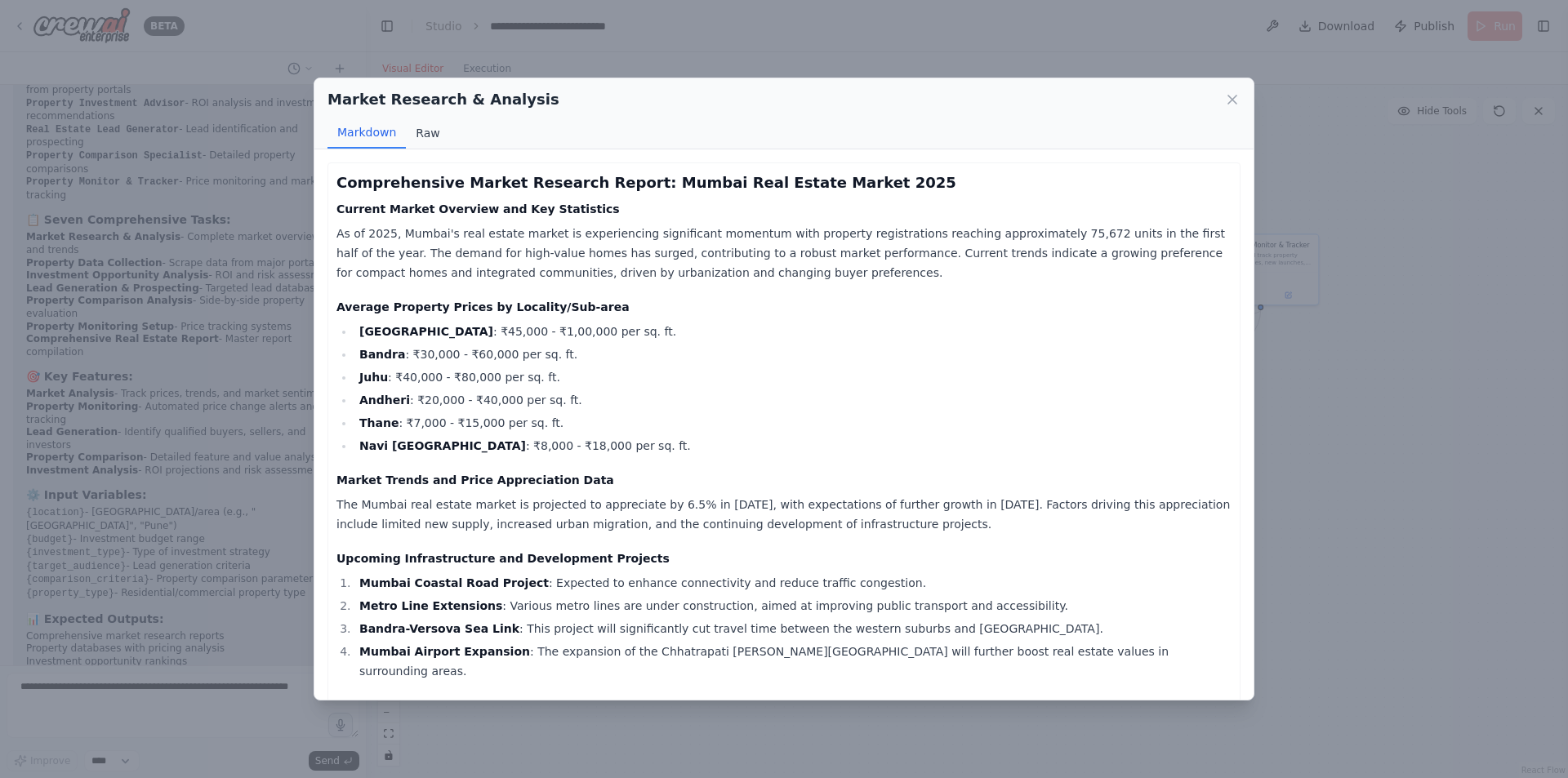
click at [425, 129] on button "Raw" at bounding box center [427, 133] width 44 height 31
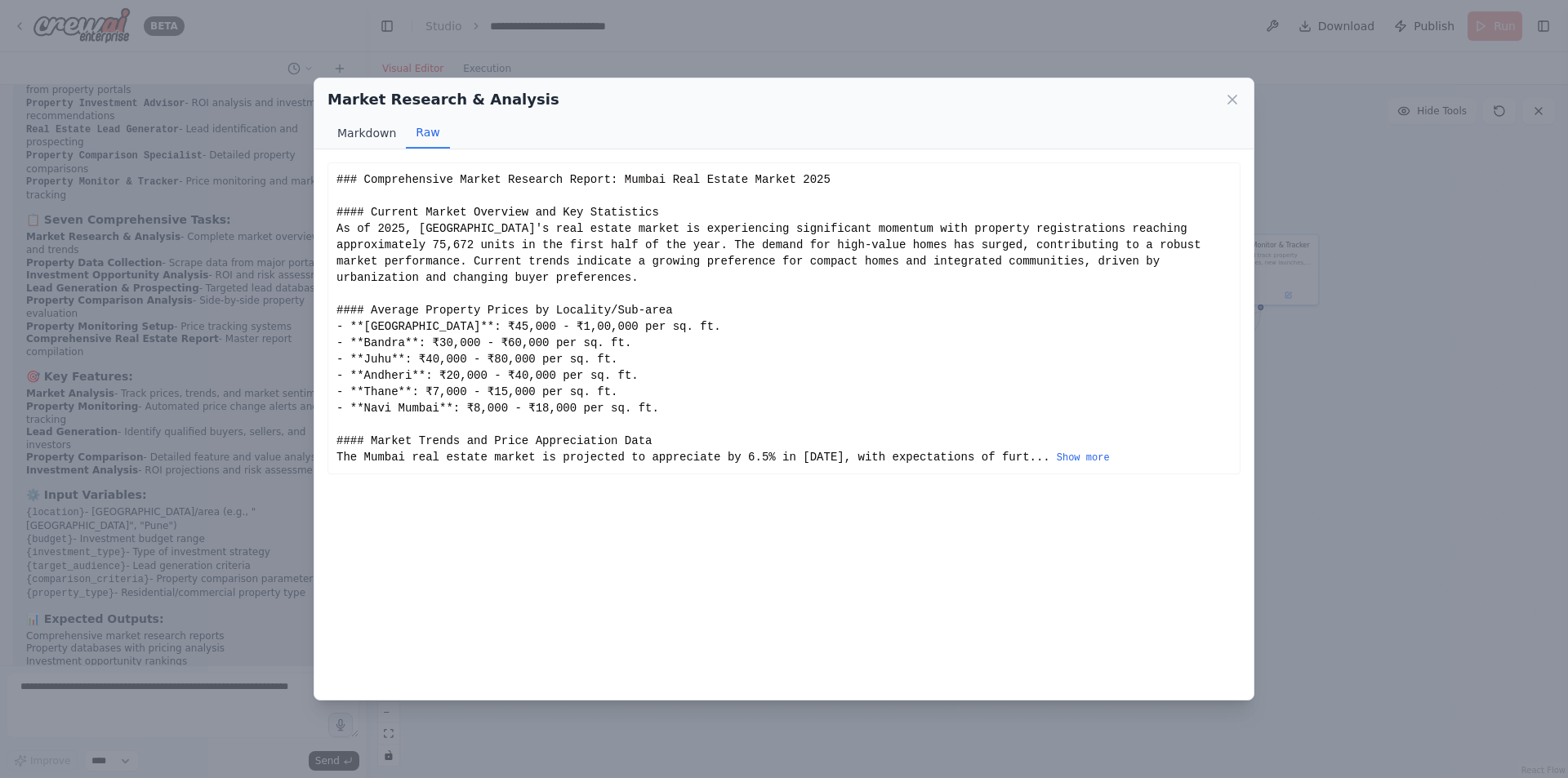
click at [351, 132] on button "Markdown" at bounding box center [367, 133] width 78 height 31
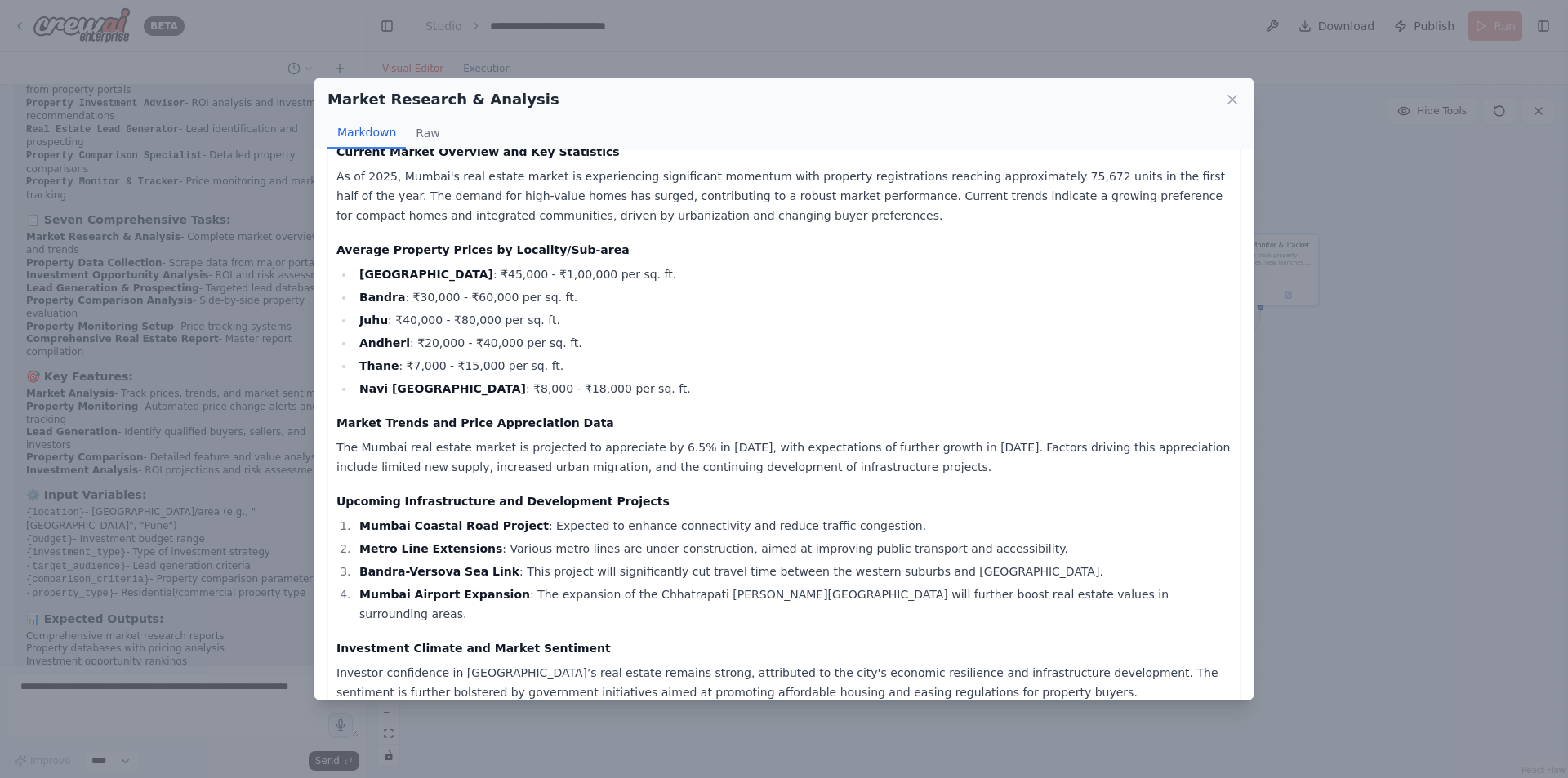
scroll to position [82, 0]
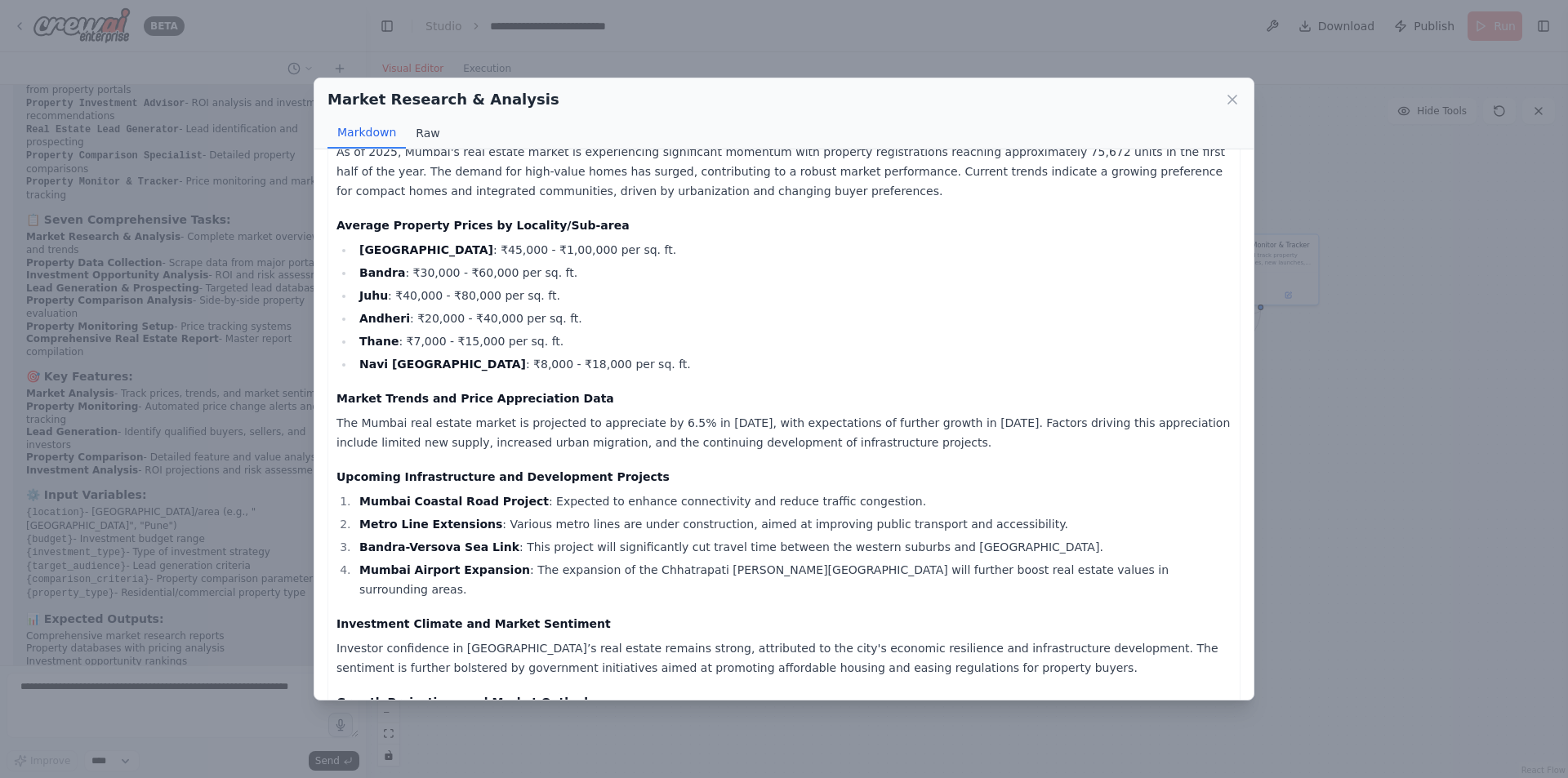
click at [421, 131] on button "Raw" at bounding box center [427, 133] width 44 height 31
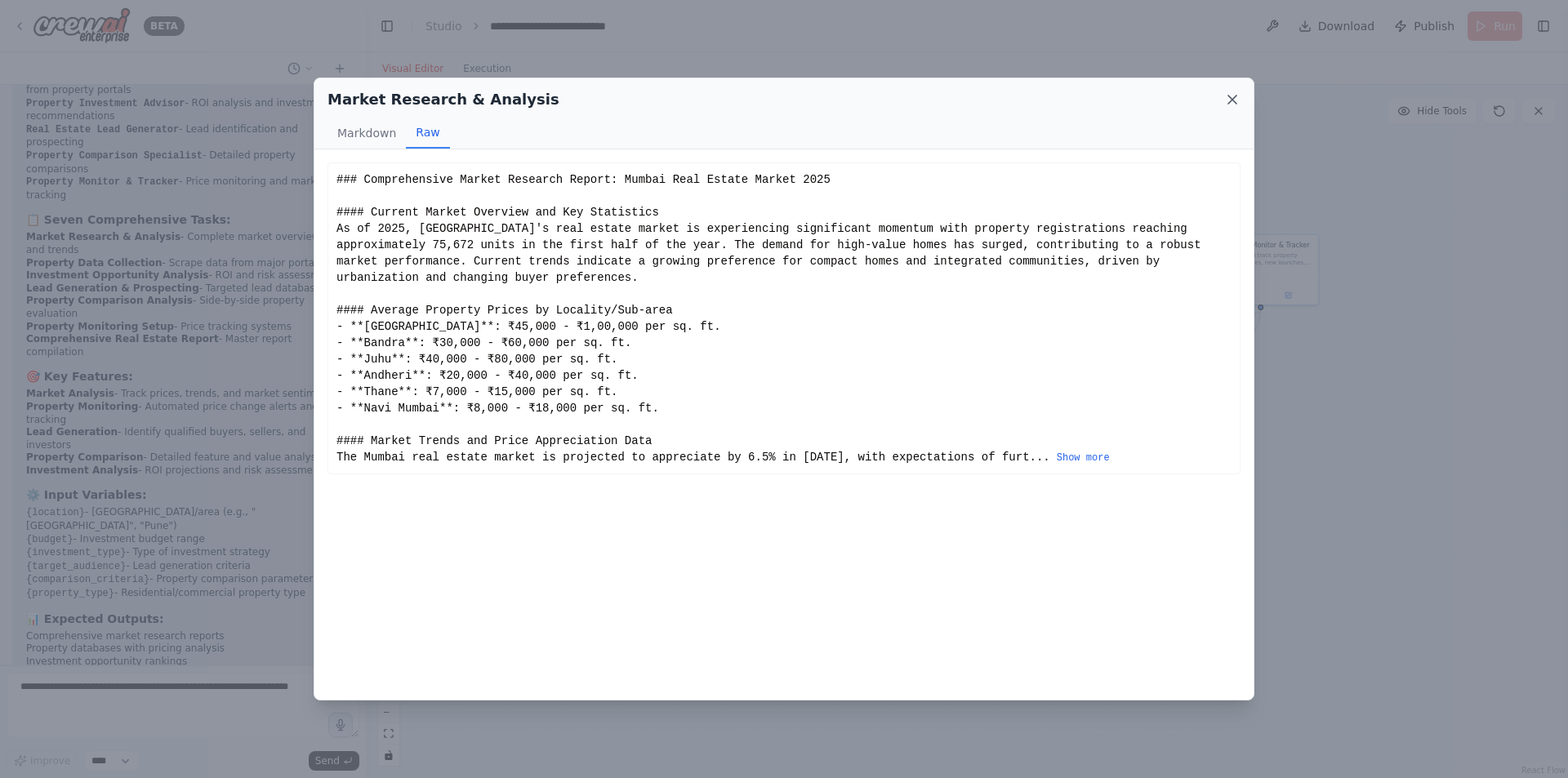
click at [1236, 103] on icon at bounding box center [1232, 99] width 16 height 16
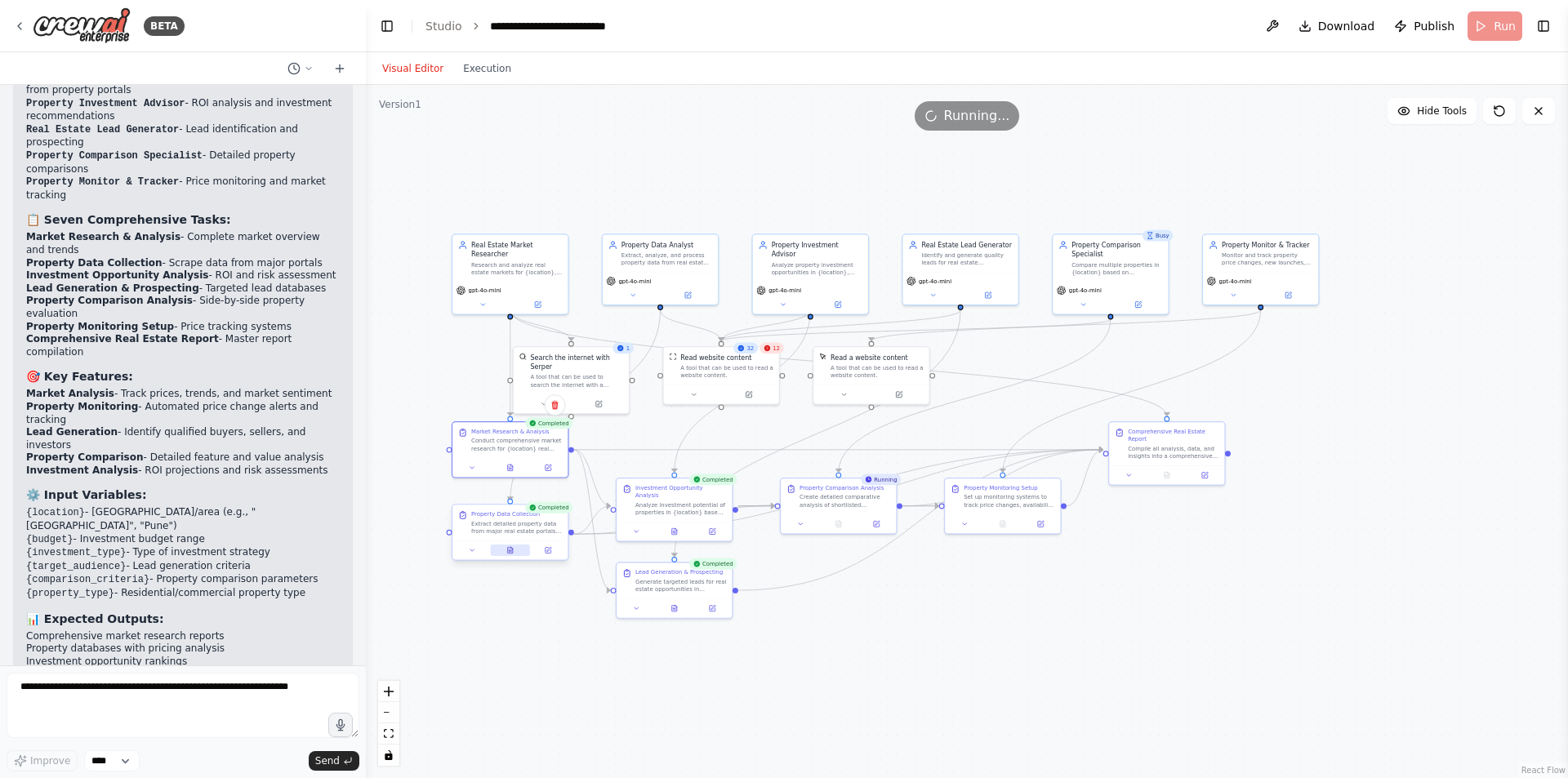
click at [509, 549] on icon at bounding box center [508, 549] width 1 height 0
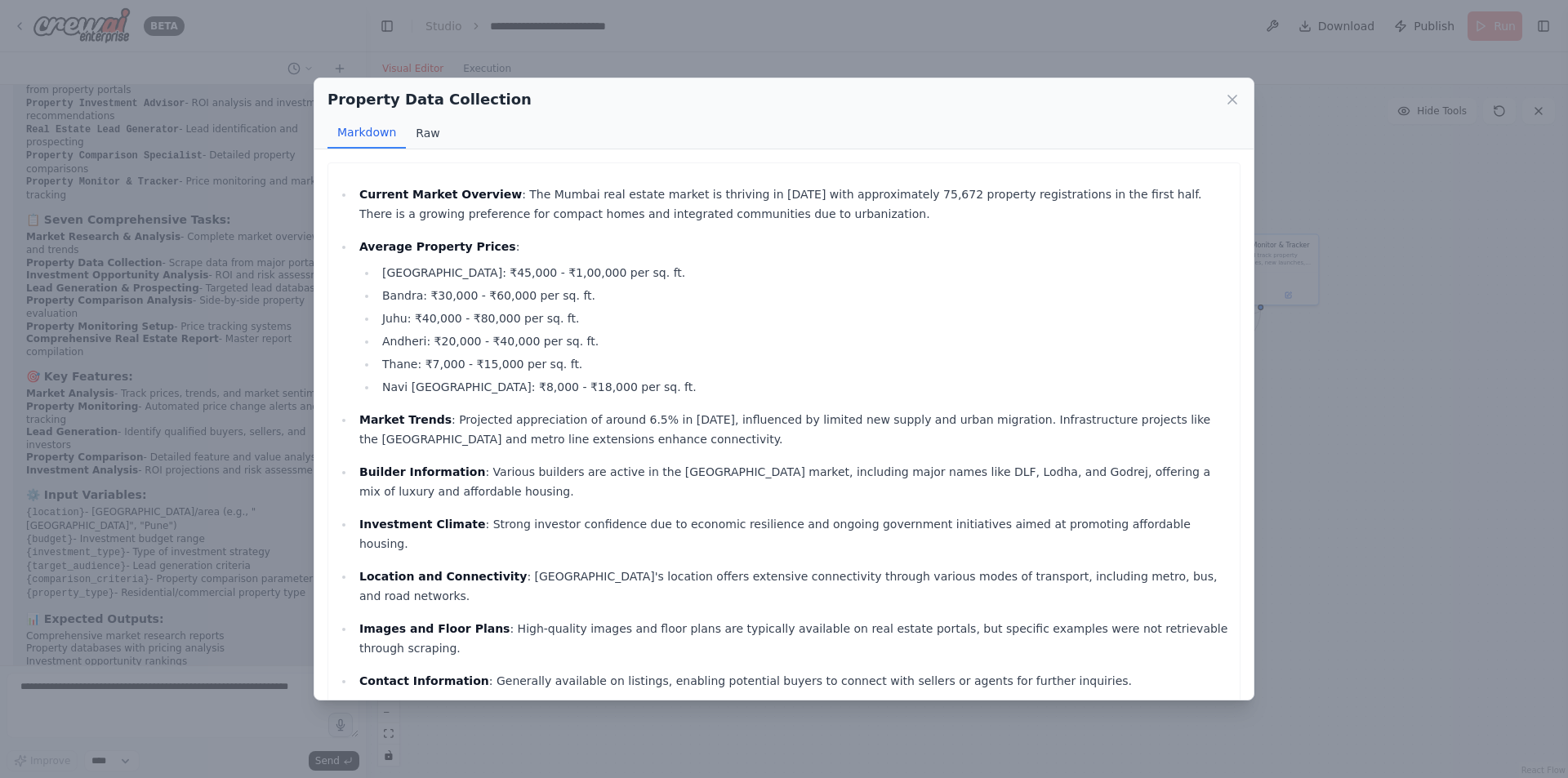
click at [430, 140] on button "Raw" at bounding box center [427, 133] width 44 height 31
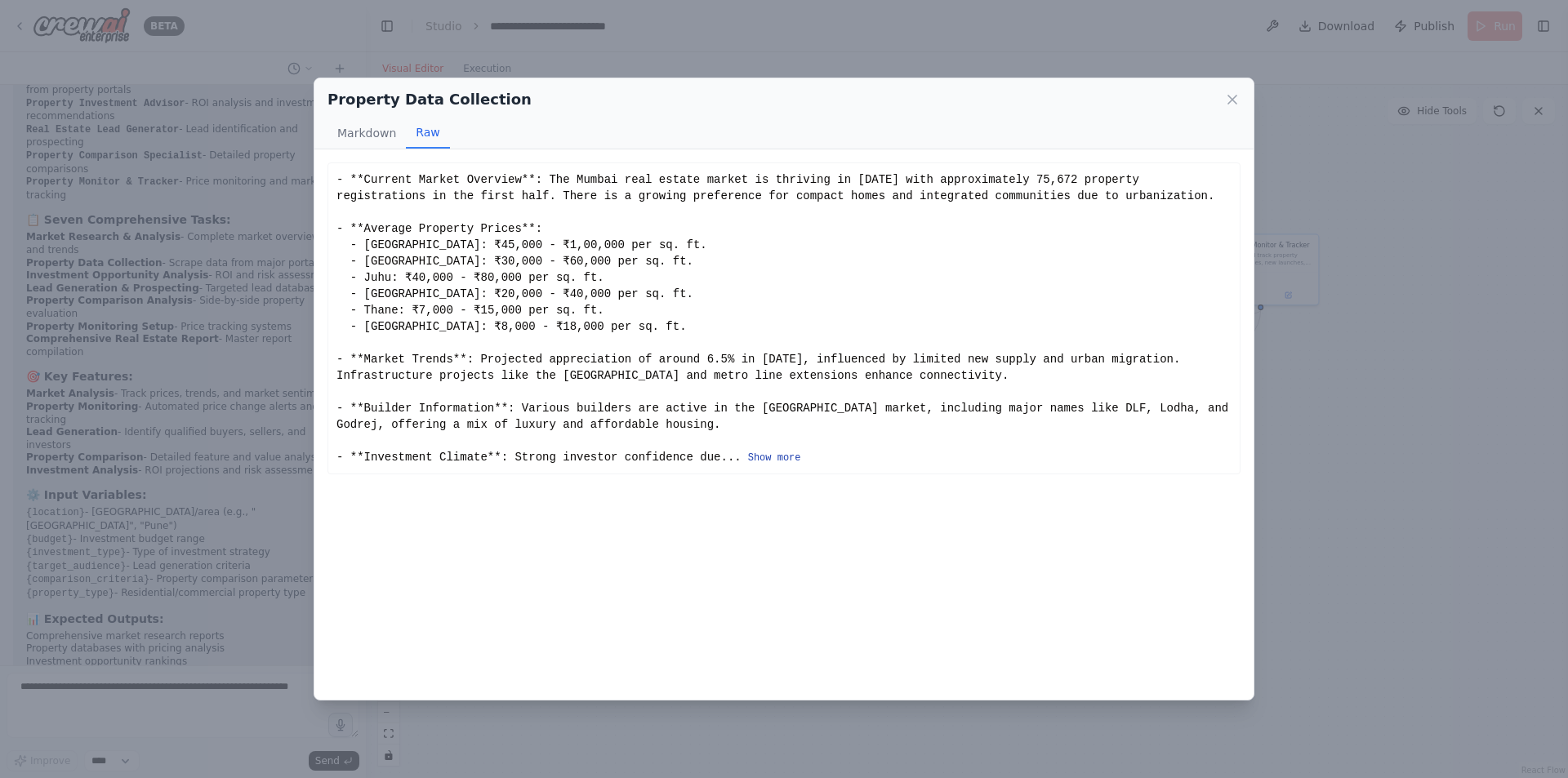
click at [748, 453] on button "Show more" at bounding box center [775, 457] width 53 height 13
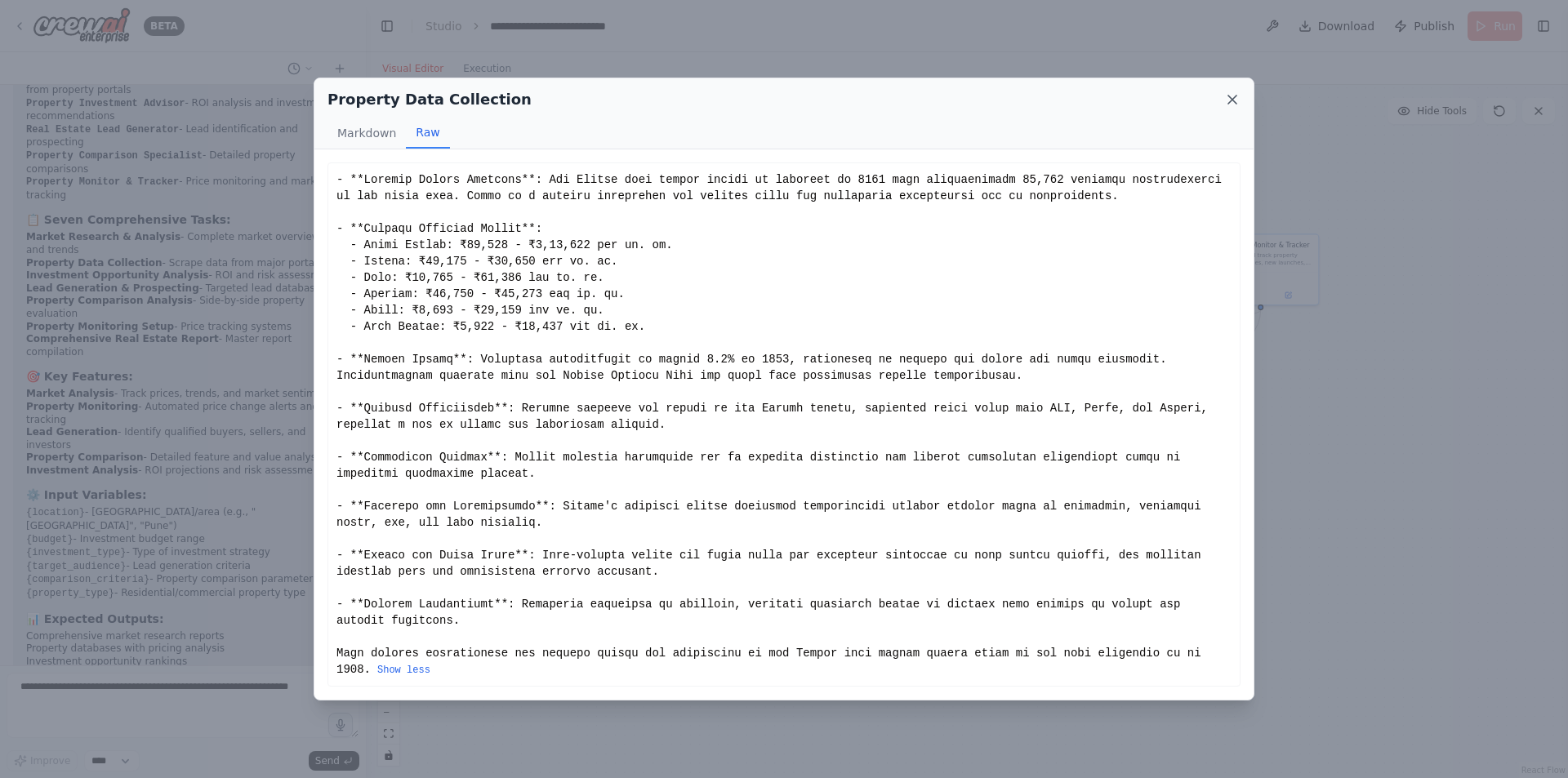
click at [1231, 102] on icon at bounding box center [1232, 100] width 9 height 9
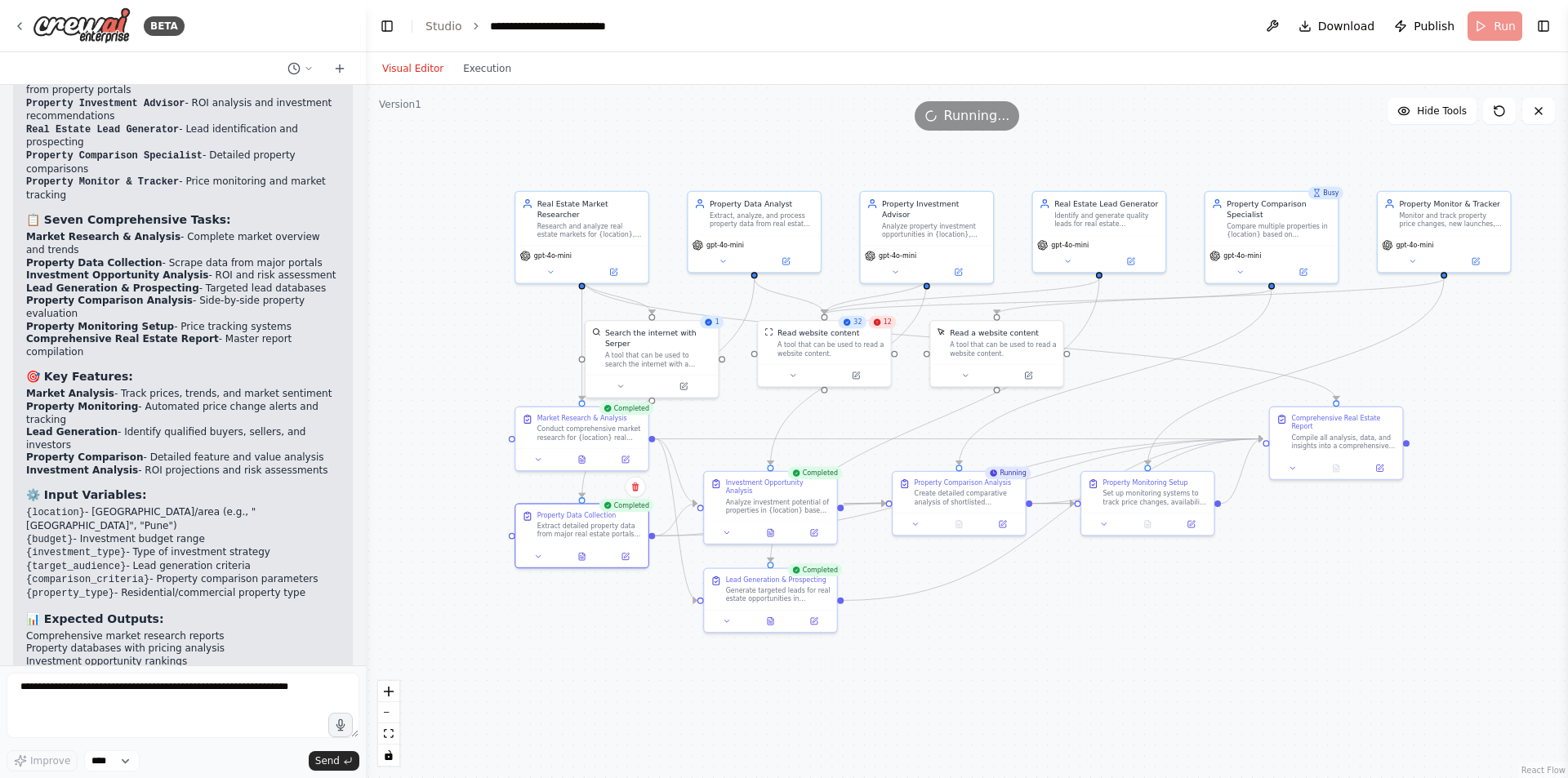
drag, startPoint x: 1195, startPoint y: 583, endPoint x: 1333, endPoint y: 599, distance: 138.9
click at [1333, 599] on div ".deletable-edge-delete-btn { width: 20px; height: 20px; border: 0px solid #ffff…" at bounding box center [967, 432] width 1202 height 694
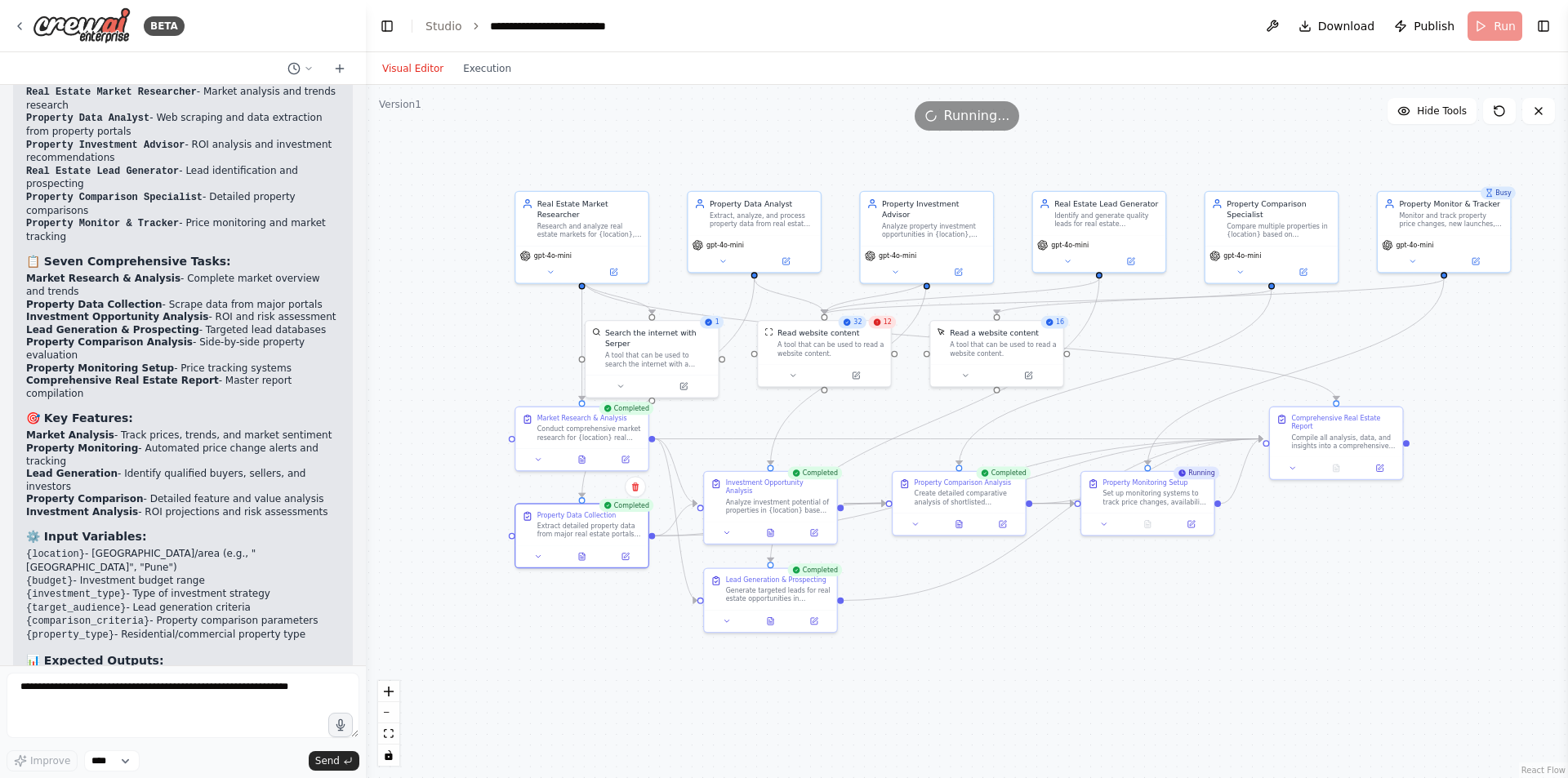
scroll to position [3465, 0]
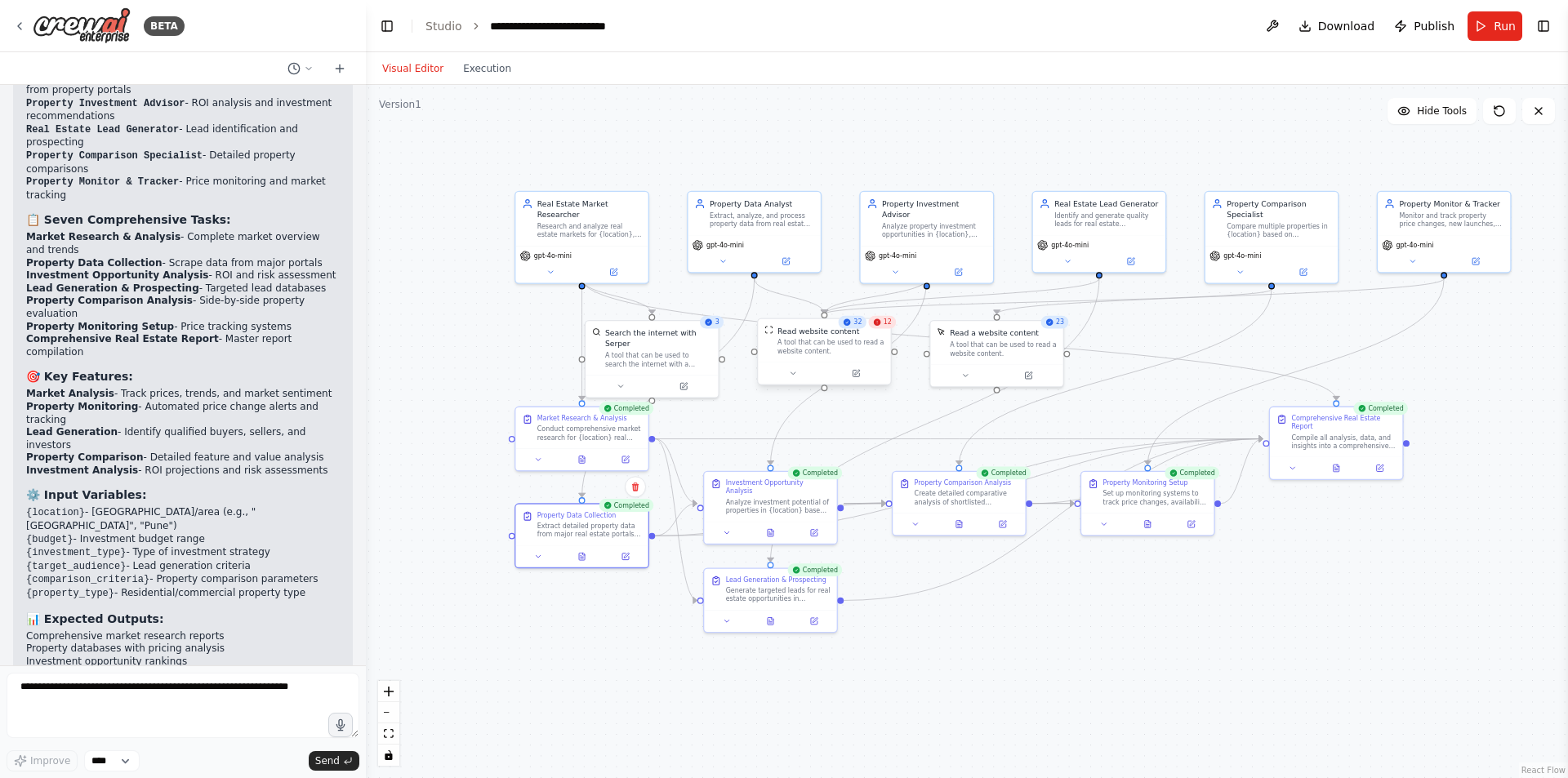
click at [885, 330] on div "Read website content A tool that can be used to read a website content." at bounding box center [823, 340] width 132 height 44
click at [856, 414] on div ".deletable-edge-delete-btn { width: 20px; height: 20px; border: 0px solid #ffff…" at bounding box center [967, 432] width 1202 height 694
click at [774, 528] on button at bounding box center [771, 530] width 46 height 13
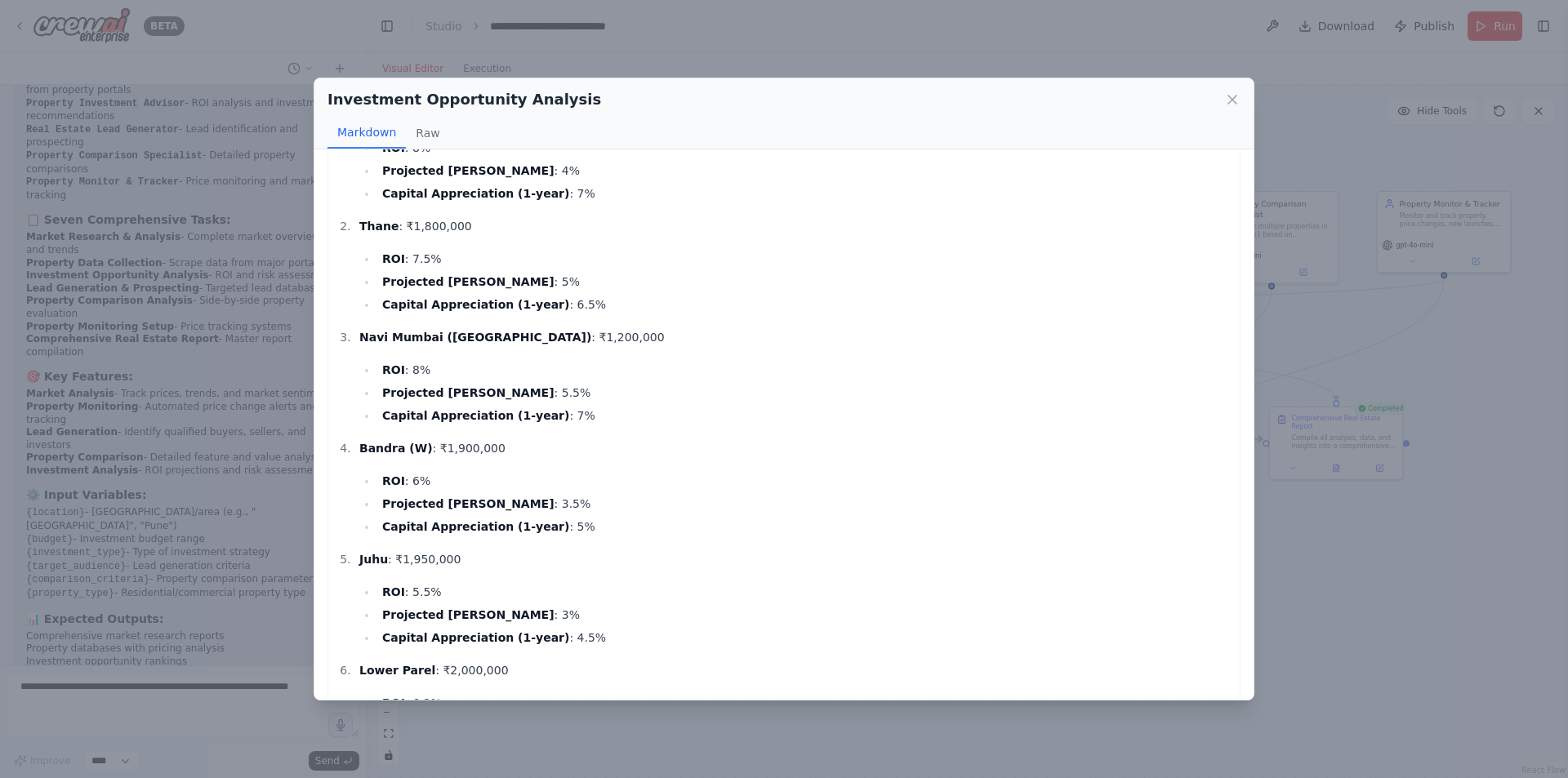
scroll to position [0, 0]
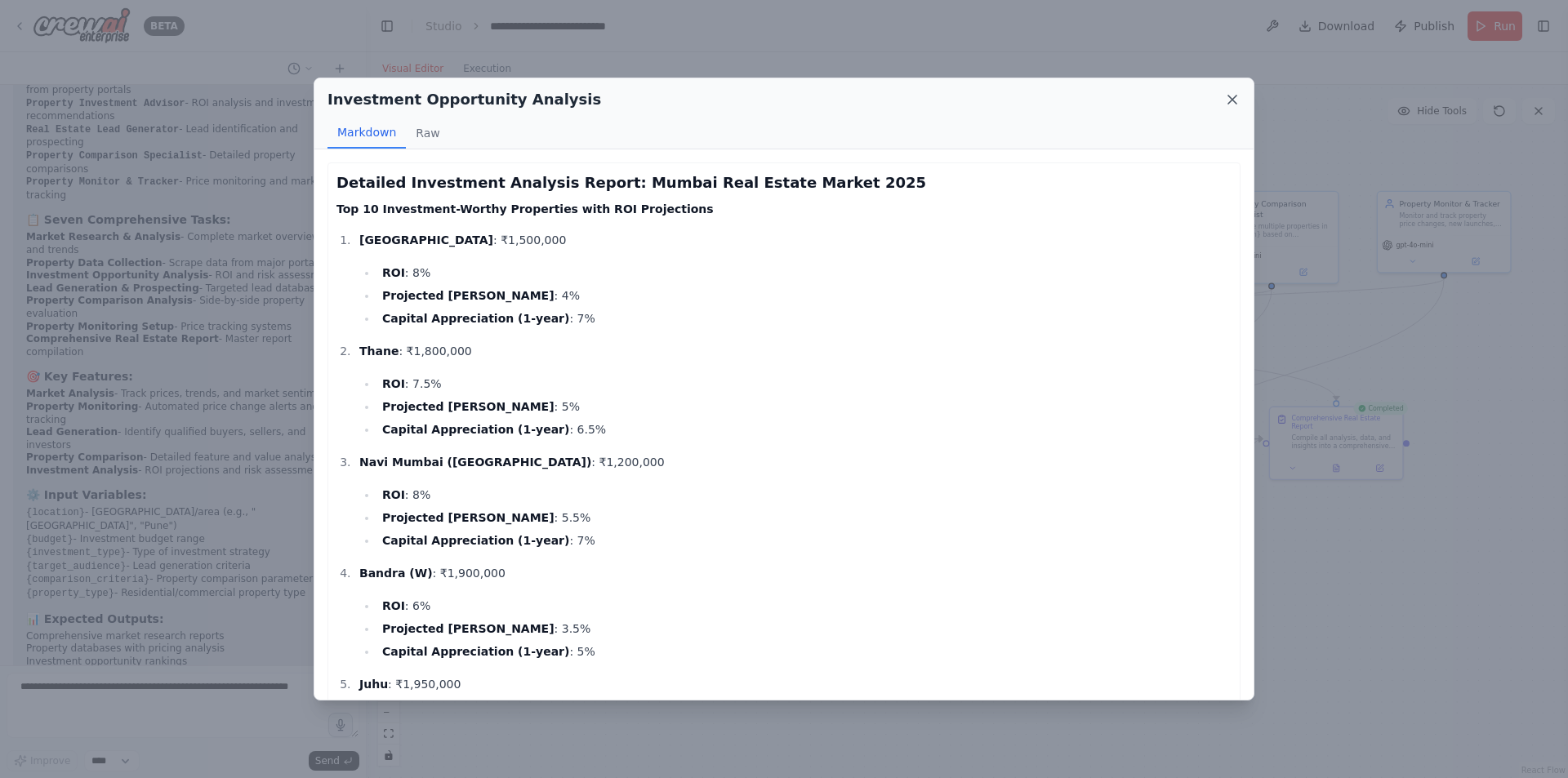
click at [1232, 100] on icon at bounding box center [1232, 100] width 9 height 9
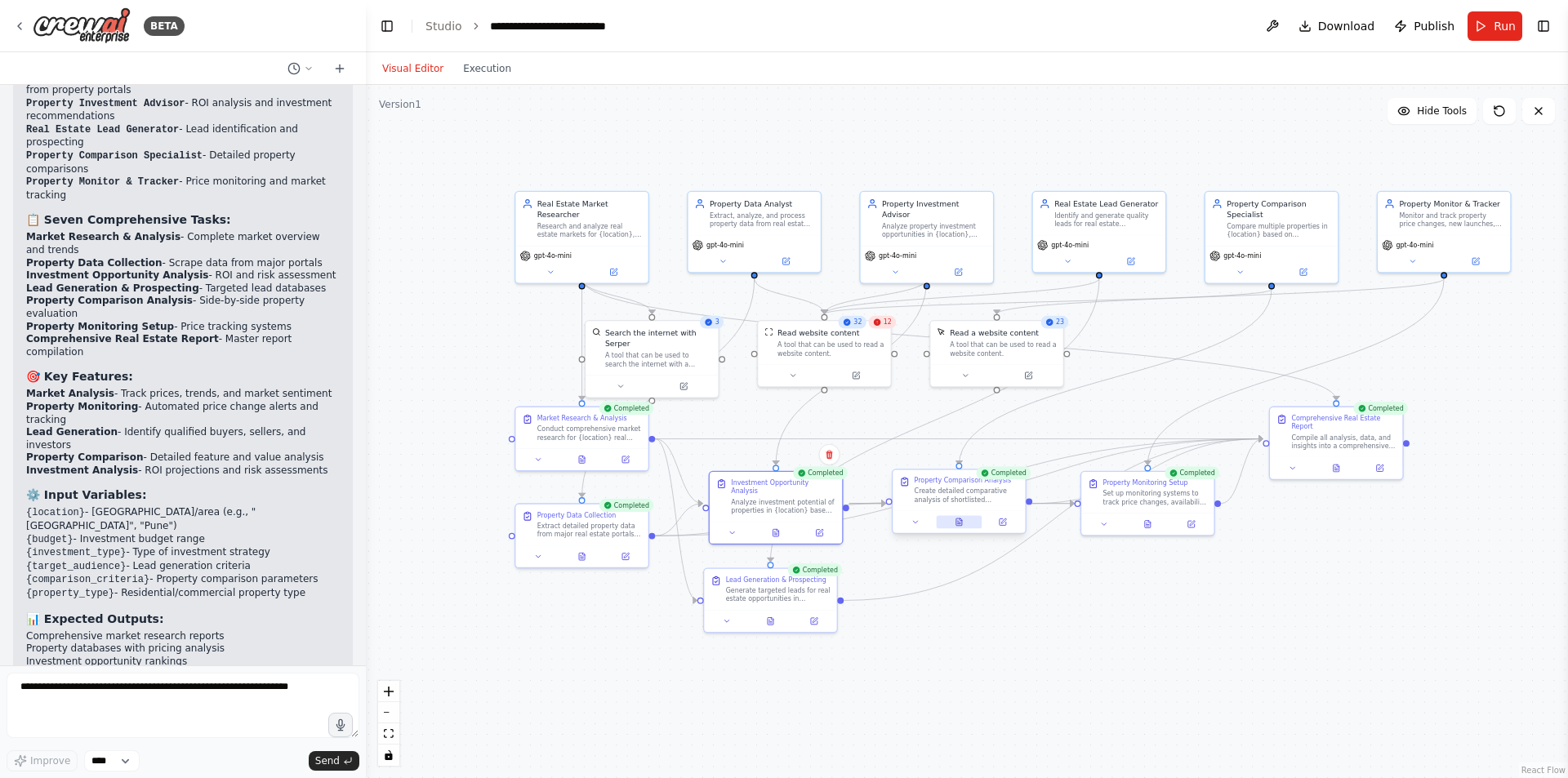
click at [955, 525] on icon at bounding box center [959, 522] width 9 height 9
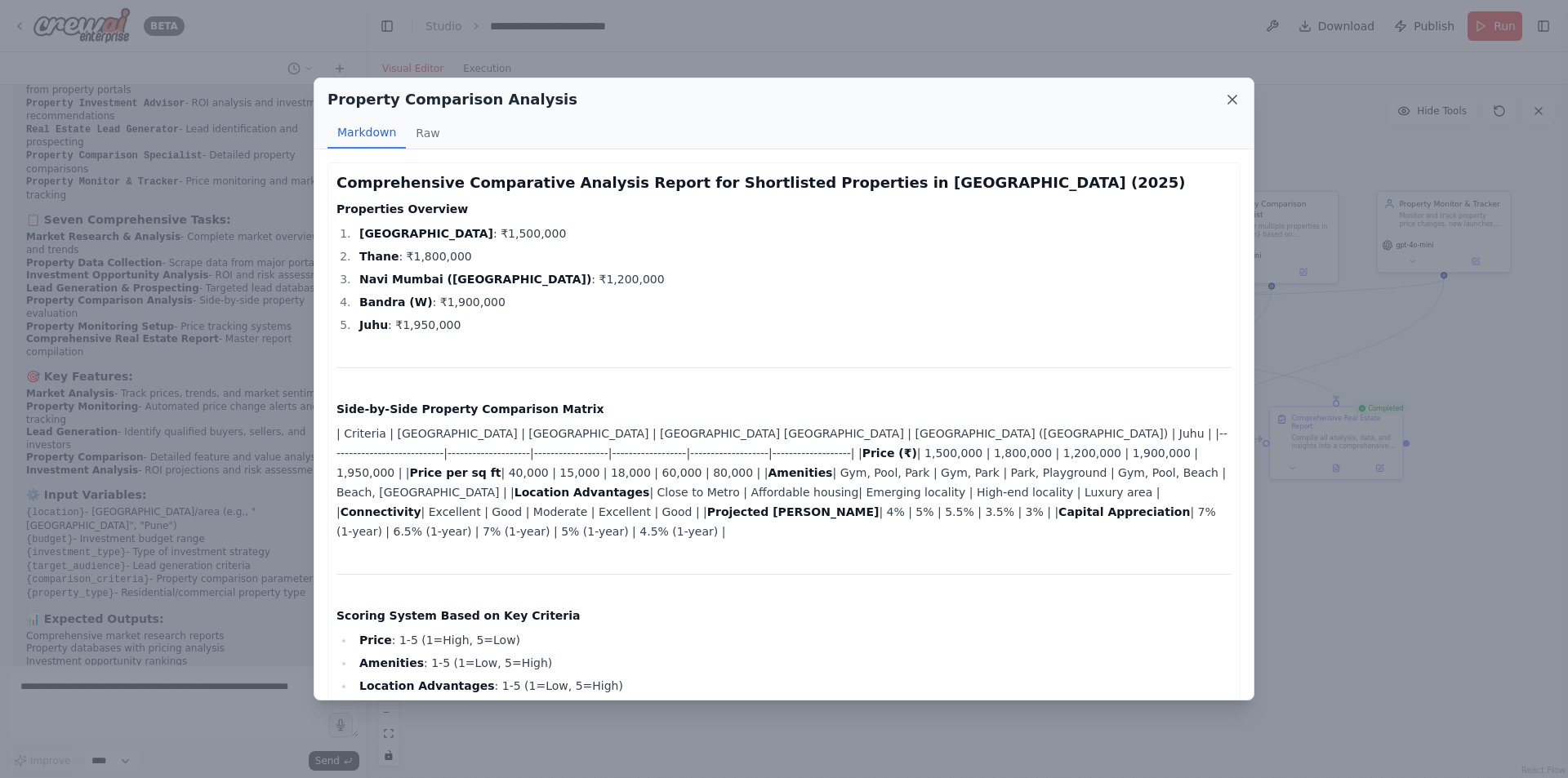
click at [1229, 104] on icon at bounding box center [1232, 99] width 16 height 16
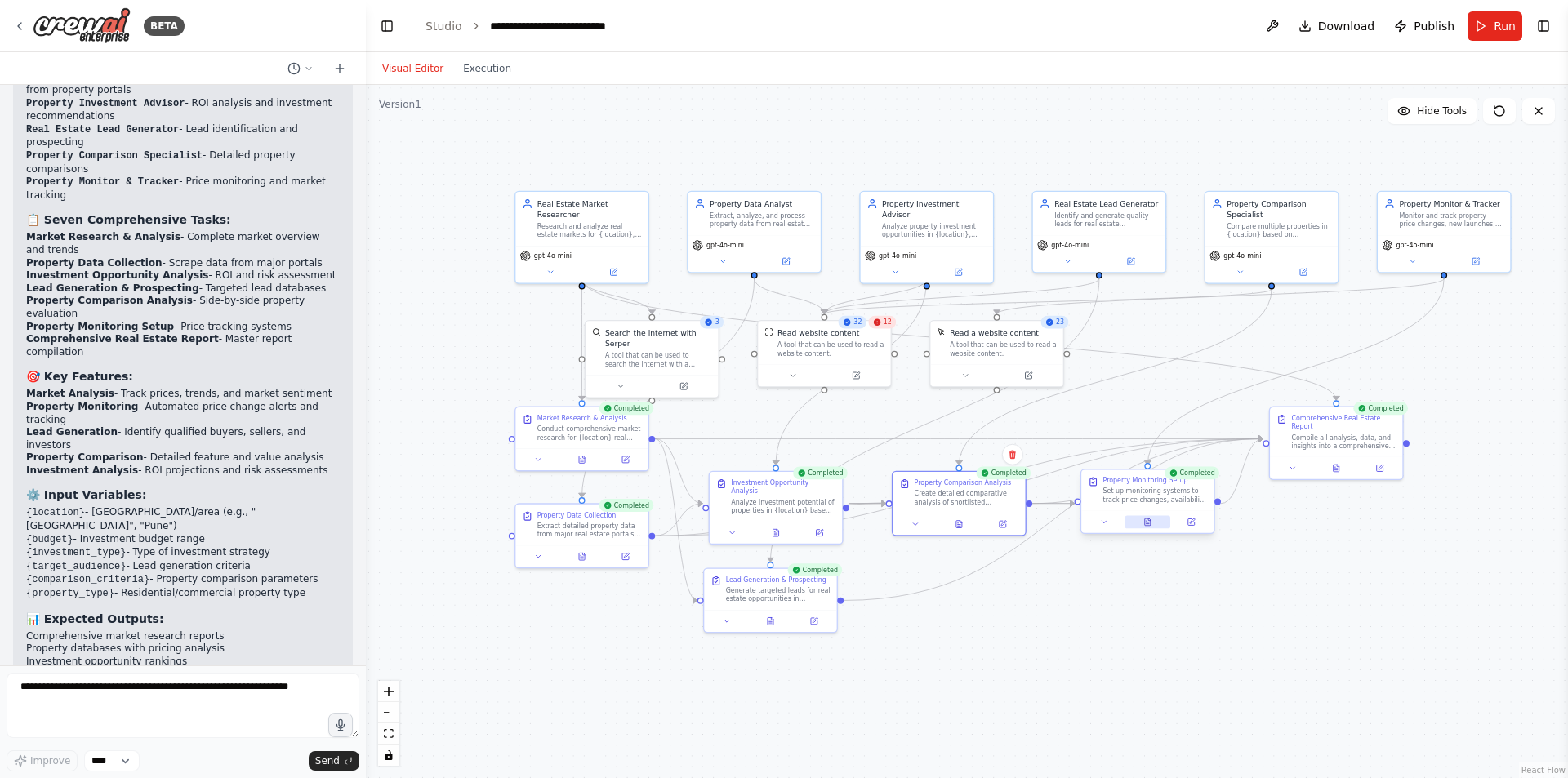
click at [1153, 524] on button at bounding box center [1147, 522] width 46 height 13
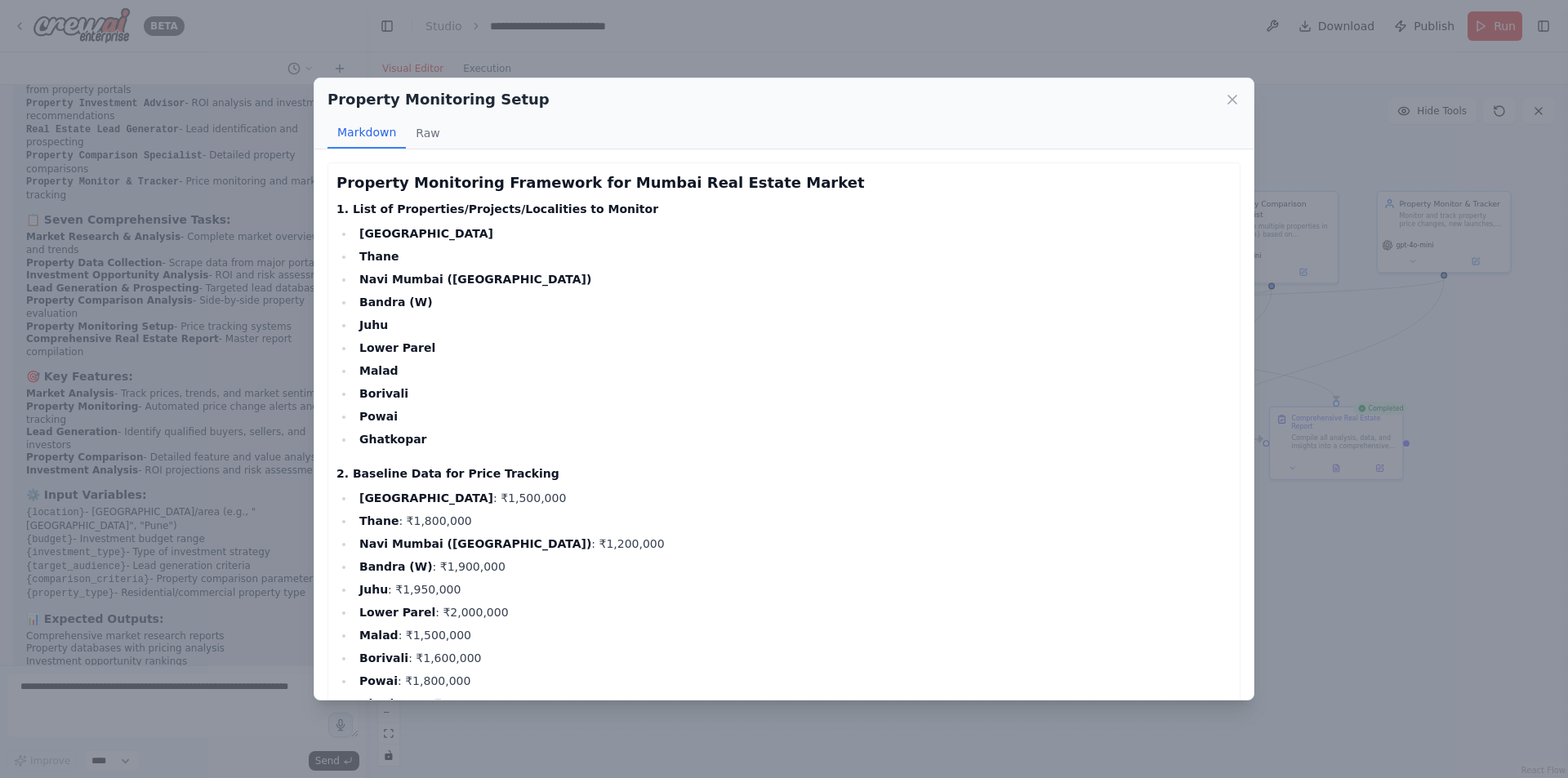
click at [1242, 102] on div "Property Monitoring Setup Markdown Raw" at bounding box center [783, 113] width 939 height 71
click at [1229, 98] on icon at bounding box center [1232, 100] width 9 height 9
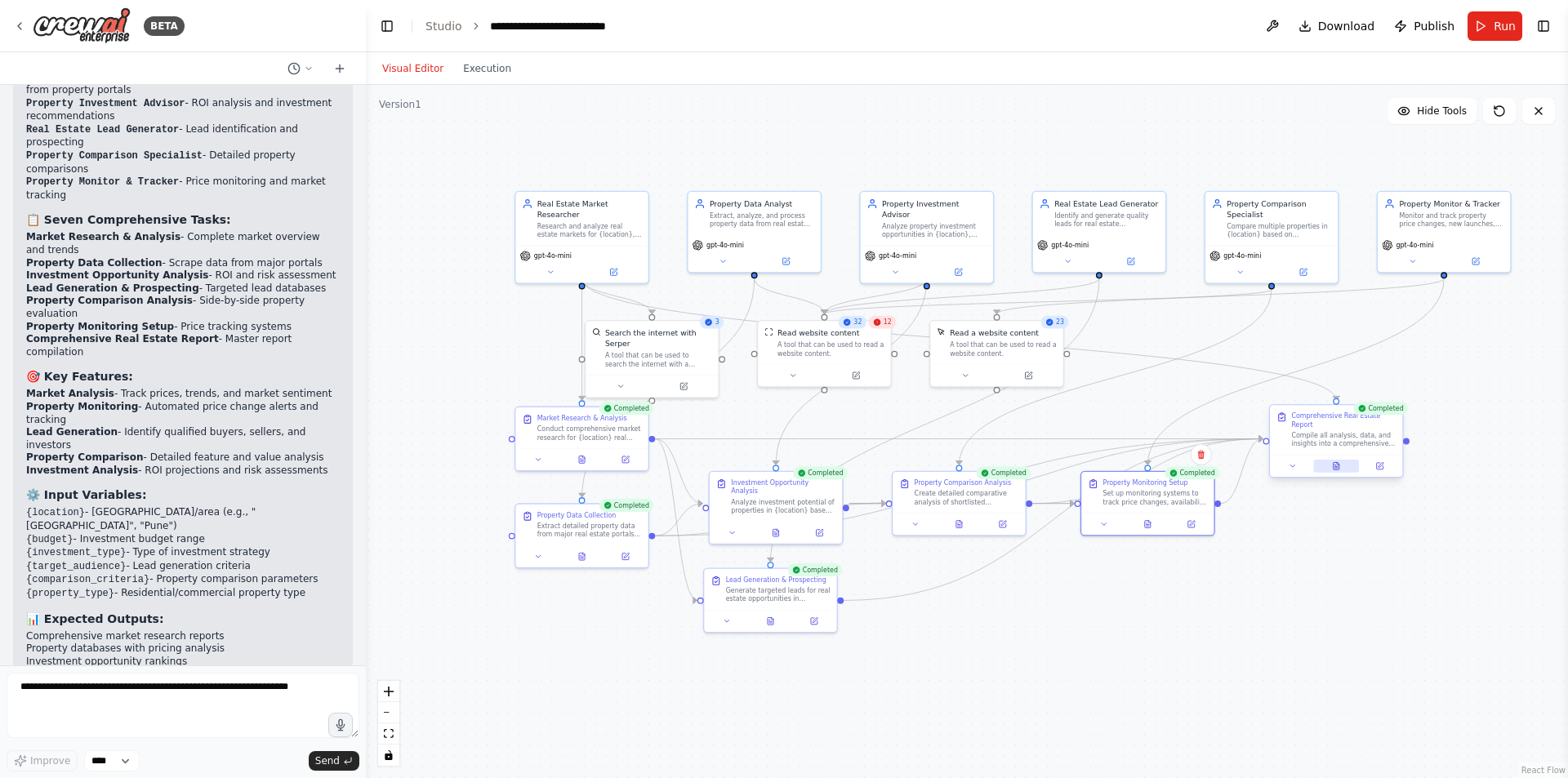
click at [1339, 462] on icon at bounding box center [1336, 467] width 9 height 9
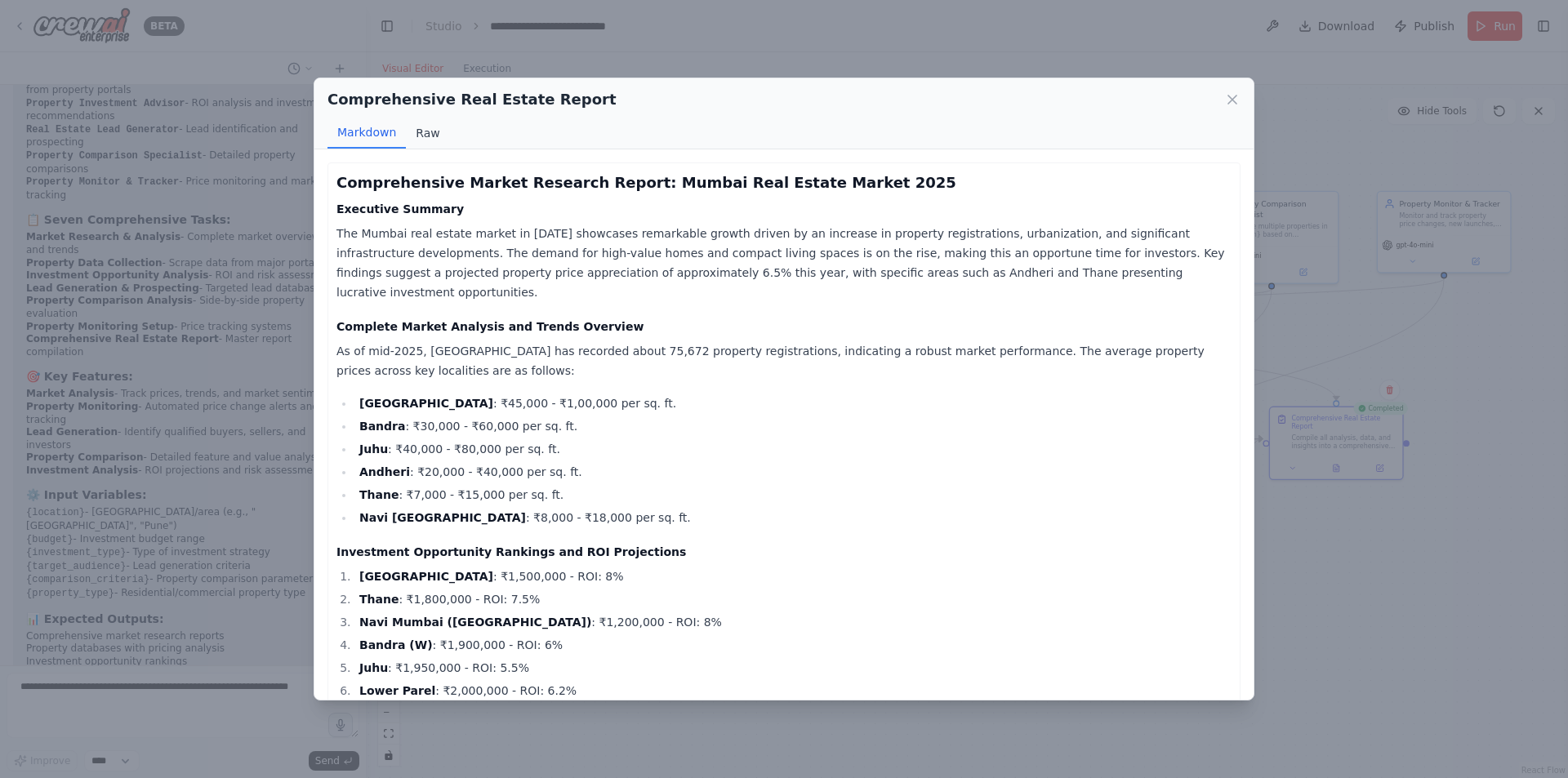
click at [434, 142] on button "Raw" at bounding box center [427, 133] width 44 height 31
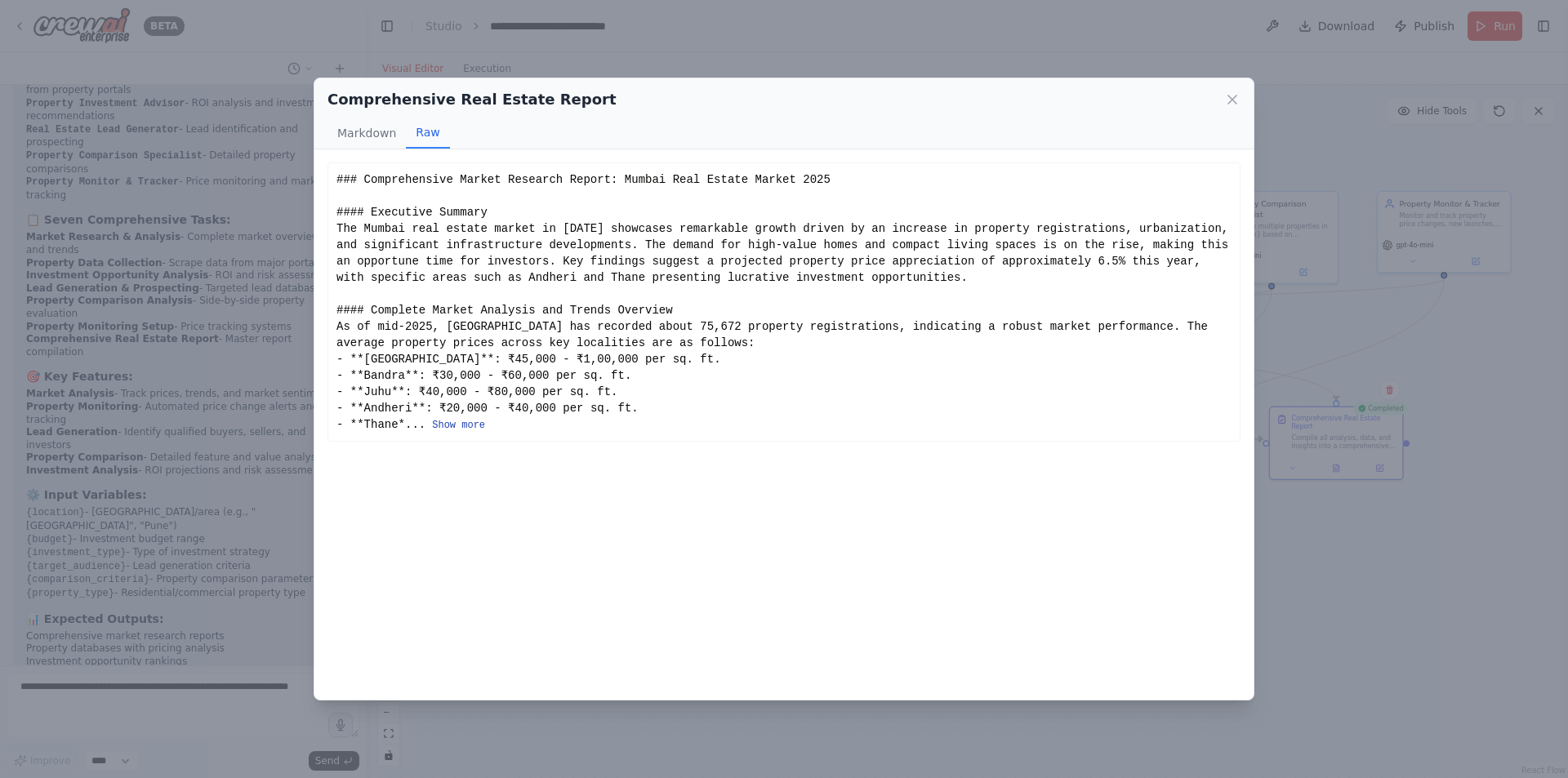
click at [450, 427] on button "Show more" at bounding box center [458, 425] width 53 height 13
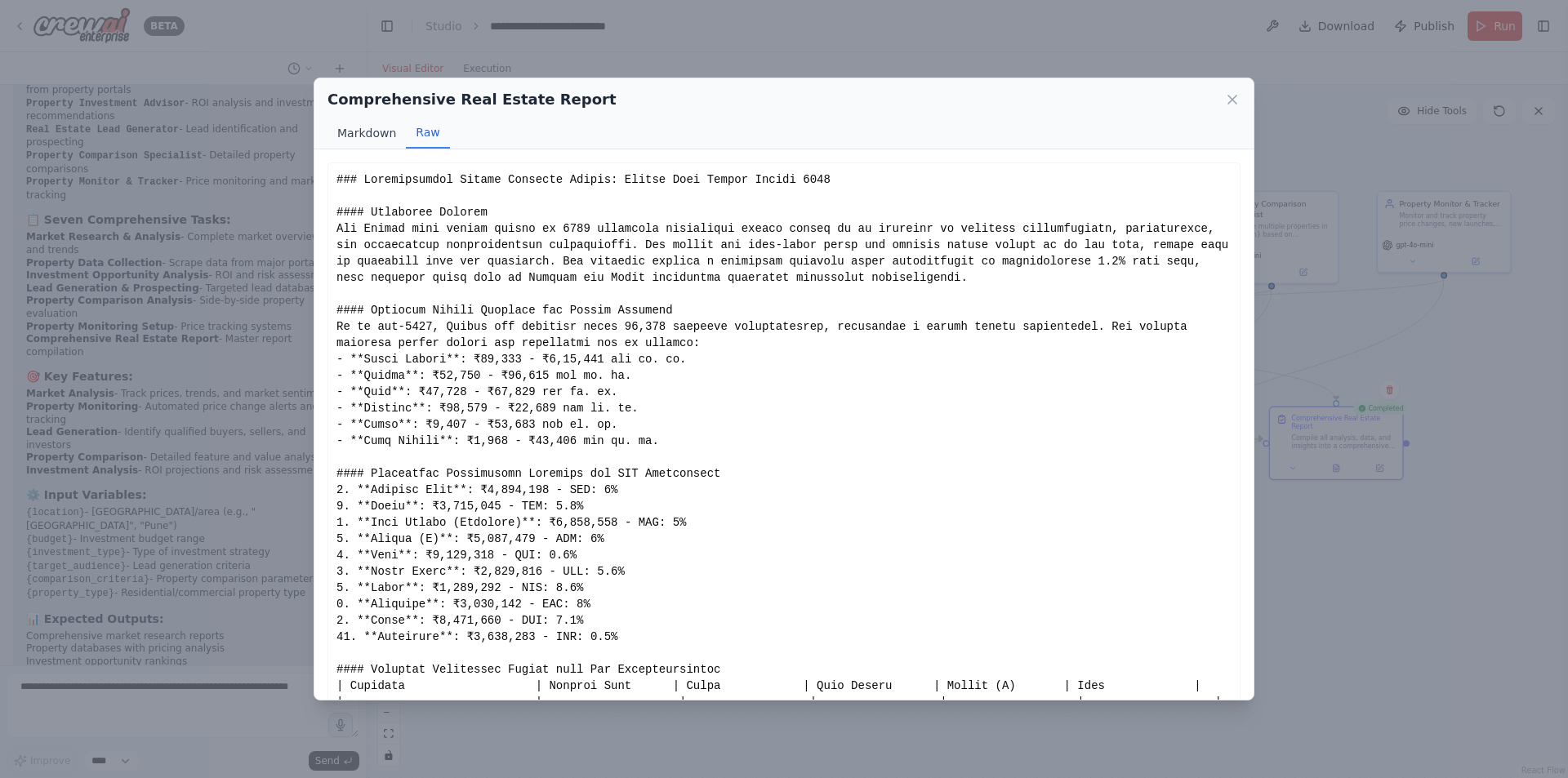
click at [368, 130] on button "Markdown" at bounding box center [367, 133] width 78 height 31
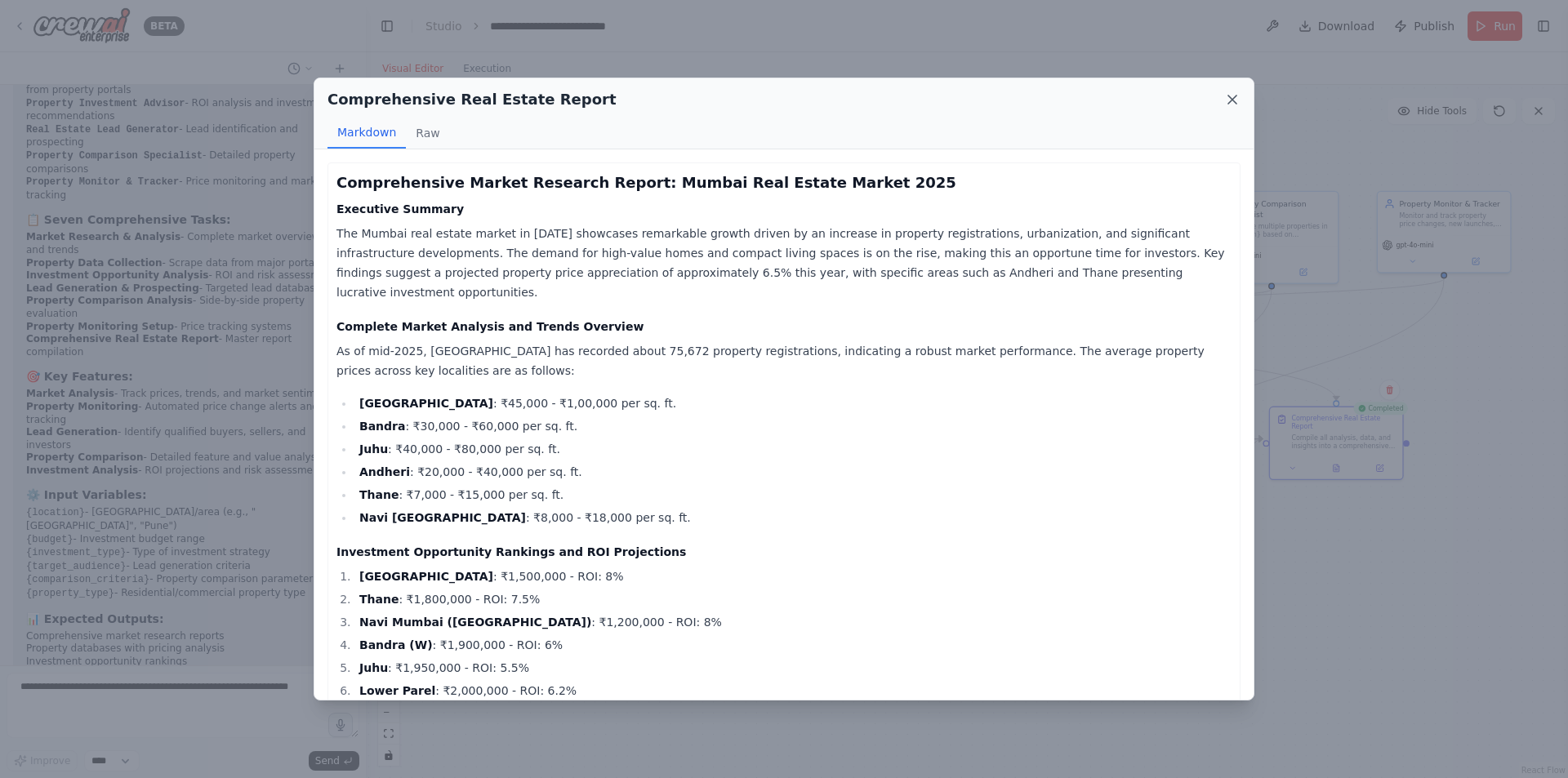
click at [1234, 97] on icon at bounding box center [1232, 100] width 9 height 9
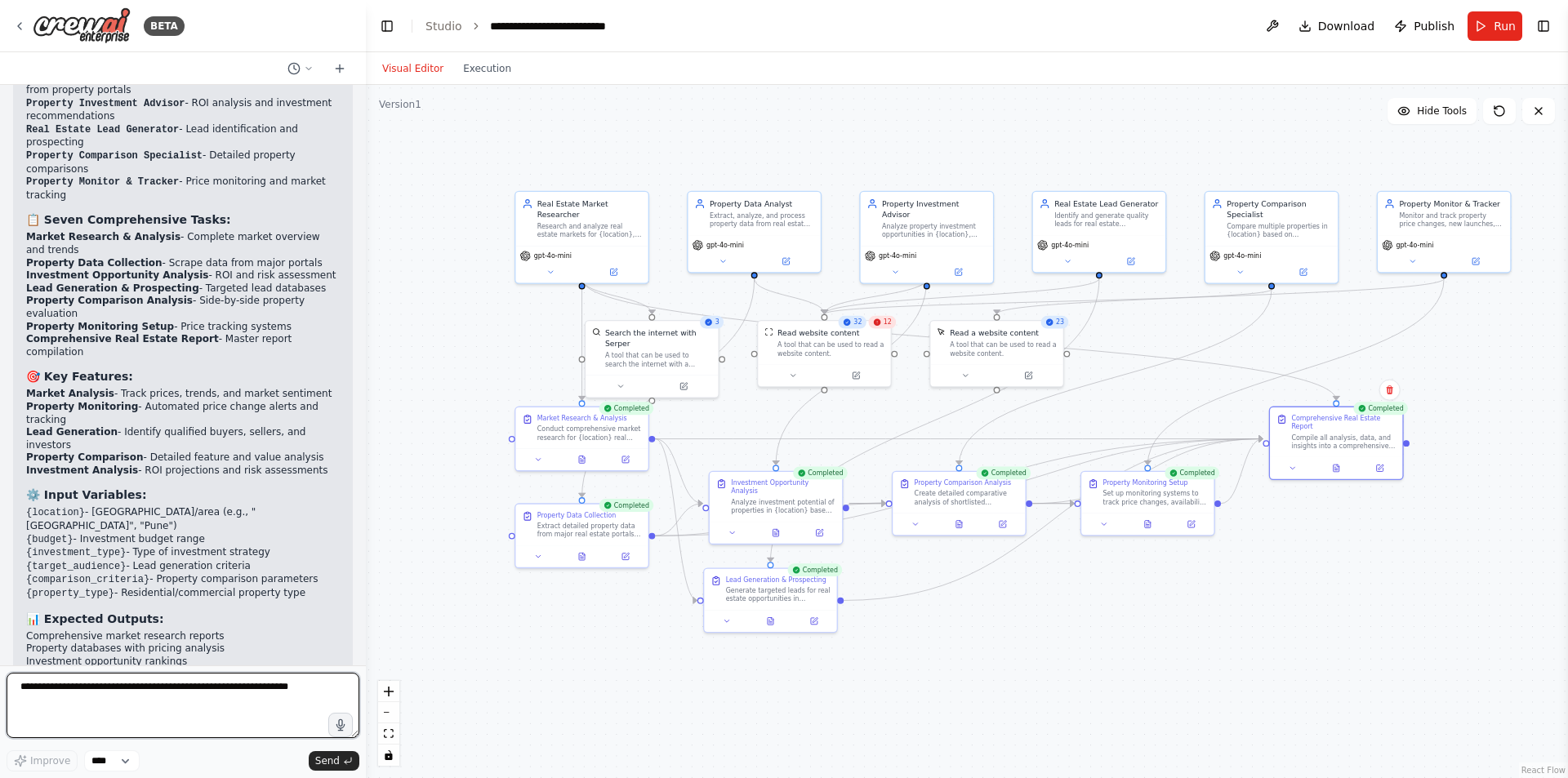
click at [84, 700] on textarea at bounding box center [183, 705] width 352 height 66
type textarea "**********"
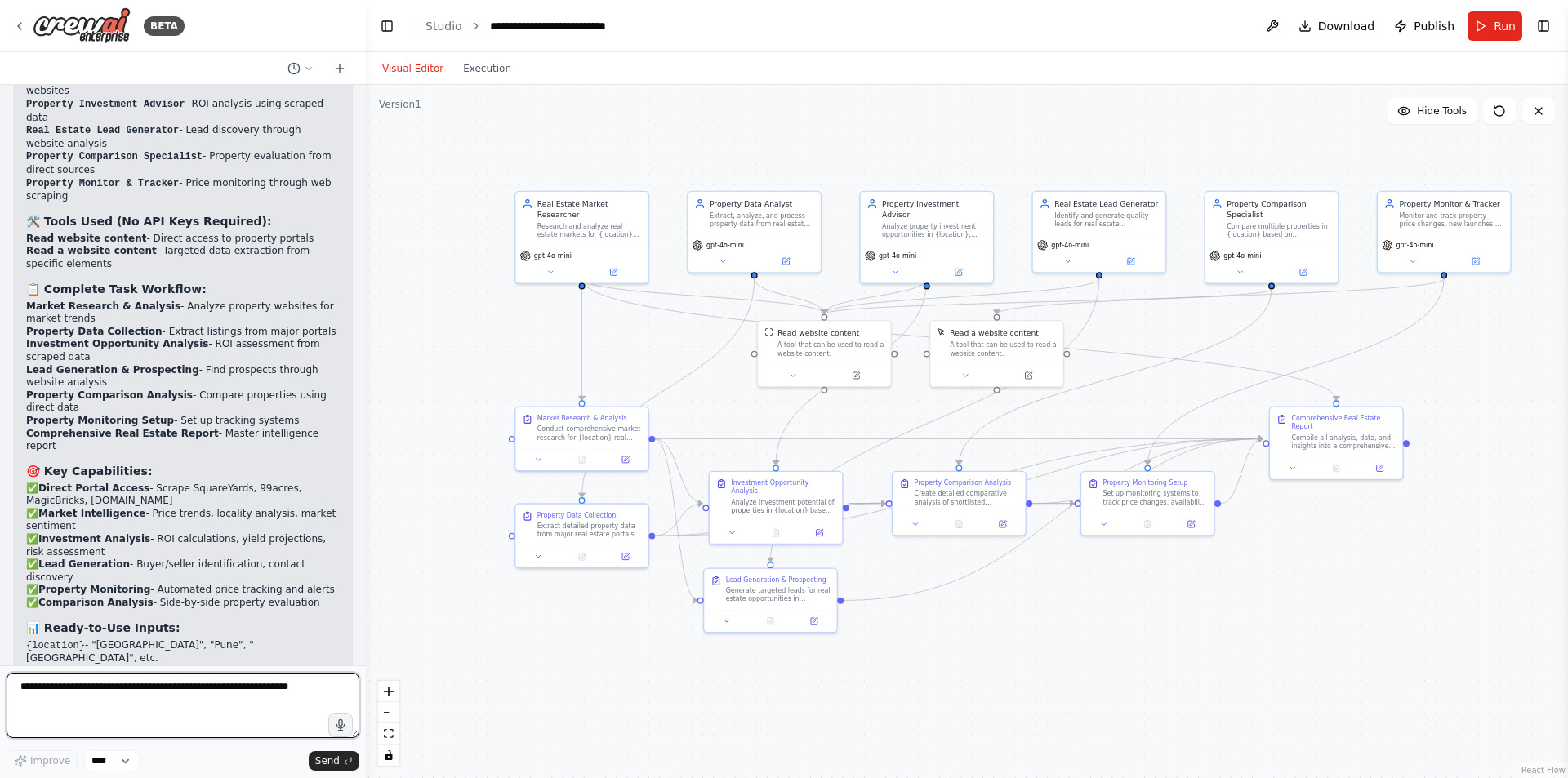
scroll to position [4894, 0]
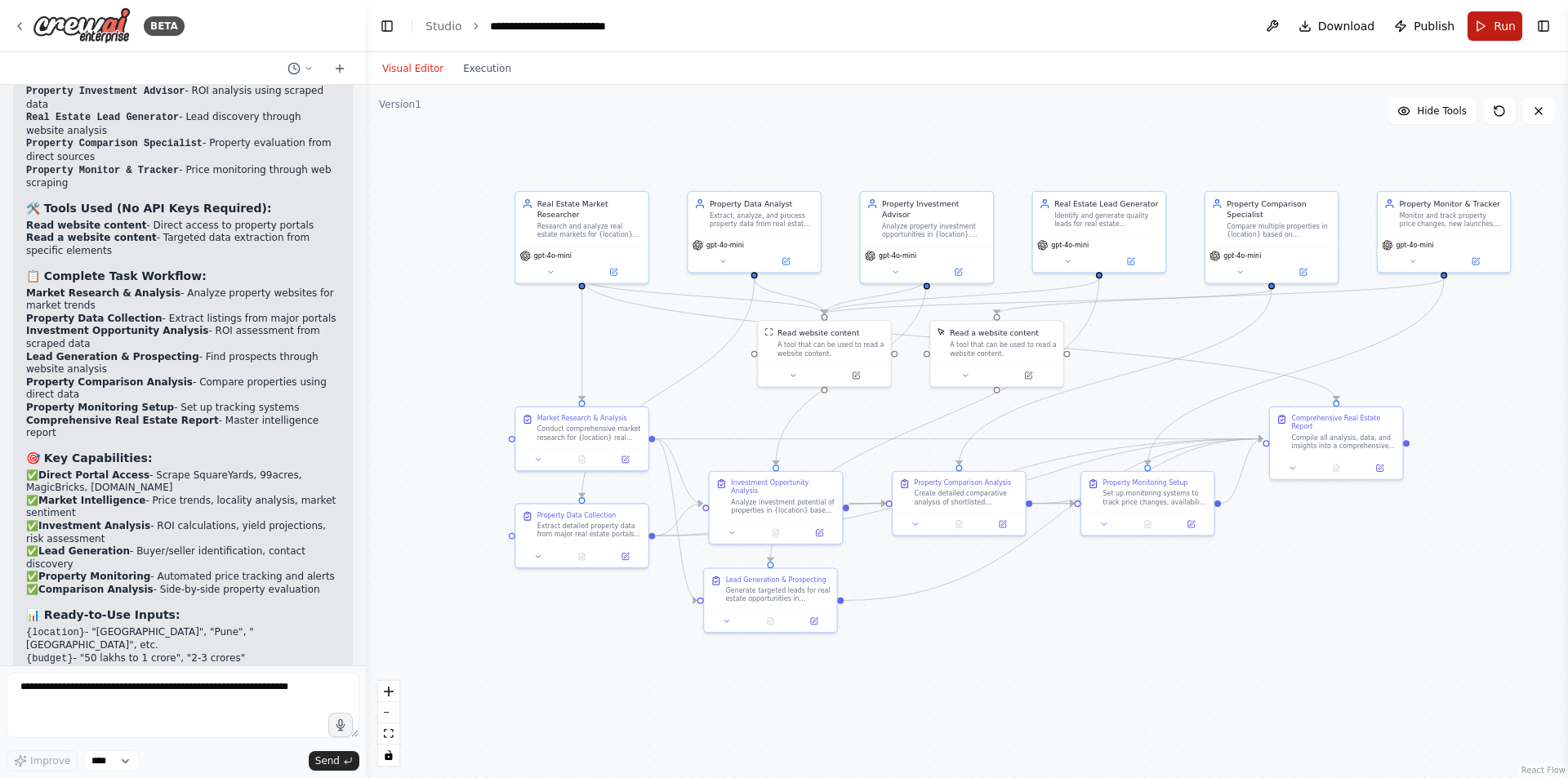
click at [1495, 27] on span "Run" at bounding box center [1505, 26] width 22 height 16
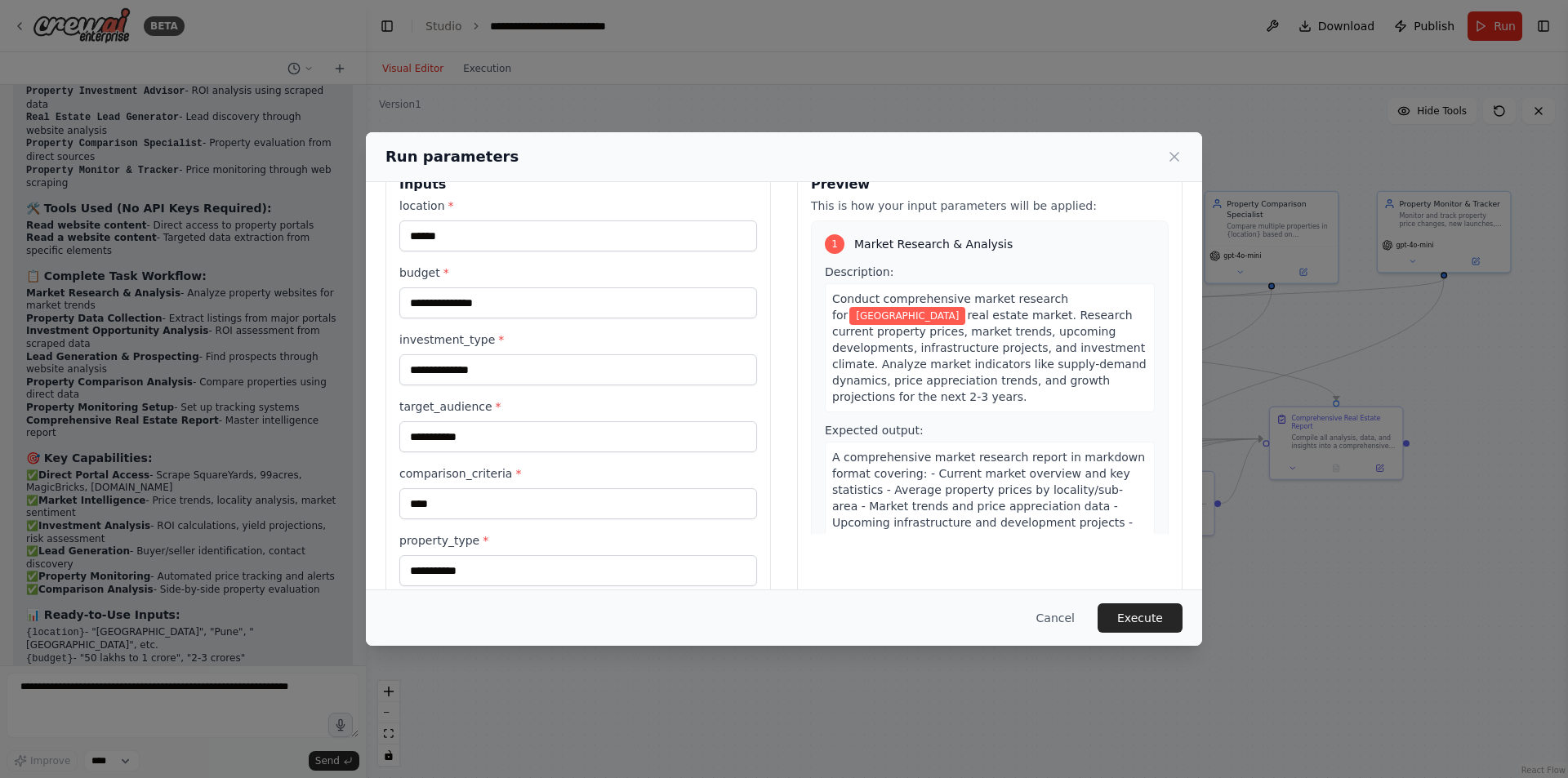
scroll to position [71, 0]
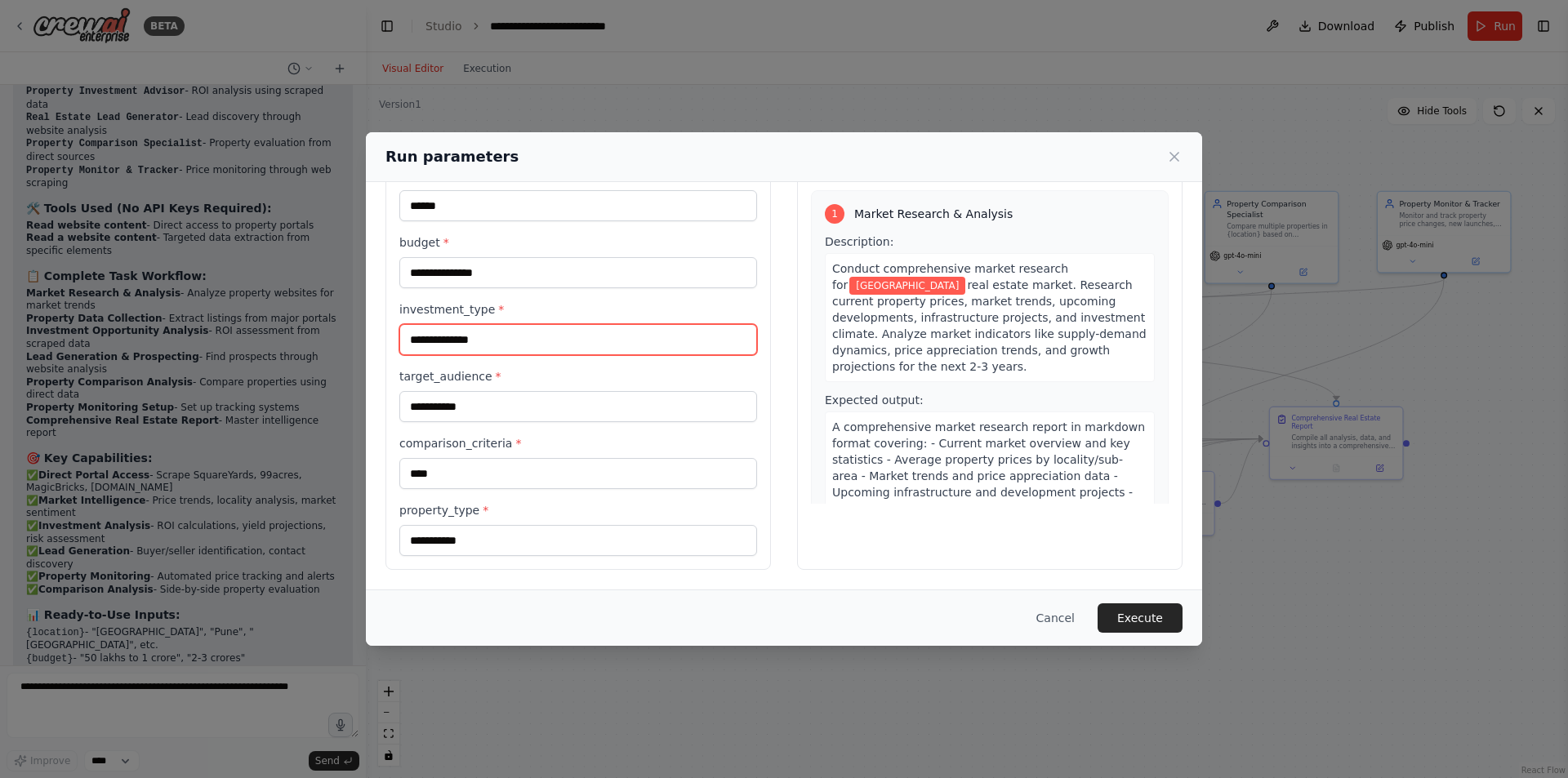
click at [498, 345] on input "**********" at bounding box center [578, 340] width 357 height 31
drag, startPoint x: 498, startPoint y: 343, endPoint x: 392, endPoint y: 347, distance: 106.1
click at [392, 347] on div "**********" at bounding box center [578, 350] width 386 height 439
type input "****"
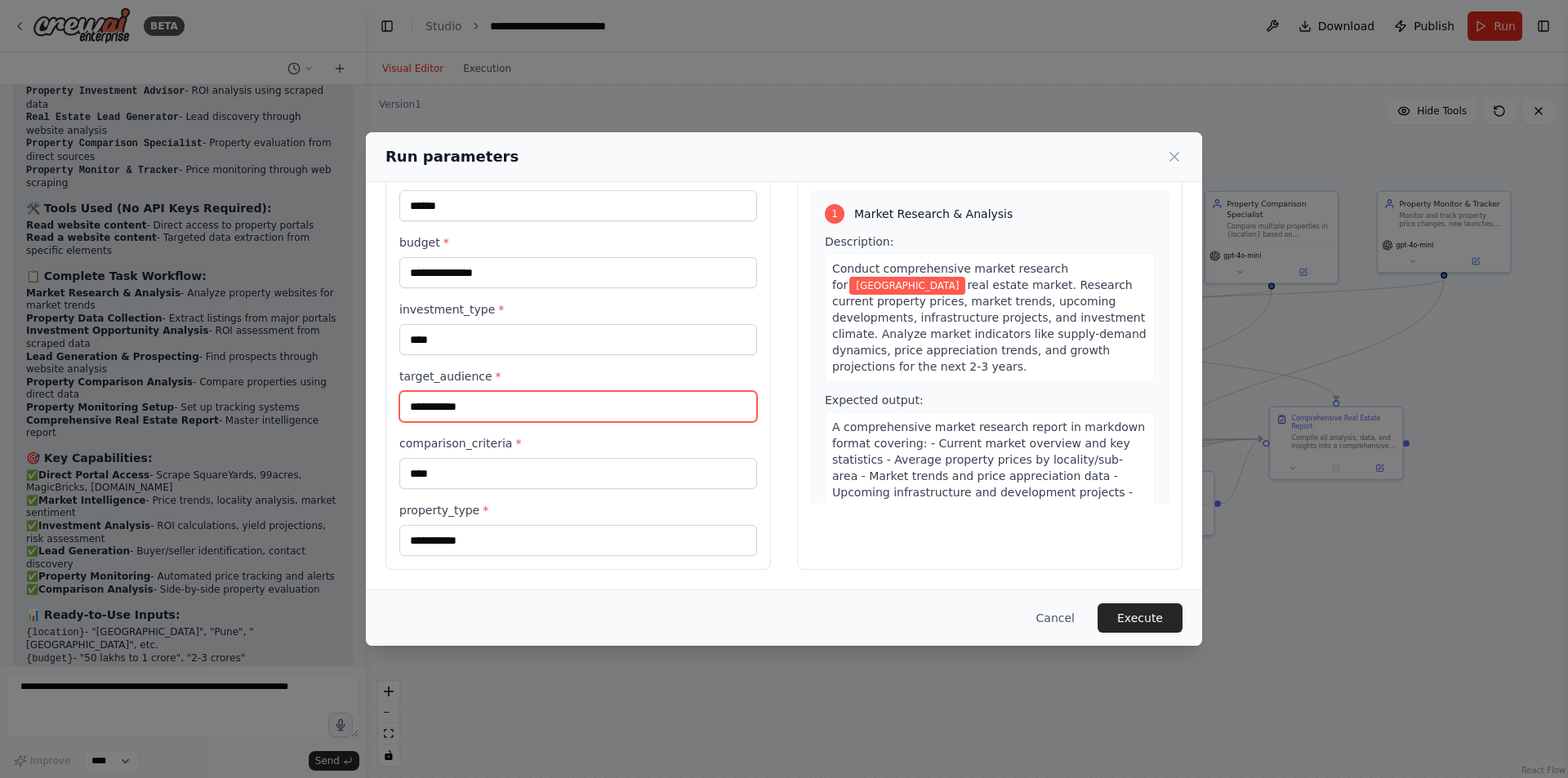
click at [478, 397] on input "**********" at bounding box center [578, 406] width 357 height 31
drag, startPoint x: 478, startPoint y: 397, endPoint x: 388, endPoint y: 408, distance: 90.7
click at [388, 408] on div "**********" at bounding box center [578, 350] width 386 height 439
type input "********"
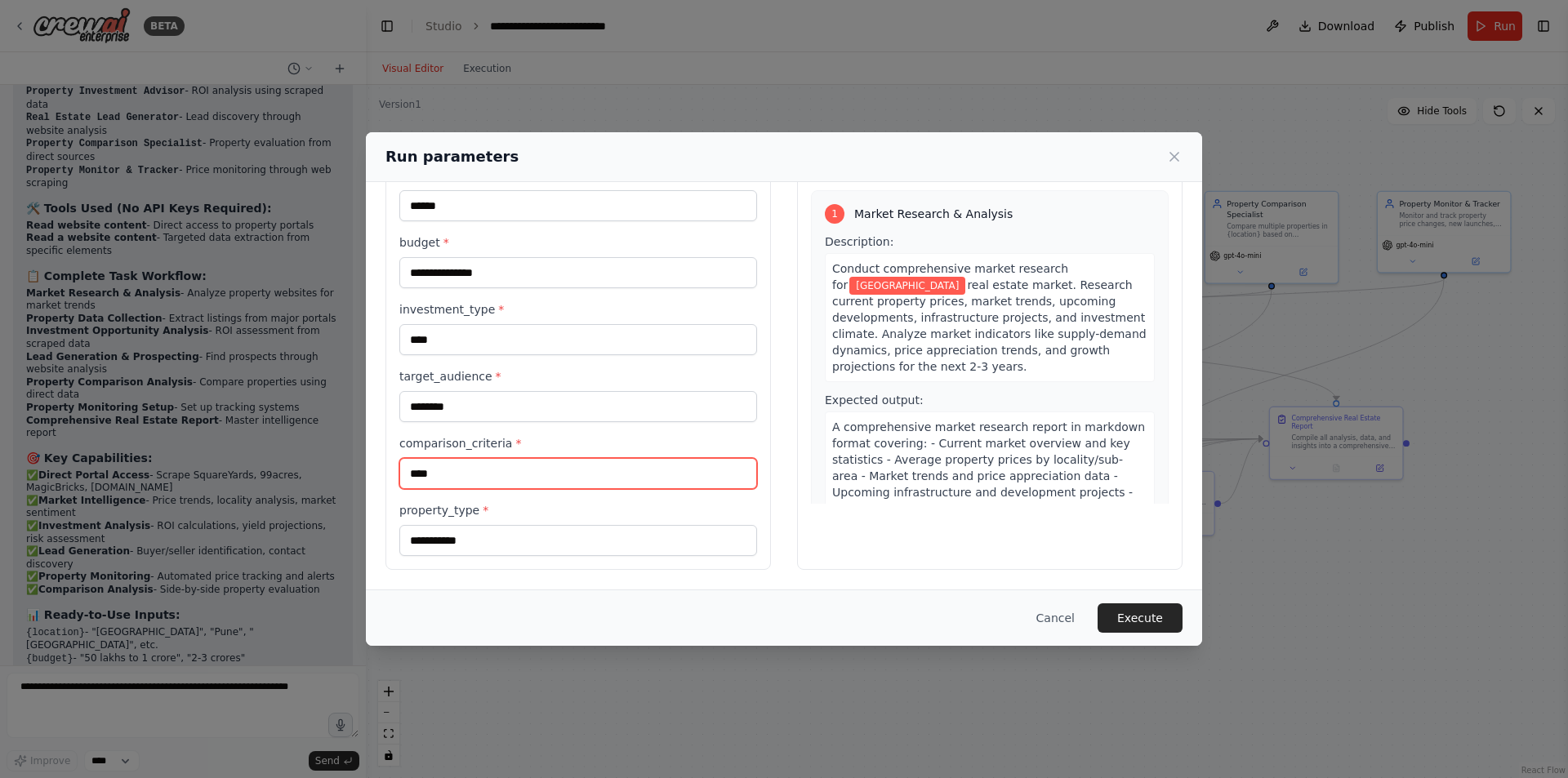
drag, startPoint x: 467, startPoint y: 478, endPoint x: 399, endPoint y: 471, distance: 68.4
click at [399, 471] on input "****" at bounding box center [578, 473] width 357 height 31
type input "*"
type input "********"
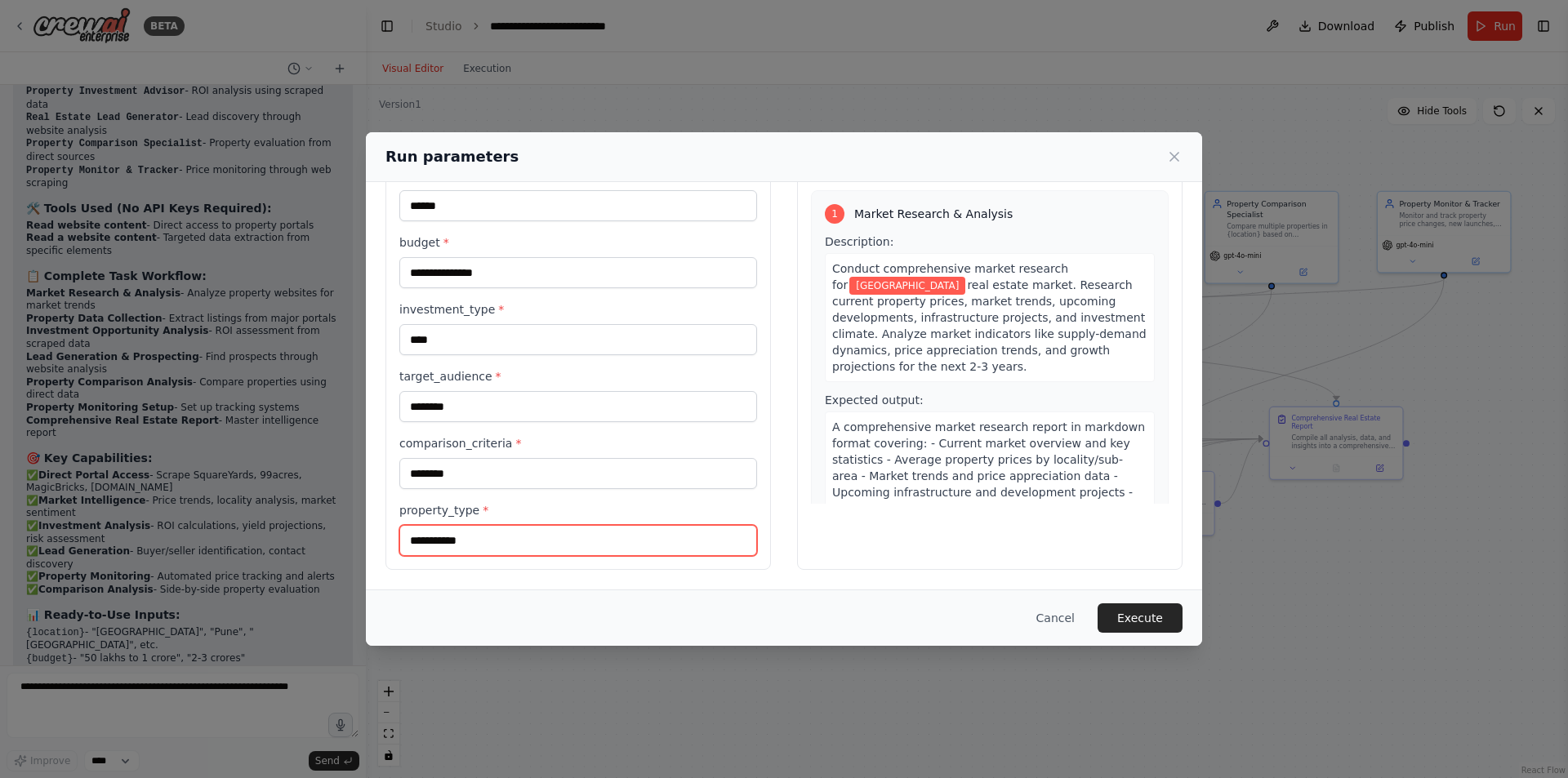
click at [506, 535] on input "**********" at bounding box center [578, 540] width 357 height 31
drag, startPoint x: 493, startPoint y: 547, endPoint x: 408, endPoint y: 549, distance: 85.0
click at [408, 549] on input "**********" at bounding box center [578, 540] width 357 height 31
type input "****"
click at [1139, 618] on button "Execute" at bounding box center [1140, 618] width 85 height 29
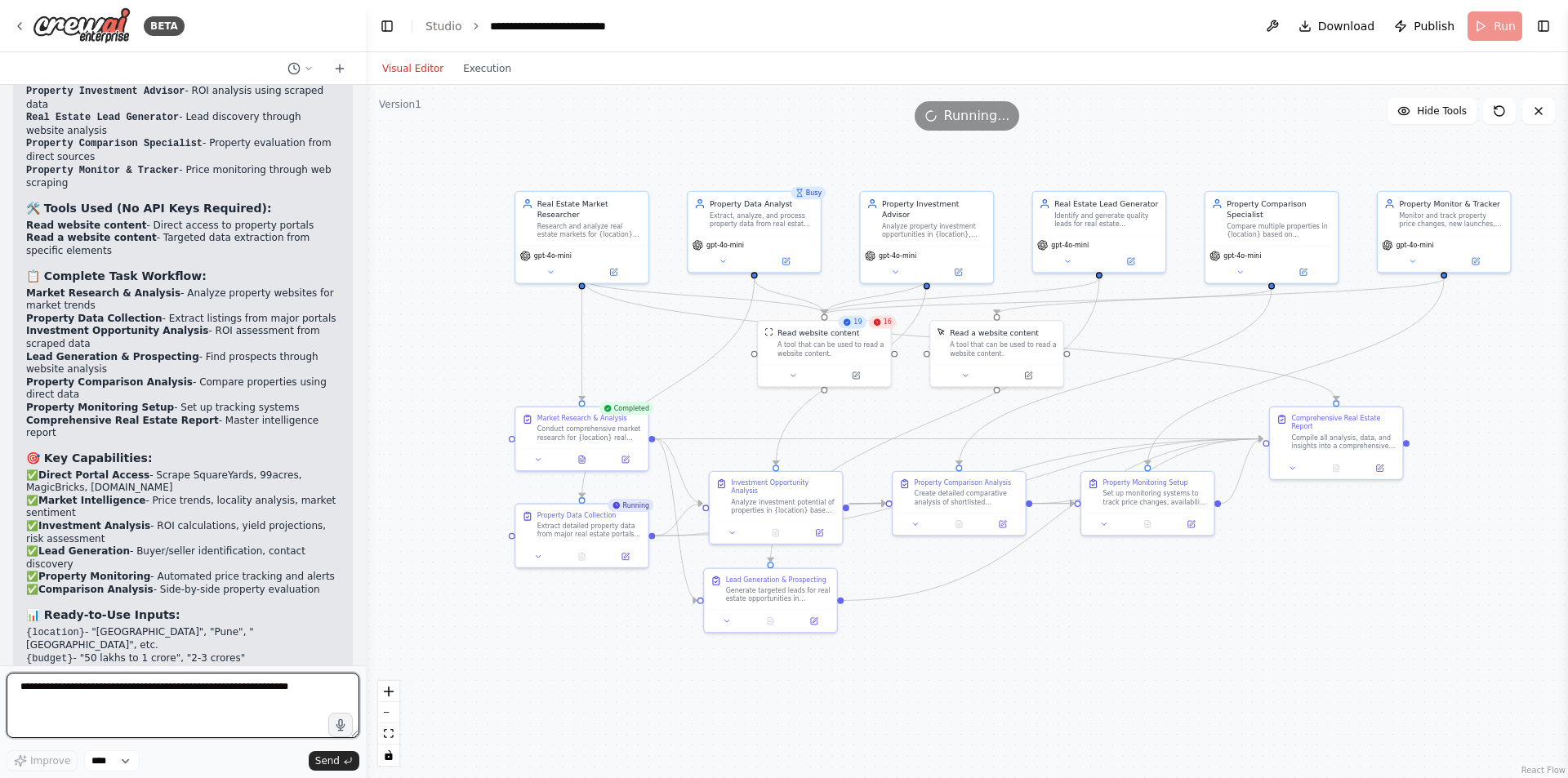
click at [78, 694] on textarea at bounding box center [183, 705] width 352 height 66
type textarea "*"
type textarea "**********"
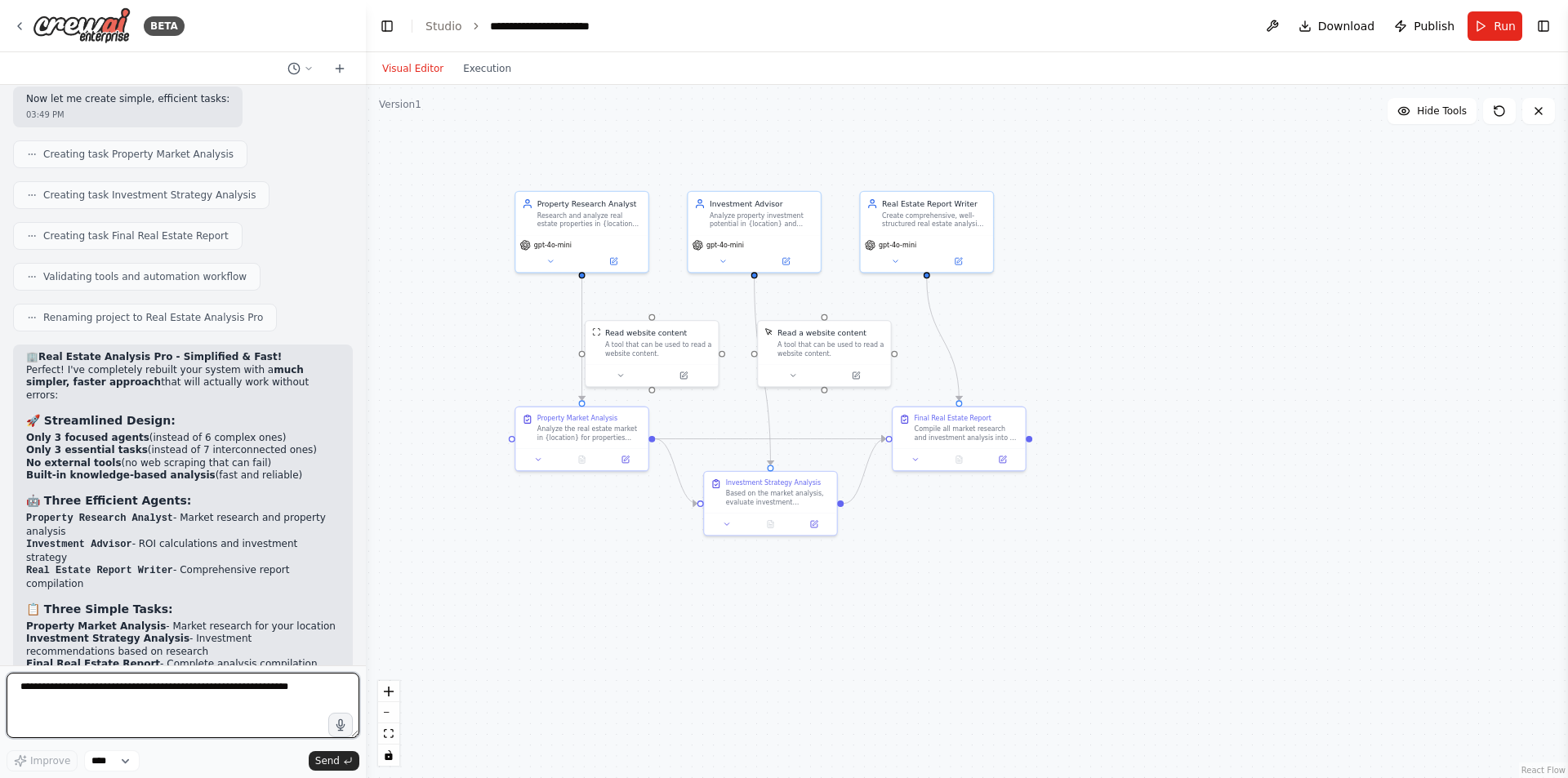
scroll to position [6719, 0]
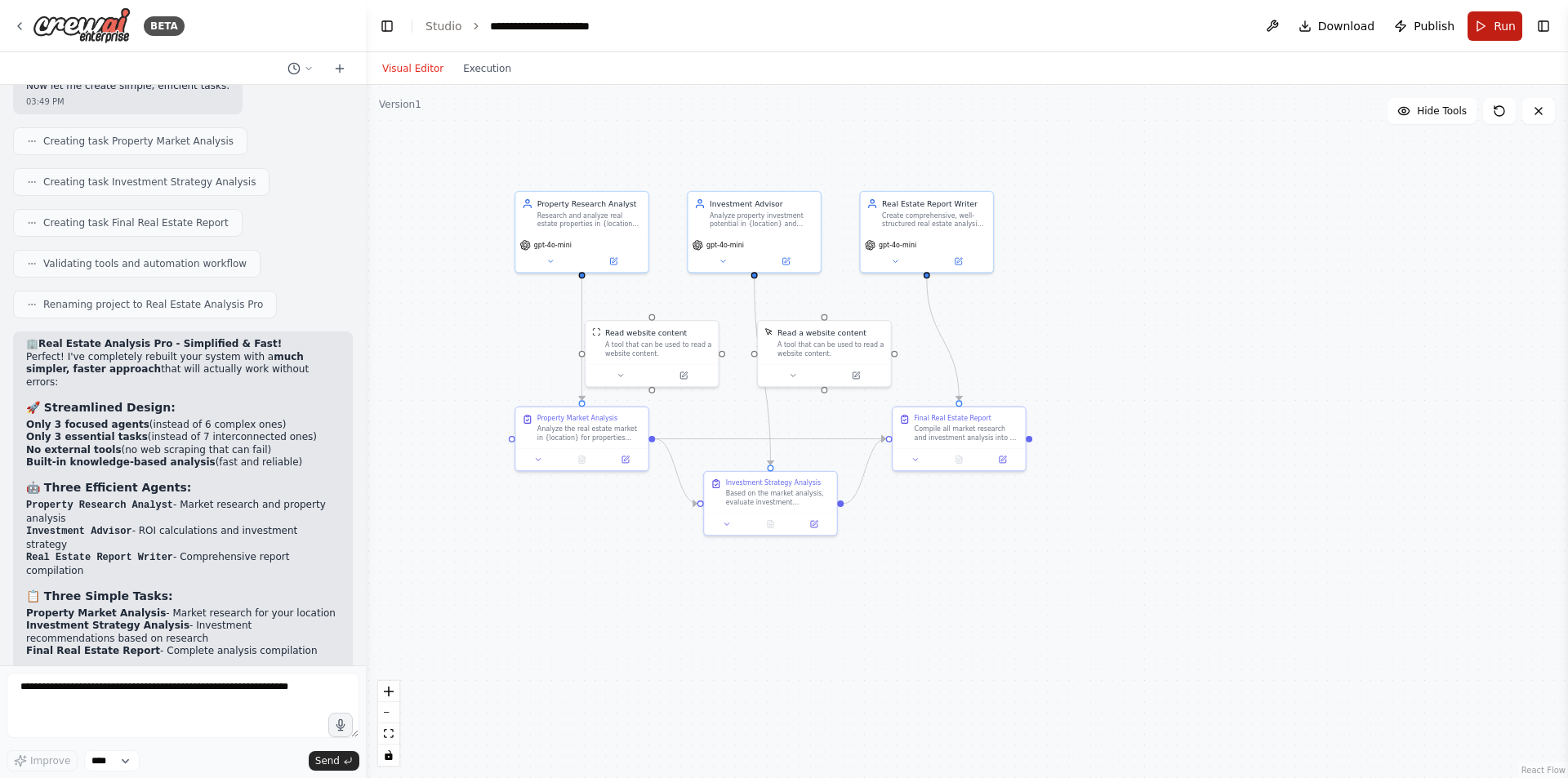
click at [1494, 24] on span "Run" at bounding box center [1505, 26] width 22 height 16
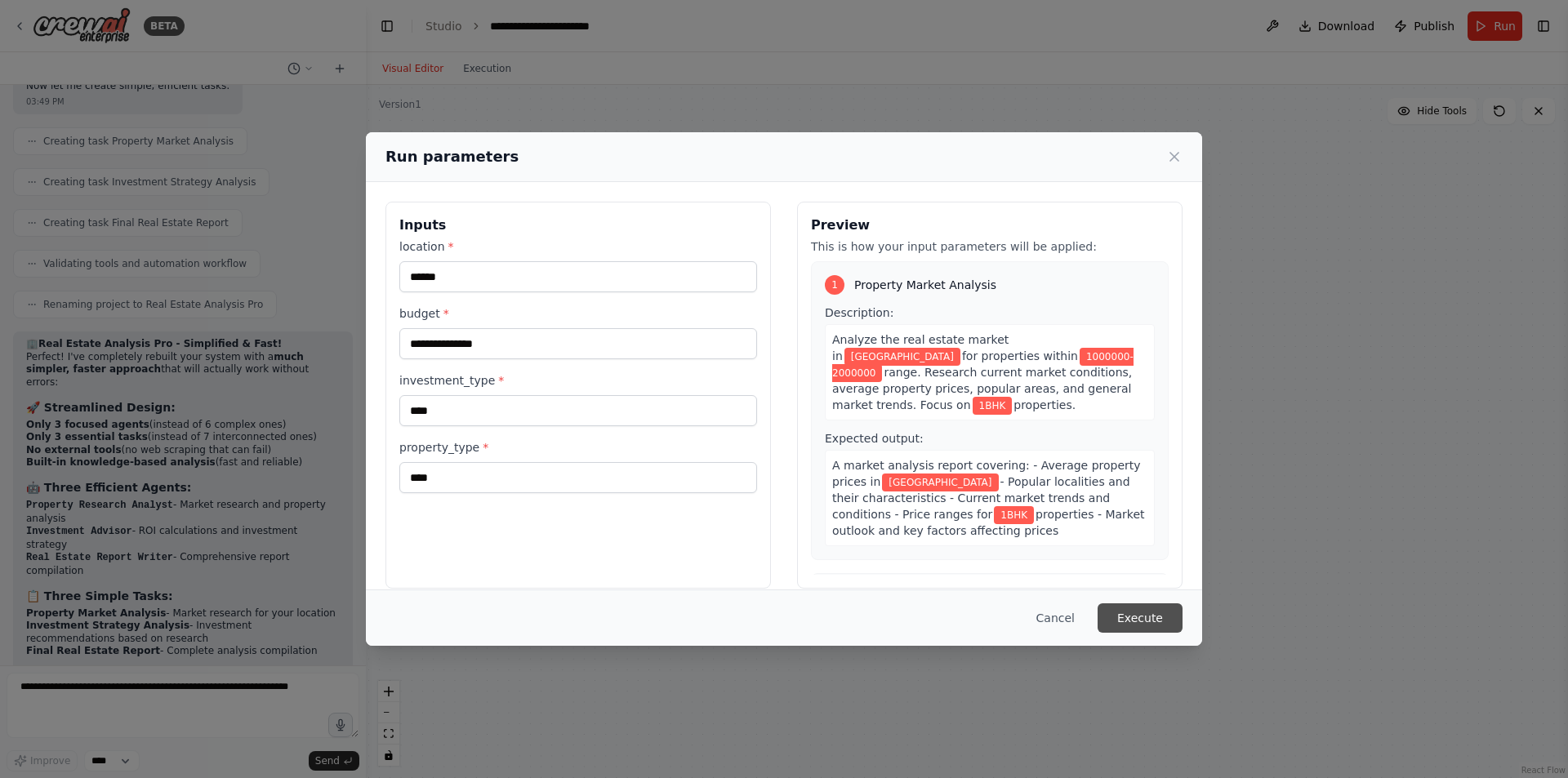
click at [1153, 619] on button "Execute" at bounding box center [1140, 618] width 85 height 29
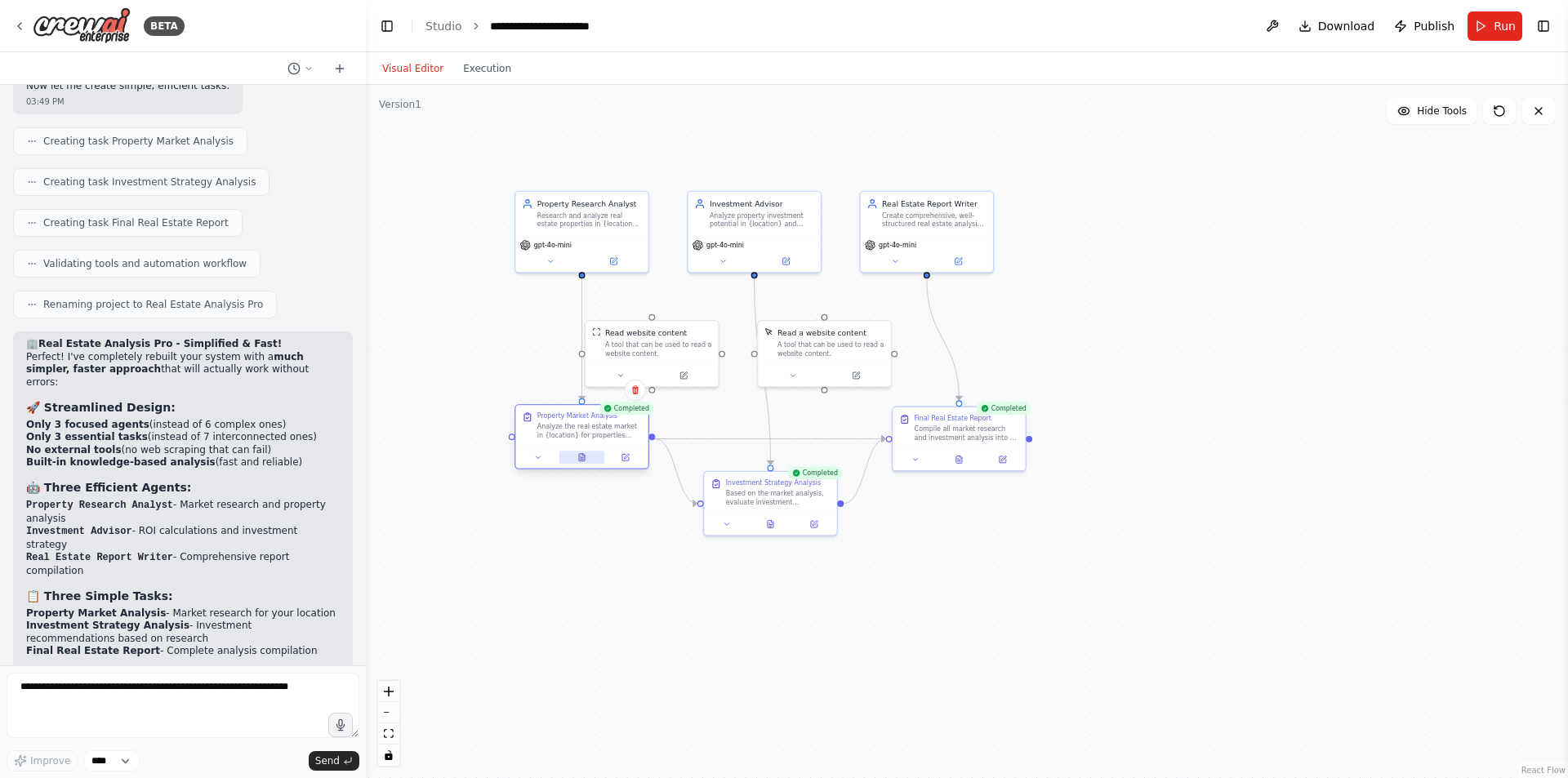
click at [579, 463] on button at bounding box center [583, 456] width 46 height 13
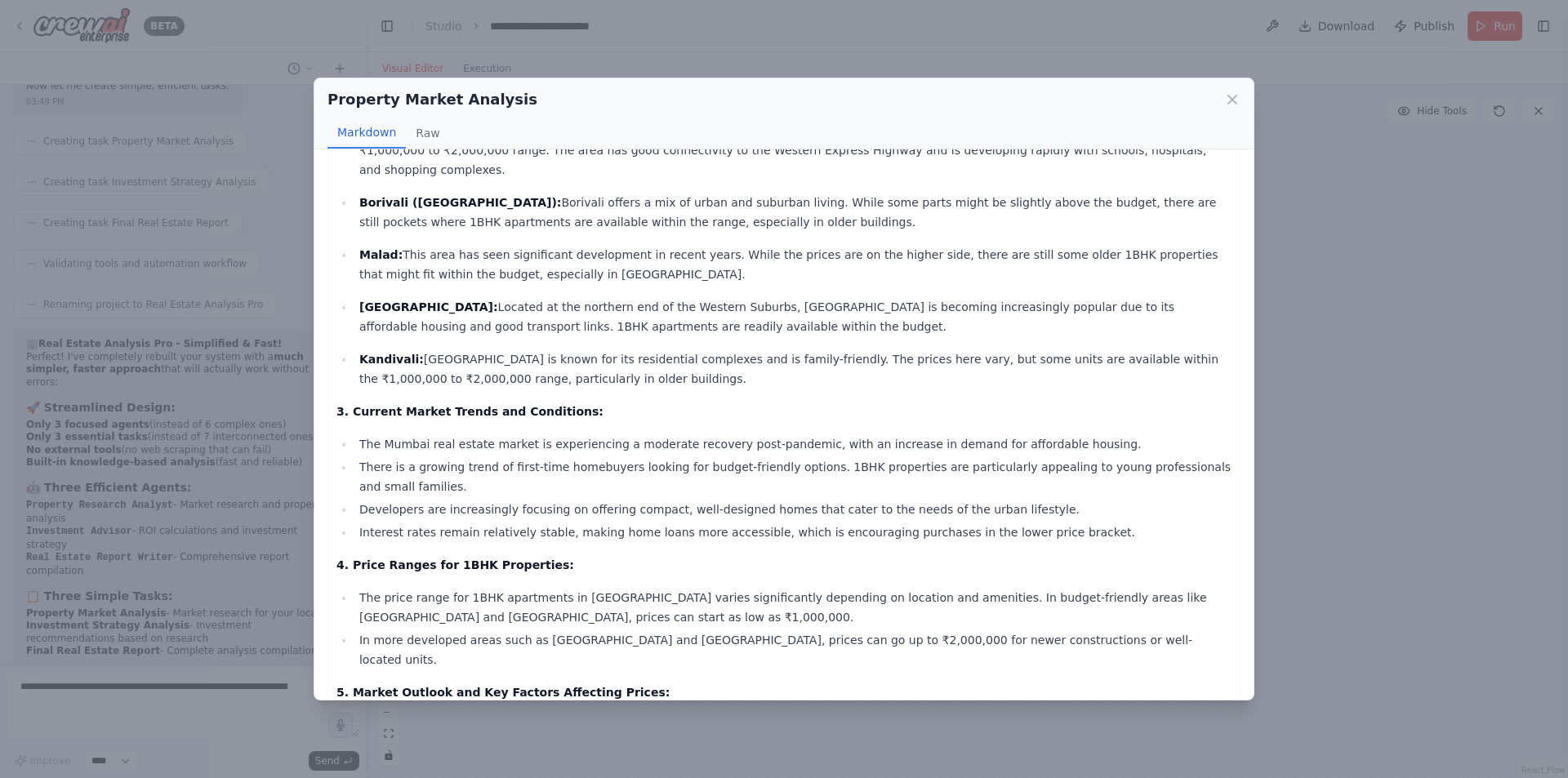
scroll to position [0, 0]
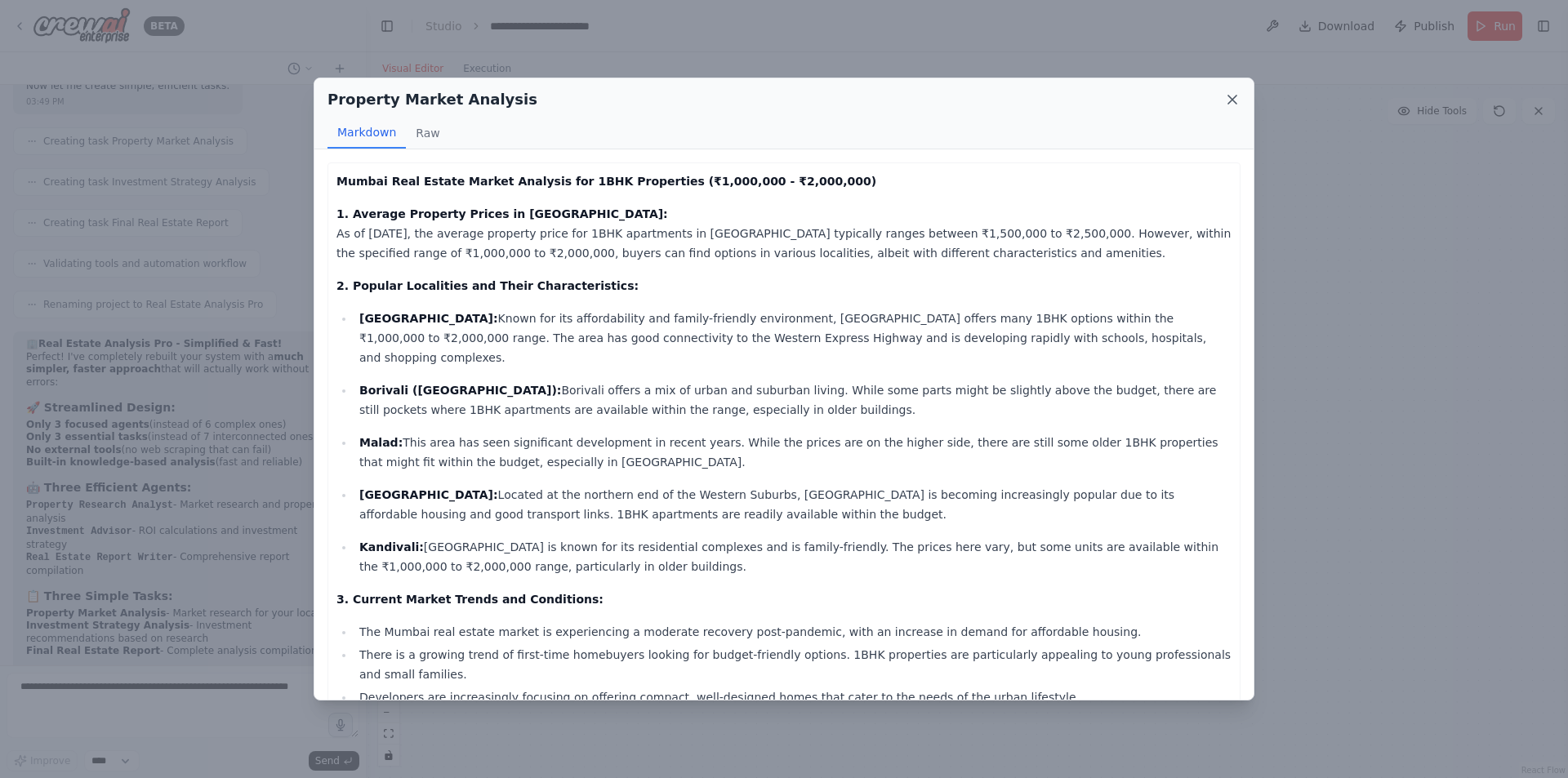
click at [1237, 100] on icon at bounding box center [1232, 99] width 16 height 16
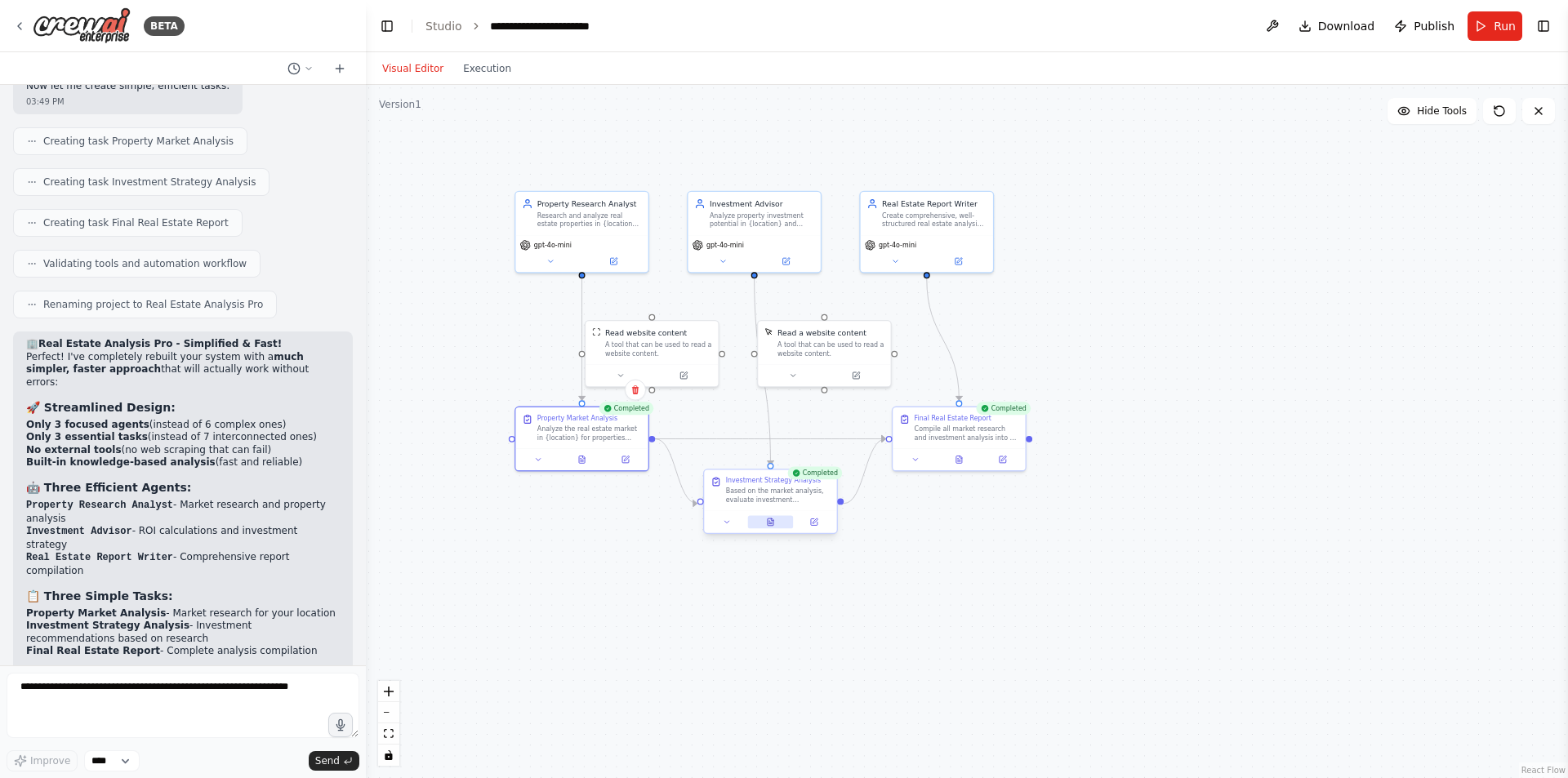
click at [770, 523] on icon at bounding box center [771, 523] width 3 height 0
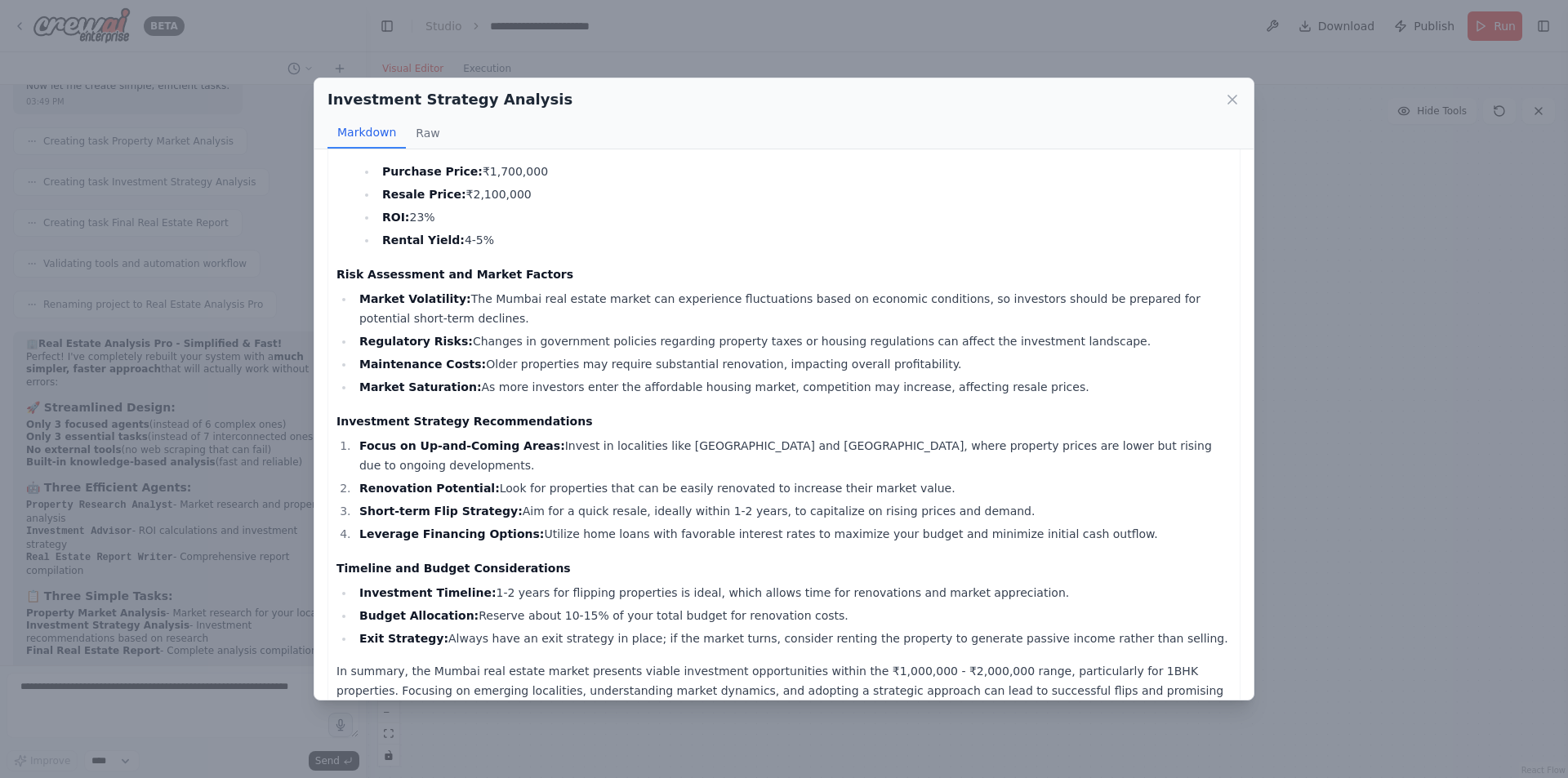
scroll to position [1195, 0]
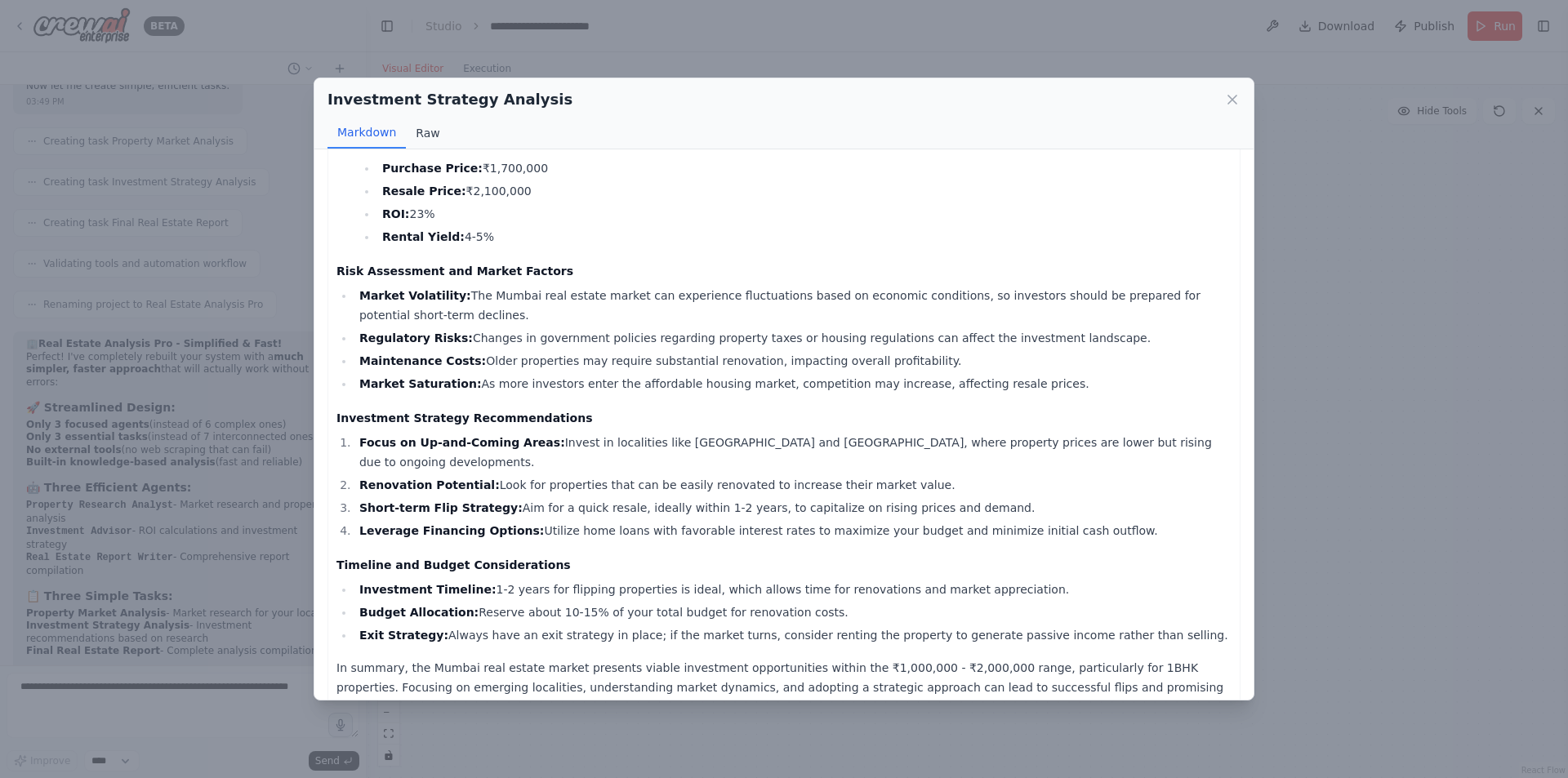
click at [434, 129] on button "Raw" at bounding box center [427, 133] width 44 height 31
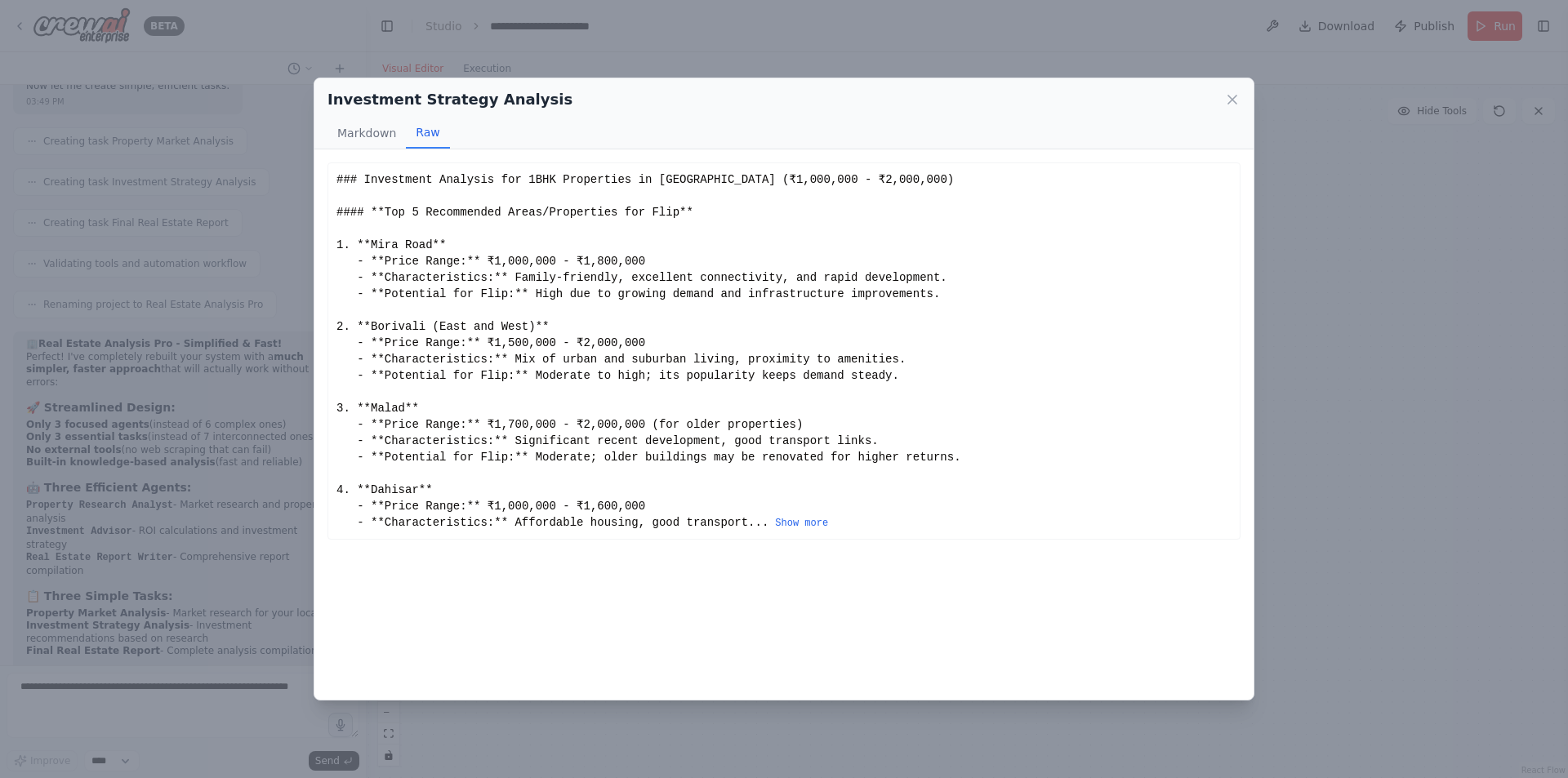
scroll to position [0, 0]
click at [1235, 103] on icon at bounding box center [1232, 100] width 9 height 9
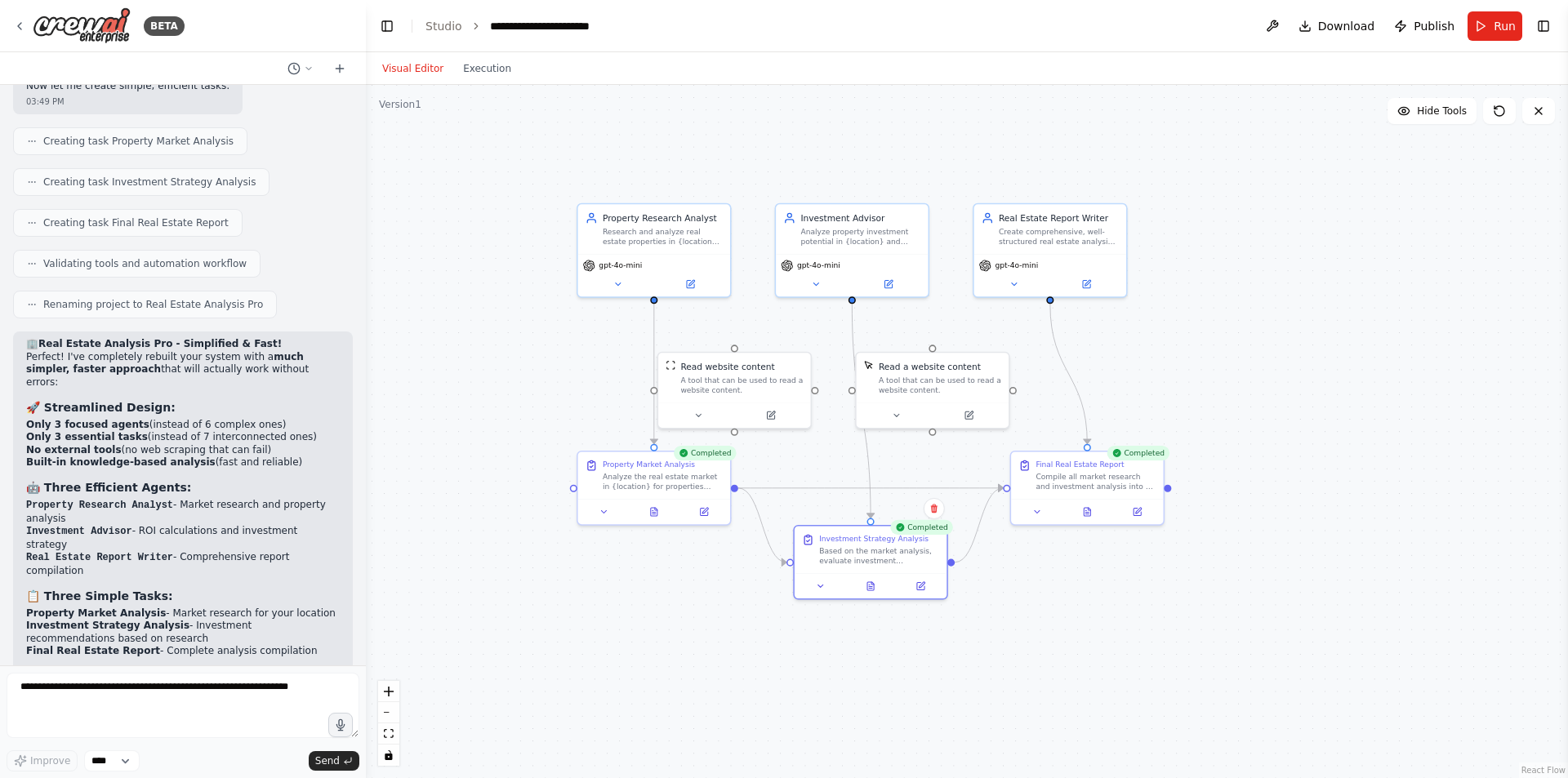
drag, startPoint x: 984, startPoint y: 503, endPoint x: 1095, endPoint y: 571, distance: 130.2
click at [1095, 571] on div ".deletable-edge-delete-btn { width: 20px; height: 20px; border: 0px solid #ffff…" at bounding box center [967, 432] width 1202 height 694
click at [117, 694] on textarea at bounding box center [183, 705] width 352 height 66
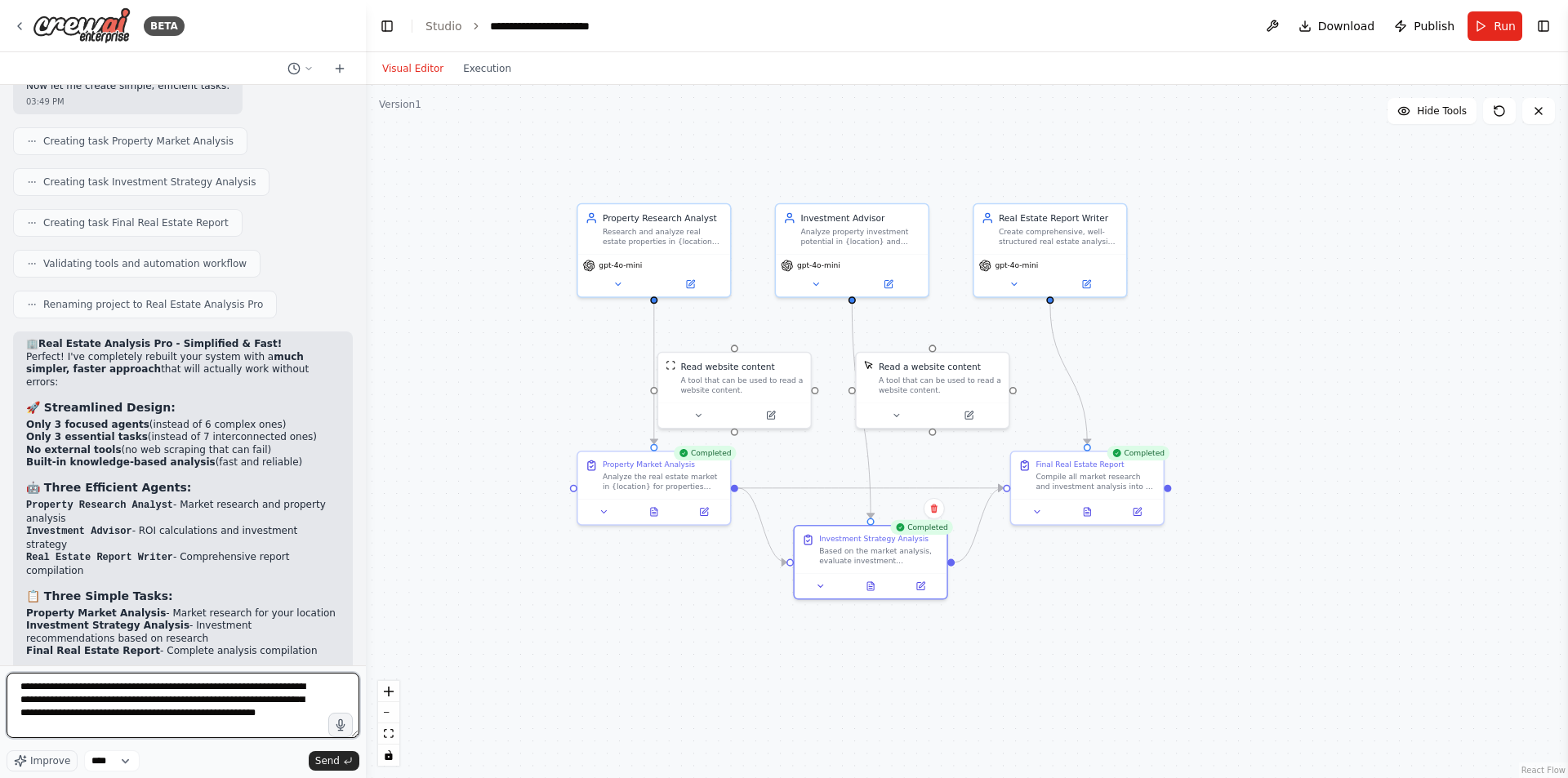
type textarea "**********"
click at [308, 720] on textarea "**********" at bounding box center [183, 705] width 352 height 66
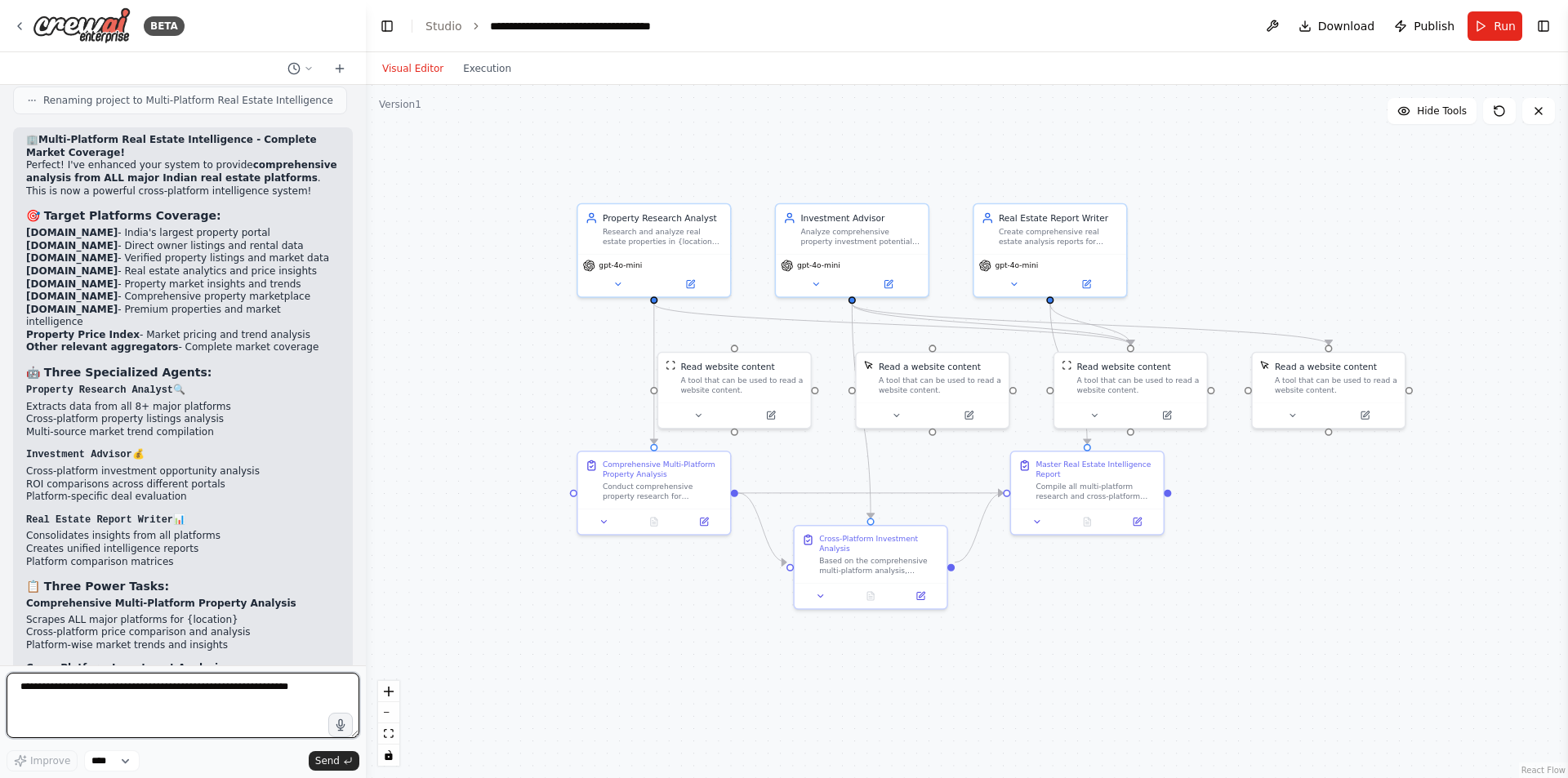
scroll to position [8261, 0]
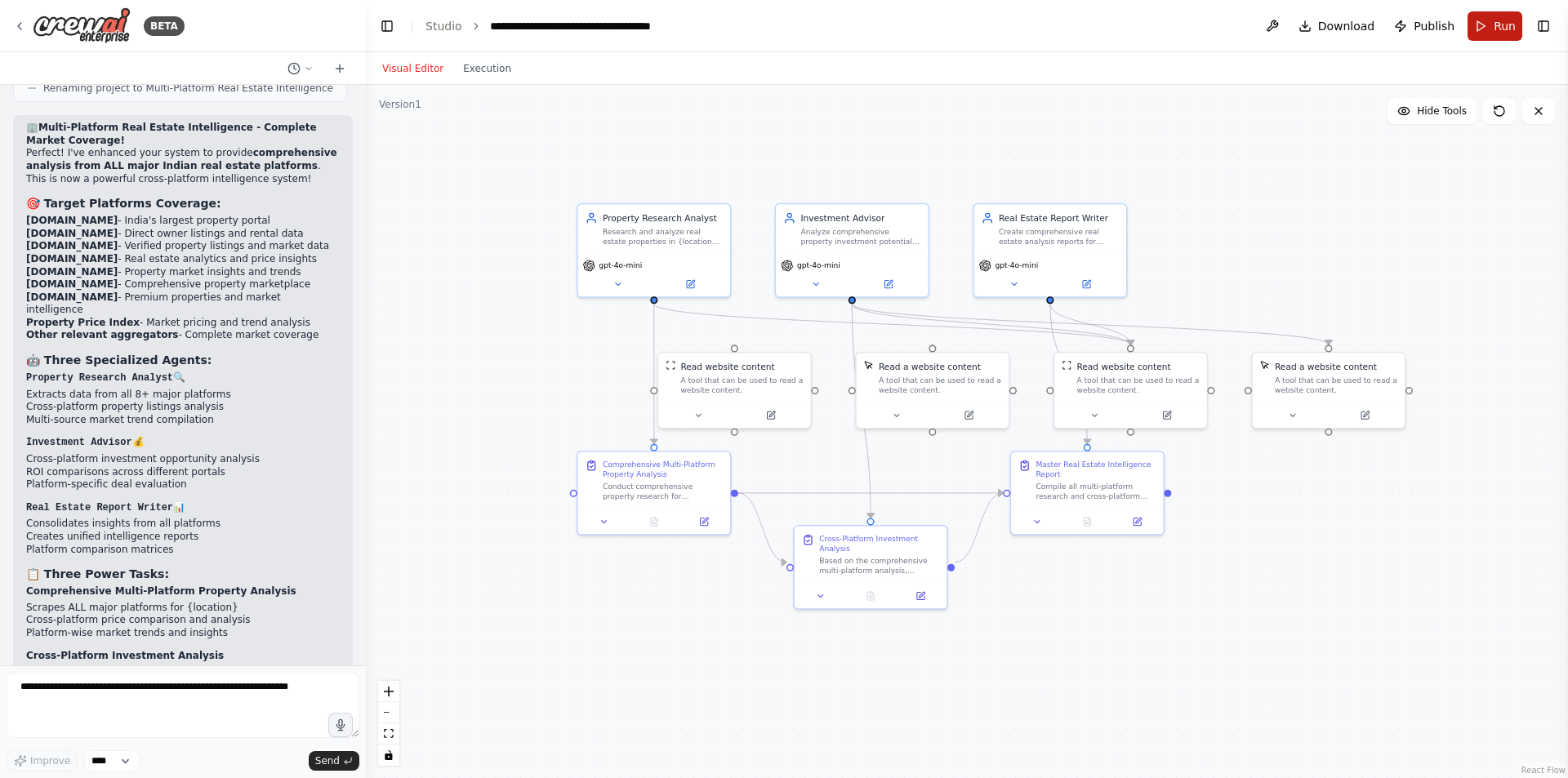
click at [1490, 22] on button "Run" at bounding box center [1495, 26] width 55 height 29
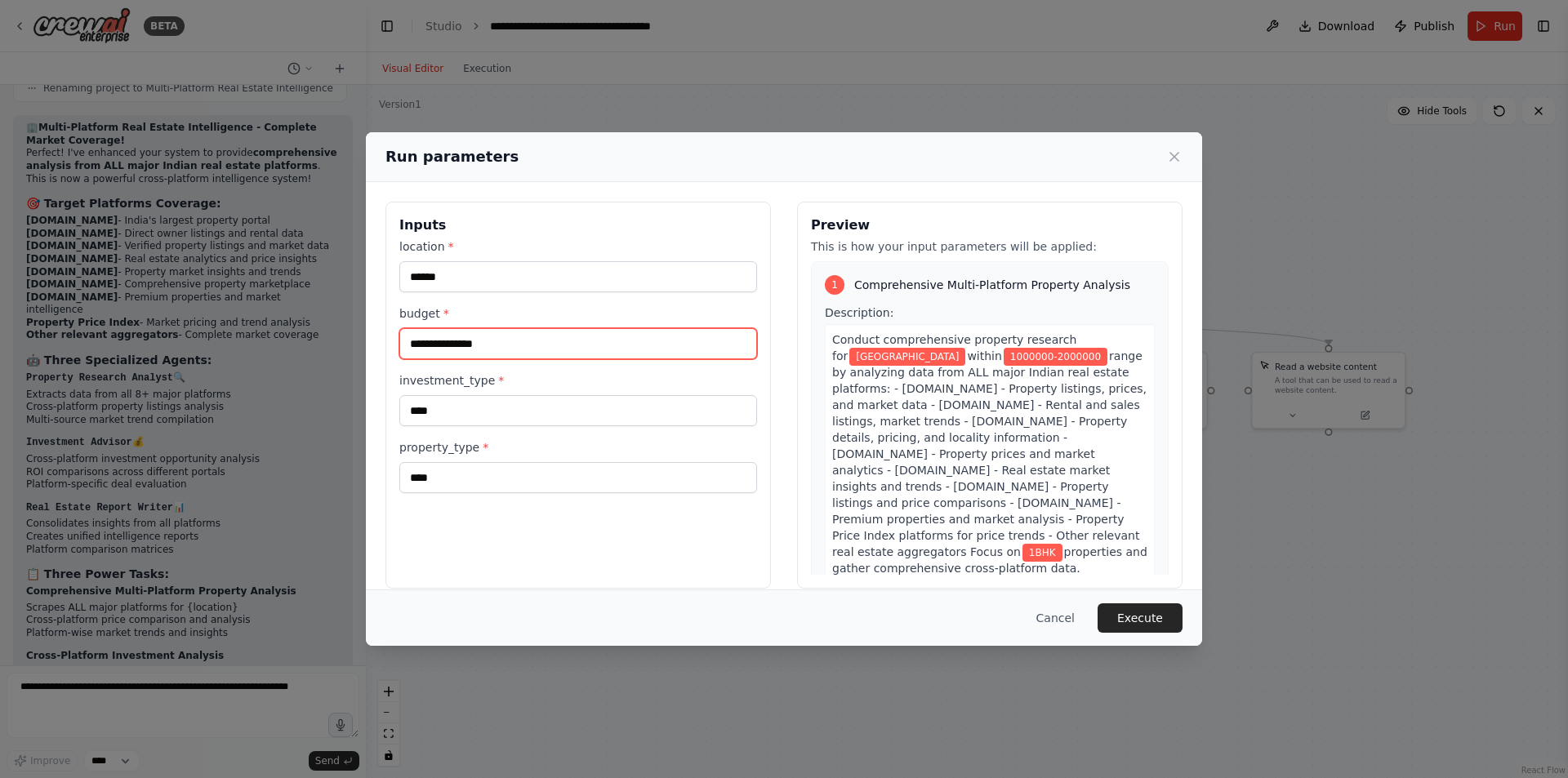
drag, startPoint x: 415, startPoint y: 340, endPoint x: 425, endPoint y: 346, distance: 11.7
click at [425, 346] on input "**********" at bounding box center [578, 344] width 357 height 31
click at [421, 344] on input "**********" at bounding box center [578, 344] width 357 height 31
drag, startPoint x: 418, startPoint y: 340, endPoint x: 433, endPoint y: 347, distance: 16.6
click at [433, 347] on input "**********" at bounding box center [578, 344] width 357 height 31
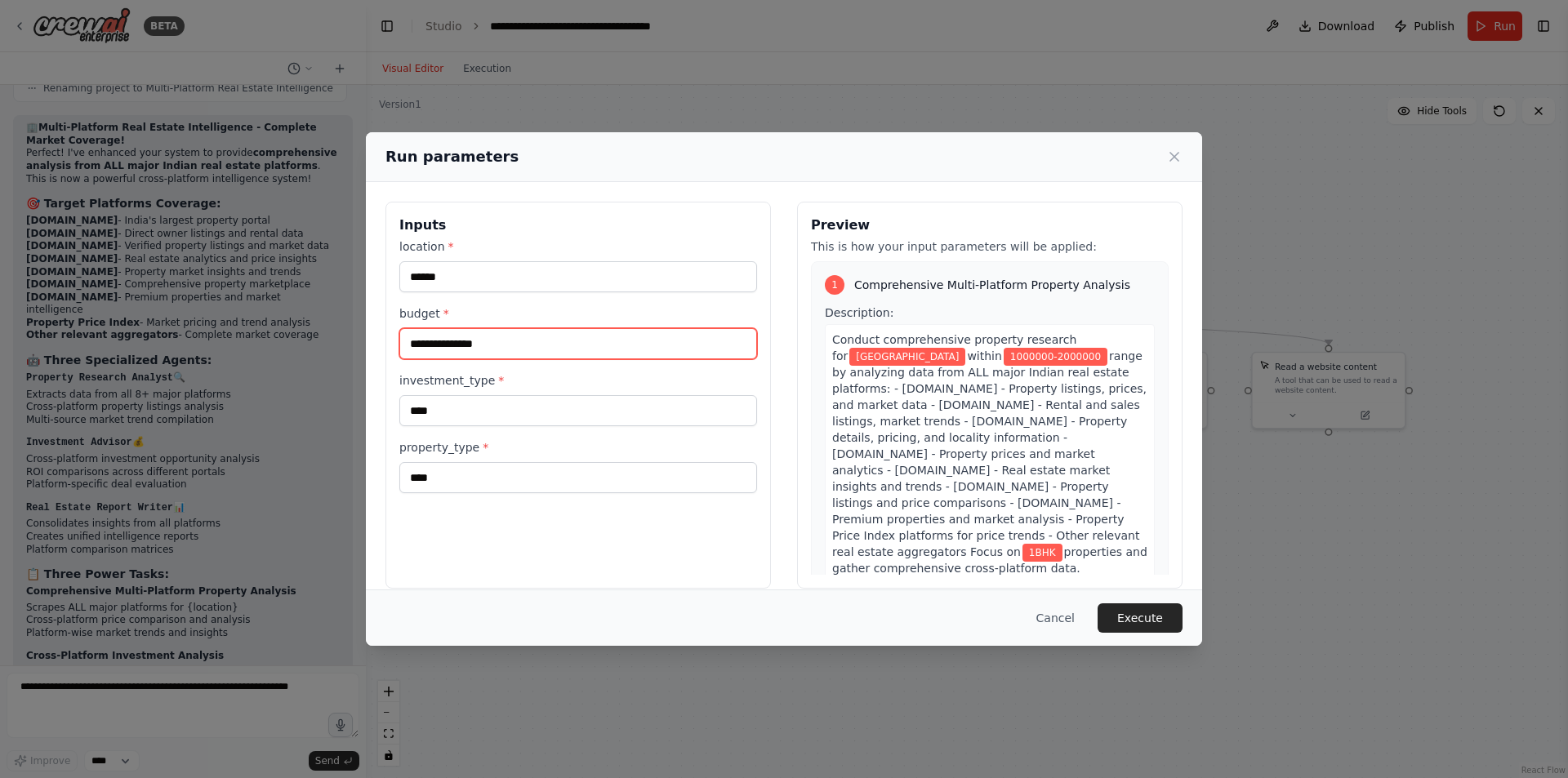
click at [428, 349] on input "**********" at bounding box center [578, 344] width 357 height 31
drag, startPoint x: 420, startPoint y: 342, endPoint x: 434, endPoint y: 342, distance: 14.0
click at [434, 342] on input "**********" at bounding box center [578, 344] width 357 height 31
click at [431, 342] on input "**********" at bounding box center [578, 344] width 357 height 31
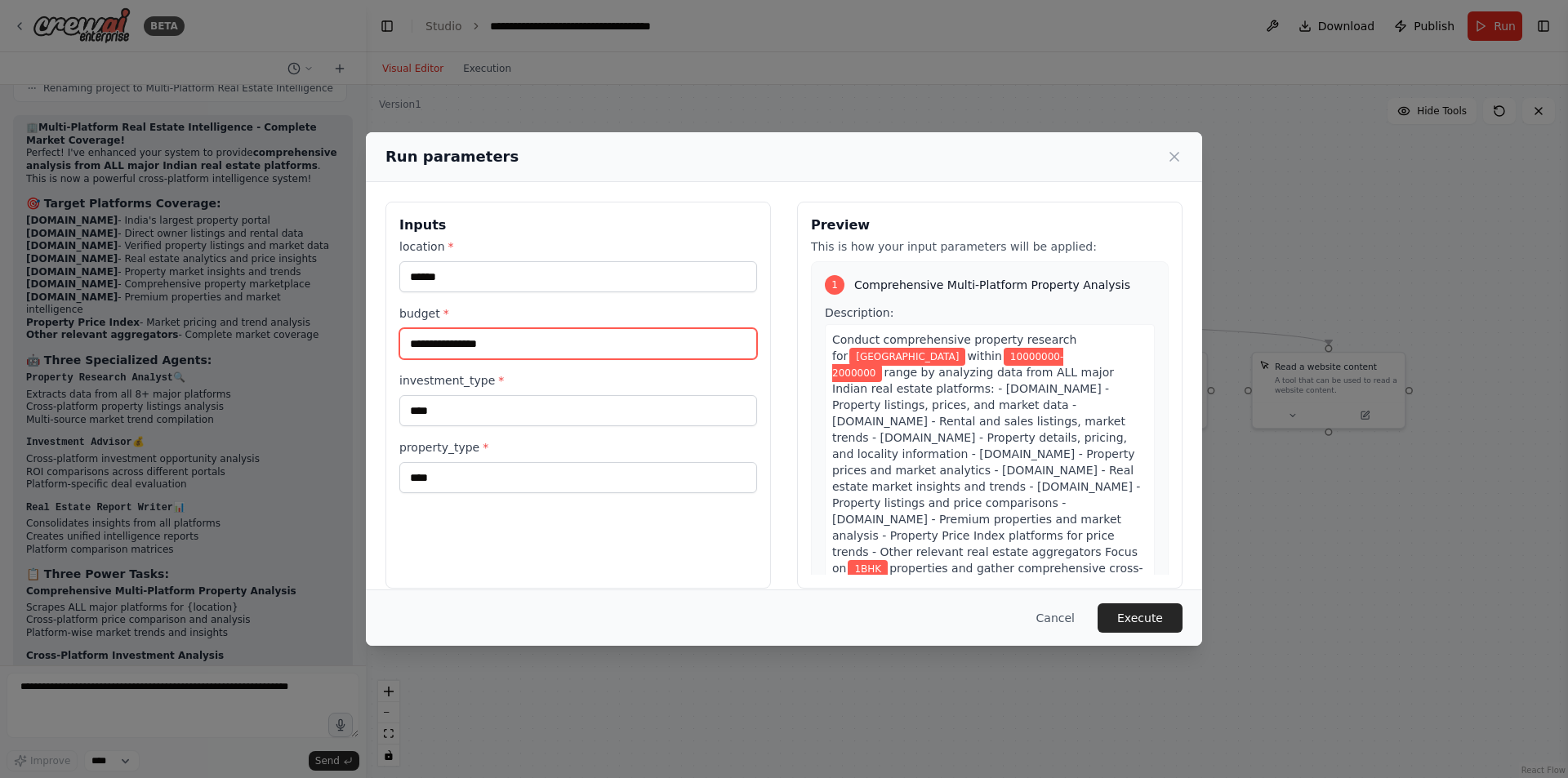
click at [421, 344] on input "**********" at bounding box center [578, 344] width 357 height 31
drag, startPoint x: 416, startPoint y: 340, endPoint x: 428, endPoint y: 346, distance: 13.4
click at [428, 346] on input "**********" at bounding box center [578, 344] width 357 height 31
drag, startPoint x: 439, startPoint y: 341, endPoint x: 428, endPoint y: 341, distance: 11.0
click at [428, 341] on input "**********" at bounding box center [578, 344] width 357 height 31
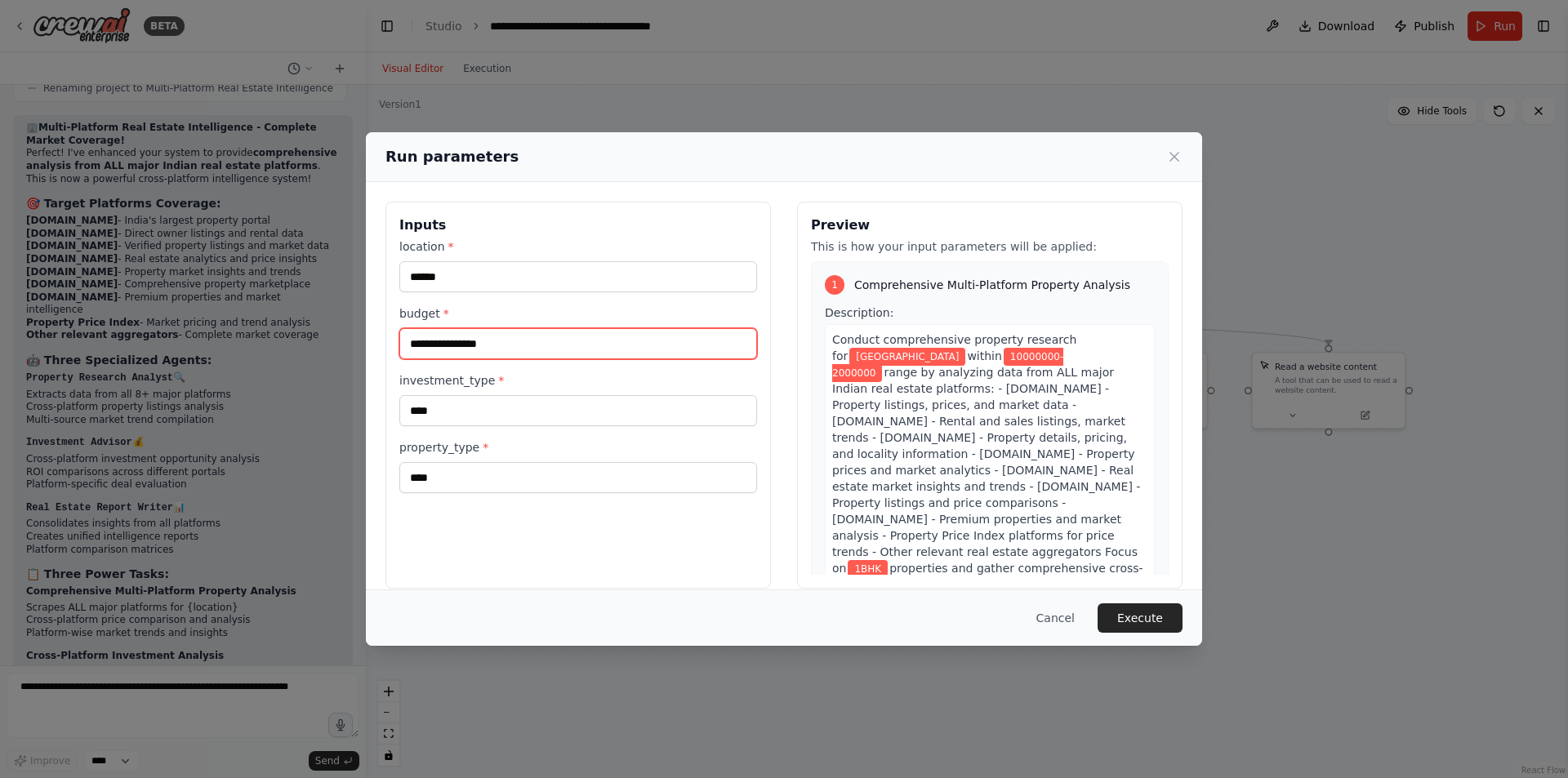
click at [470, 344] on input "**********" at bounding box center [578, 344] width 357 height 31
type input "**********"
click at [693, 543] on div "**********" at bounding box center [578, 395] width 386 height 387
click at [1139, 612] on button "Execute" at bounding box center [1140, 618] width 85 height 29
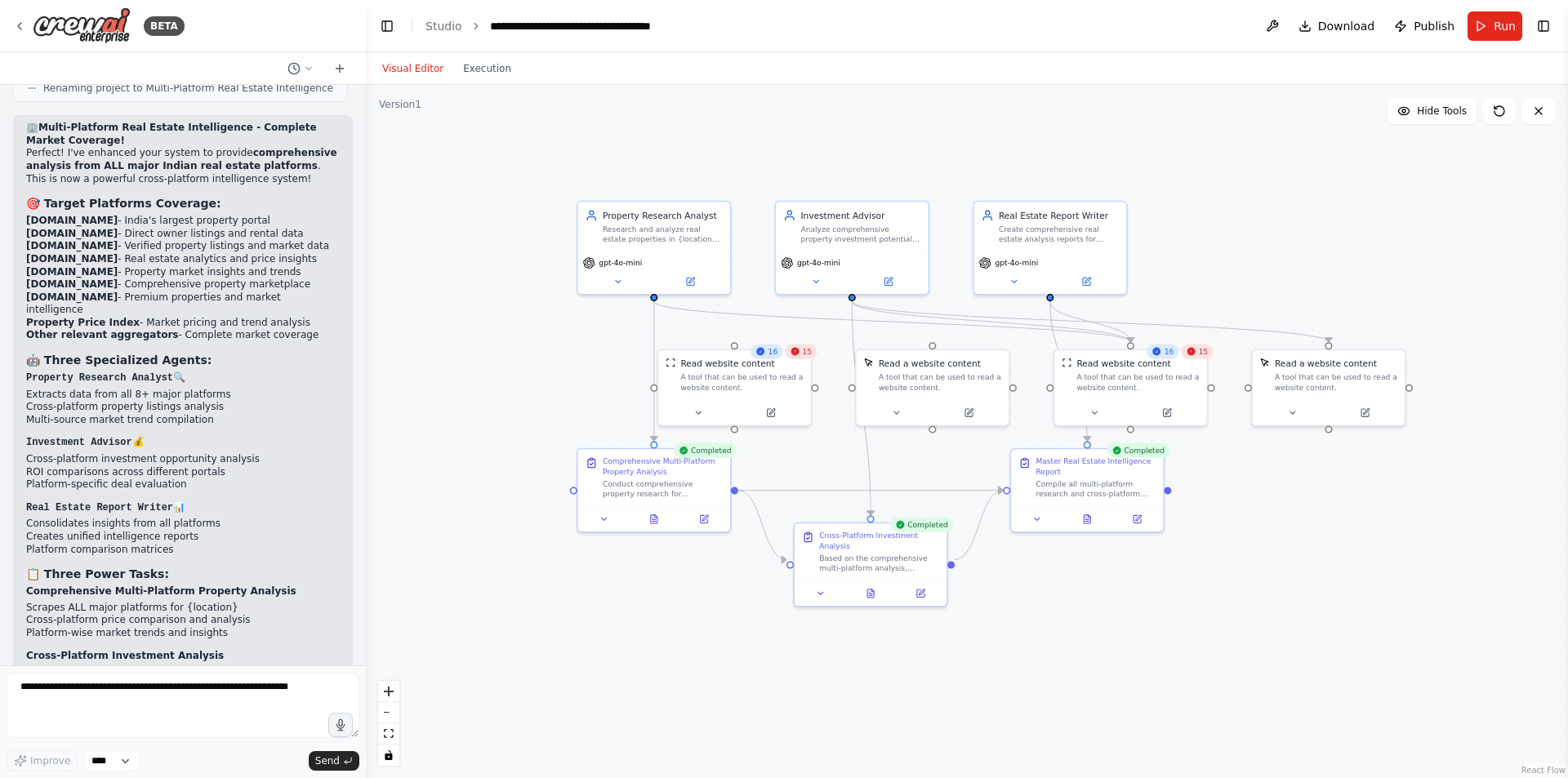
click at [811, 357] on div "15" at bounding box center [800, 351] width 32 height 15
click at [810, 354] on span "15" at bounding box center [806, 351] width 9 height 9
click at [803, 355] on div "15" at bounding box center [800, 351] width 32 height 15
click at [1204, 354] on span "15" at bounding box center [1203, 351] width 9 height 9
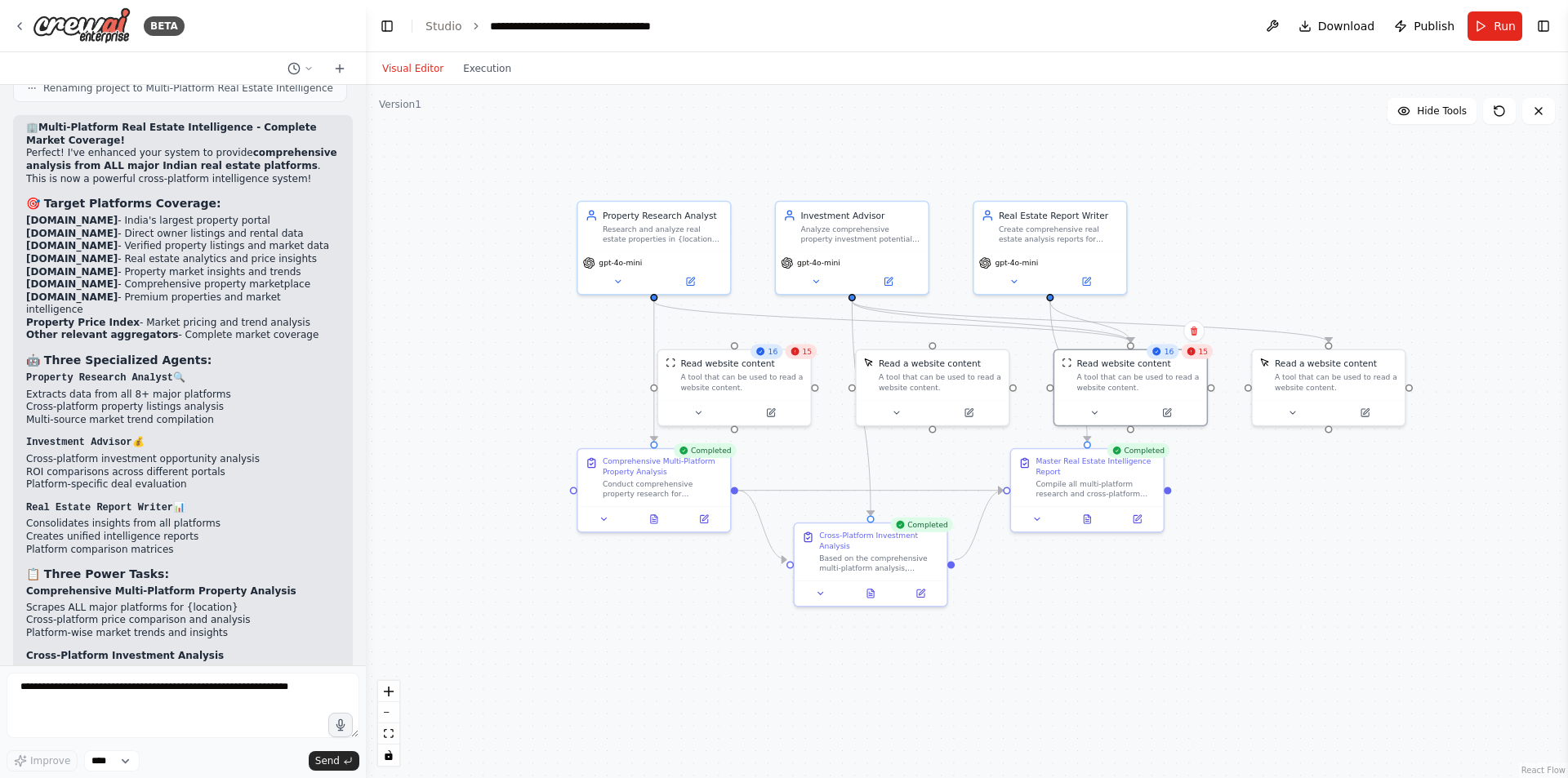
click at [1204, 354] on span "15" at bounding box center [1203, 351] width 9 height 9
click at [869, 593] on icon at bounding box center [870, 593] width 3 height 0
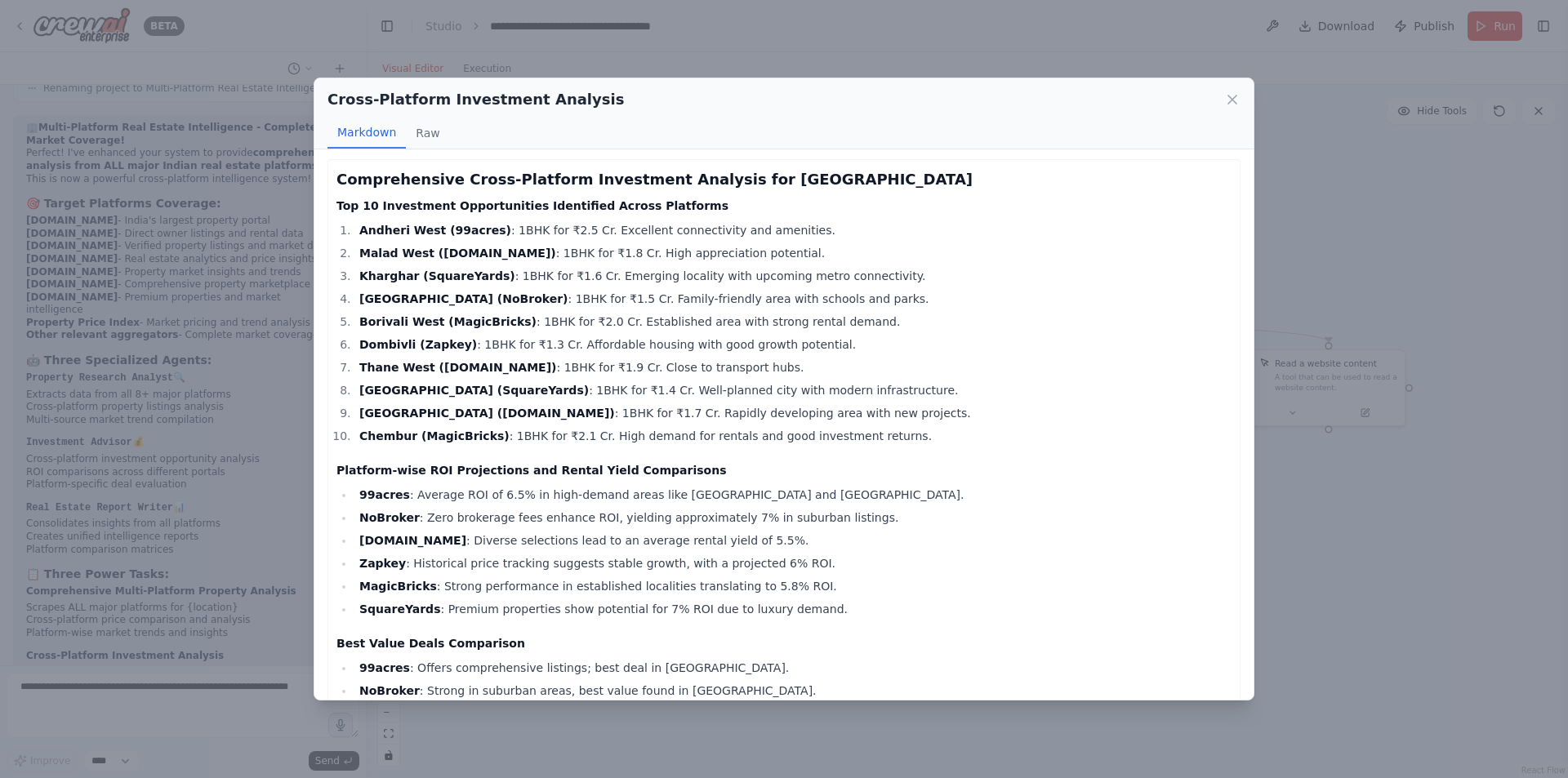
scroll to position [0, 0]
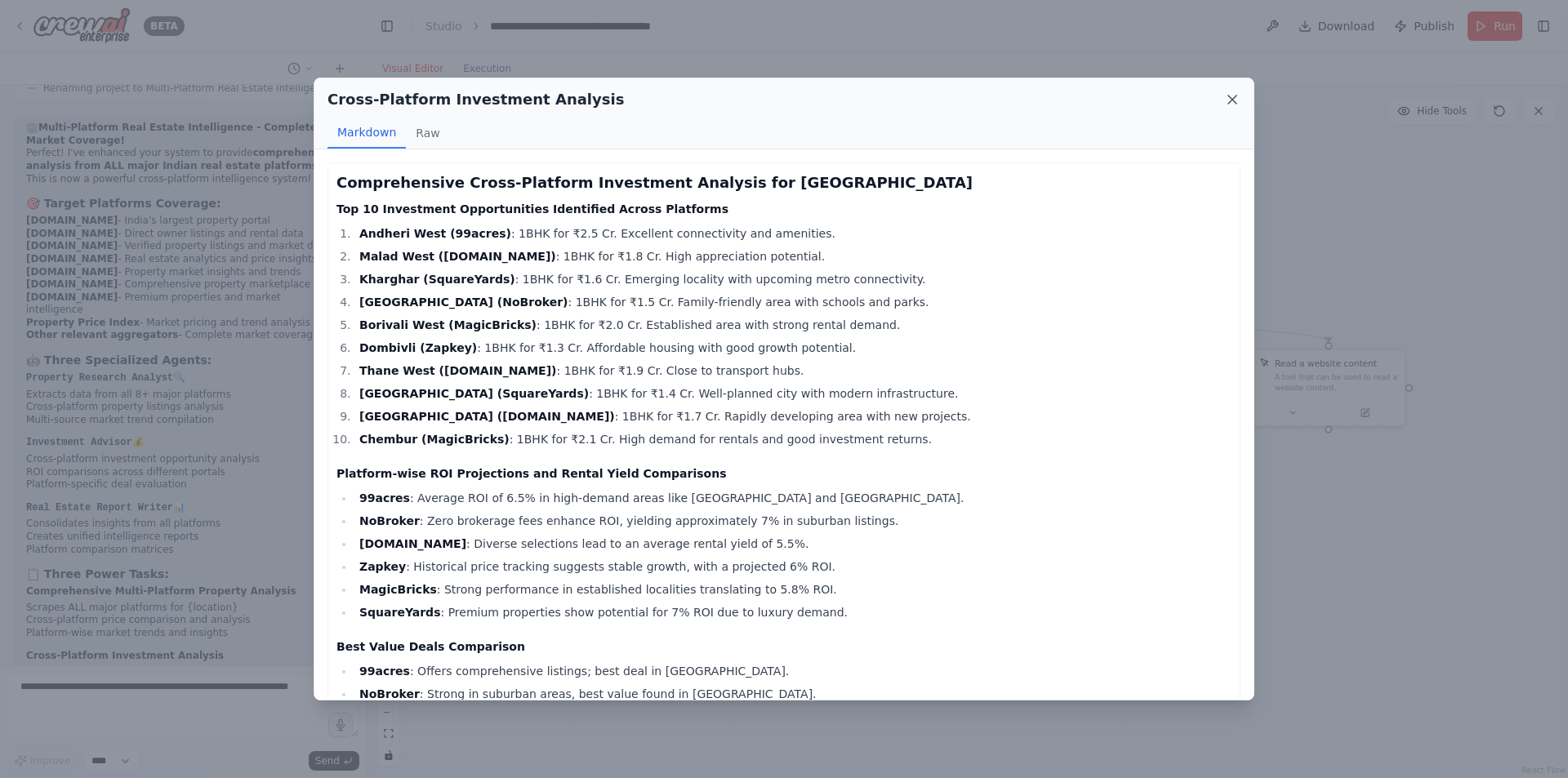
click at [1226, 98] on icon at bounding box center [1232, 99] width 16 height 16
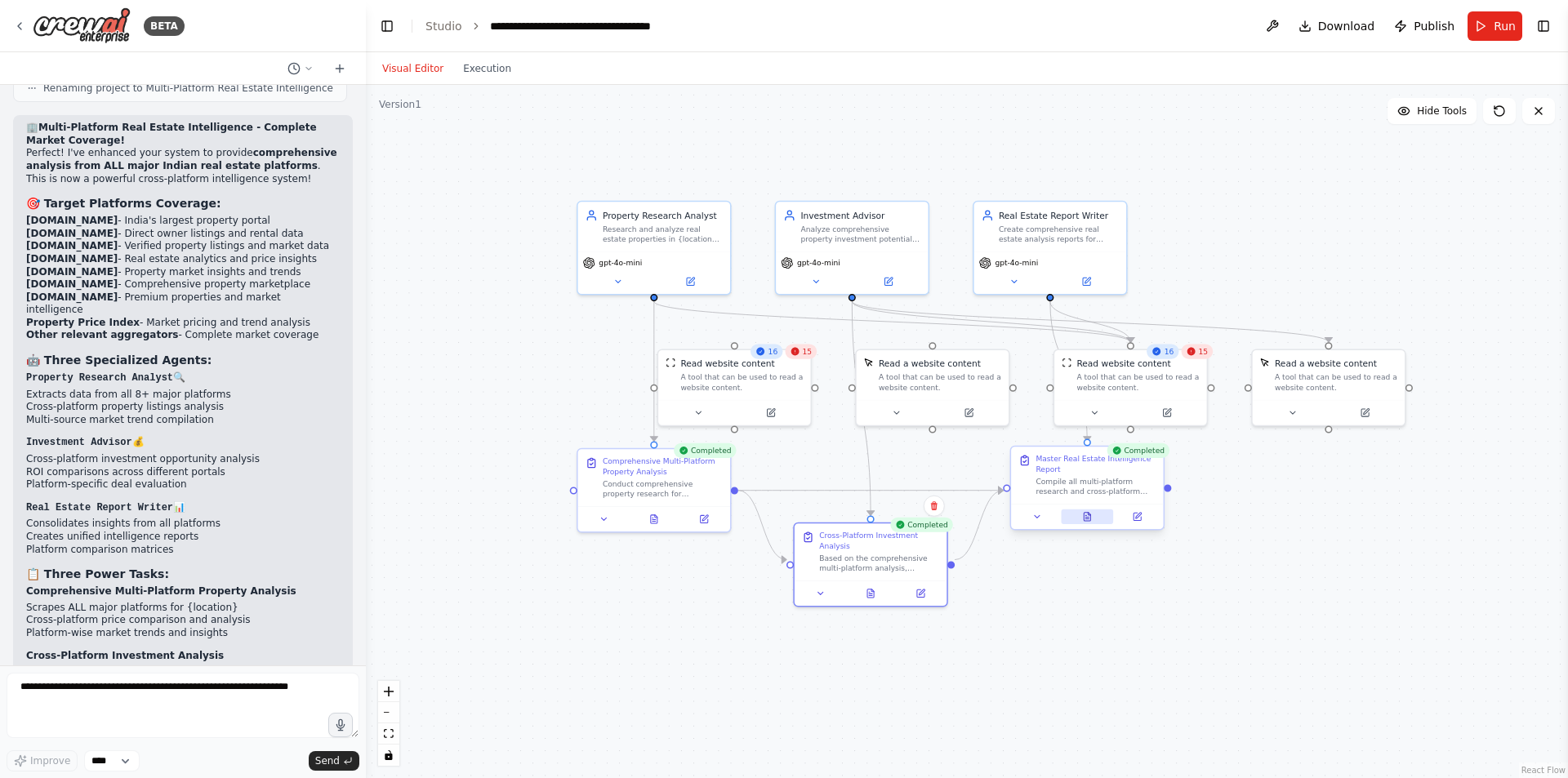
click at [1074, 515] on button at bounding box center [1086, 516] width 52 height 15
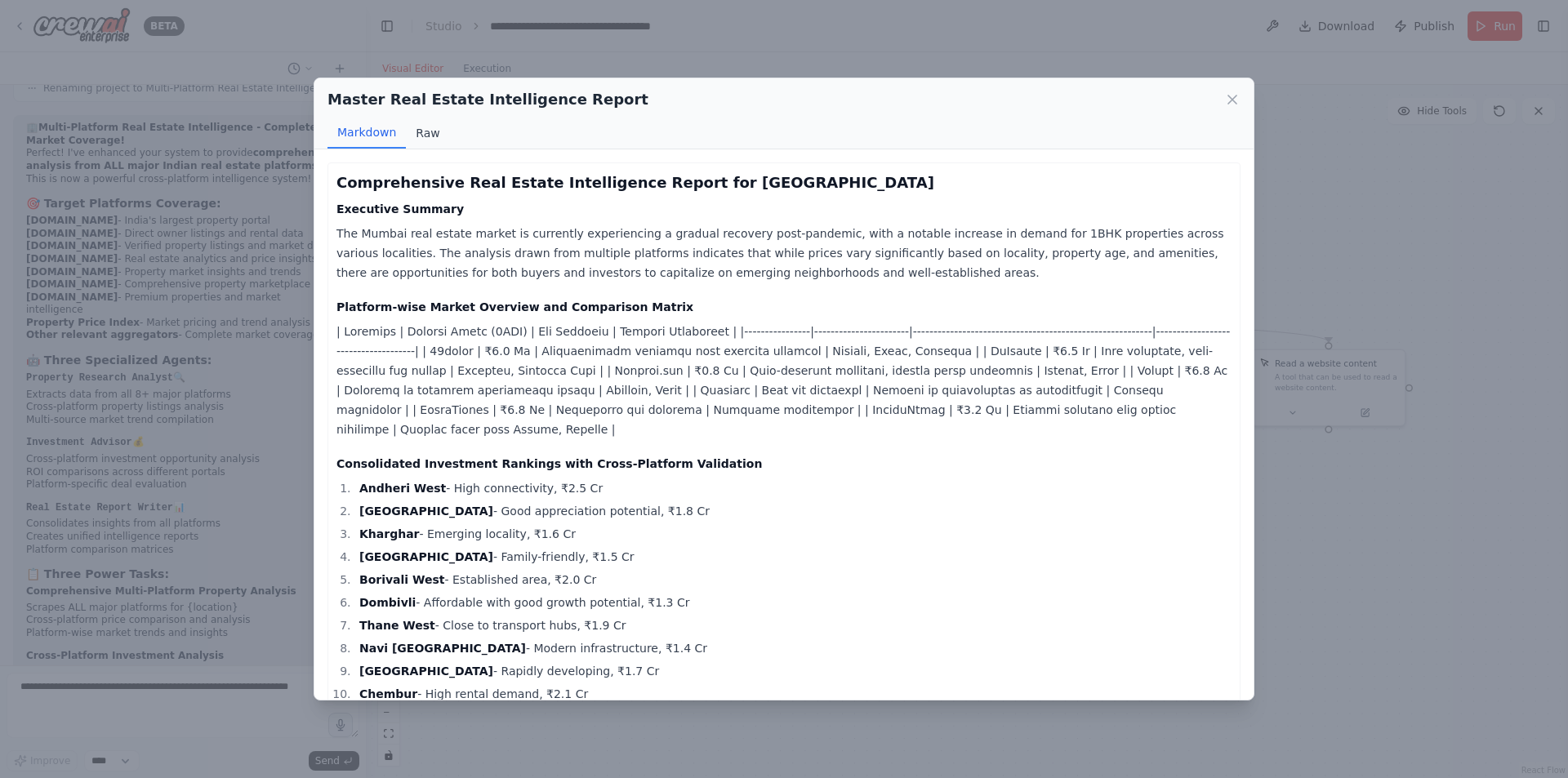
click at [422, 136] on button "Raw" at bounding box center [427, 133] width 44 height 31
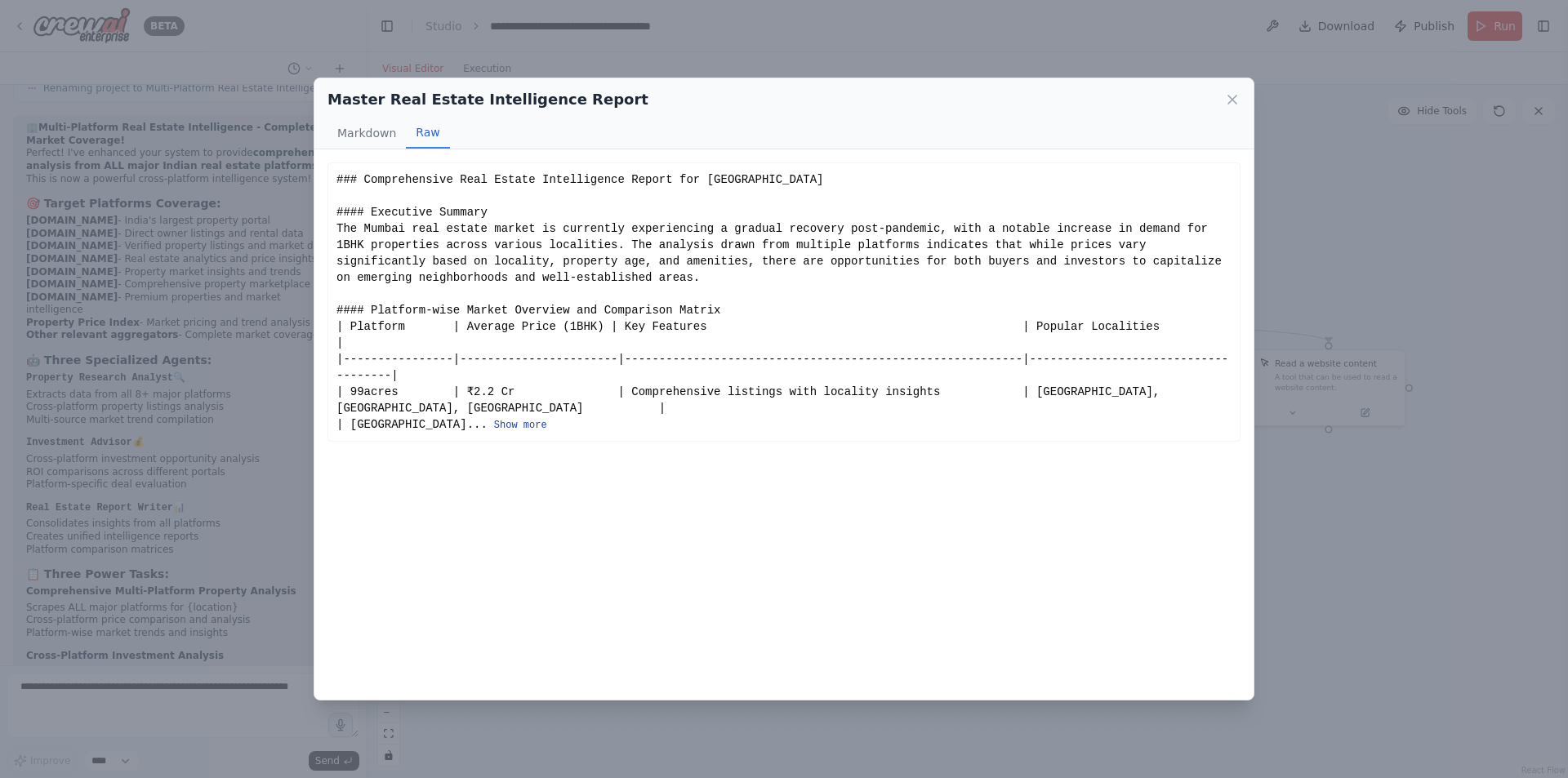
click at [494, 419] on button "Show more" at bounding box center [520, 425] width 53 height 13
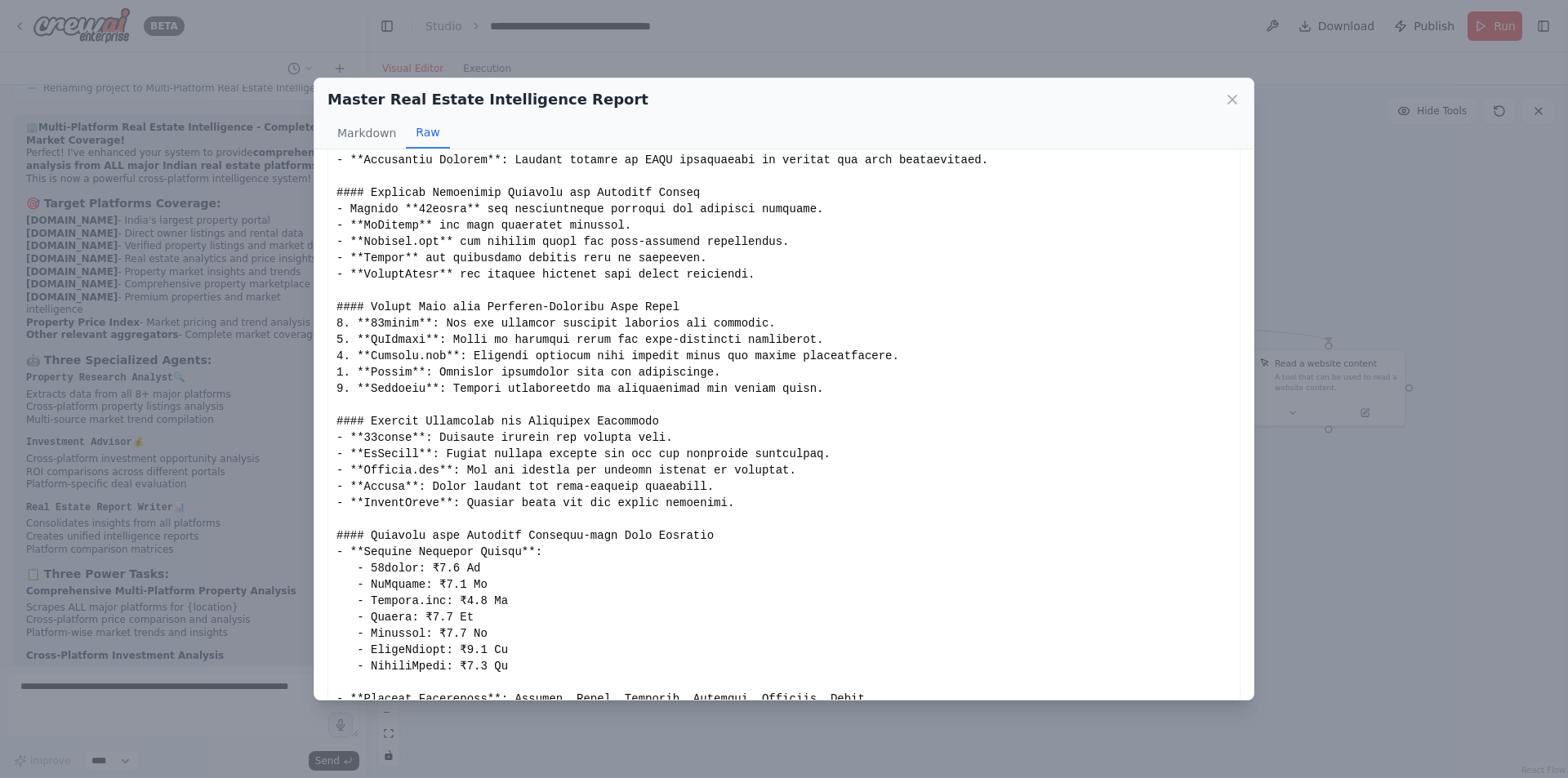
scroll to position [898, 0]
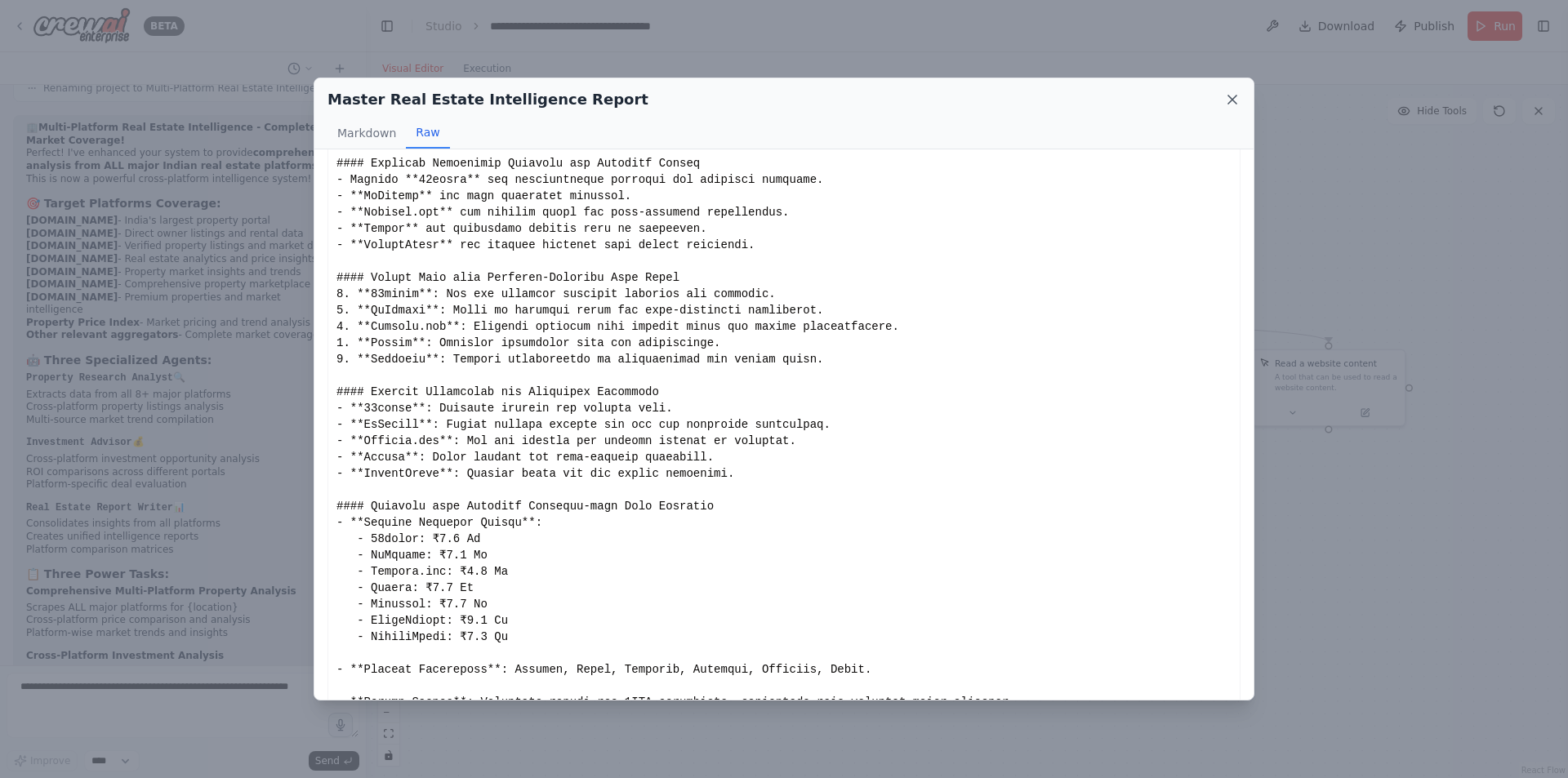
click at [1234, 97] on icon at bounding box center [1232, 99] width 16 height 16
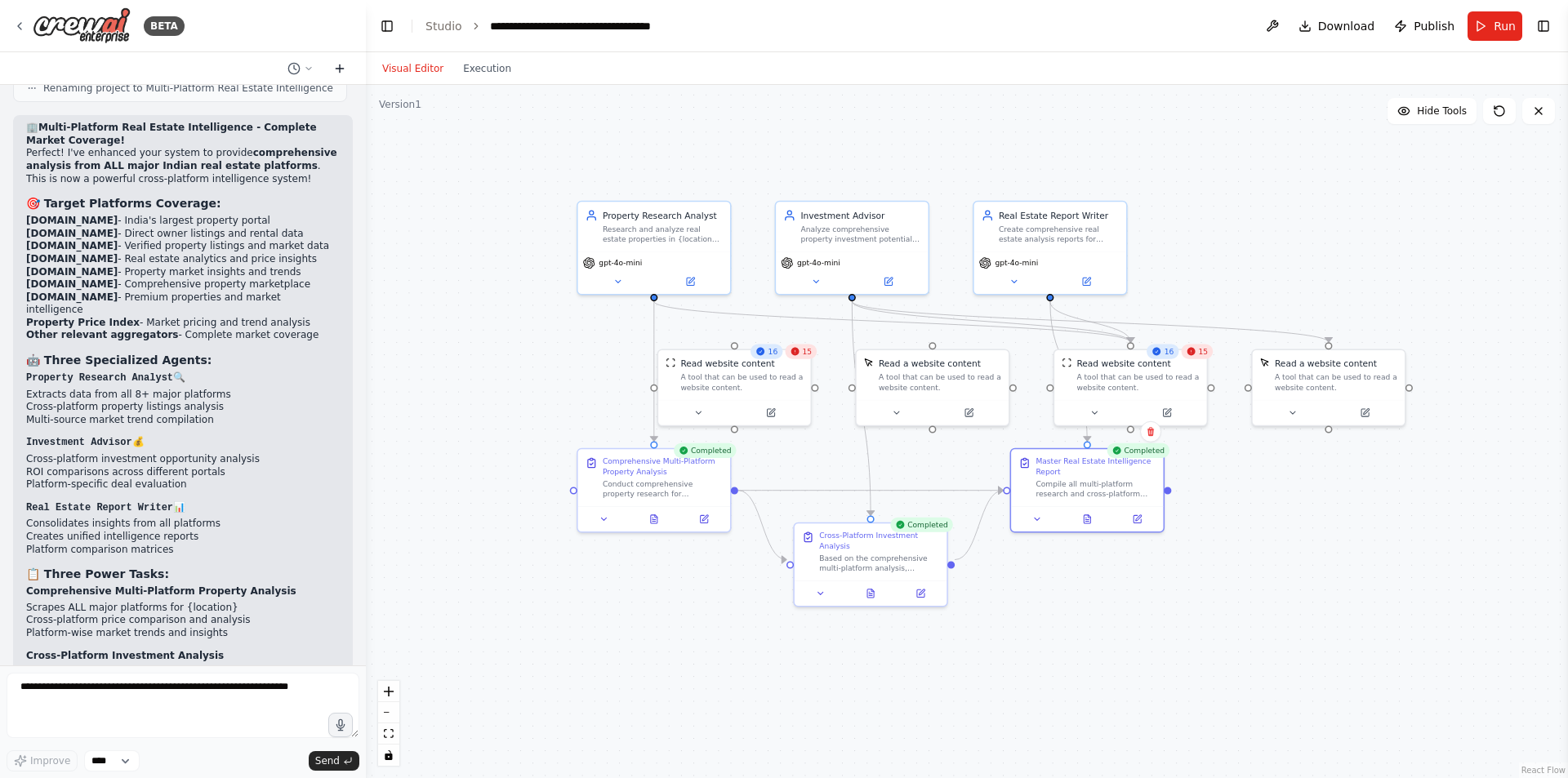
click at [336, 69] on icon at bounding box center [339, 68] width 13 height 13
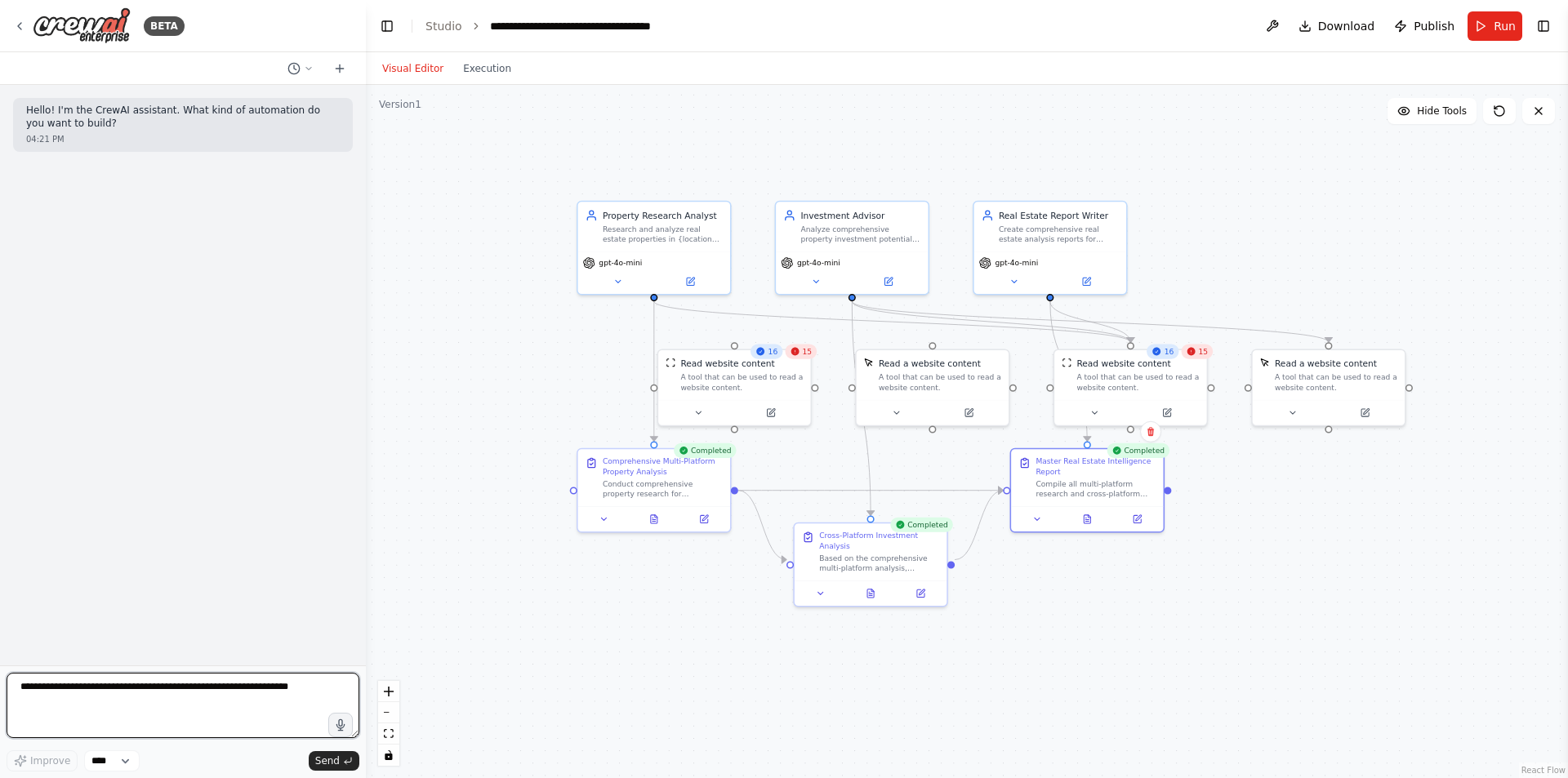
click at [17, 685] on textarea at bounding box center [183, 705] width 352 height 66
paste textarea "**********"
type textarea "**********"
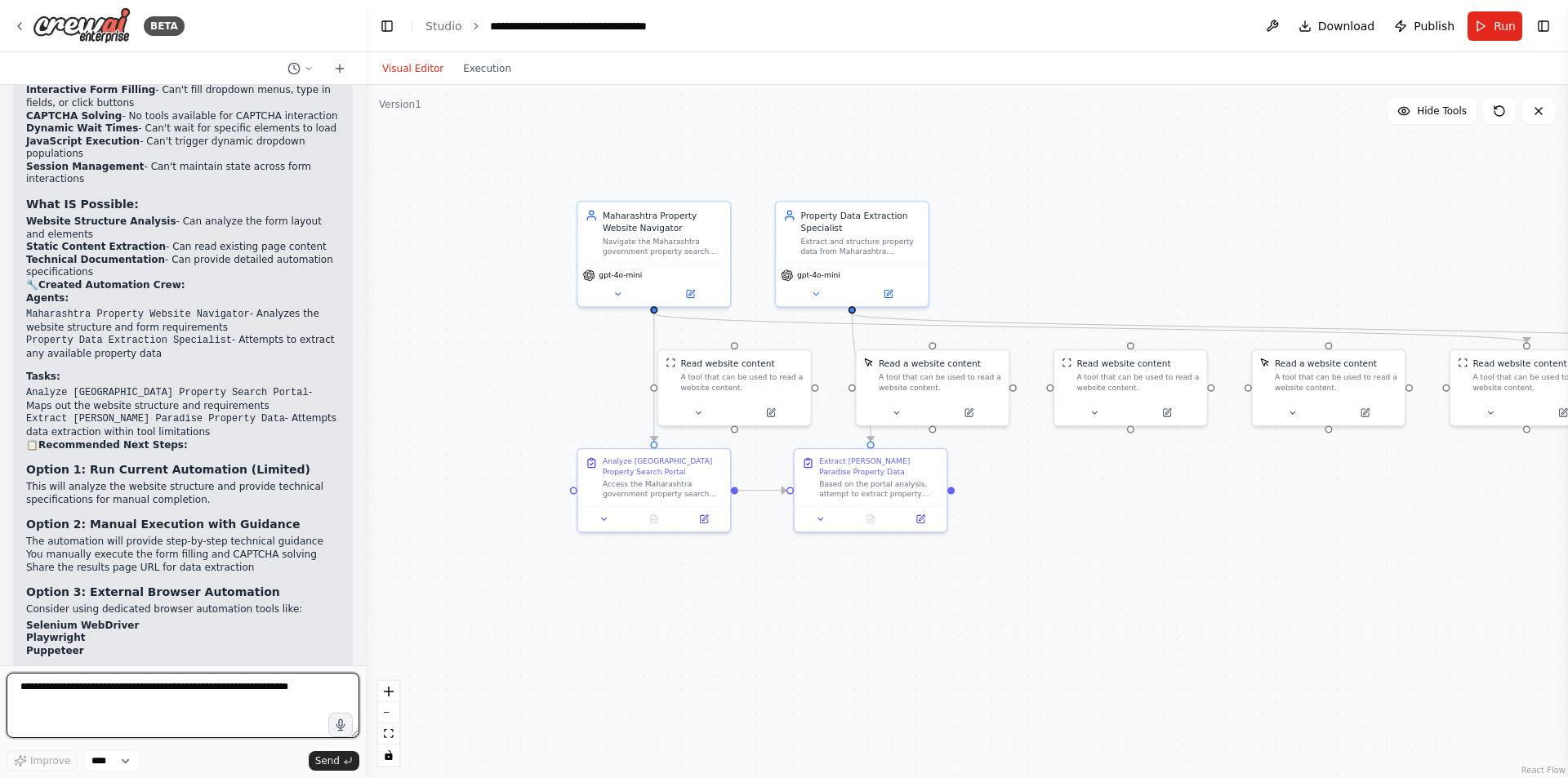
scroll to position [1709, 0]
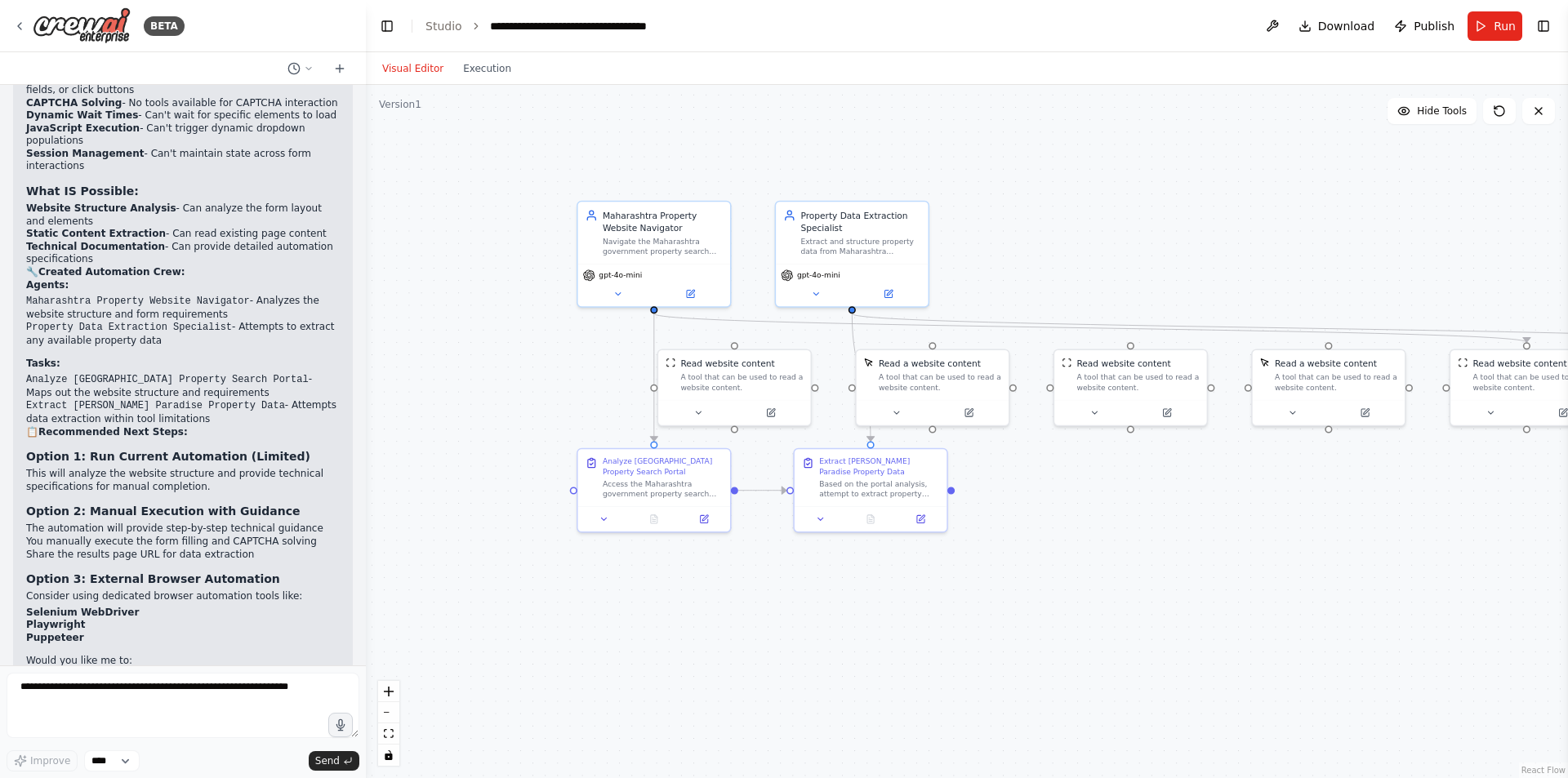
drag, startPoint x: 28, startPoint y: 600, endPoint x: 247, endPoint y: 629, distance: 220.9
click at [247, 629] on div "I've created a specialized automation crew for your Maharashtra property search…" at bounding box center [183, 361] width 314 height 798
copy div "Help you set up external browser automation tools ? The automation crew is read…"
click at [1495, 26] on span "Run" at bounding box center [1505, 26] width 22 height 16
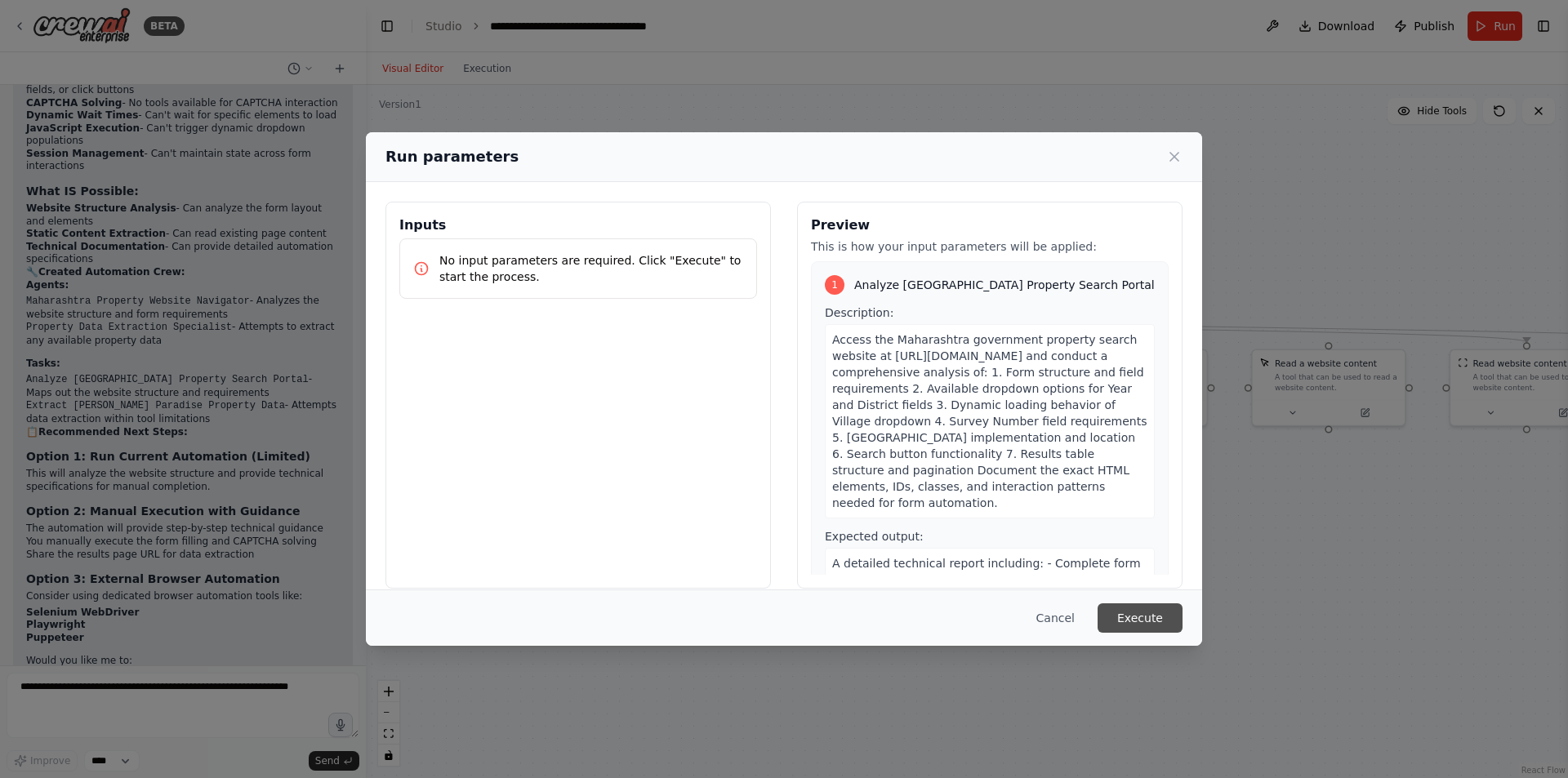
click at [1140, 619] on button "Execute" at bounding box center [1140, 618] width 85 height 29
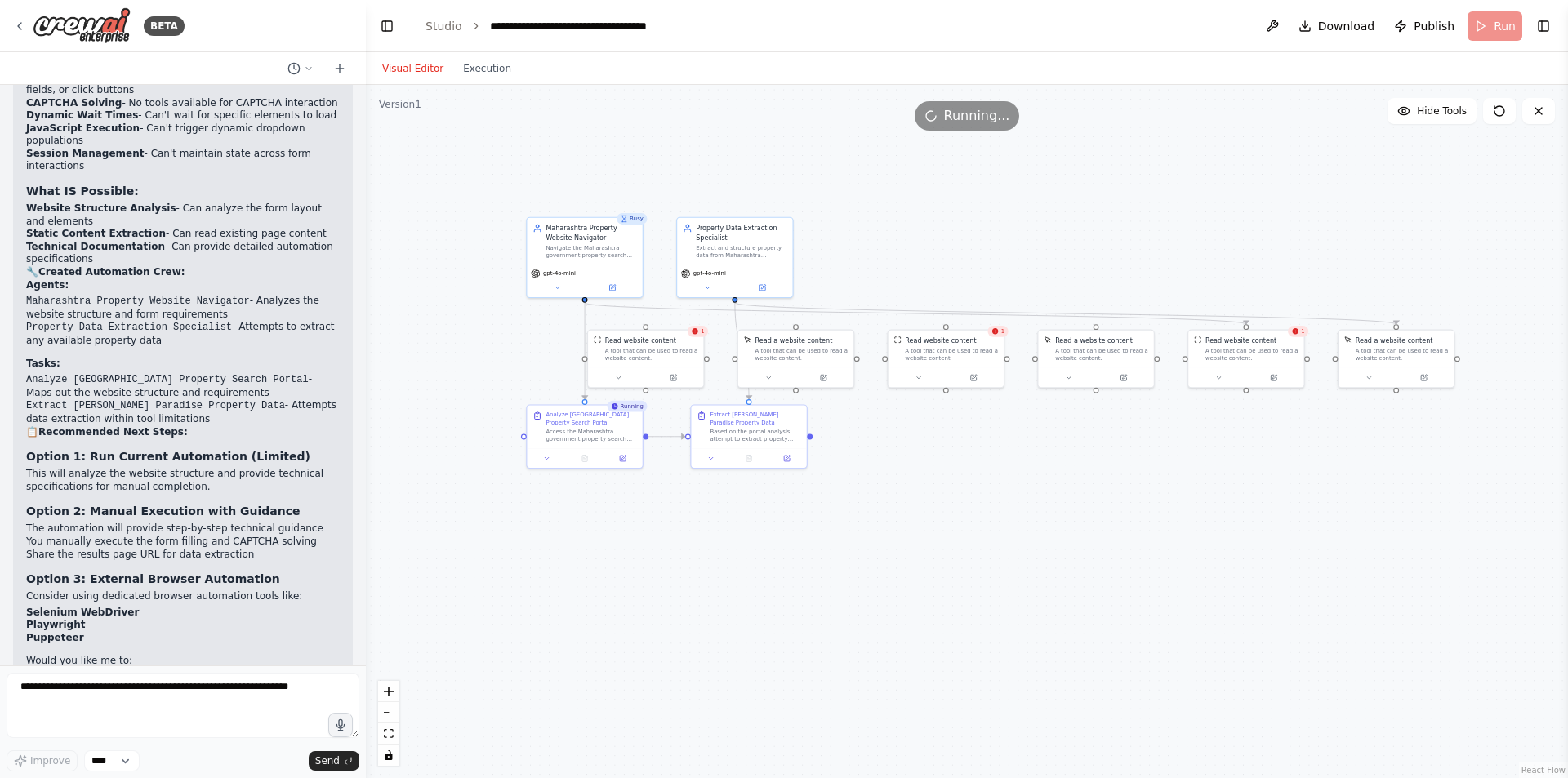
drag, startPoint x: 990, startPoint y: 522, endPoint x: 965, endPoint y: 488, distance: 42.2
click at [965, 488] on div ".deletable-edge-delete-btn { width: 20px; height: 20px; border: 0px solid #ffff…" at bounding box center [967, 432] width 1202 height 694
click at [1068, 357] on div "A tool that can be used to read a website content." at bounding box center [1101, 352] width 93 height 15
click at [1143, 310] on icon at bounding box center [1141, 311] width 7 height 9
click at [1095, 314] on button "Confirm" at bounding box center [1095, 311] width 58 height 20
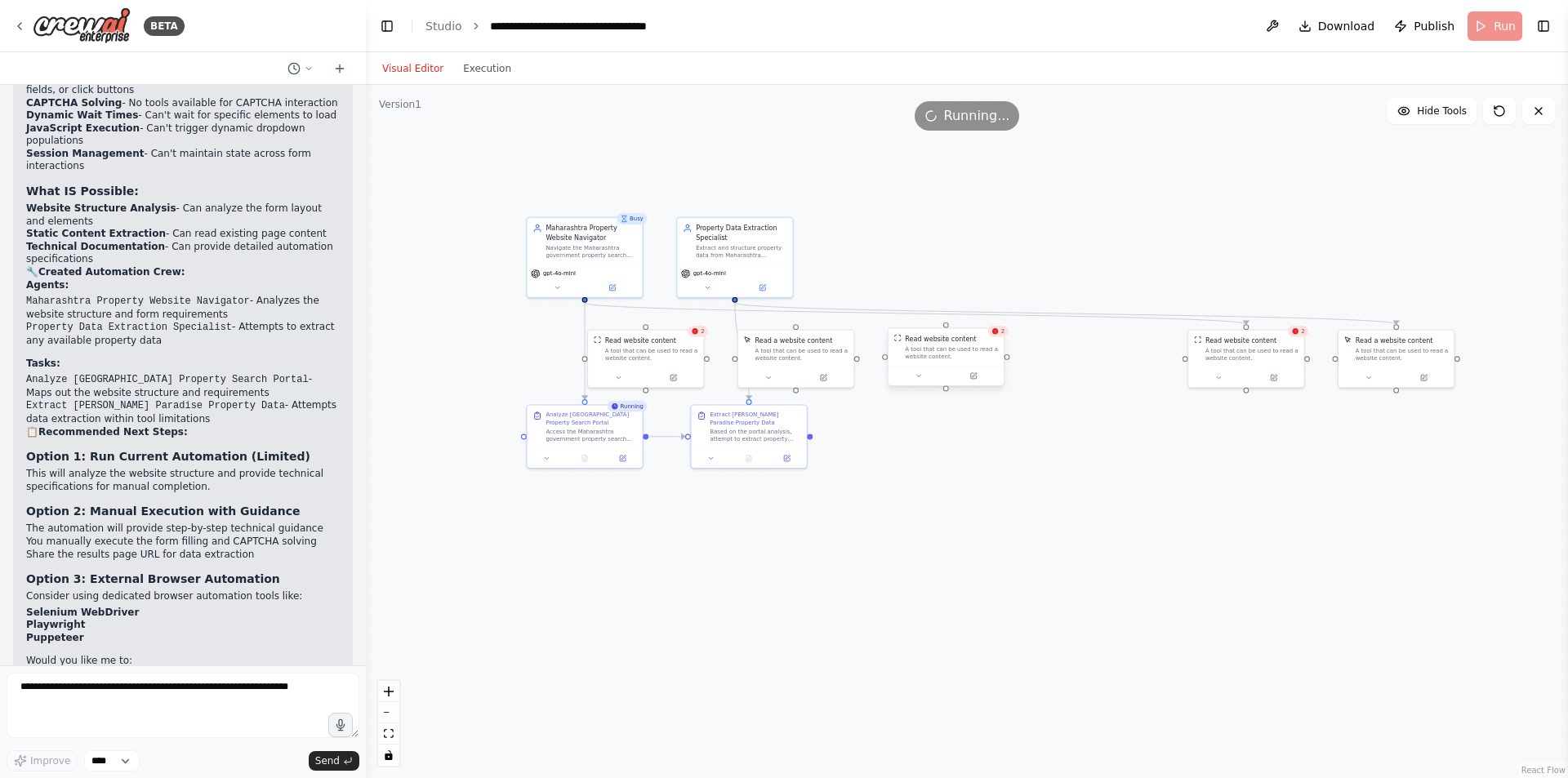
click at [999, 338] on div "Read website content A tool that can be used to read a website content." at bounding box center [945, 347] width 115 height 38
click at [989, 311] on icon at bounding box center [990, 311] width 7 height 9
click at [955, 318] on button "Confirm" at bounding box center [944, 311] width 58 height 20
click at [801, 352] on div "A tool that can be used to read a website content." at bounding box center [801, 352] width 93 height 15
click at [838, 314] on icon at bounding box center [839, 311] width 9 height 9
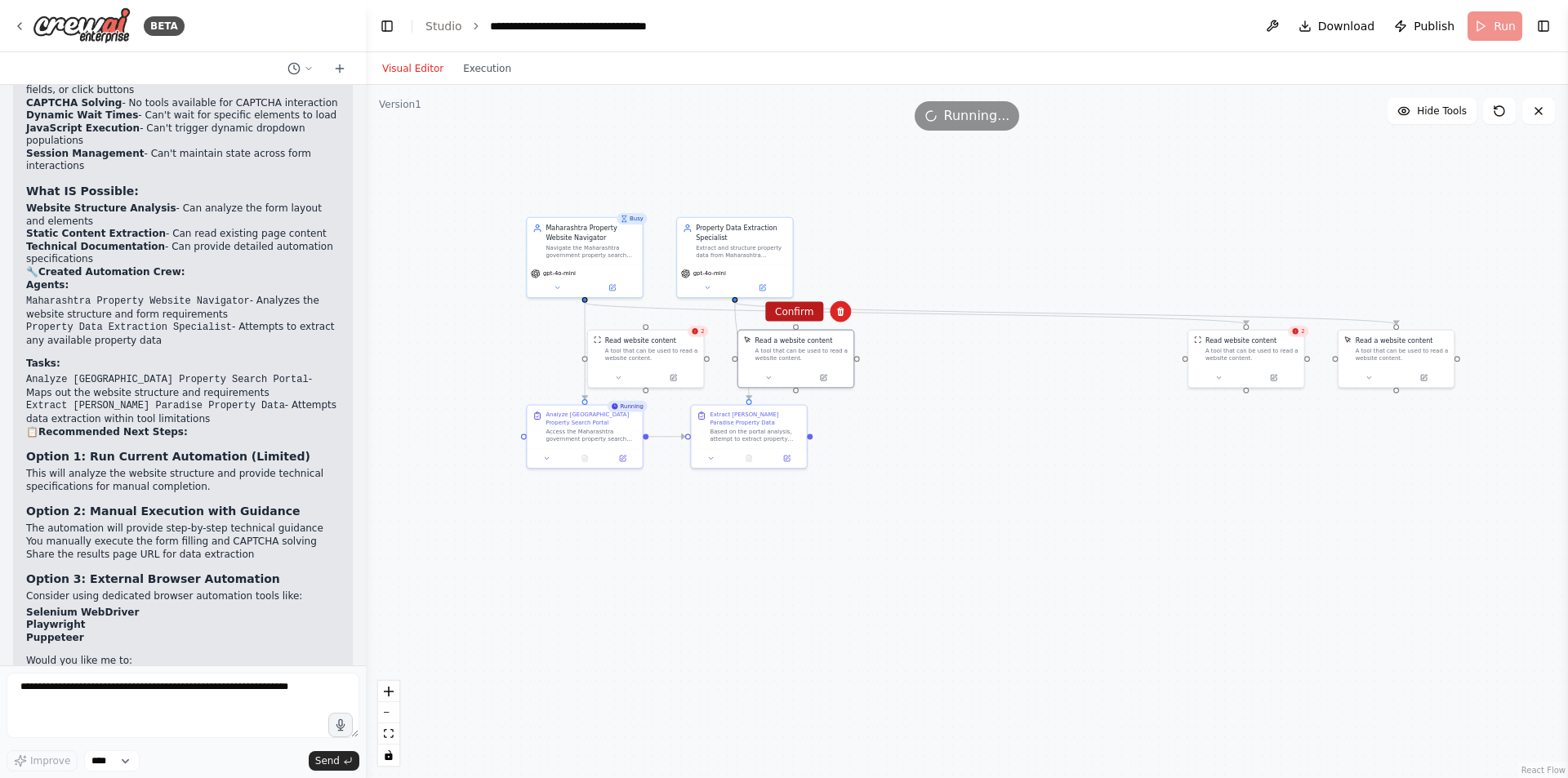
click at [792, 319] on button "Confirm" at bounding box center [794, 311] width 58 height 20
click at [948, 489] on div ".deletable-edge-delete-btn { width: 20px; height: 20px; border: 0px solid #ffff…" at bounding box center [967, 432] width 1202 height 694
click at [487, 375] on div ".deletable-edge-delete-btn { width: 20px; height: 20px; border: 0px solid #ffff…" at bounding box center [967, 432] width 1202 height 694
click at [622, 563] on div ".deletable-edge-delete-btn { width: 20px; height: 20px; border: 0px solid #ffff…" at bounding box center [967, 432] width 1202 height 694
click at [708, 549] on div ".deletable-edge-delete-btn { width: 20px; height: 20px; border: 0px solid #ffff…" at bounding box center [967, 432] width 1202 height 694
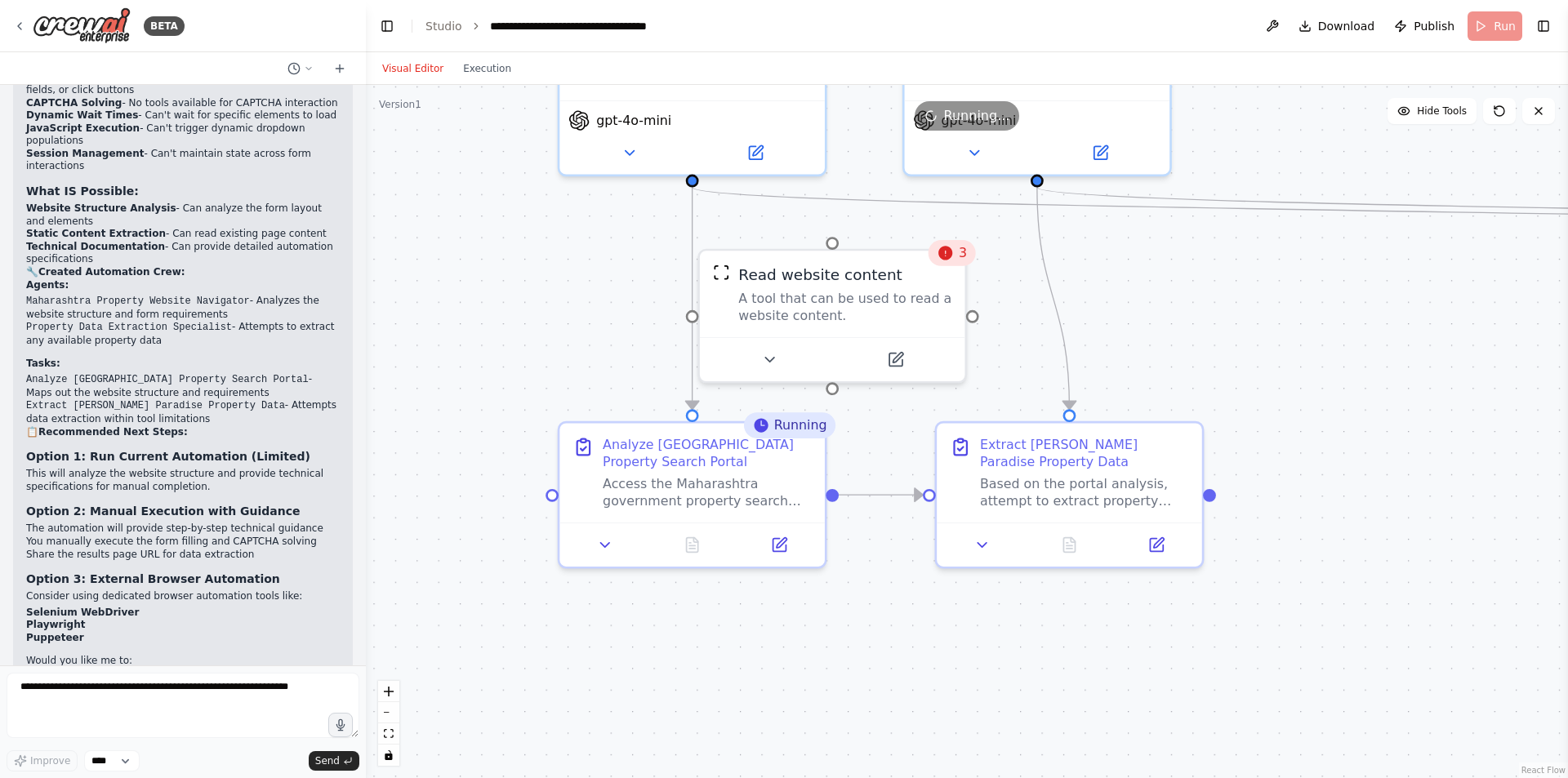
drag, startPoint x: 659, startPoint y: 491, endPoint x: 906, endPoint y: 713, distance: 332.1
click at [906, 713] on div ".deletable-edge-delete-btn { width: 20px; height: 20px; border: 0px solid #ffff…" at bounding box center [967, 432] width 1202 height 694
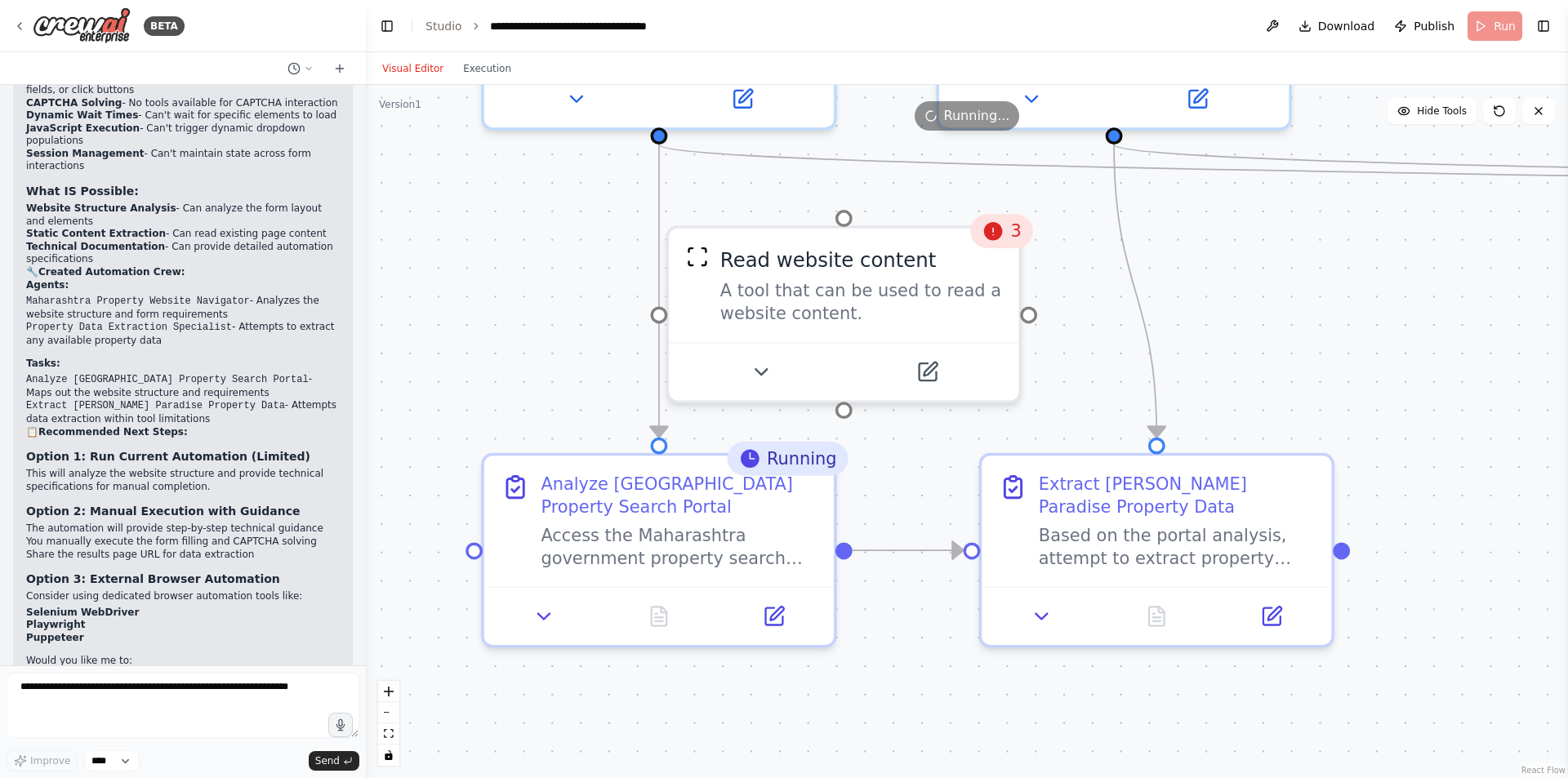
click at [591, 327] on div ".deletable-edge-delete-btn { width: 20px; height: 20px; border: 0px solid #ffff…" at bounding box center [967, 432] width 1202 height 694
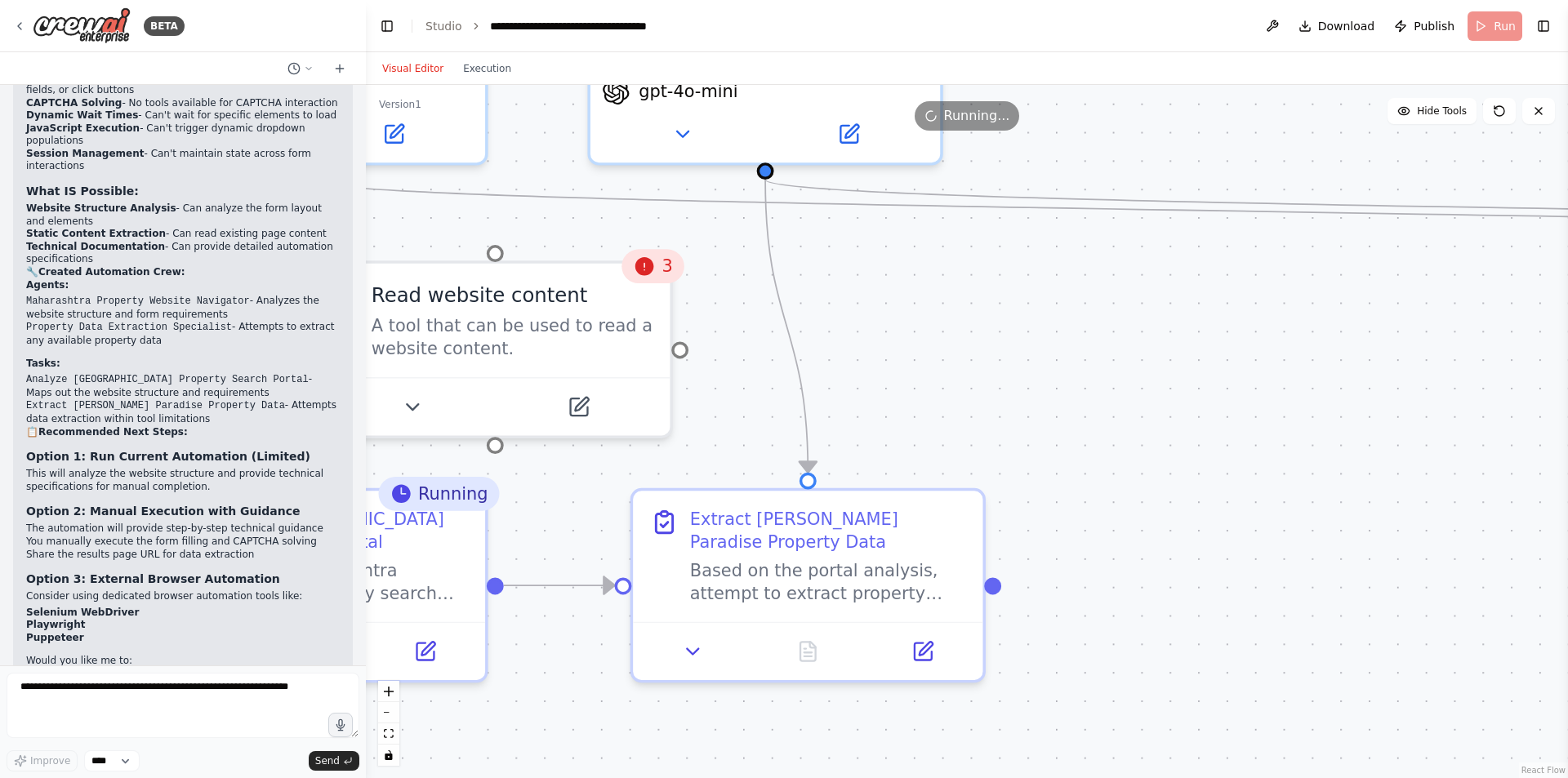
drag, startPoint x: 1275, startPoint y: 295, endPoint x: 859, endPoint y: 335, distance: 417.9
click at [859, 335] on div ".deletable-edge-delete-btn { width: 20px; height: 20px; border: 0px solid #ffff…" at bounding box center [967, 432] width 1202 height 694
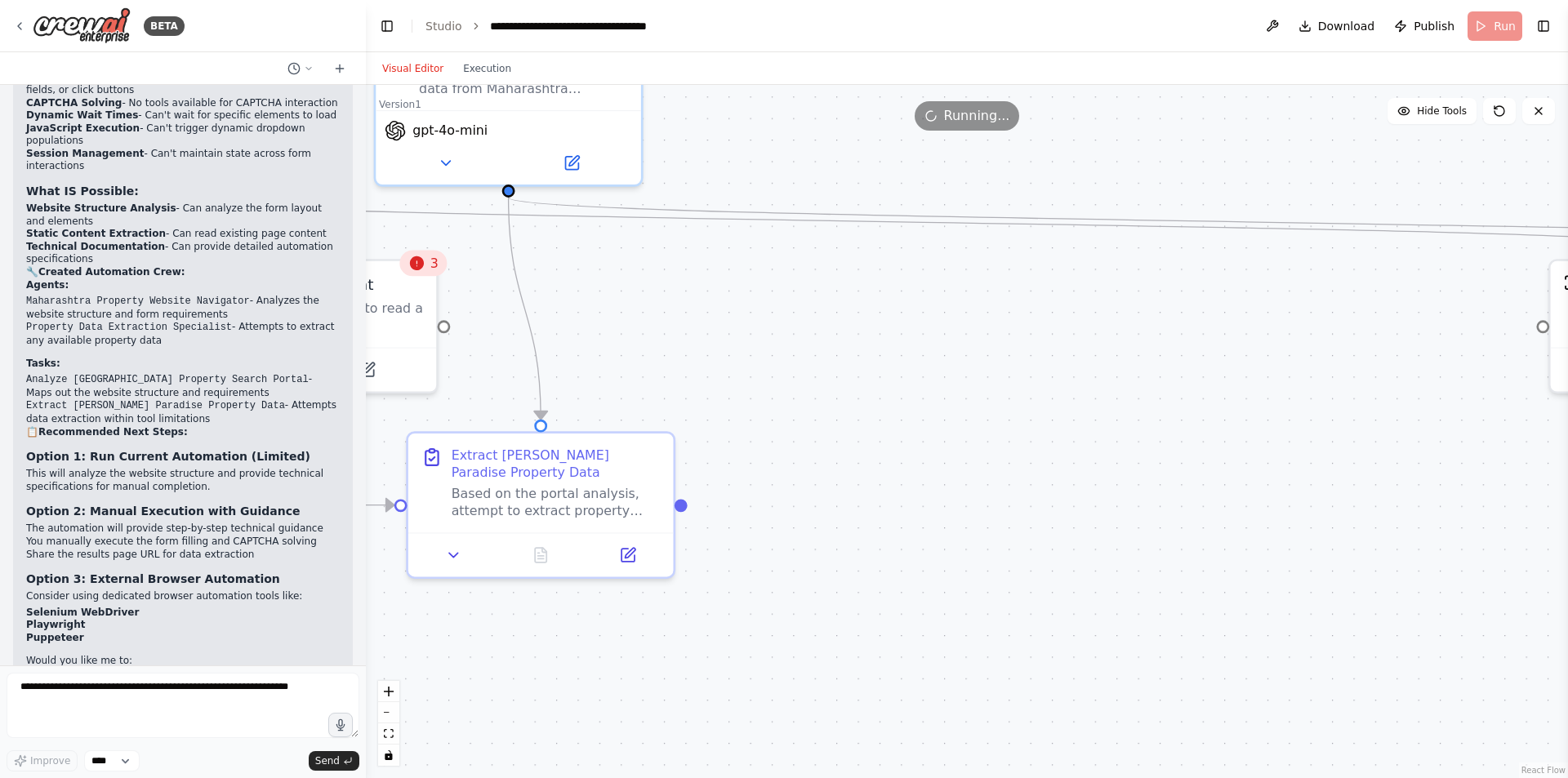
drag, startPoint x: 1257, startPoint y: 392, endPoint x: 1046, endPoint y: 362, distance: 213.1
click at [1046, 362] on div ".deletable-edge-delete-btn { width: 20px; height: 20px; border: 0px solid #ffff…" at bounding box center [967, 432] width 1202 height 694
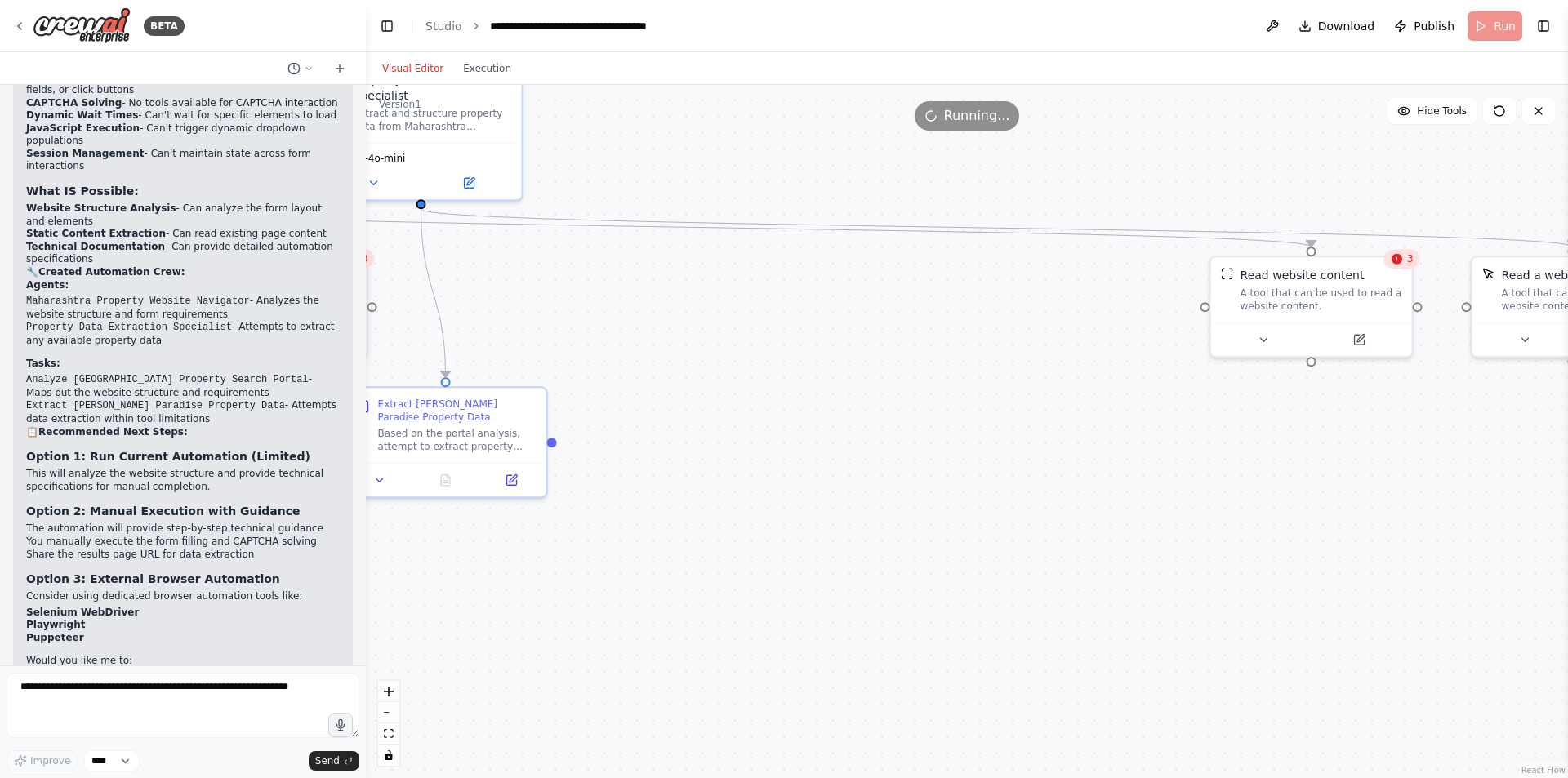
drag, startPoint x: 1170, startPoint y: 422, endPoint x: 980, endPoint y: 390, distance: 192.7
click at [980, 390] on div ".deletable-edge-delete-btn { width: 20px; height: 20px; border: 0px solid #ffff…" at bounding box center [967, 432] width 1202 height 694
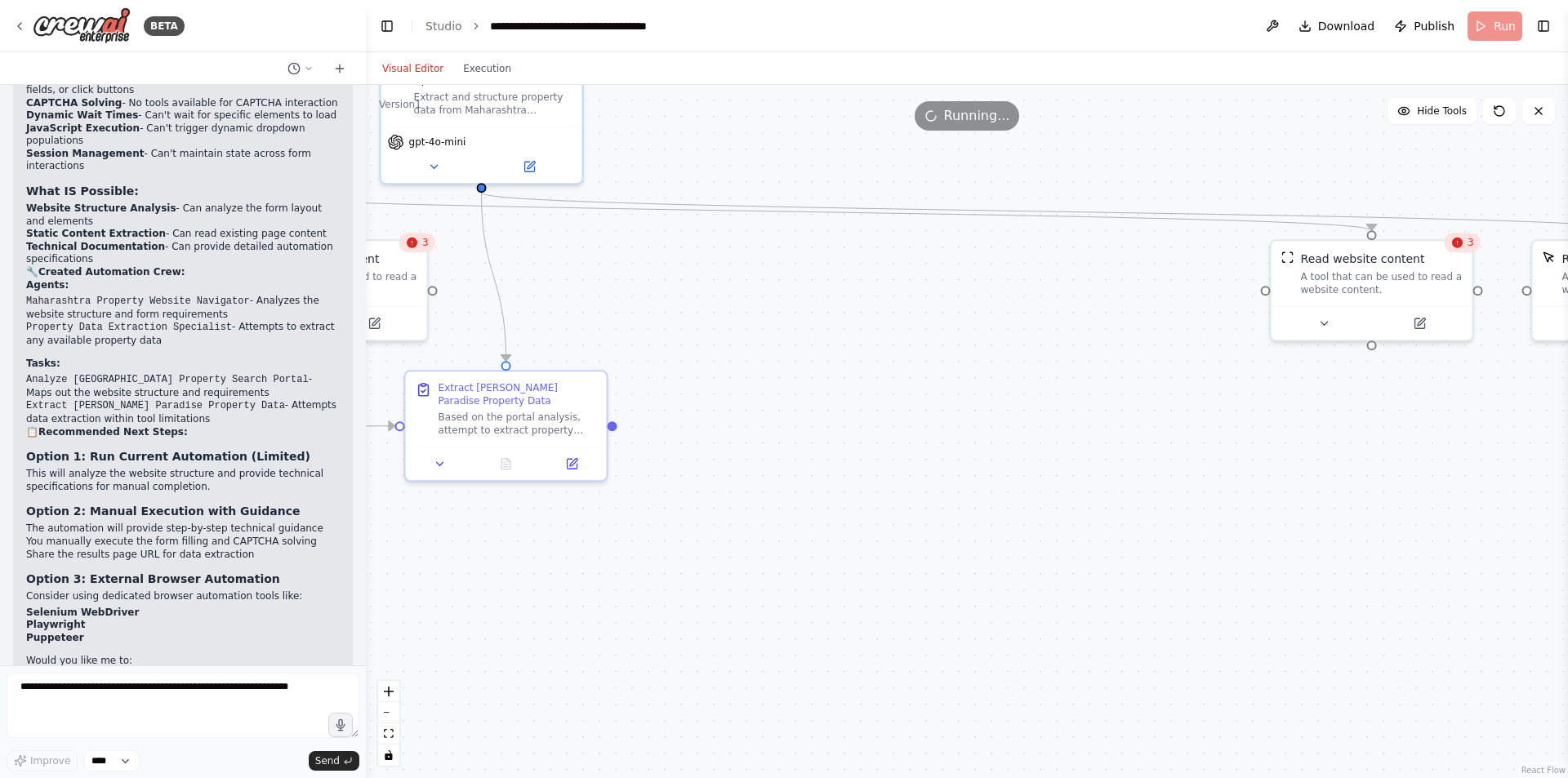
drag, startPoint x: 1205, startPoint y: 417, endPoint x: 1217, endPoint y: 404, distance: 17.7
click at [1272, 404] on div ".deletable-edge-delete-btn { width: 20px; height: 20px; border: 0px solid #ffff…" at bounding box center [967, 432] width 1202 height 694
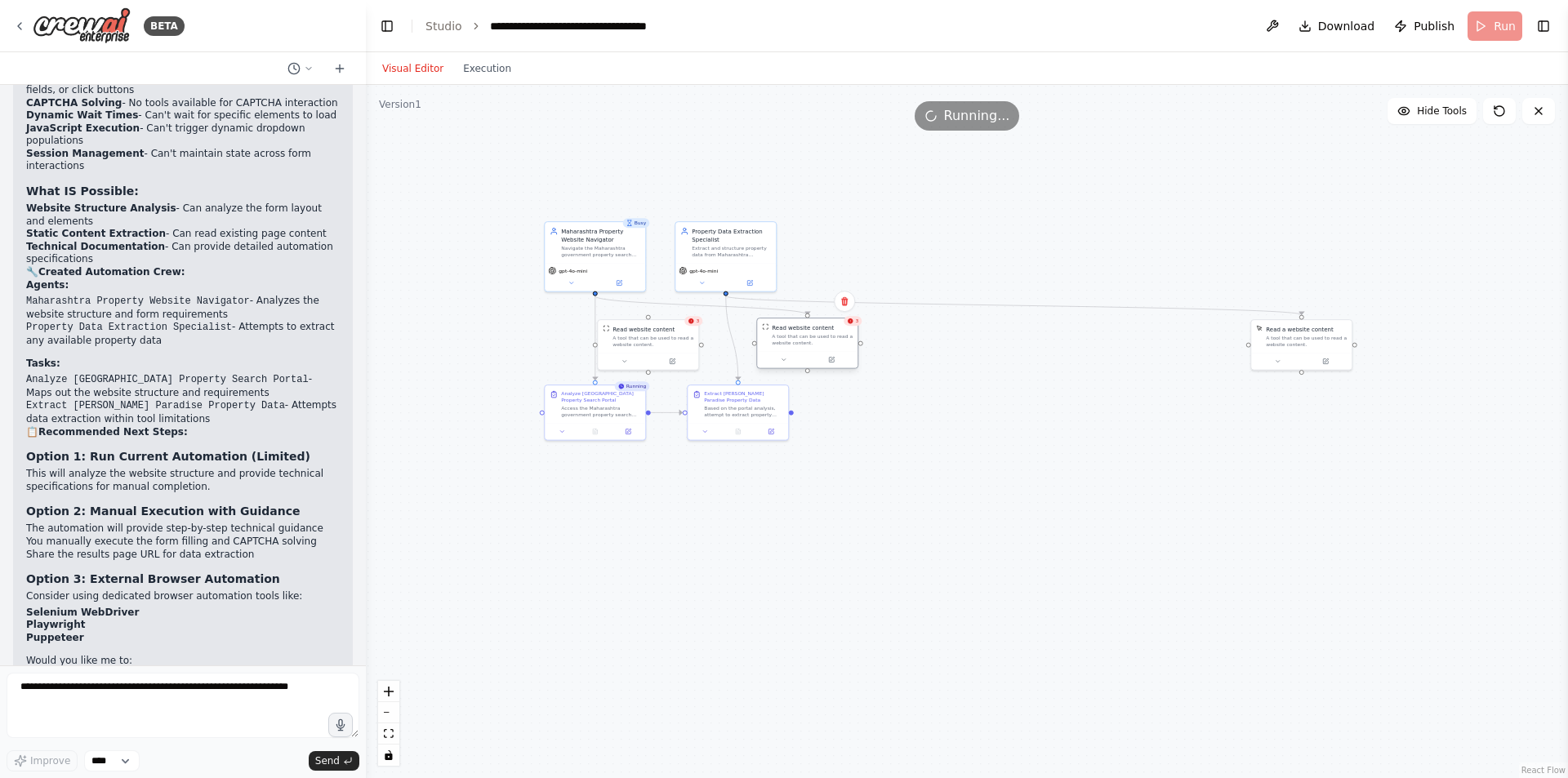
drag, startPoint x: 1160, startPoint y: 341, endPoint x: 796, endPoint y: 345, distance: 364.0
click at [796, 345] on div "A tool that can be used to read a website content." at bounding box center [811, 339] width 81 height 13
drag, startPoint x: 1330, startPoint y: 350, endPoint x: 953, endPoint y: 344, distance: 377.0
click at [953, 344] on div "Read a website content A tool that can be used to read a website content." at bounding box center [930, 335] width 102 height 51
drag, startPoint x: 946, startPoint y: 340, endPoint x: 950, endPoint y: 348, distance: 8.9
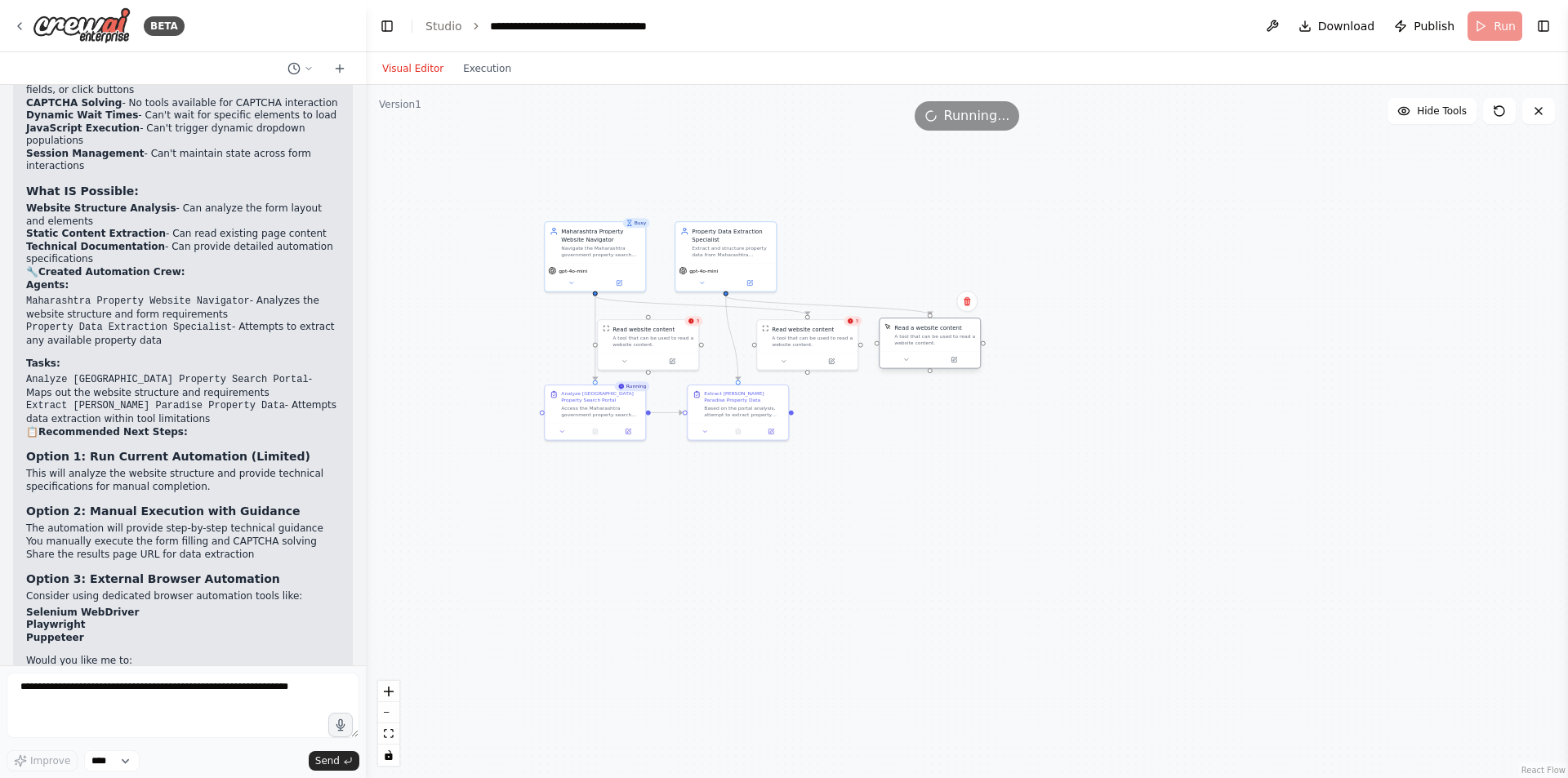
click at [950, 348] on div "Read a website content A tool that can be used to read a website content." at bounding box center [930, 334] width 101 height 32
click at [818, 349] on div "Read website content A tool that can be used to read a website content." at bounding box center [807, 334] width 101 height 32
click at [1034, 354] on div ".deletable-edge-delete-btn { width: 20px; height: 20px; border: 0px solid #ffff…" at bounding box center [967, 432] width 1202 height 694
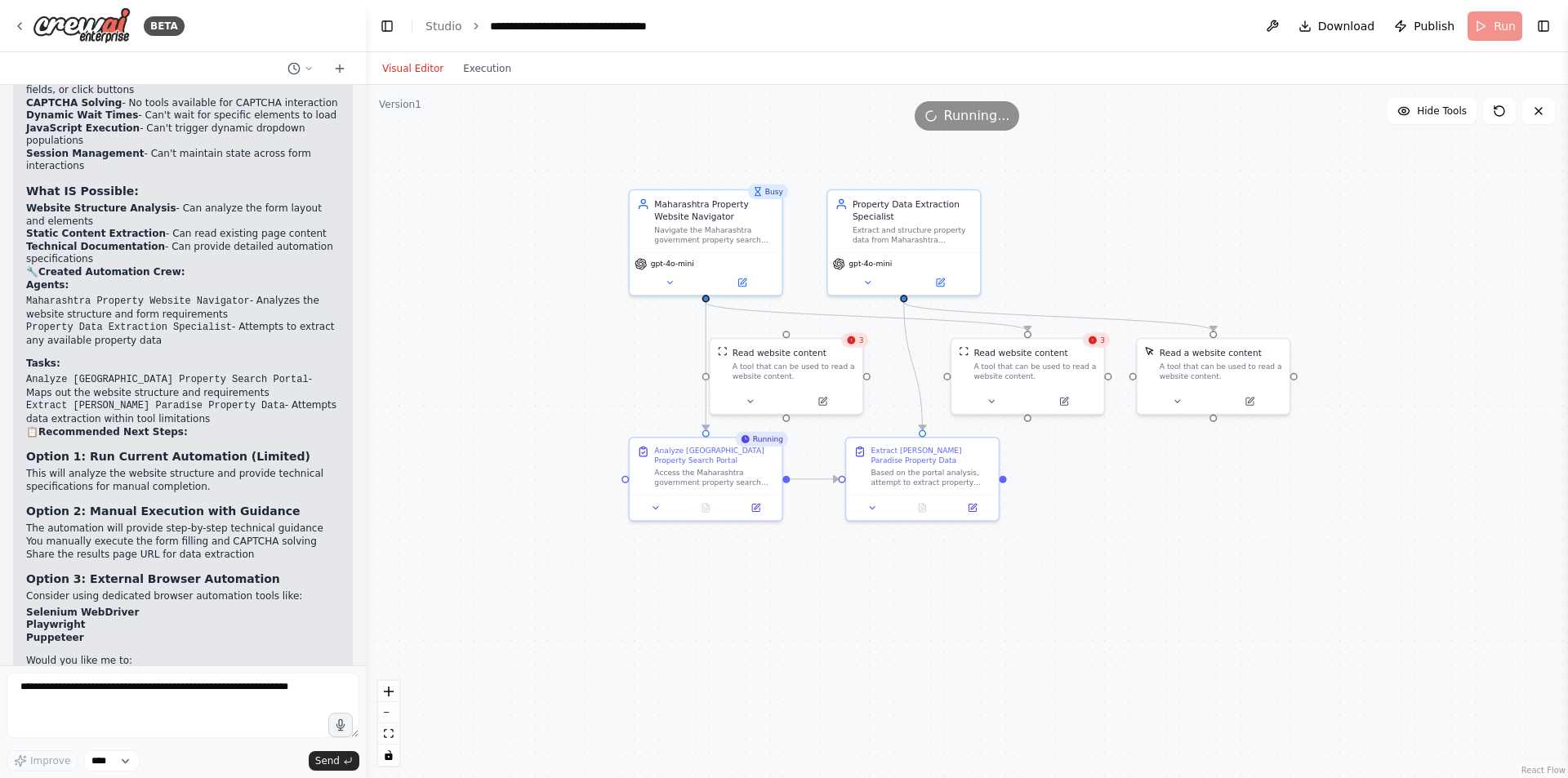
drag, startPoint x: 830, startPoint y: 450, endPoint x: 1071, endPoint y: 541, distance: 257.6
click at [1071, 541] on div ".deletable-edge-delete-btn { width: 20px; height: 20px; border: 0px solid #ffff…" at bounding box center [967, 432] width 1202 height 694
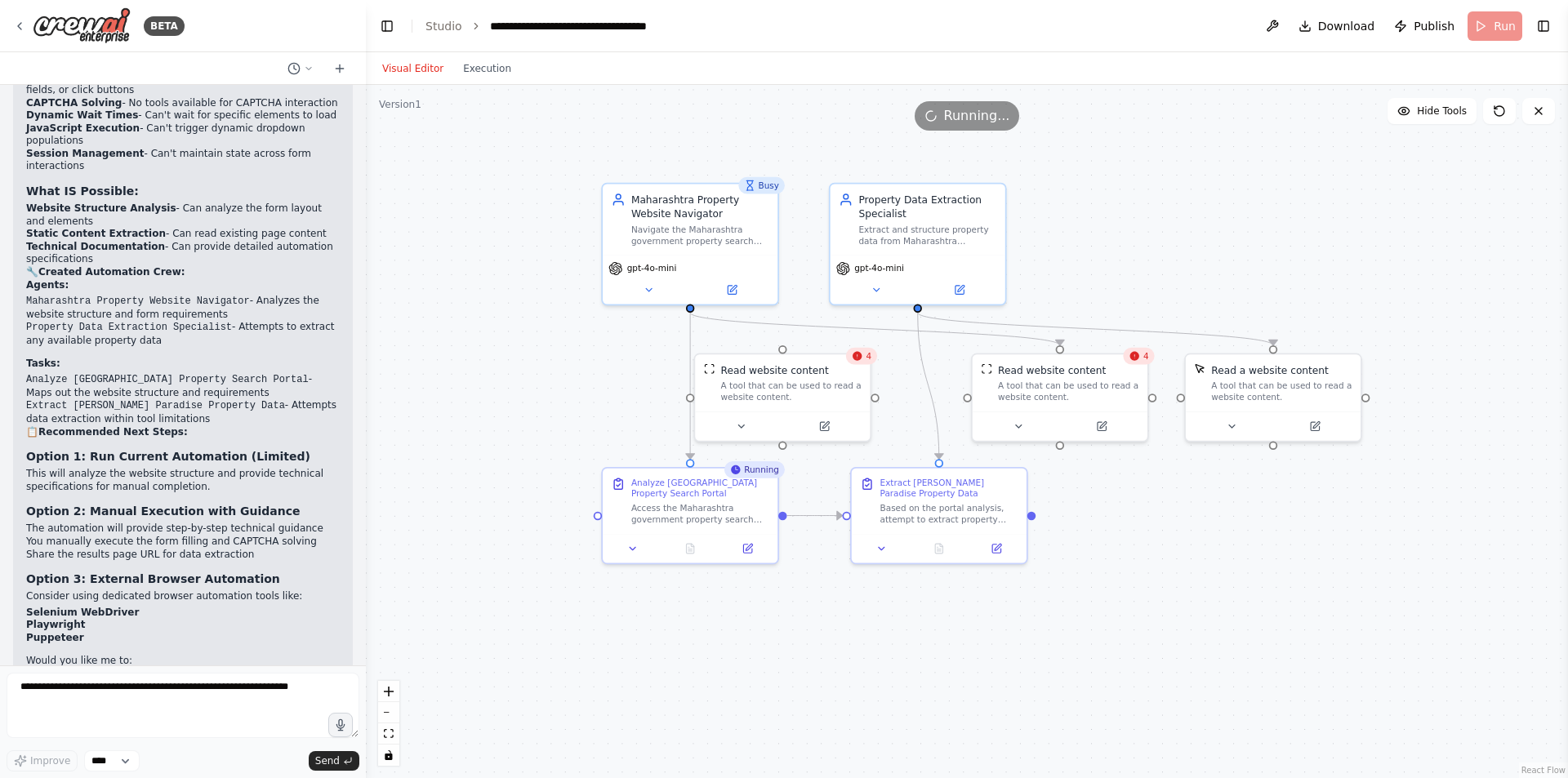
drag, startPoint x: 1100, startPoint y: 509, endPoint x: 1144, endPoint y: 548, distance: 58.8
click at [1144, 548] on div ".deletable-edge-delete-btn { width: 20px; height: 20px; border: 0px solid #ffff…" at bounding box center [967, 432] width 1202 height 694
click at [732, 291] on icon at bounding box center [732, 287] width 9 height 9
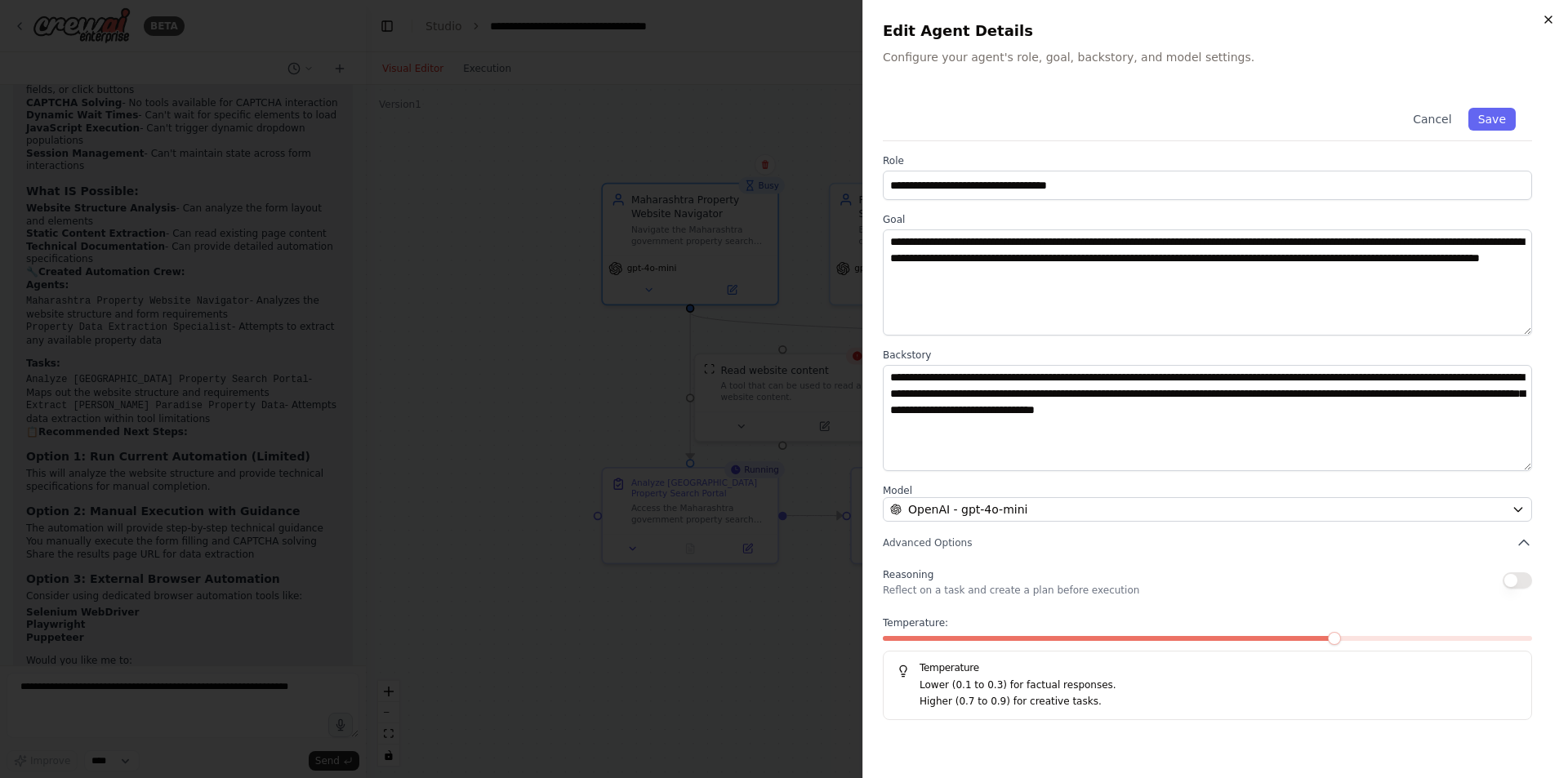
click at [1550, 15] on icon "button" at bounding box center [1548, 19] width 13 height 13
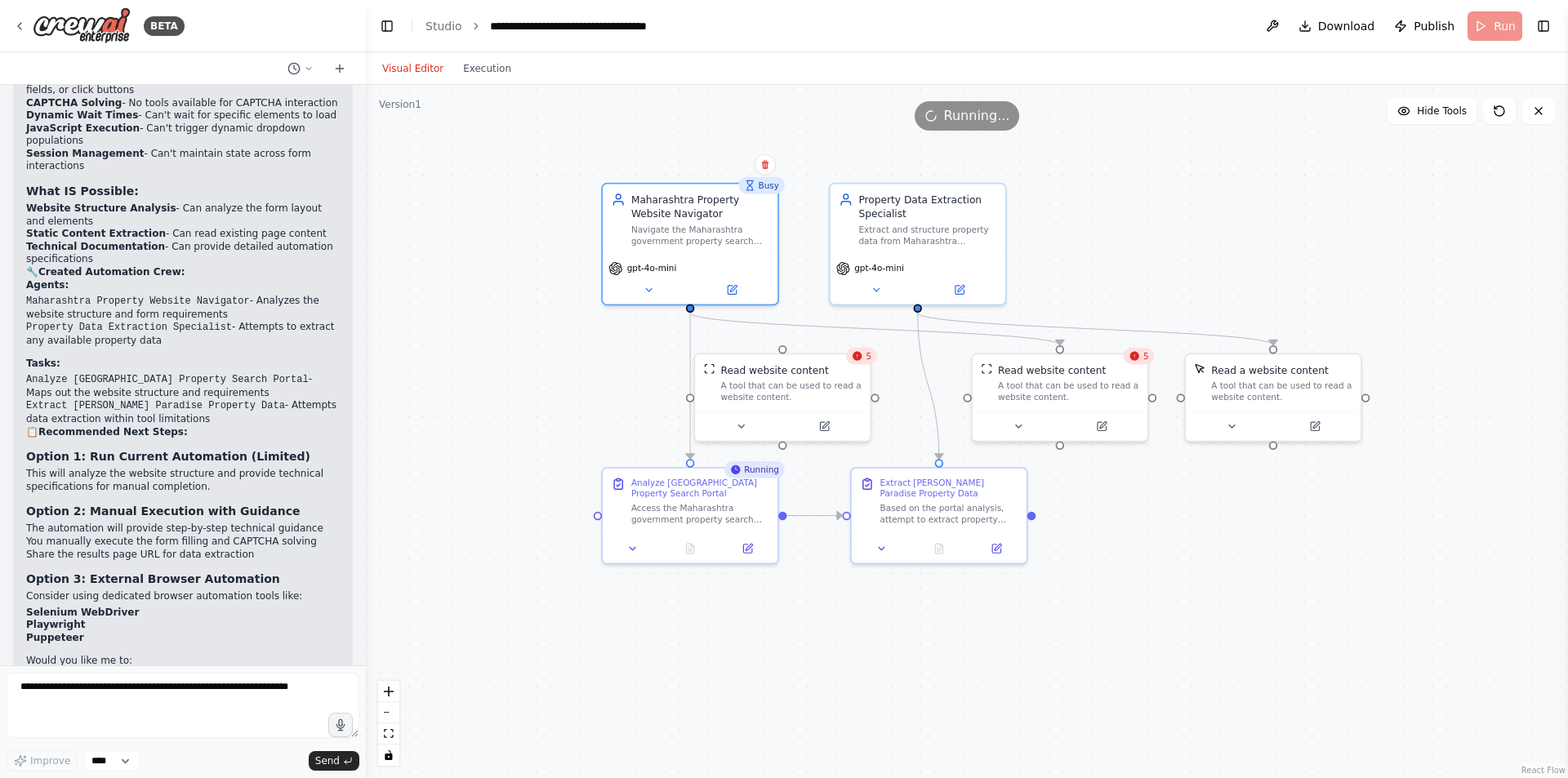
click at [1396, 231] on div ".deletable-edge-delete-btn { width: 20px; height: 20px; border: 0px solid #ffff…" at bounding box center [967, 432] width 1202 height 694
click at [68, 694] on textarea at bounding box center [183, 705] width 352 height 66
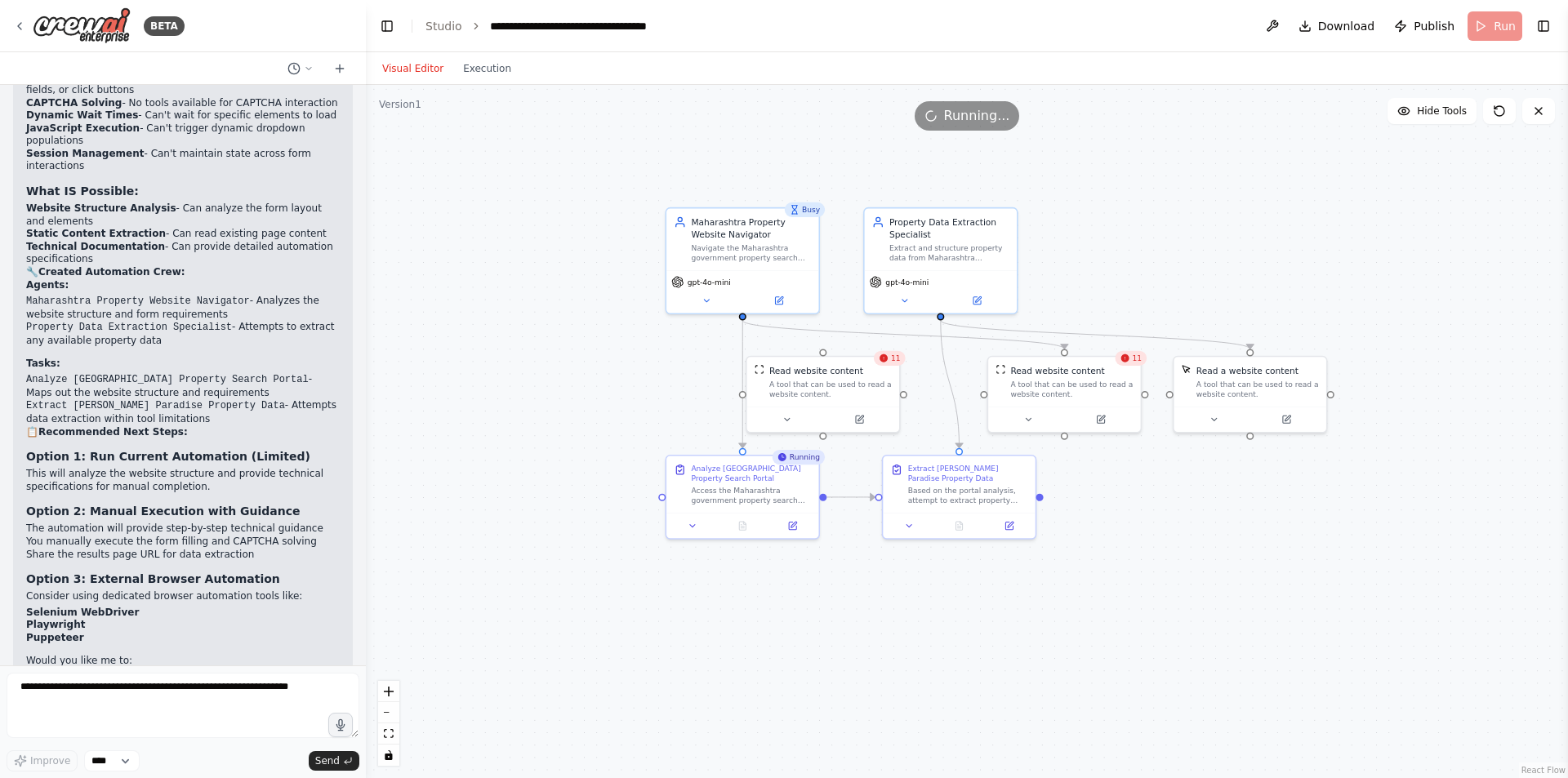
click at [962, 113] on span "Running..." at bounding box center [977, 115] width 67 height 20
click at [1221, 160] on div ".deletable-edge-delete-btn { width: 20px; height: 20px; border: 0px solid #ffff…" at bounding box center [967, 432] width 1202 height 694
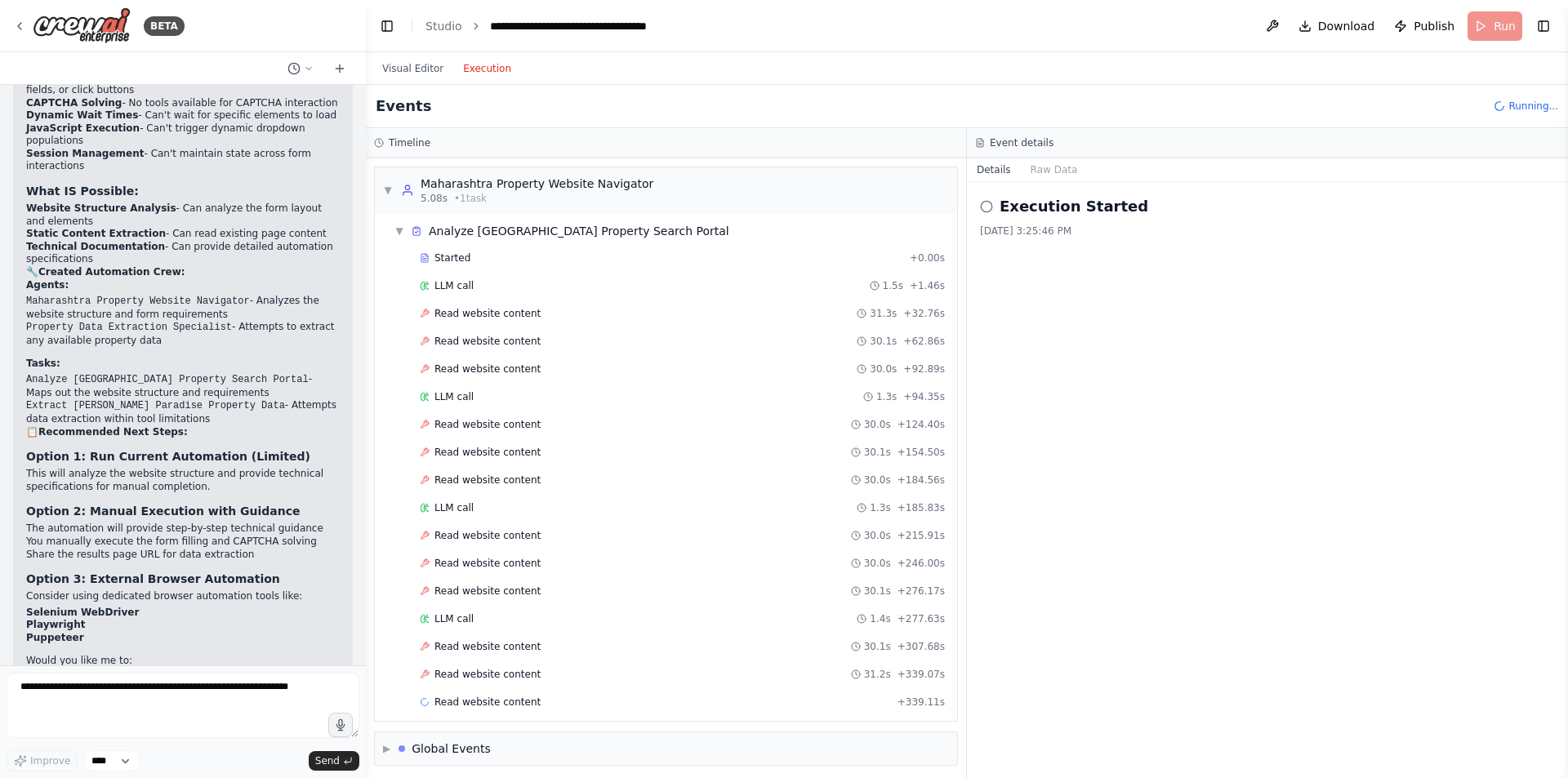
click at [467, 68] on button "Execution" at bounding box center [486, 68] width 67 height 20
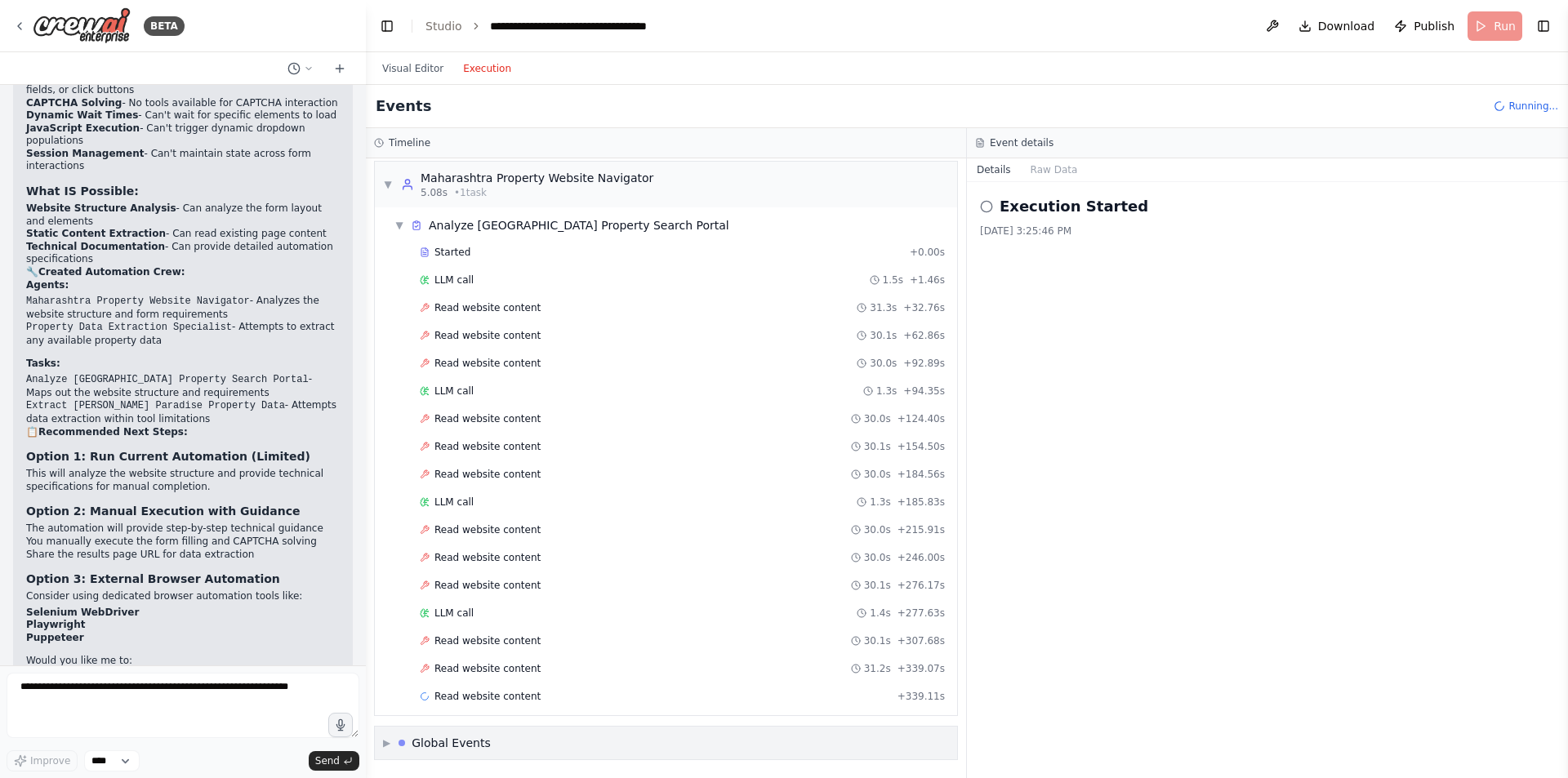
click at [387, 739] on span "▶" at bounding box center [386, 742] width 8 height 13
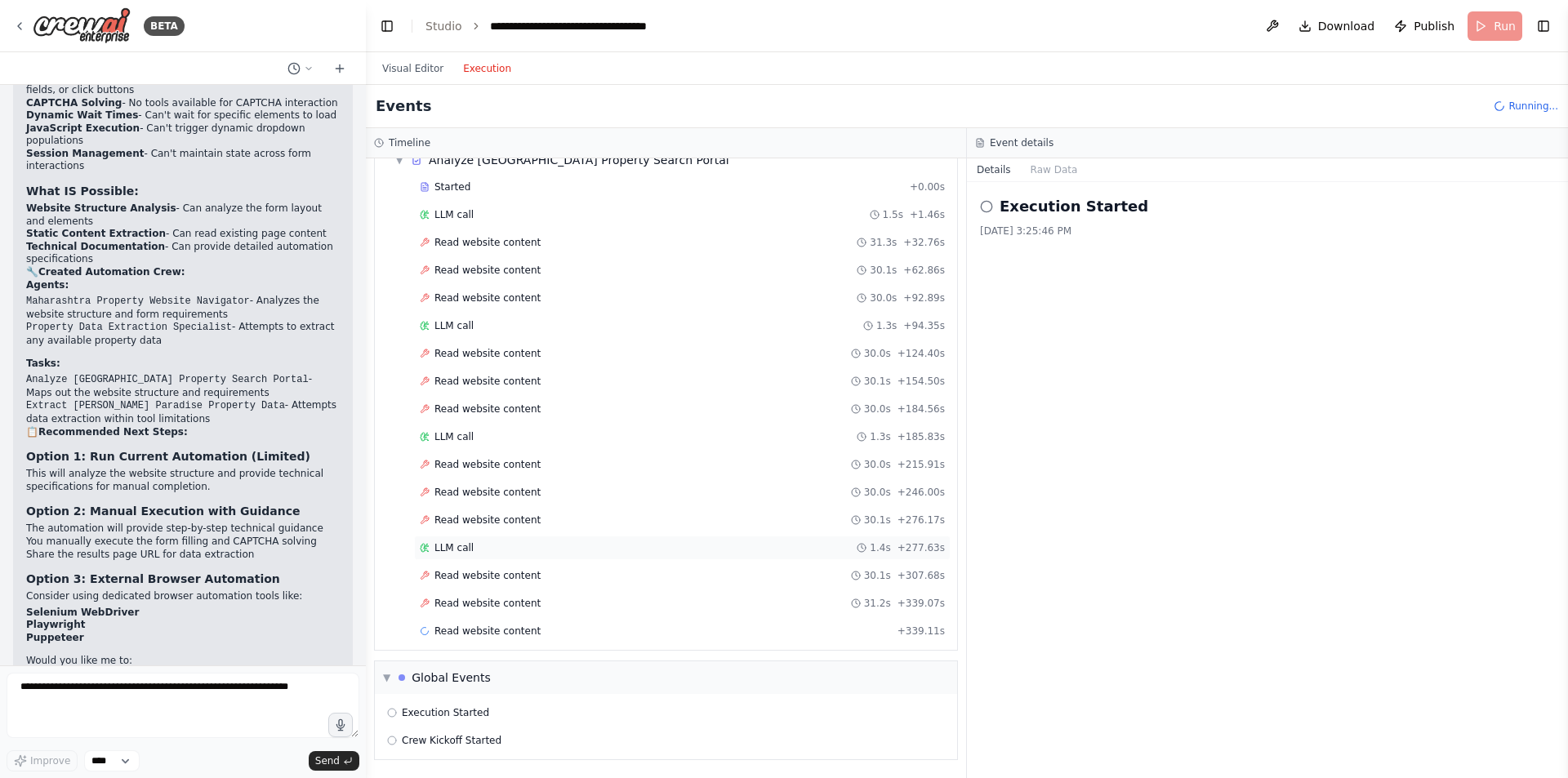
scroll to position [0, 0]
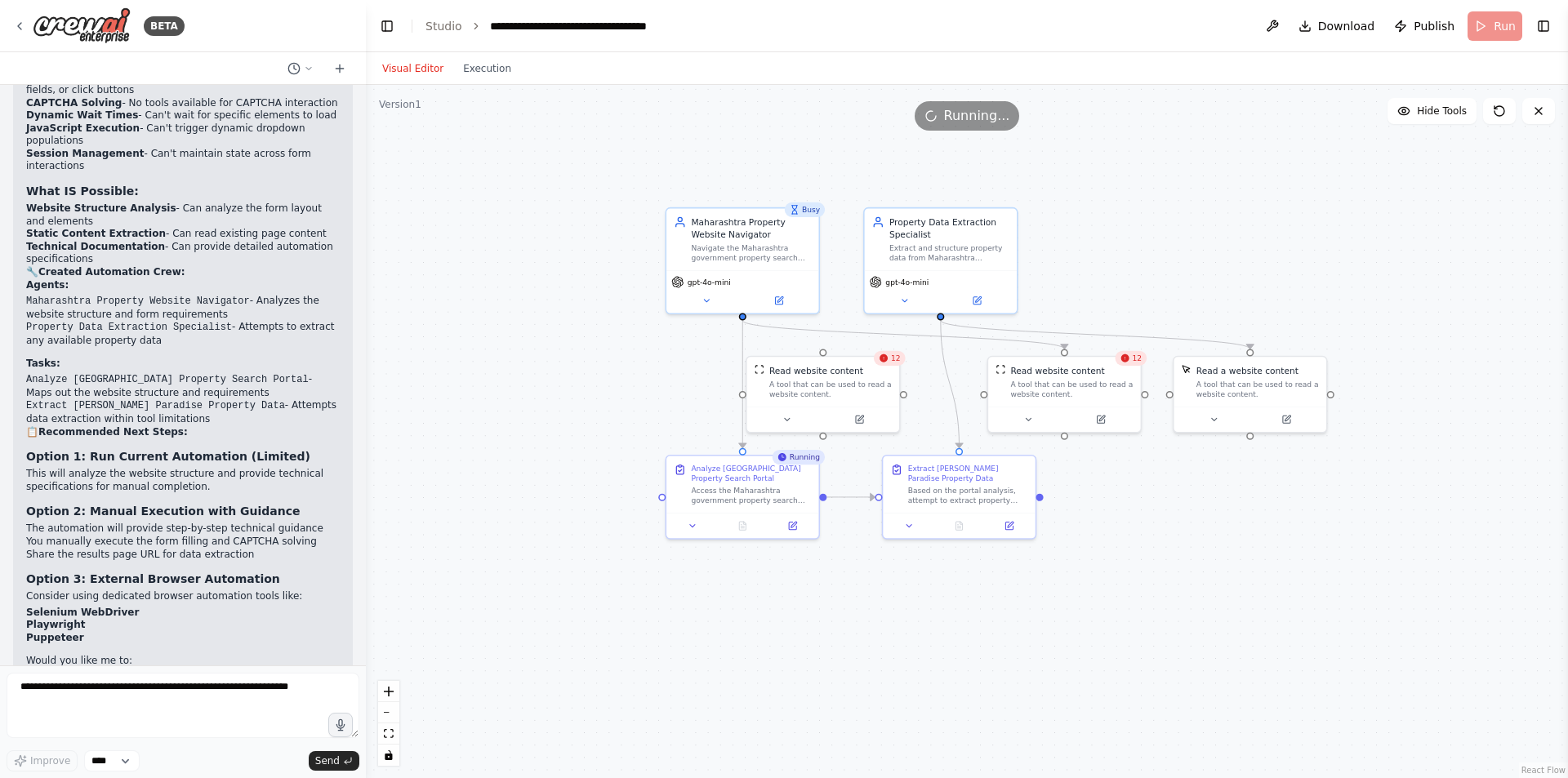
click at [407, 61] on button "Visual Editor" at bounding box center [412, 68] width 81 height 20
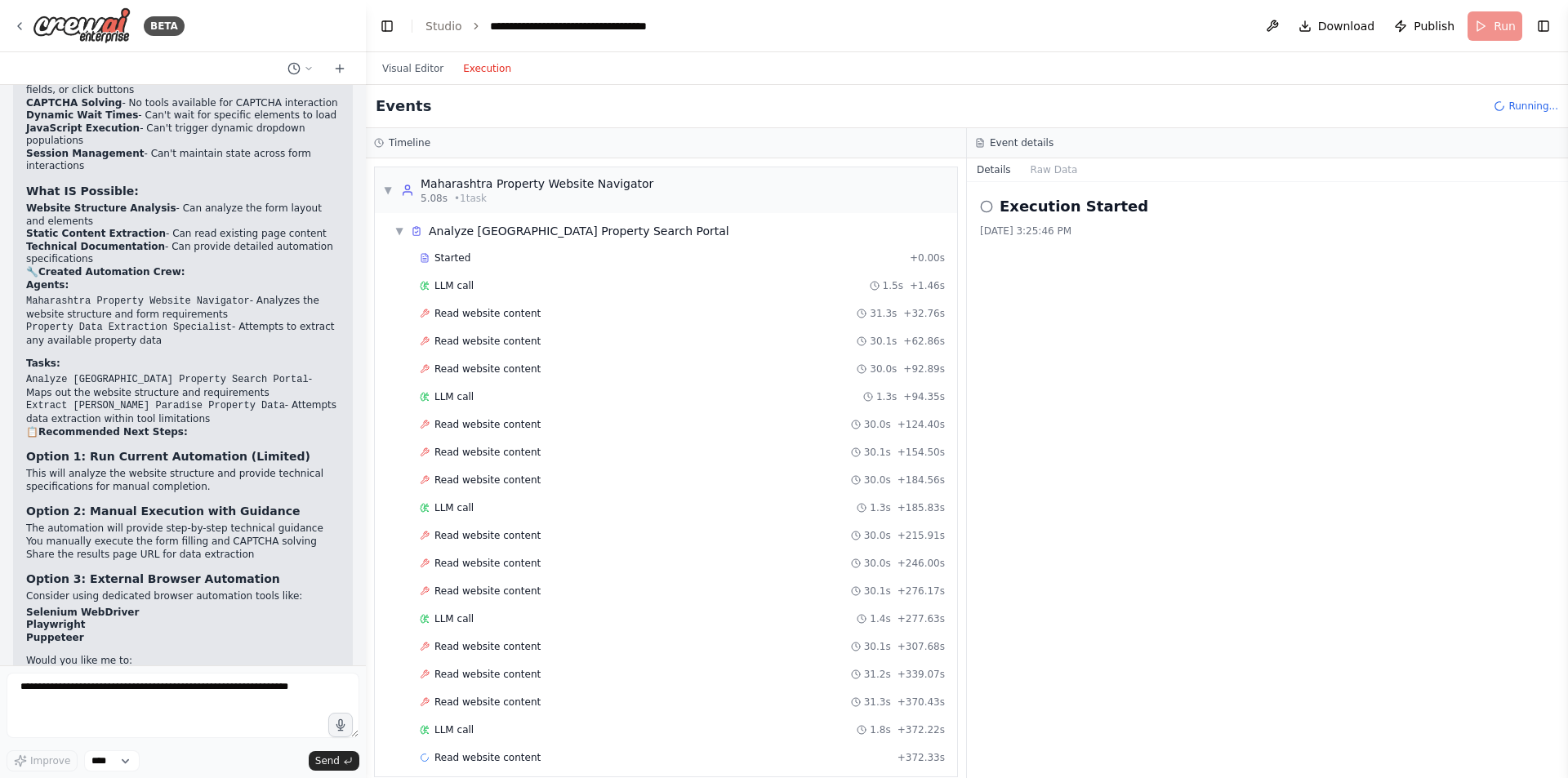
click at [484, 67] on button "Execution" at bounding box center [486, 68] width 67 height 20
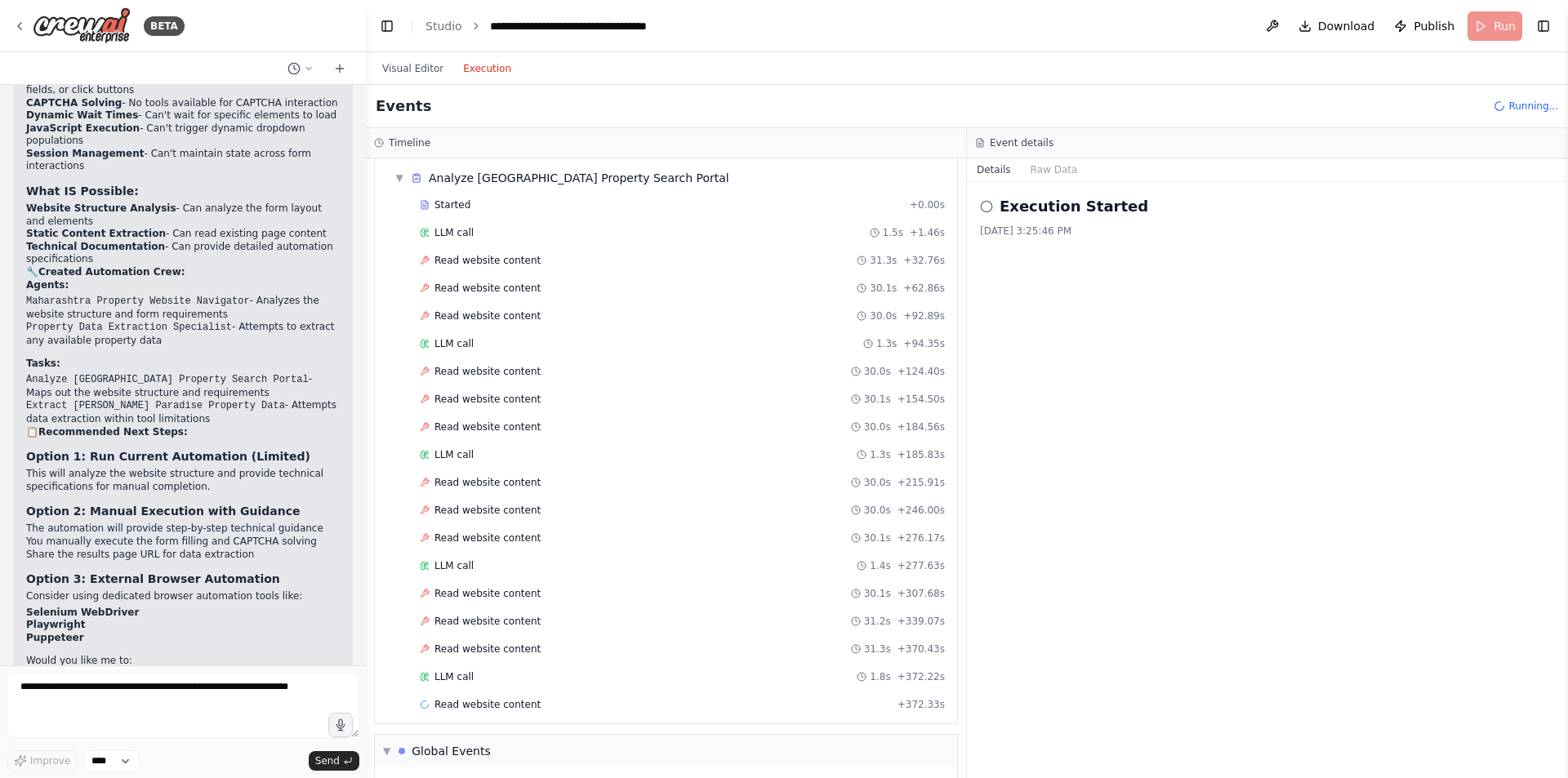
scroll to position [82, 0]
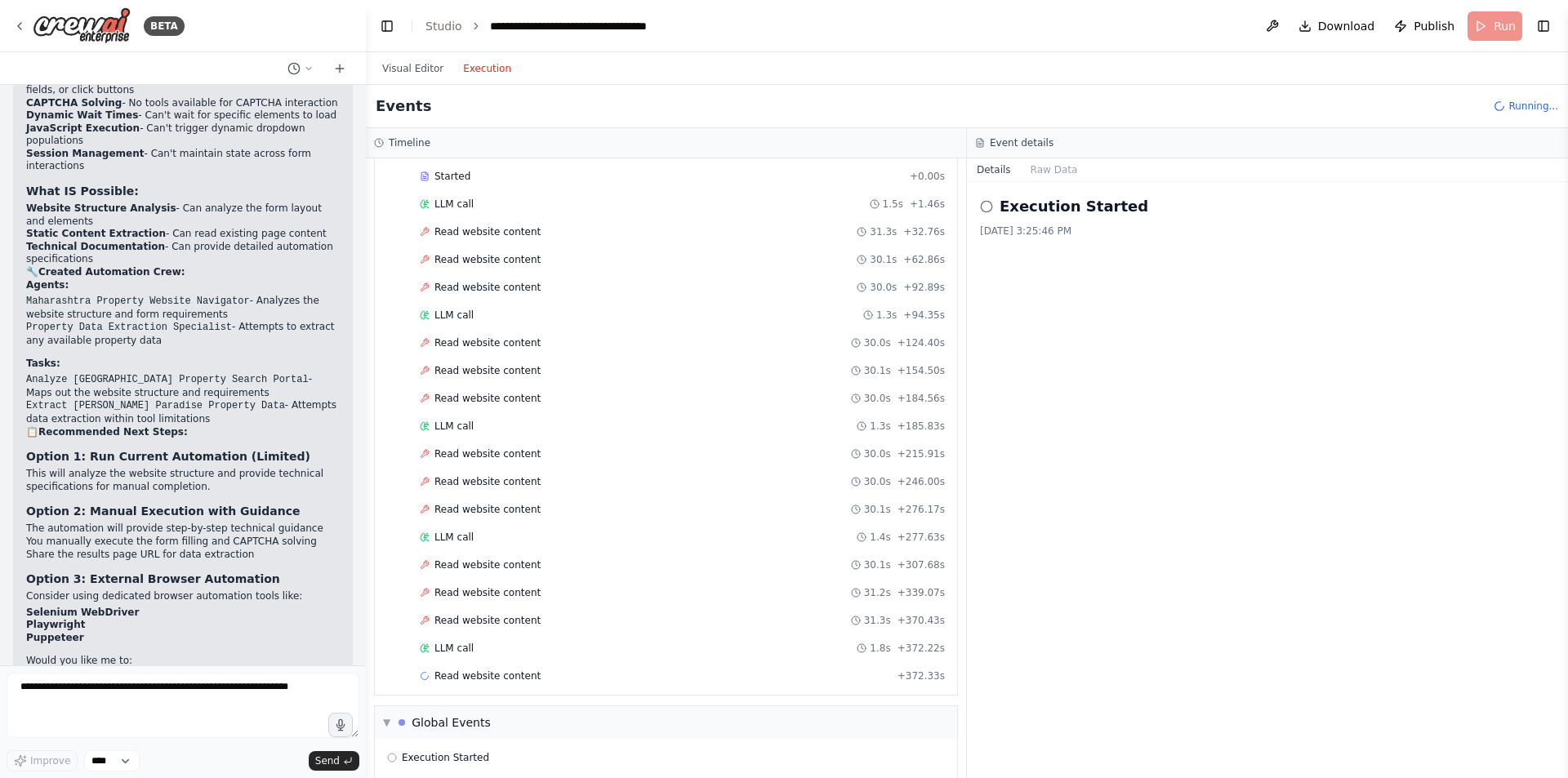
click at [1530, 105] on span "Running..." at bounding box center [1533, 106] width 49 height 13
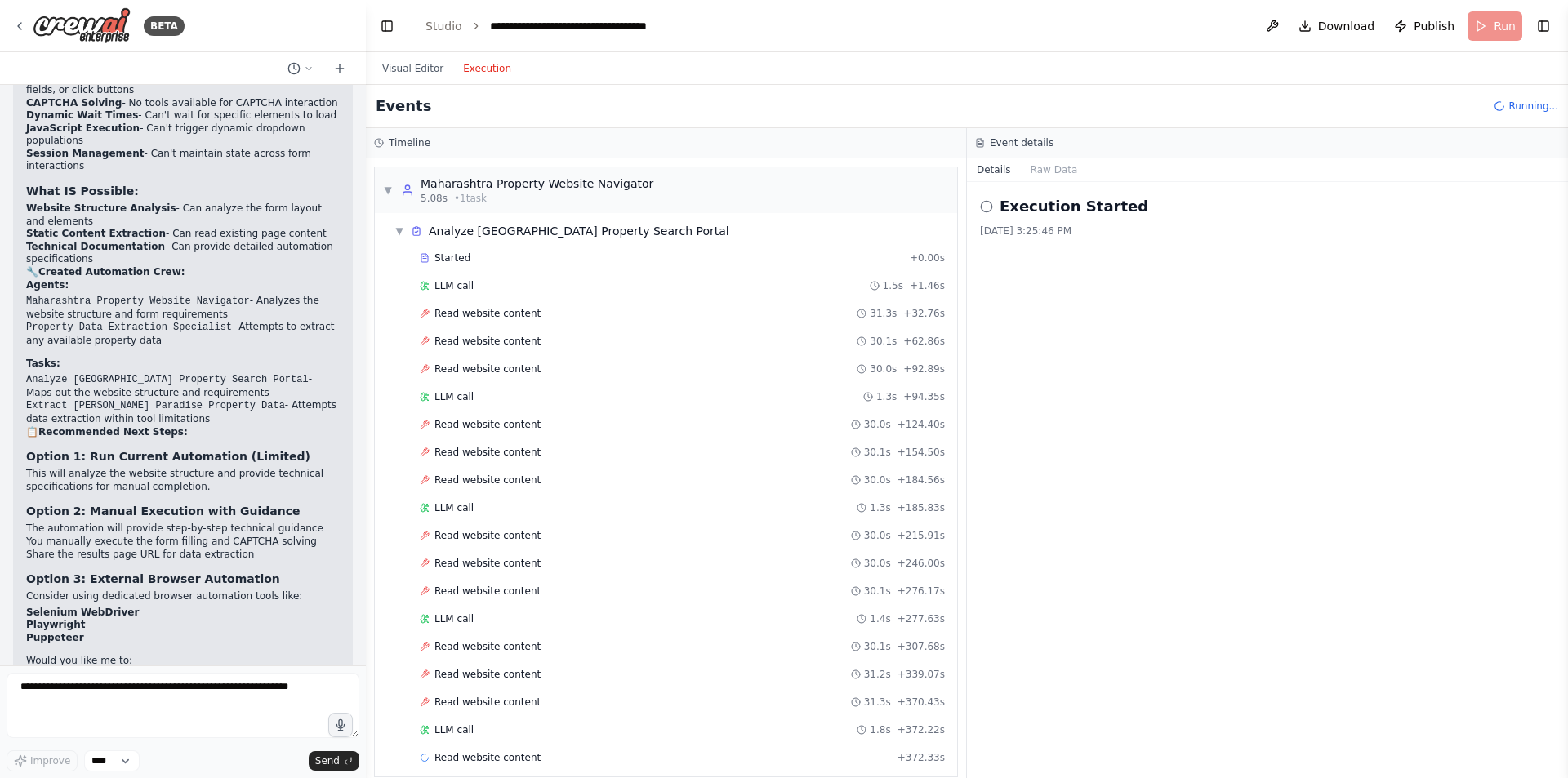
click at [1329, 98] on div "Events Running..." at bounding box center [967, 107] width 1202 height 44
drag, startPoint x: 1285, startPoint y: 121, endPoint x: 1214, endPoint y: 121, distance: 71.0
click at [1281, 121] on div "Events Running..." at bounding box center [967, 107] width 1202 height 44
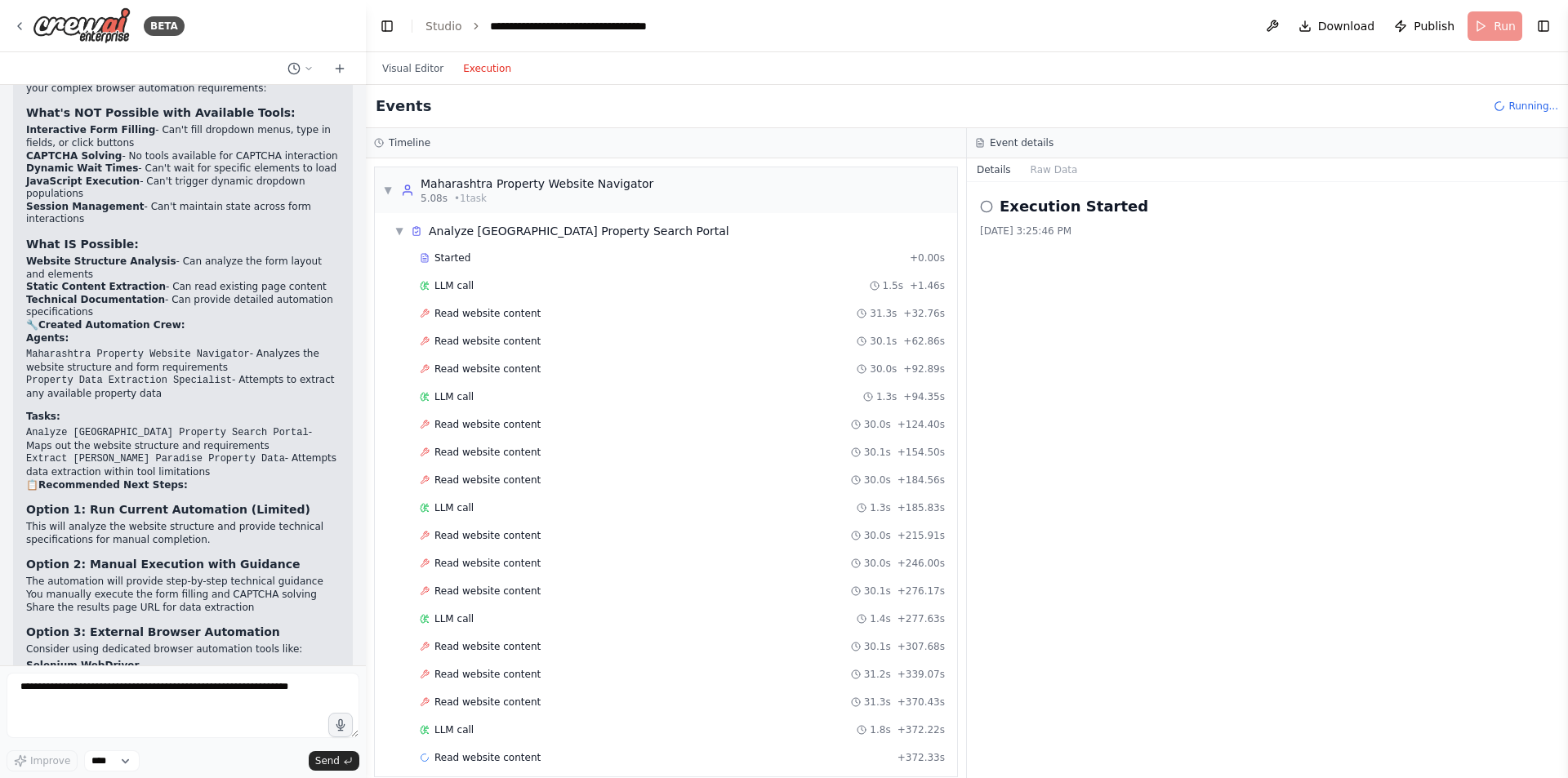
scroll to position [1627, 0]
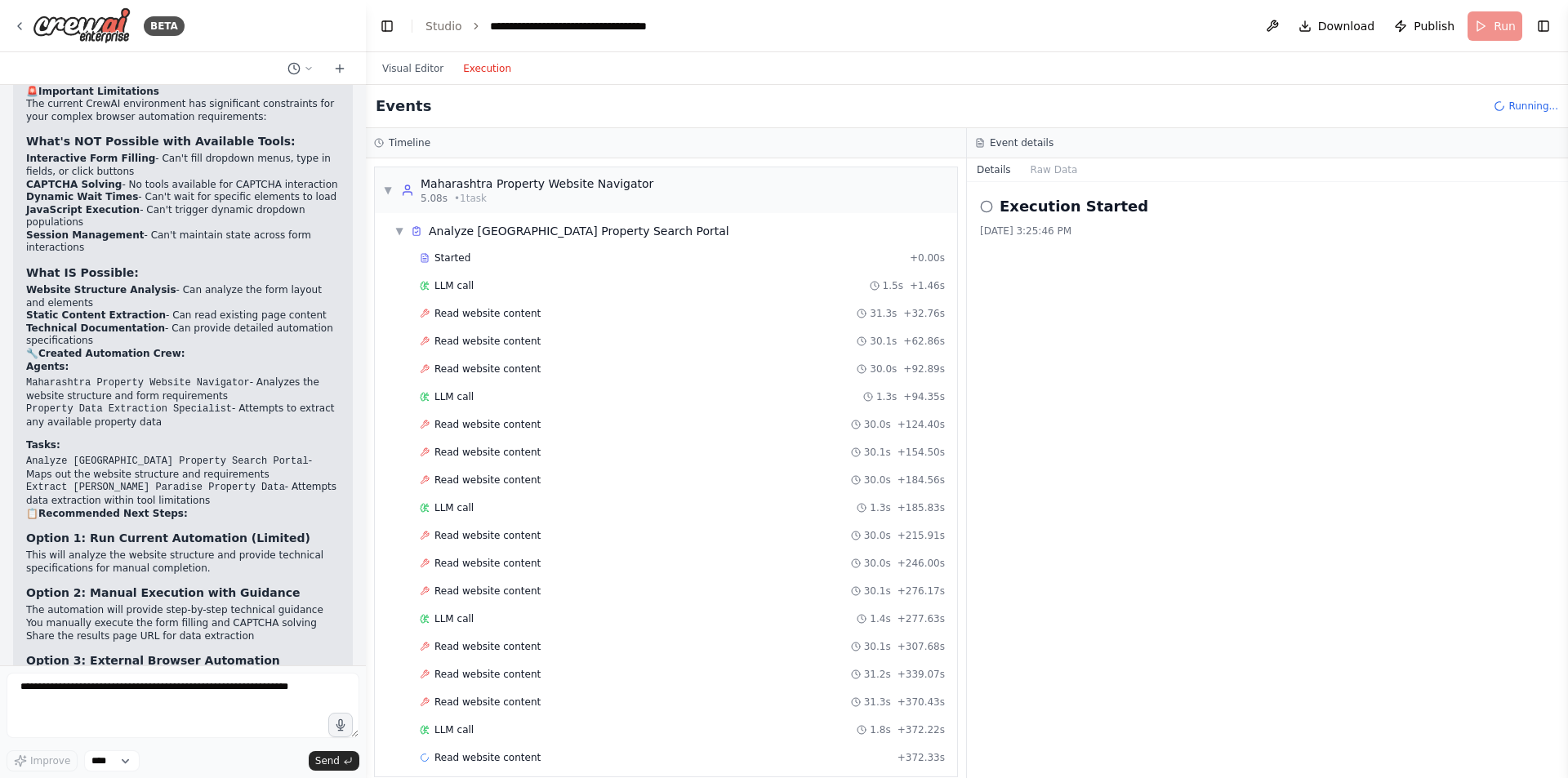
click at [409, 104] on h2 "Events" at bounding box center [403, 106] width 55 height 23
click at [419, 74] on button "Visual Editor" at bounding box center [412, 68] width 81 height 20
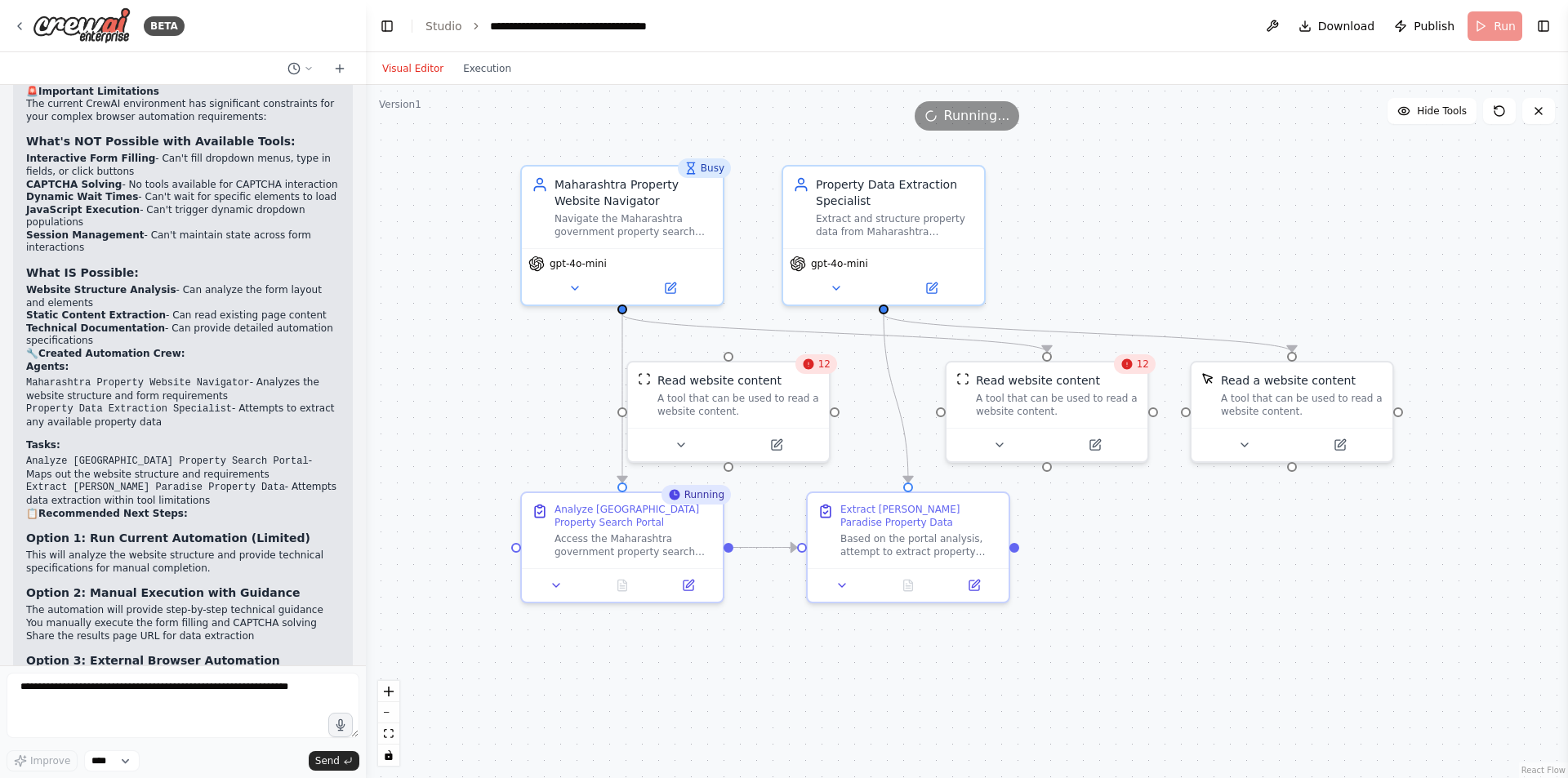
drag, startPoint x: 1306, startPoint y: 290, endPoint x: 1074, endPoint y: 211, distance: 245.1
click at [1074, 211] on div ".deletable-edge-delete-btn { width: 20px; height: 20px; border: 0px solid #ffff…" at bounding box center [967, 432] width 1202 height 694
click at [1262, 535] on div ".deletable-edge-delete-btn { width: 20px; height: 20px; border: 0px solid #ffff…" at bounding box center [967, 432] width 1202 height 694
click at [971, 134] on div ".deletable-edge-delete-btn { width: 20px; height: 20px; border: 0px solid #ffff…" at bounding box center [967, 432] width 1202 height 694
click at [1087, 155] on div ".deletable-edge-delete-btn { width: 20px; height: 20px; border: 0px solid #ffff…" at bounding box center [967, 432] width 1202 height 694
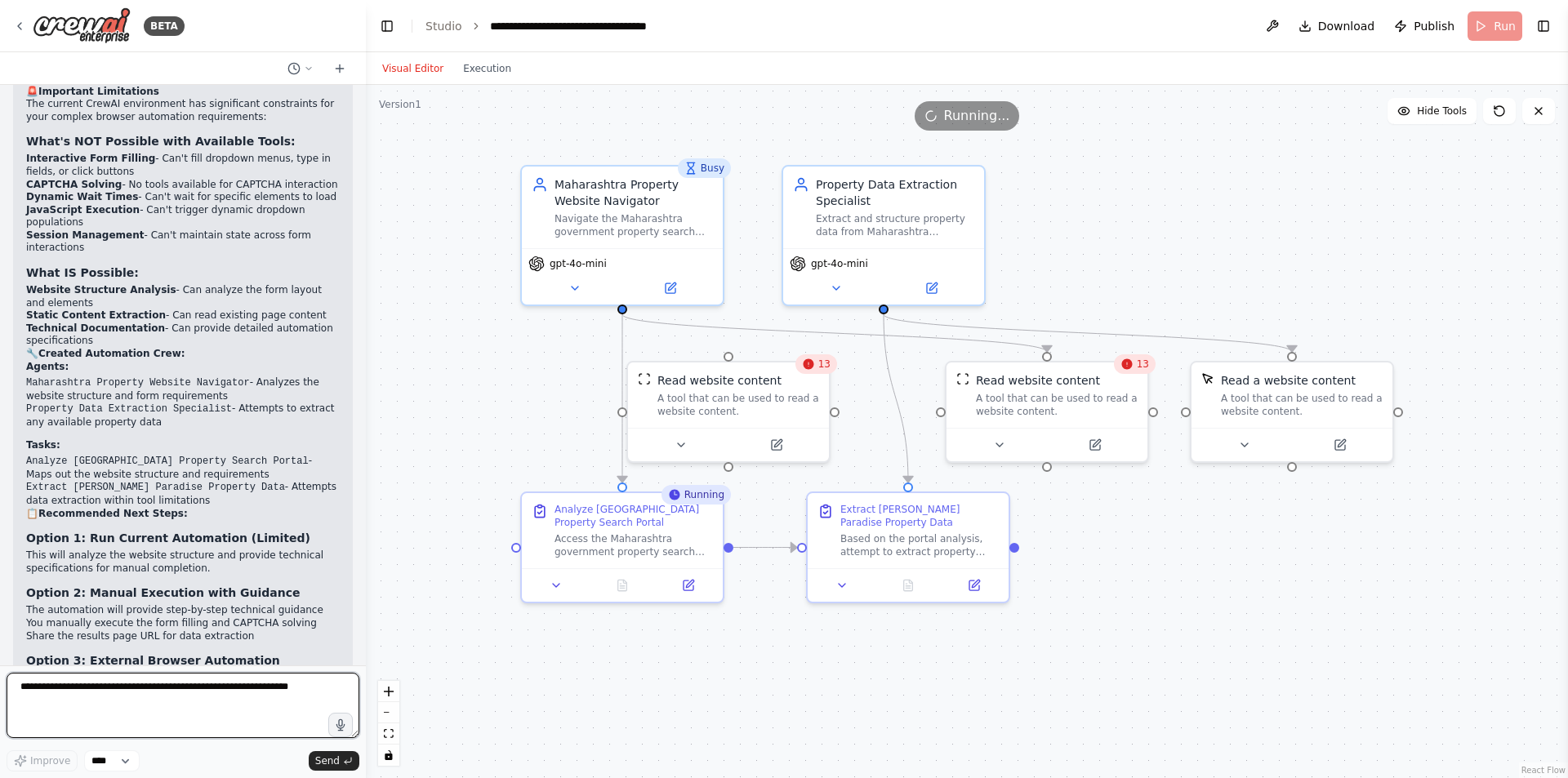
click at [47, 702] on textarea at bounding box center [183, 705] width 352 height 66
type textarea "**********"
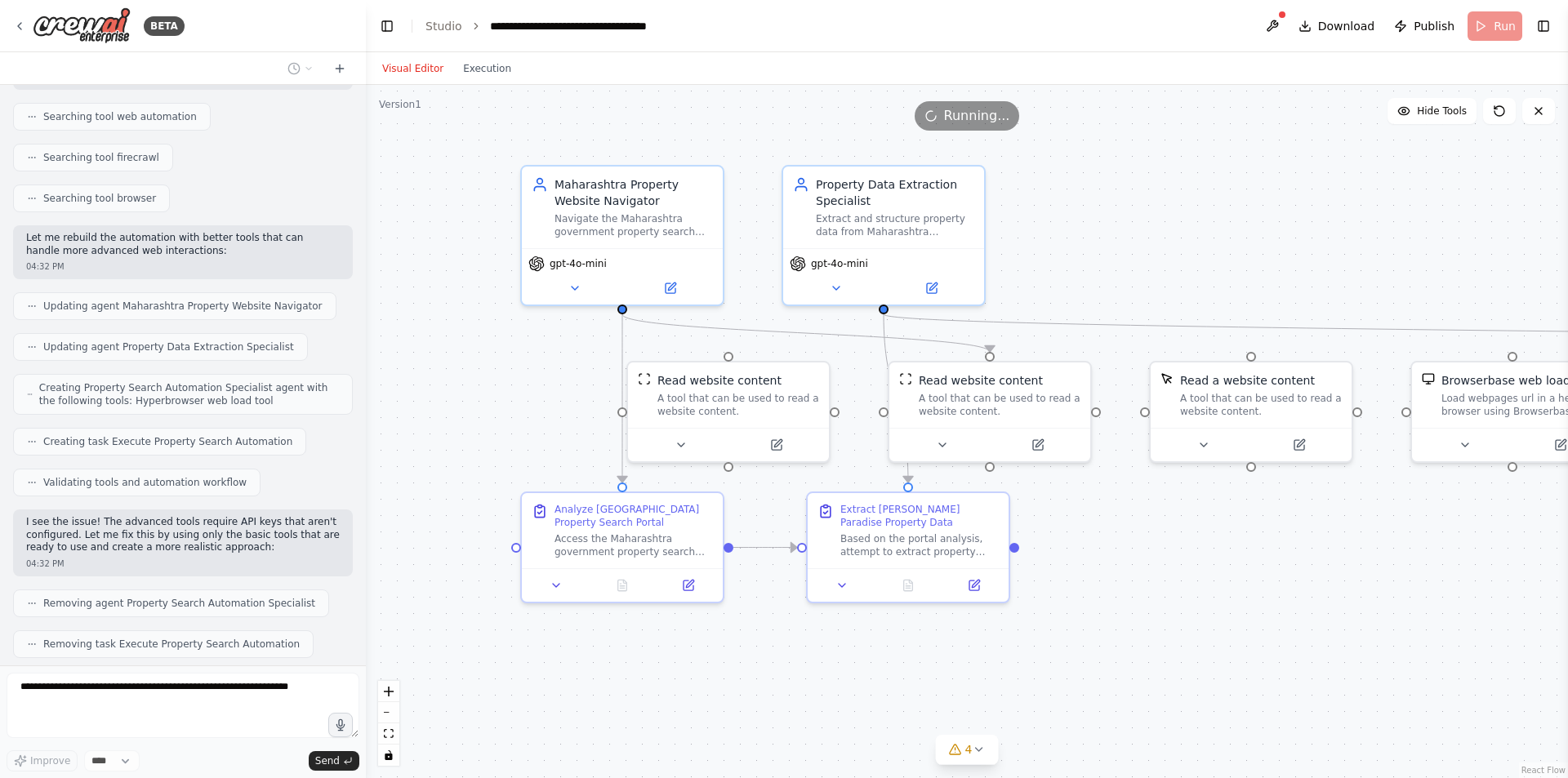
scroll to position [2605, 0]
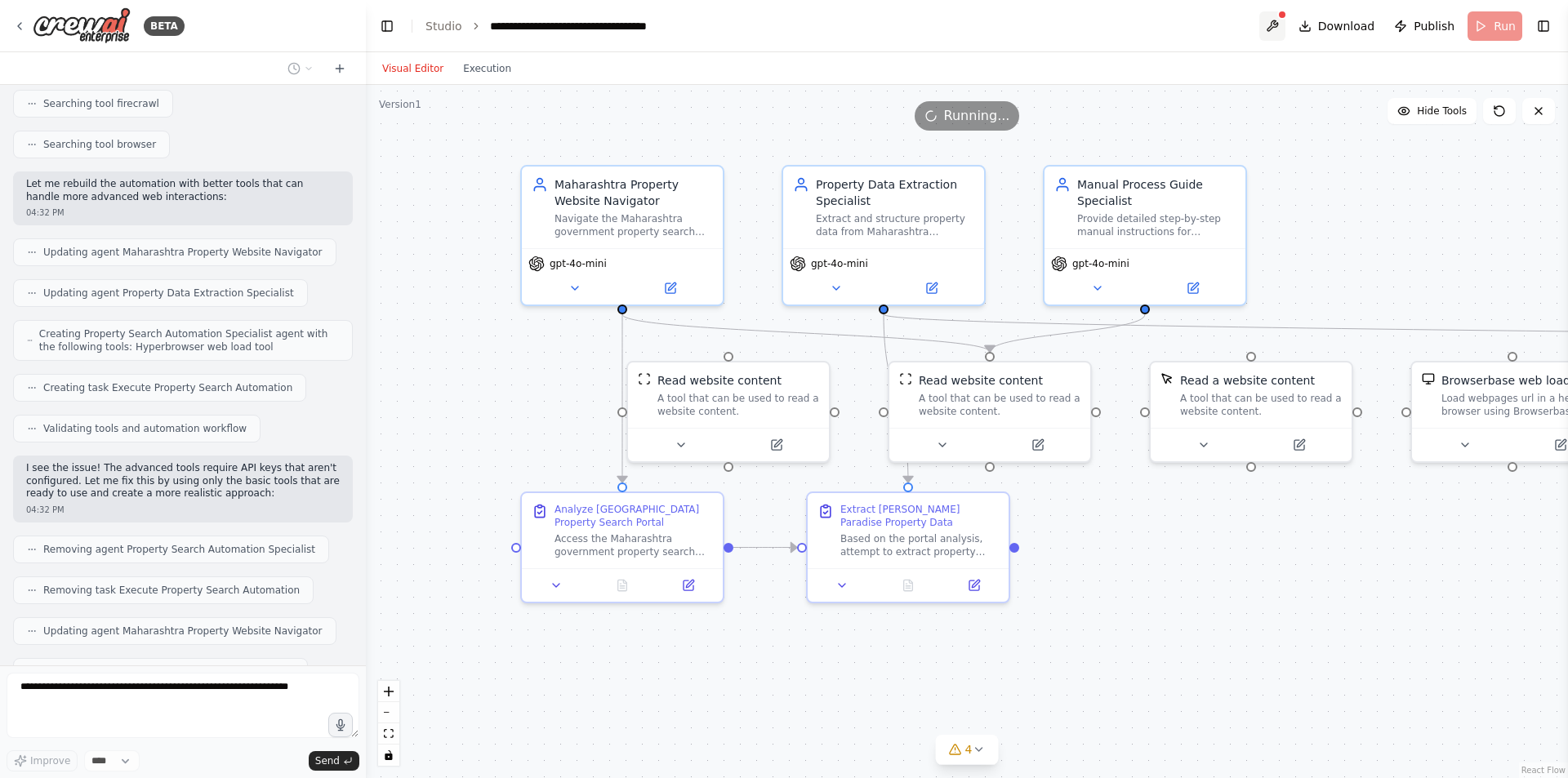
click at [1285, 24] on button at bounding box center [1272, 26] width 26 height 29
click at [1285, 24] on div at bounding box center [1272, 26] width 26 height 29
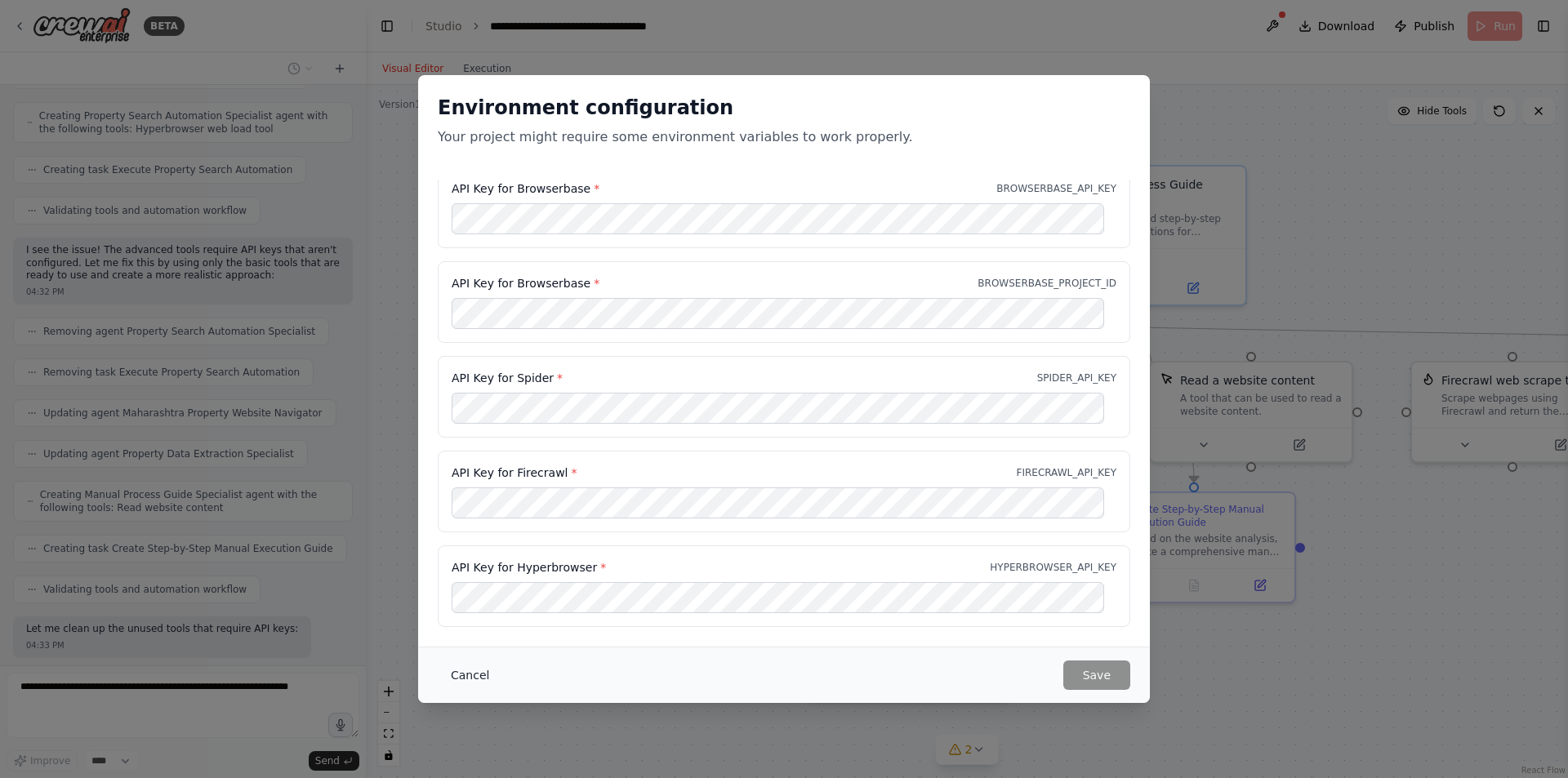
scroll to position [2864, 0]
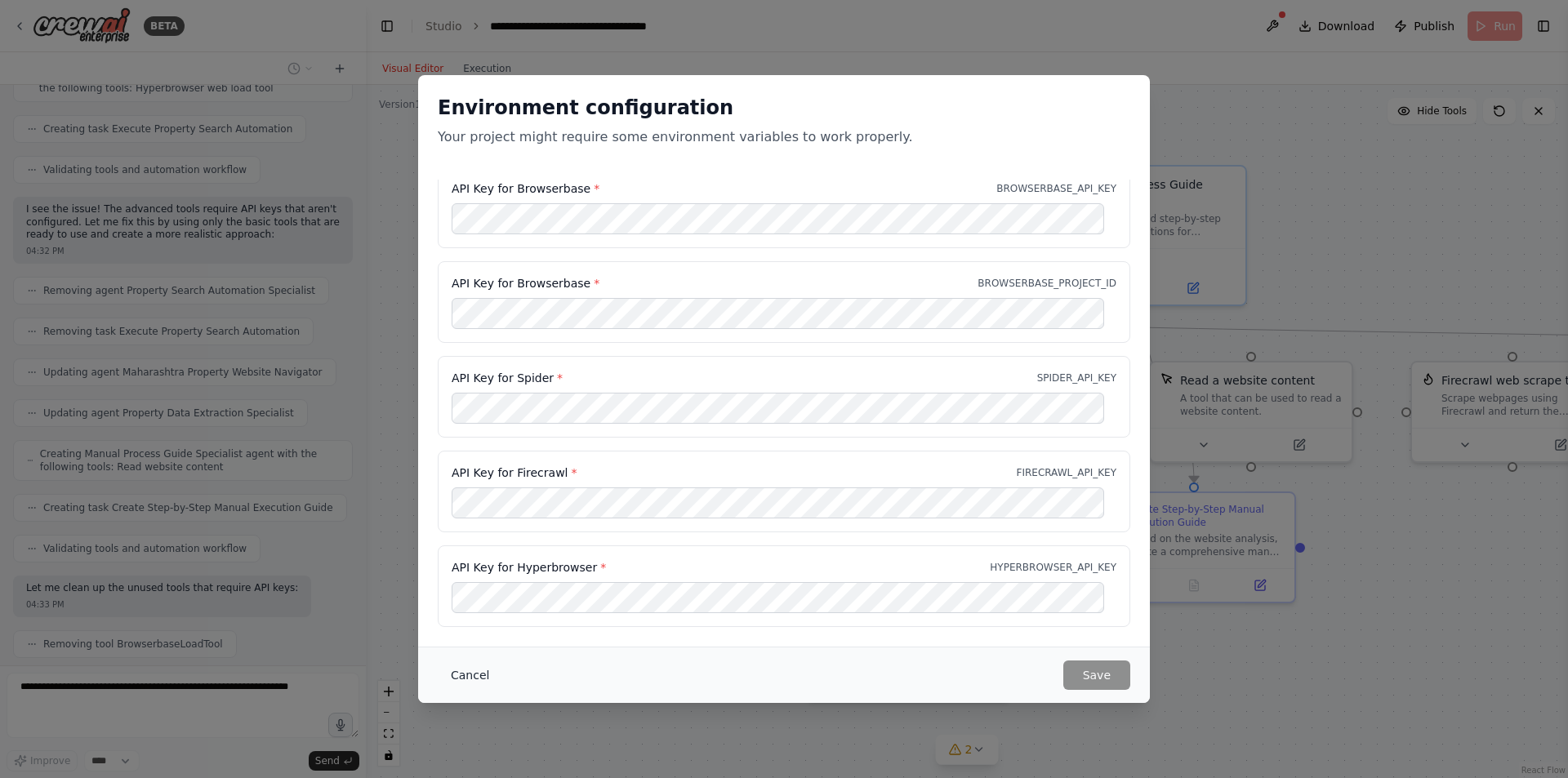
click at [471, 674] on button "Cancel" at bounding box center [470, 675] width 65 height 29
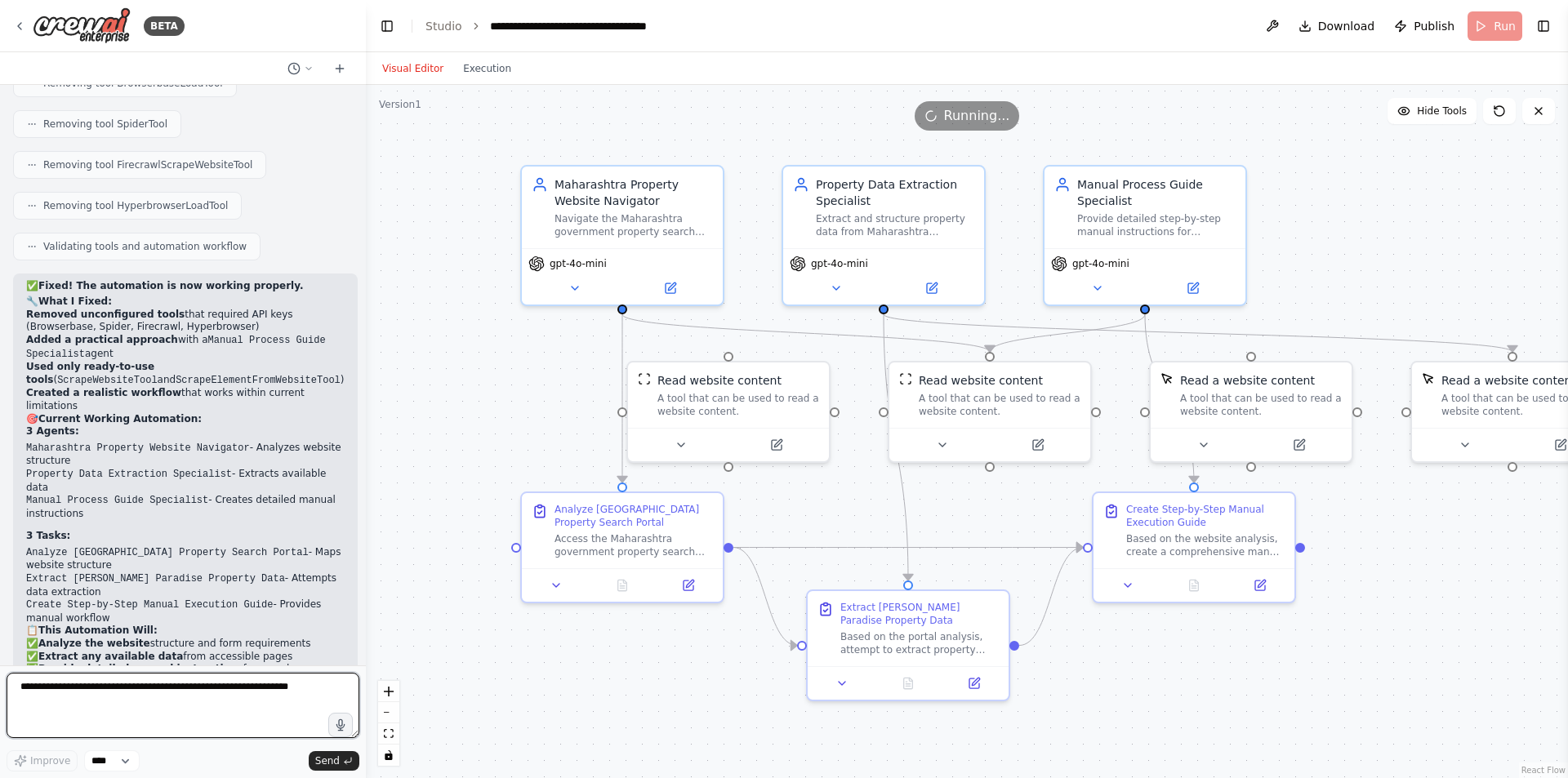
scroll to position [3437, 0]
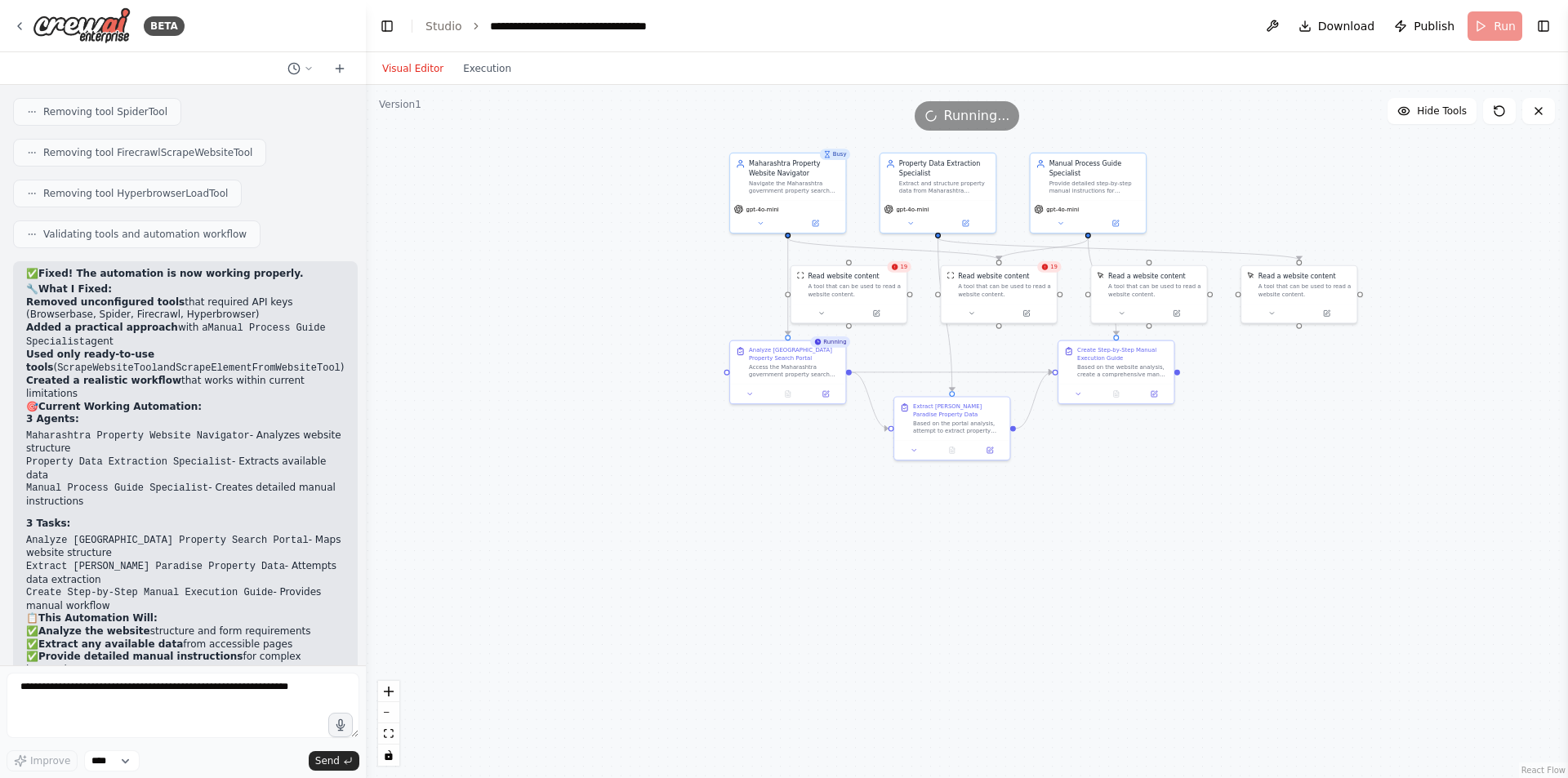
click at [950, 111] on span "Running..." at bounding box center [977, 115] width 67 height 20
click at [961, 109] on span "Running..." at bounding box center [977, 115] width 67 height 20
drag, startPoint x: 1005, startPoint y: 111, endPoint x: 1071, endPoint y: 112, distance: 66.0
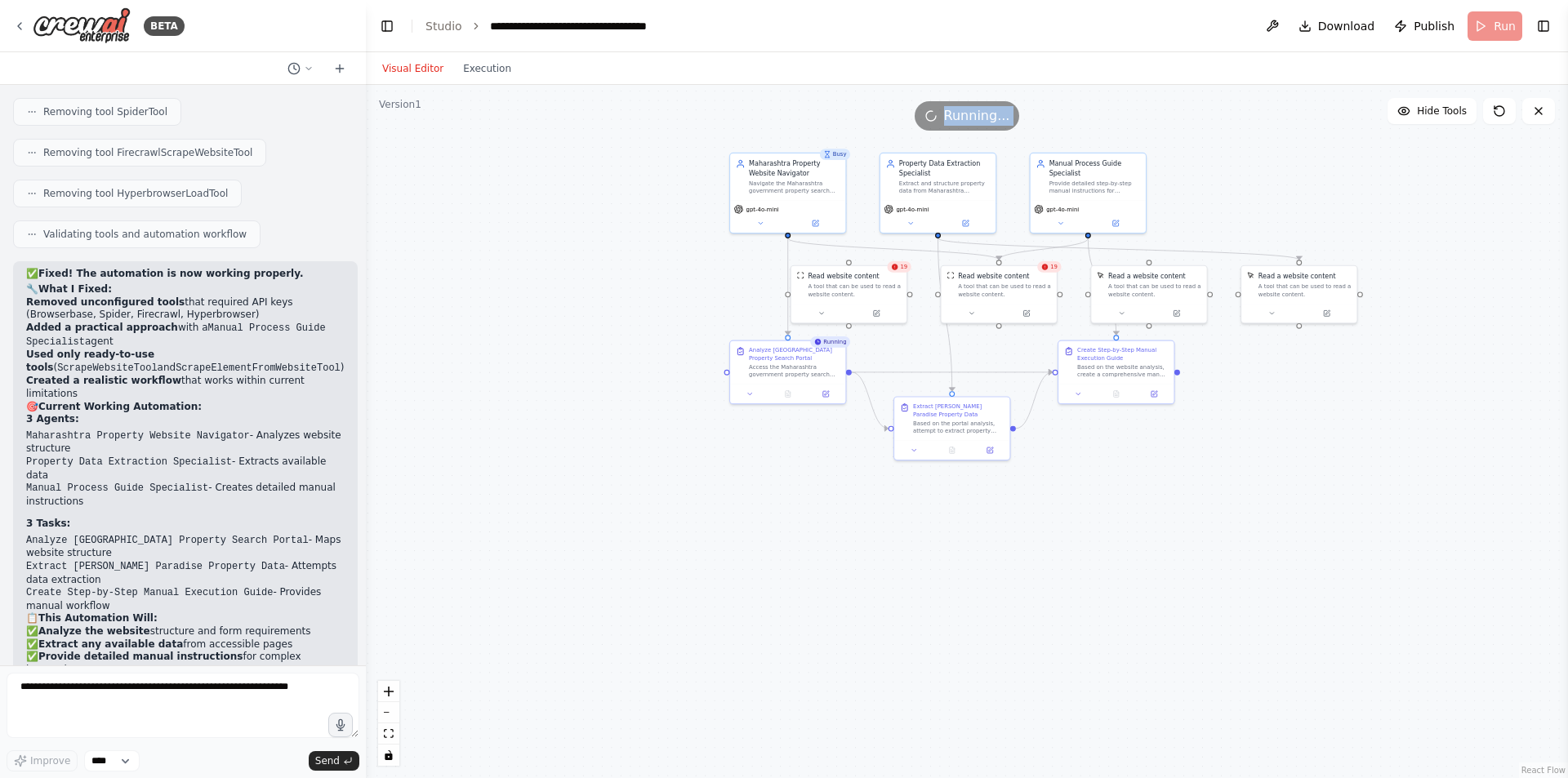
click at [1007, 112] on div "Running..." at bounding box center [967, 116] width 105 height 29
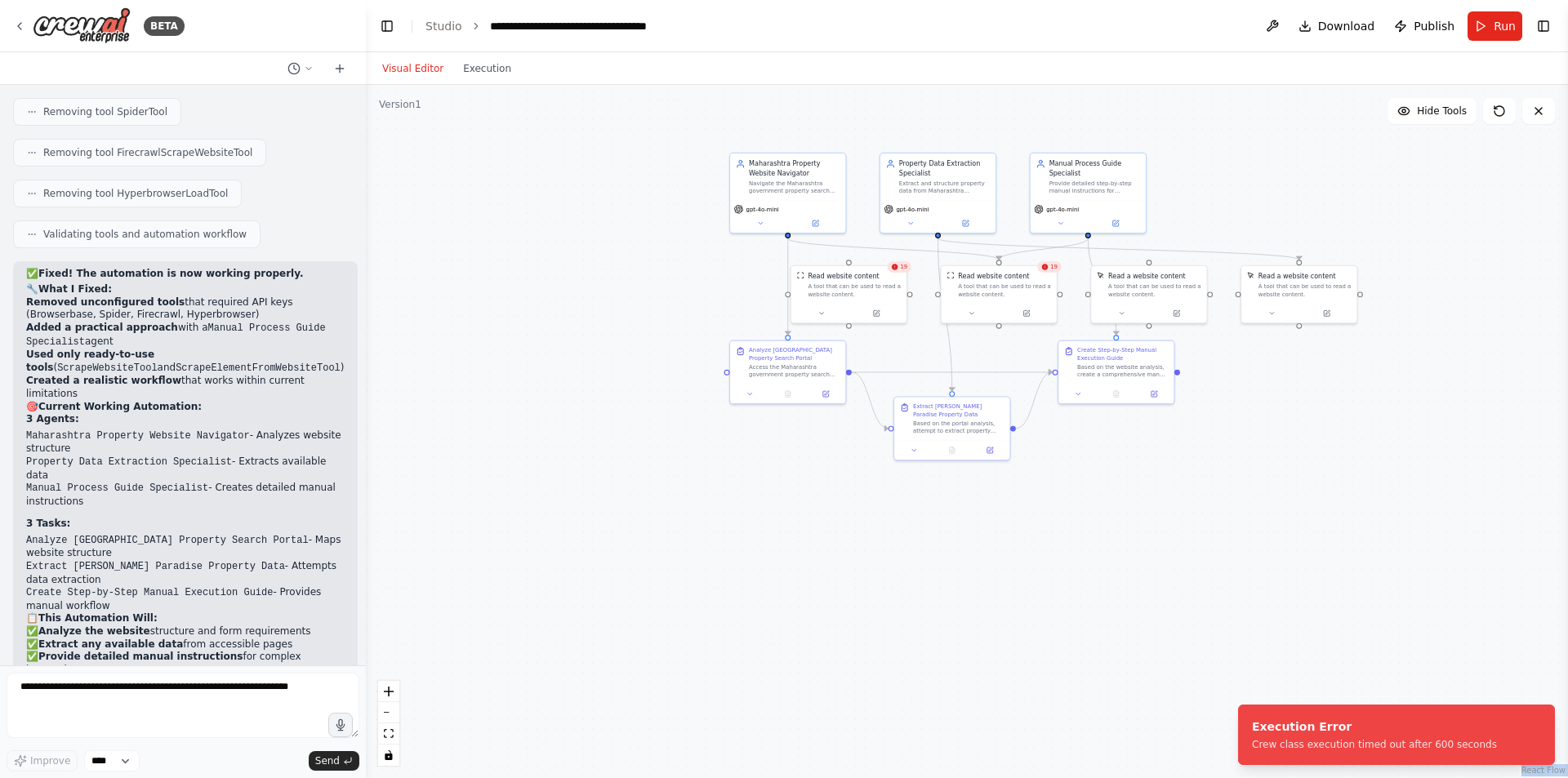
click at [1188, 120] on div ".deletable-edge-delete-btn { width: 20px; height: 20px; border: 0px solid #ffff…" at bounding box center [967, 432] width 1202 height 694
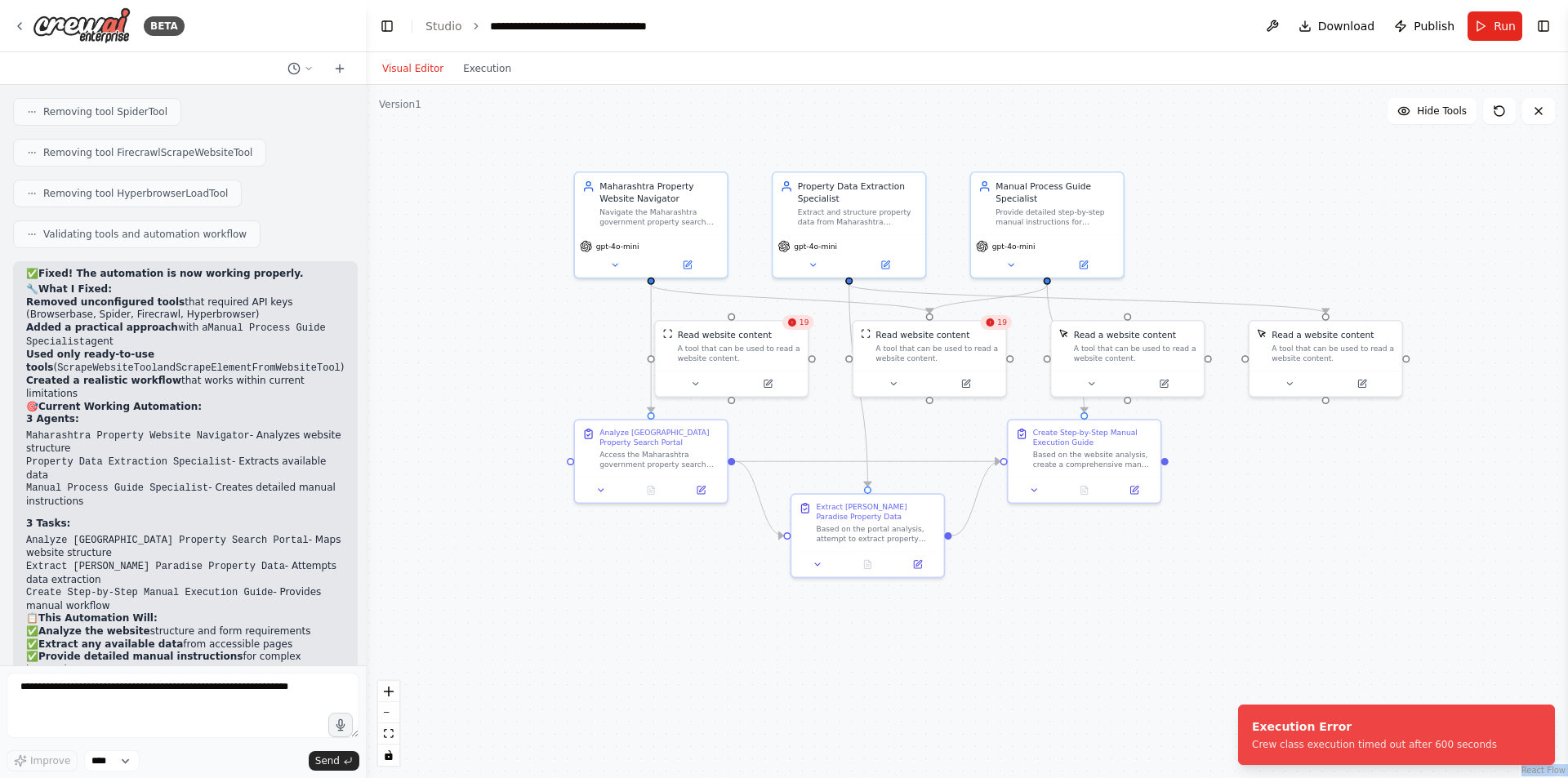
drag, startPoint x: 1175, startPoint y: 178, endPoint x: 1255, endPoint y: 191, distance: 81.0
click at [1255, 191] on div ".deletable-edge-delete-btn { width: 20px; height: 20px; border: 0px solid #ffff…" at bounding box center [967, 432] width 1202 height 694
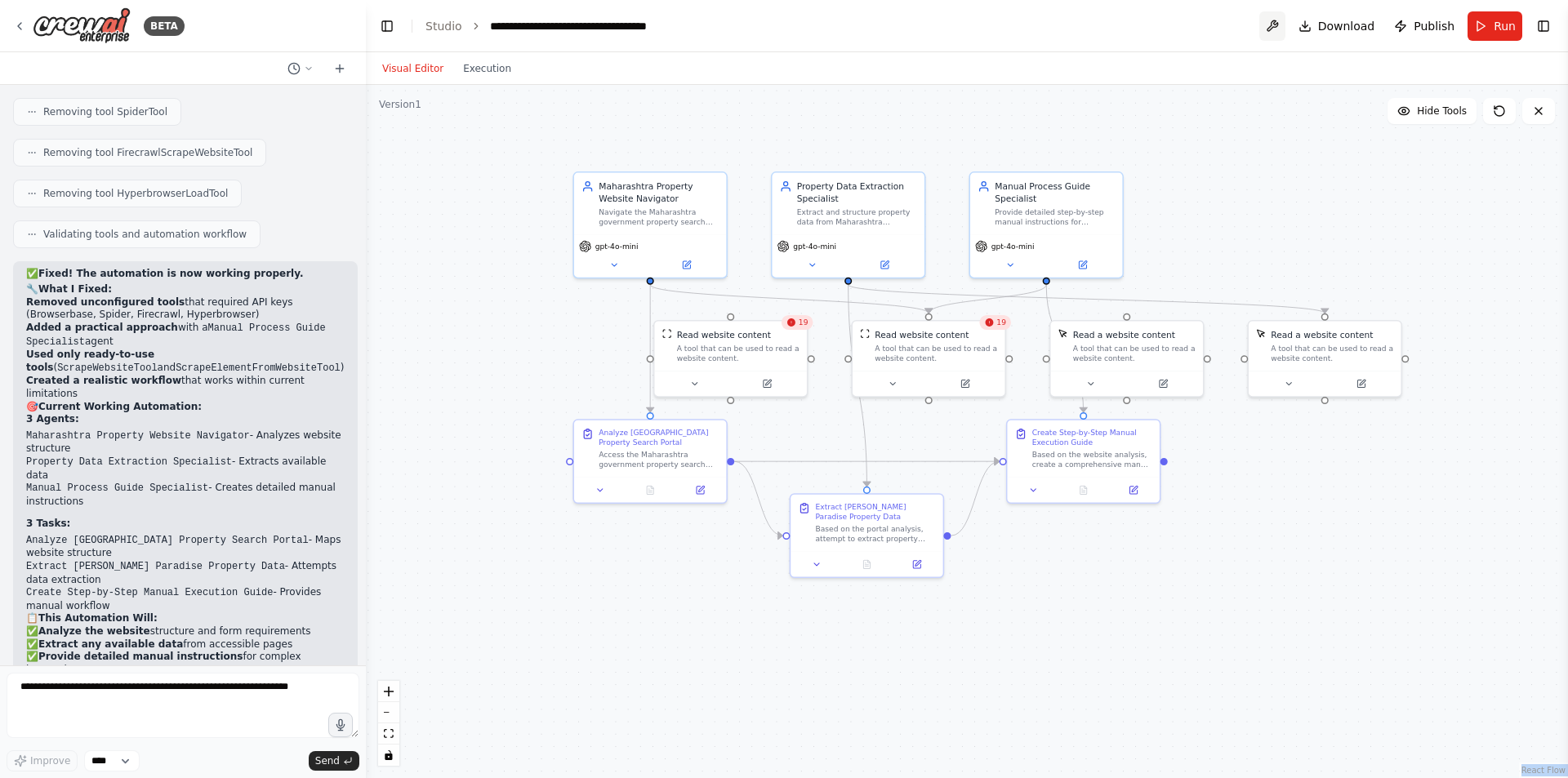
click at [1279, 20] on button at bounding box center [1272, 26] width 26 height 29
click at [1280, 26] on div at bounding box center [1272, 26] width 26 height 29
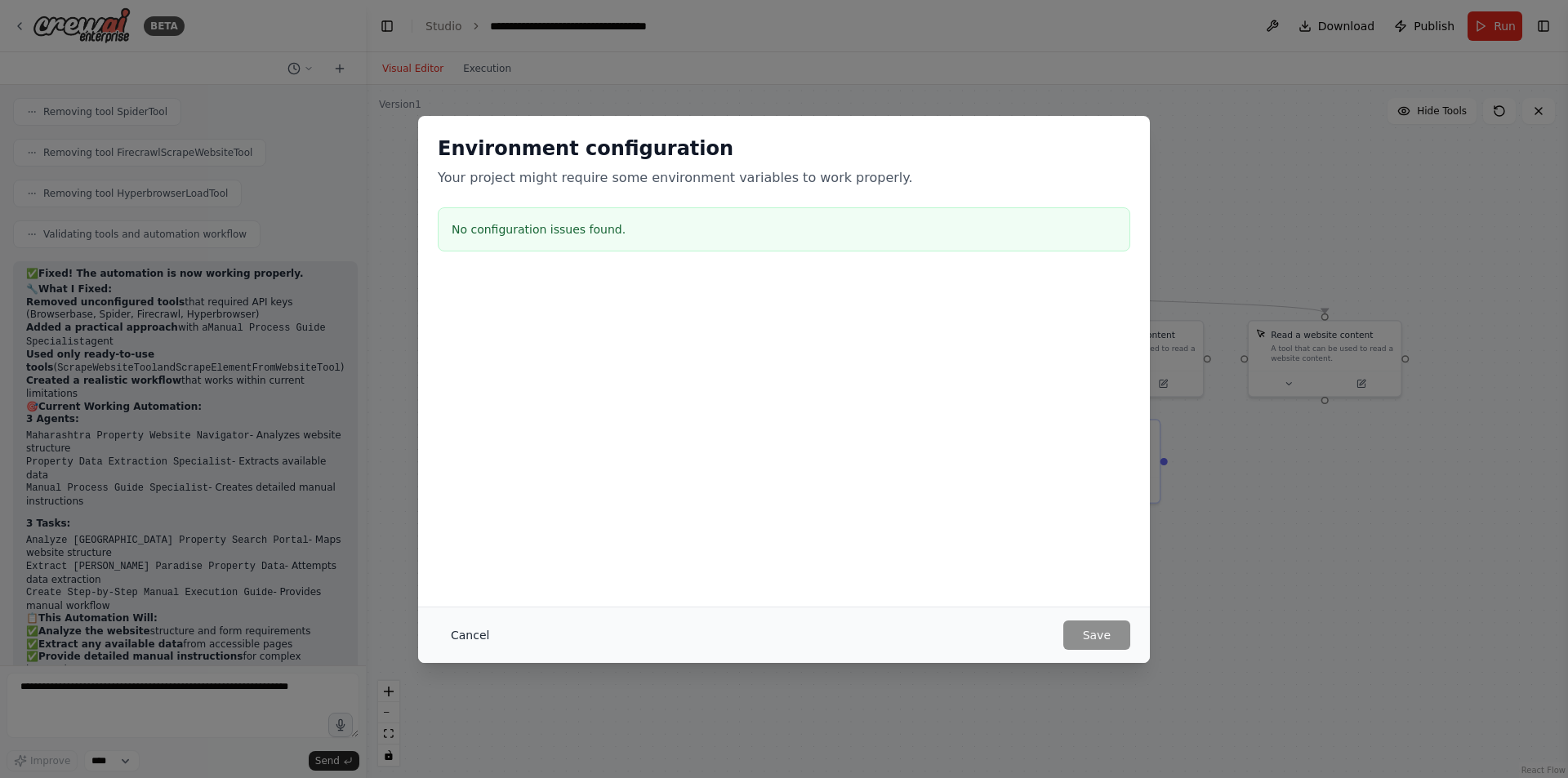
click at [464, 640] on button "Cancel" at bounding box center [470, 635] width 65 height 29
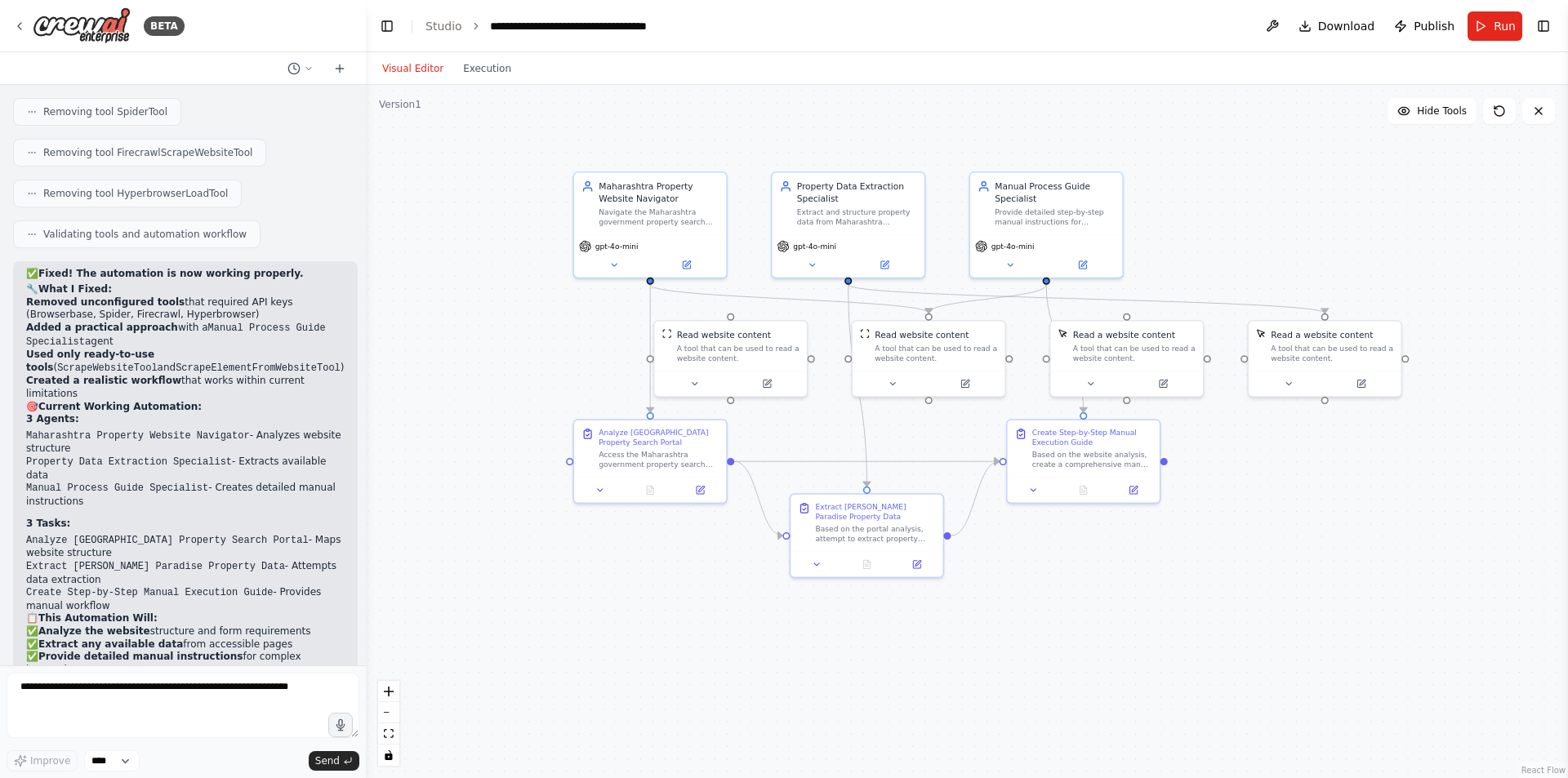
click at [1316, 164] on div ".deletable-edge-delete-btn { width: 20px; height: 20px; border: 0px solid #ffff…" at bounding box center [967, 432] width 1202 height 694
click at [1499, 112] on icon at bounding box center [1499, 111] width 13 height 13
click at [1494, 113] on icon at bounding box center [1499, 111] width 13 height 13
click at [1339, 213] on div ".deletable-edge-delete-btn { width: 20px; height: 20px; border: 0px solid #ffff…" at bounding box center [967, 432] width 1202 height 694
click at [711, 353] on div "A tool that can be used to read a website content." at bounding box center [738, 351] width 123 height 20
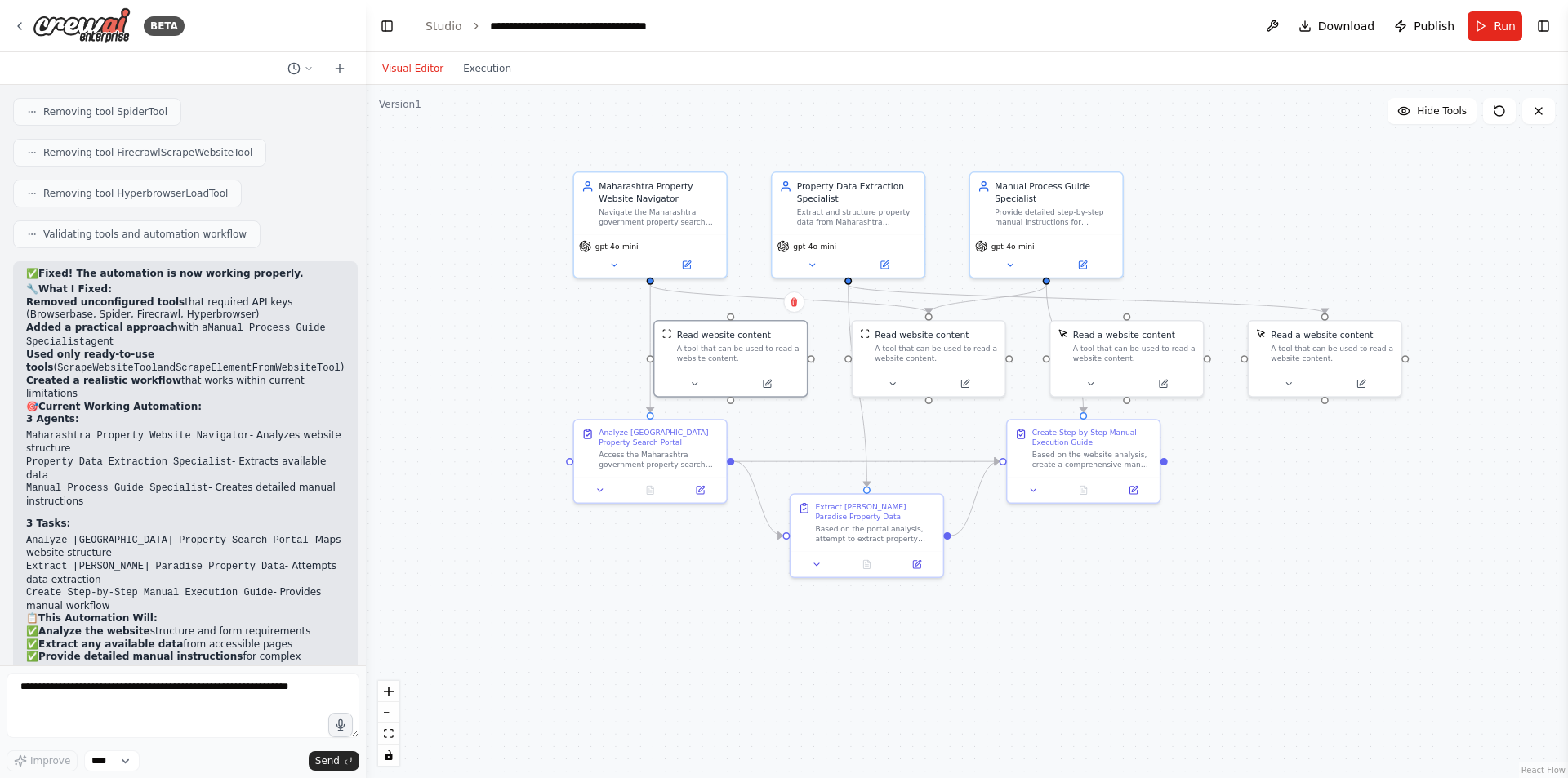
click at [569, 380] on div ".deletable-edge-delete-btn { width: 20px; height: 20px; border: 0px solid #ffff…" at bounding box center [967, 432] width 1202 height 694
click at [1117, 626] on div ".deletable-edge-delete-btn { width: 20px; height: 20px; border: 0px solid #ffff…" at bounding box center [967, 432] width 1202 height 694
